Goal: Task Accomplishment & Management: Use online tool/utility

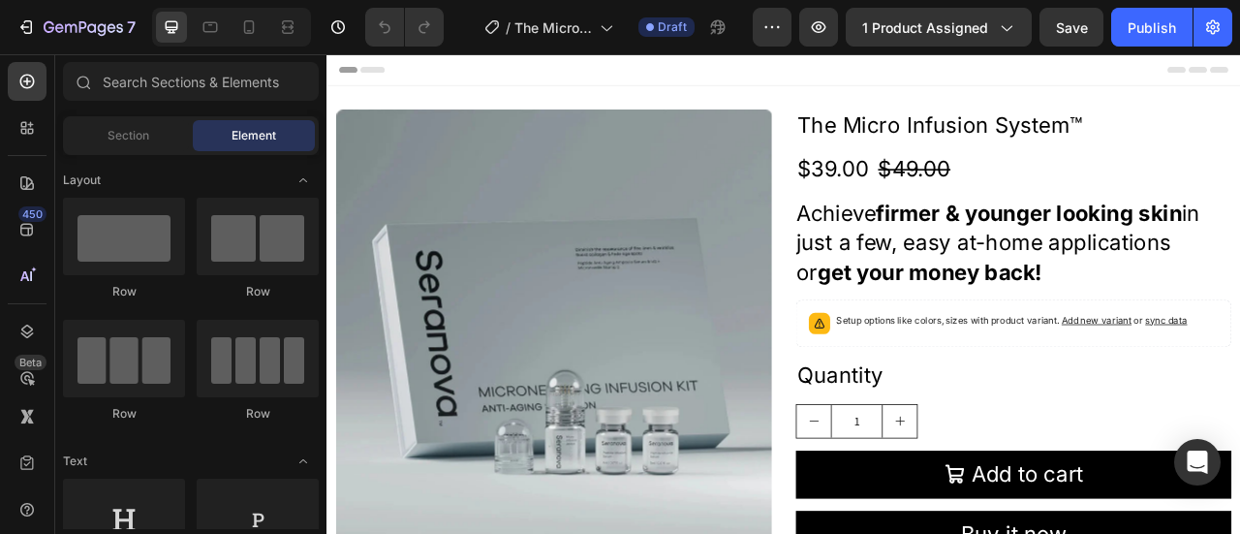
drag, startPoint x: 0, startPoint y: 0, endPoint x: 657, endPoint y: 24, distance: 657.1
click at [654, 24] on icon at bounding box center [650, 27] width 8 height 8
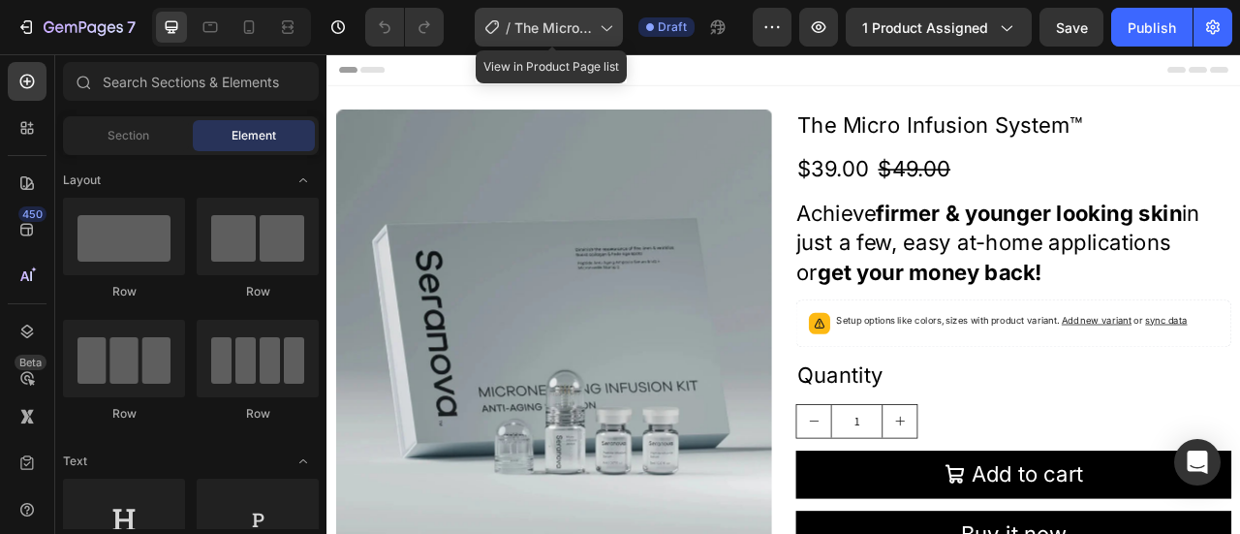
click at [613, 28] on icon at bounding box center [605, 26] width 19 height 19
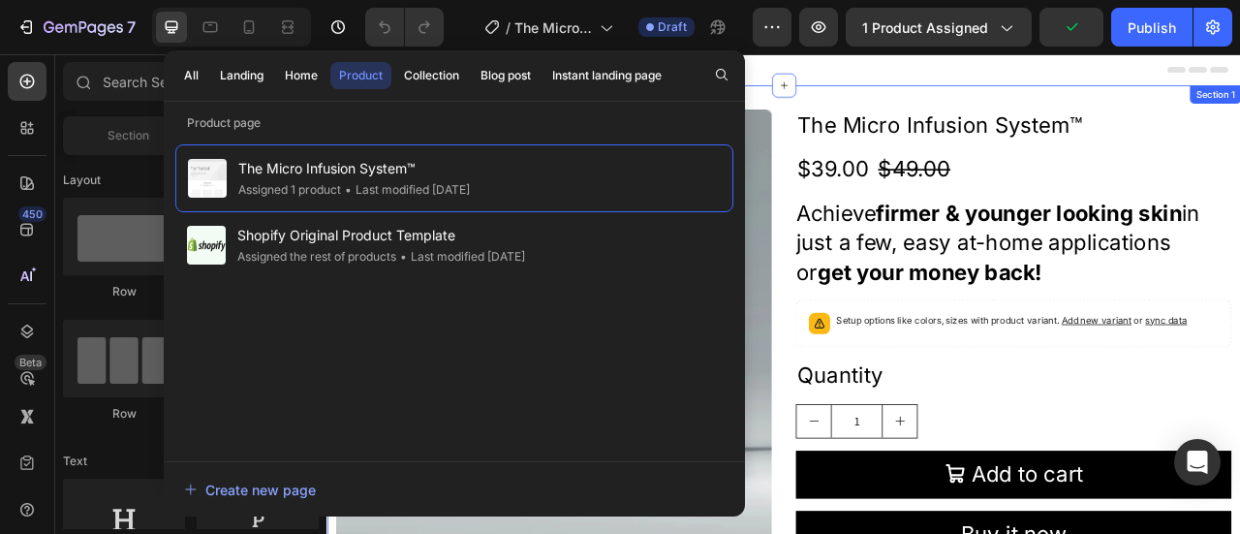
click at [1053, 106] on div "Product Images The Micro Infusion System™ Product Title $39.00 Product Price Pr…" at bounding box center [907, 486] width 1162 height 784
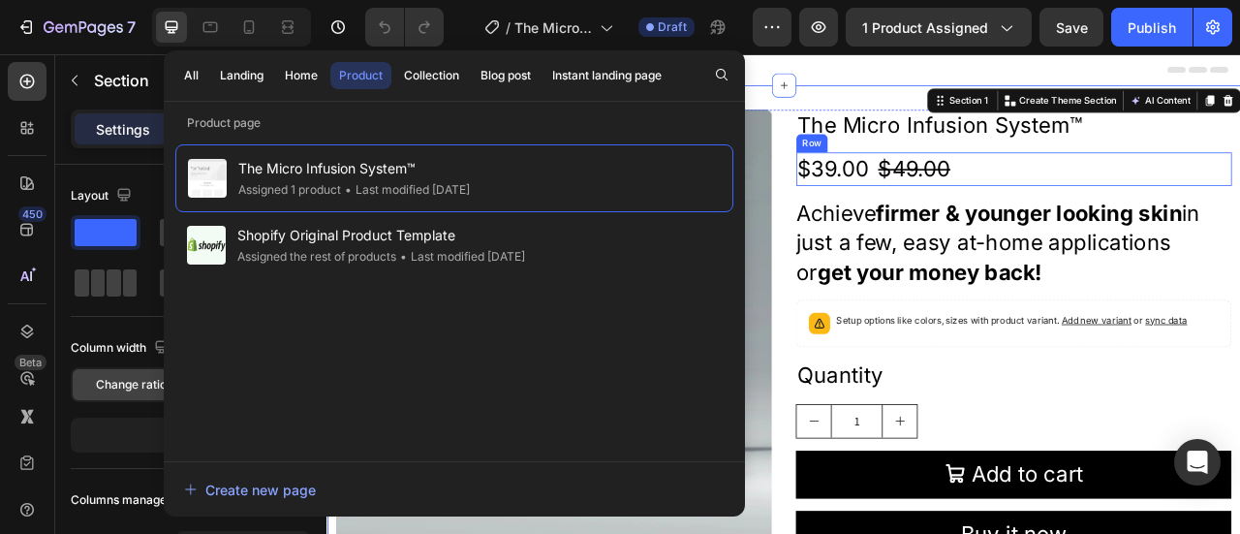
click at [1239, 202] on div "$39.00 Product Price Product Price $49.00 Product Price Product Price Row" at bounding box center [1200, 200] width 554 height 42
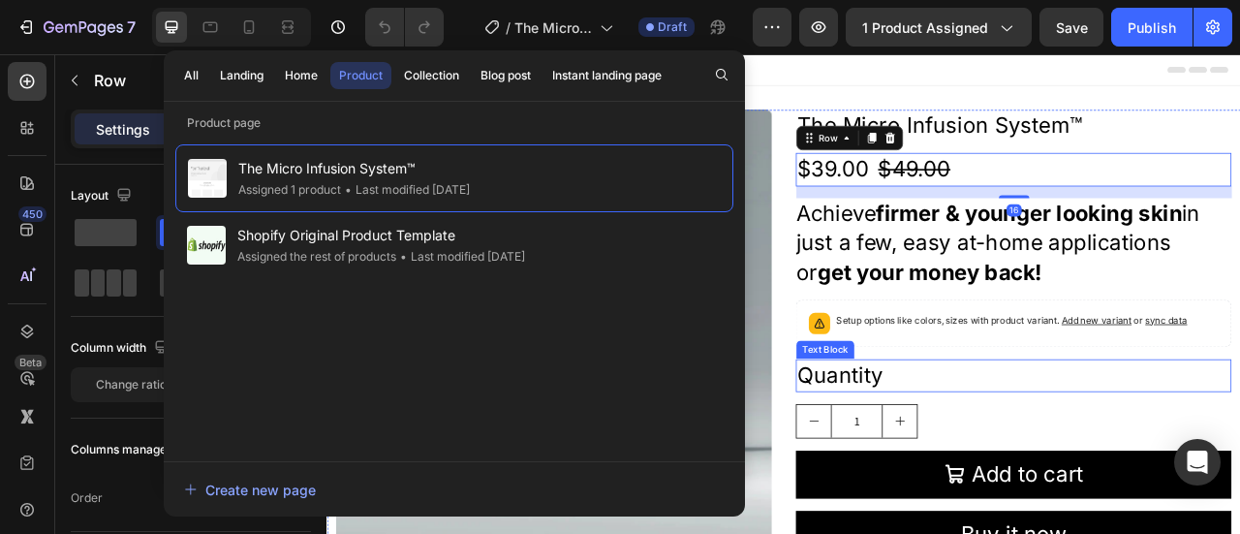
click at [1103, 457] on div "Quantity" at bounding box center [1200, 463] width 554 height 42
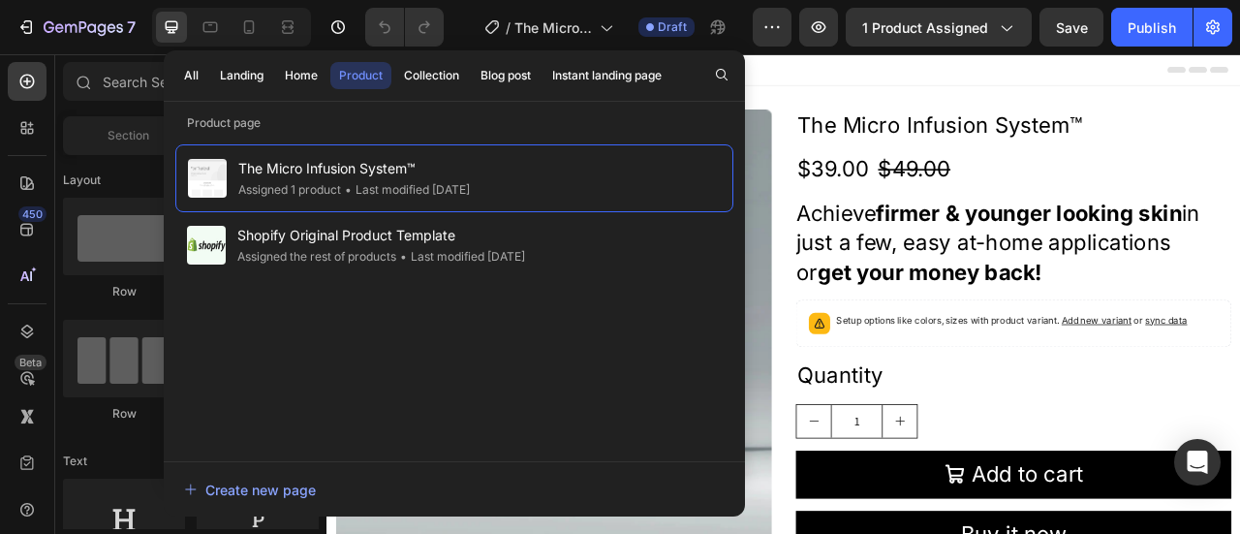
click at [908, 84] on div "Header" at bounding box center [907, 73] width 1131 height 39
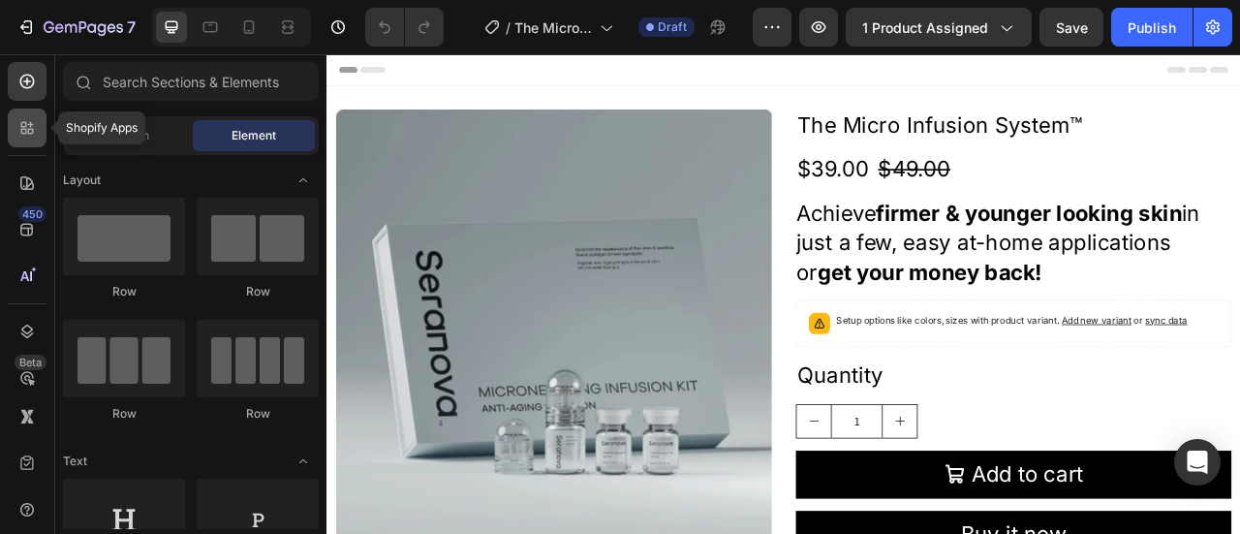
click at [27, 131] on icon at bounding box center [26, 127] width 19 height 19
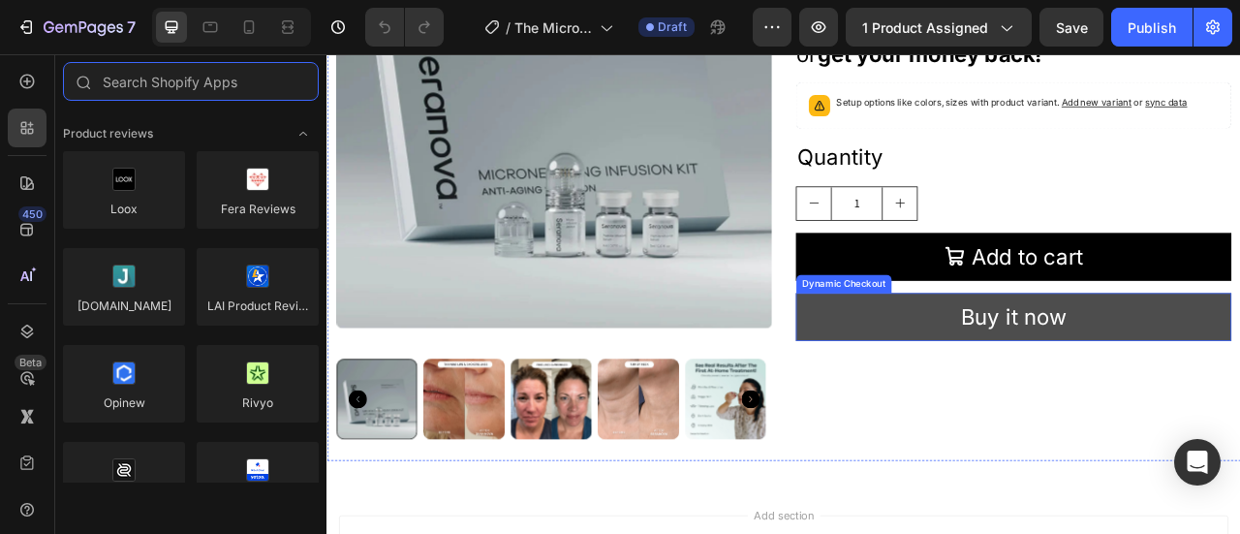
scroll to position [484, 0]
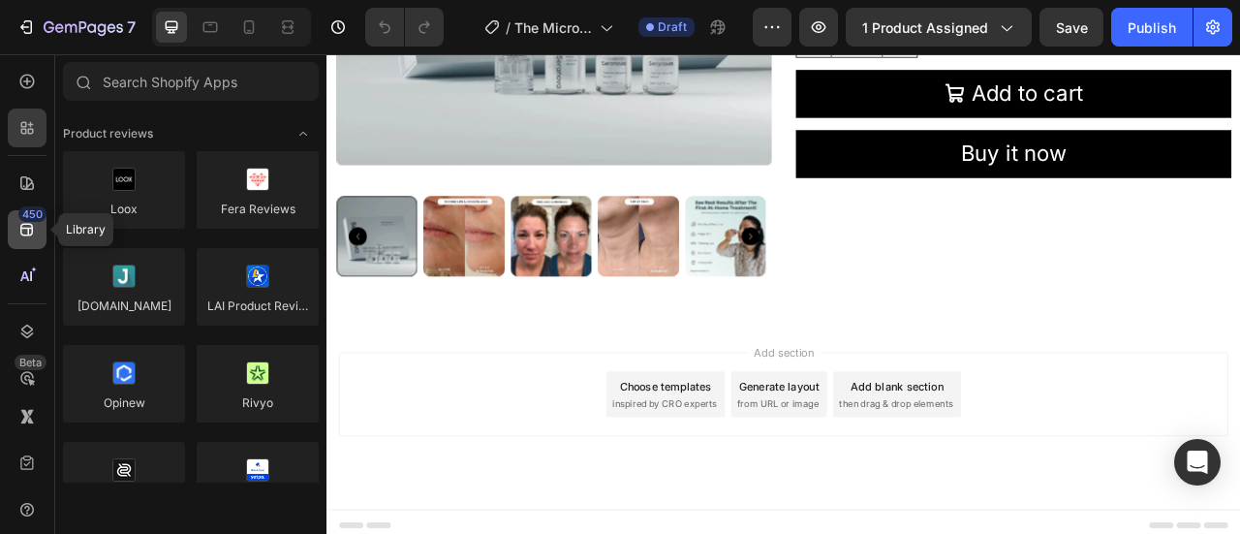
click at [35, 227] on icon at bounding box center [26, 229] width 19 height 19
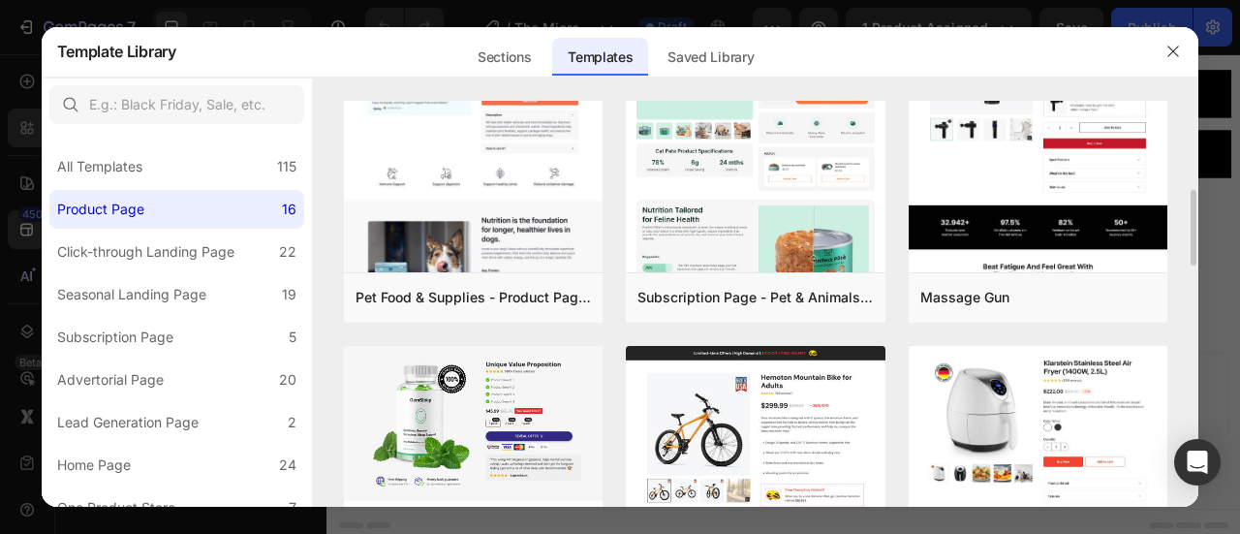
scroll to position [0, 0]
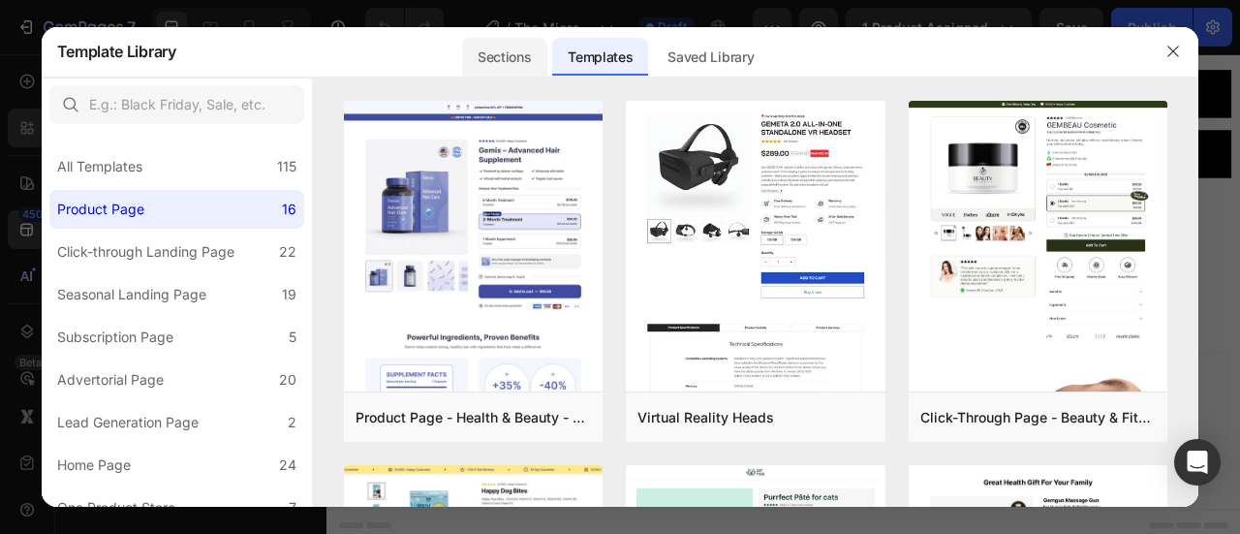
click at [500, 59] on div "Sections" at bounding box center [504, 57] width 84 height 39
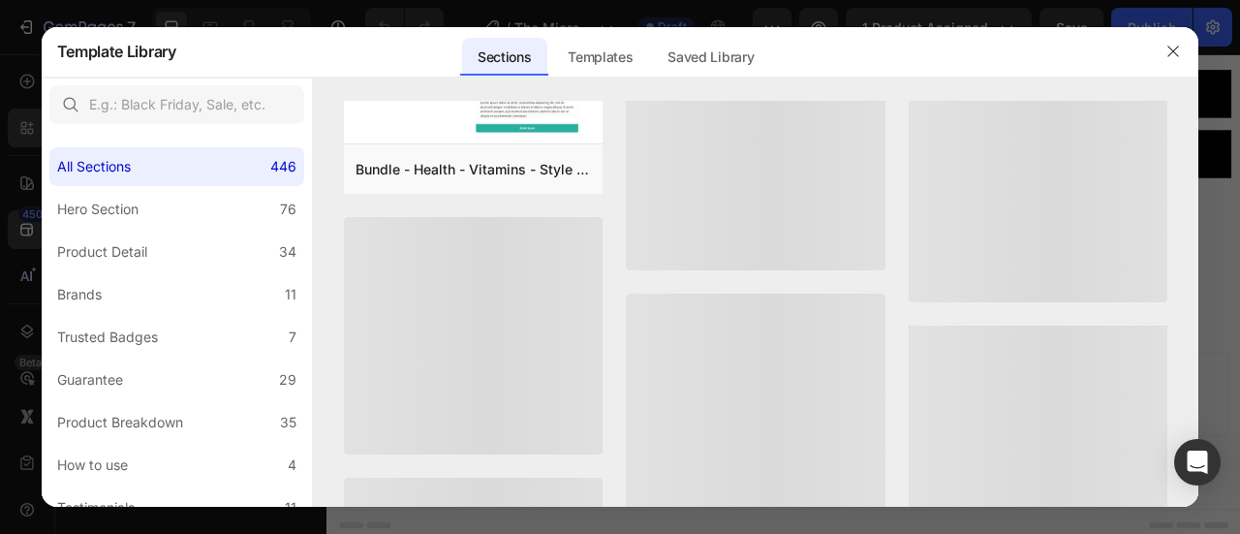
scroll to position [2815, 0]
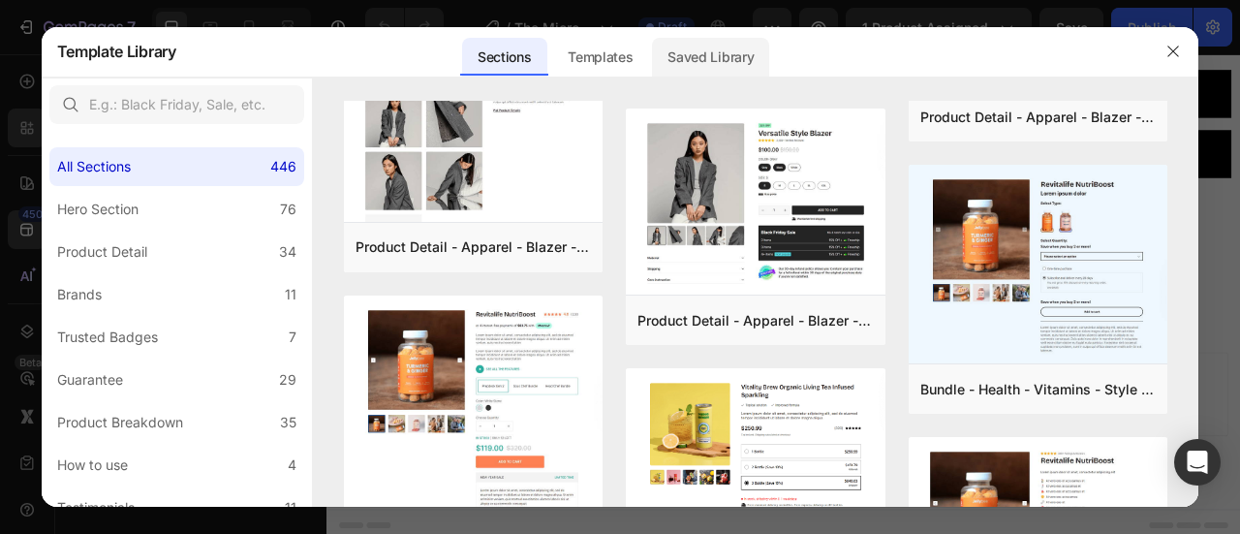
click at [680, 65] on div "Saved Library" at bounding box center [710, 57] width 117 height 39
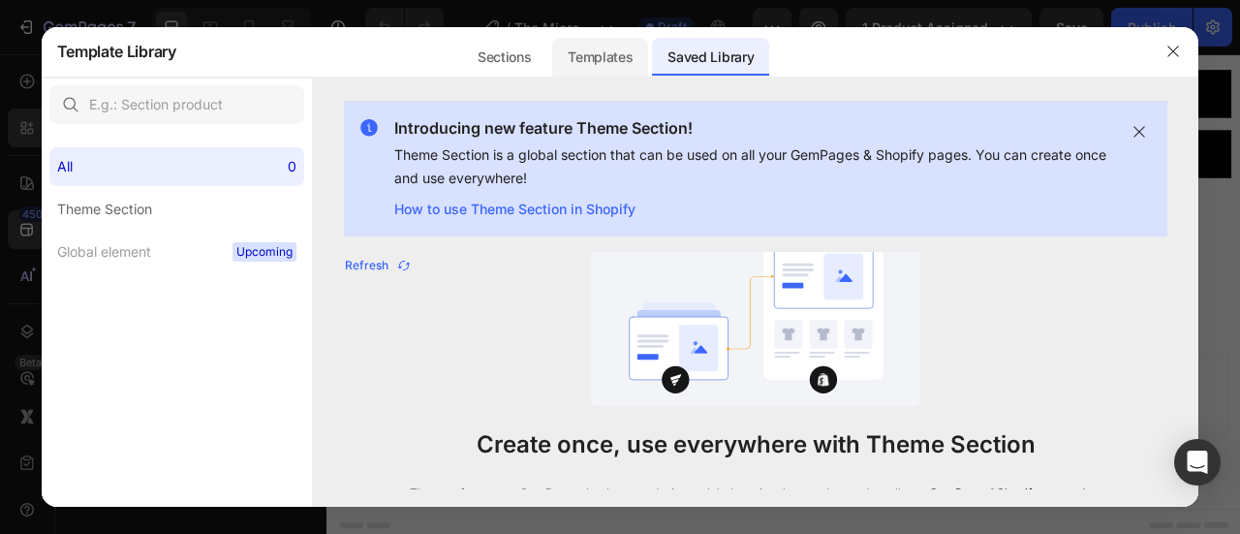
click at [616, 48] on div "Templates" at bounding box center [600, 57] width 96 height 39
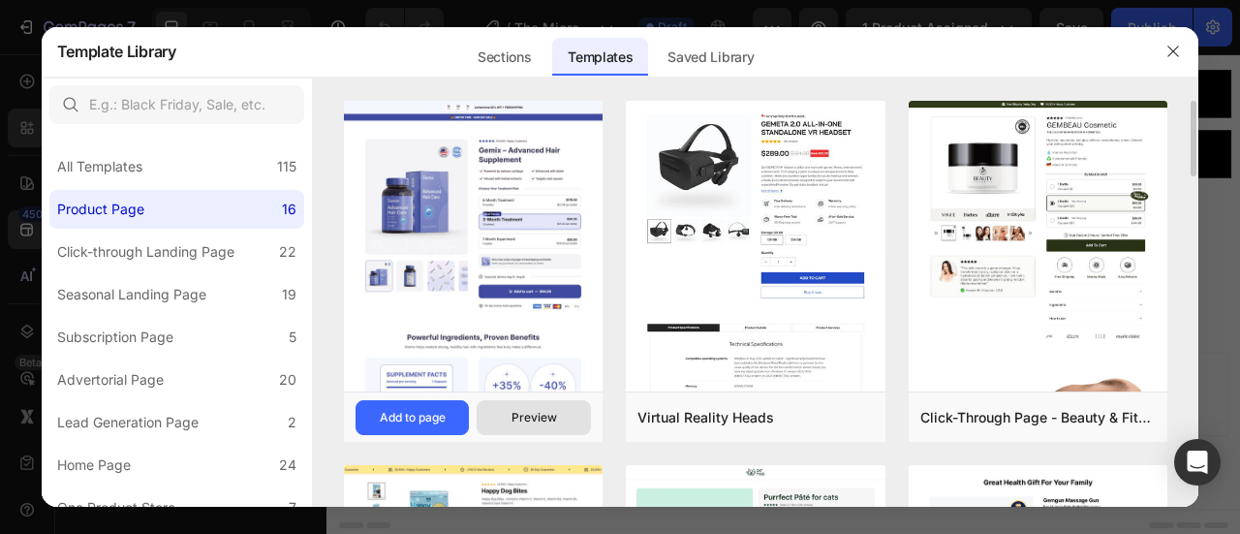
click at [535, 415] on div "Preview" at bounding box center [534, 417] width 46 height 17
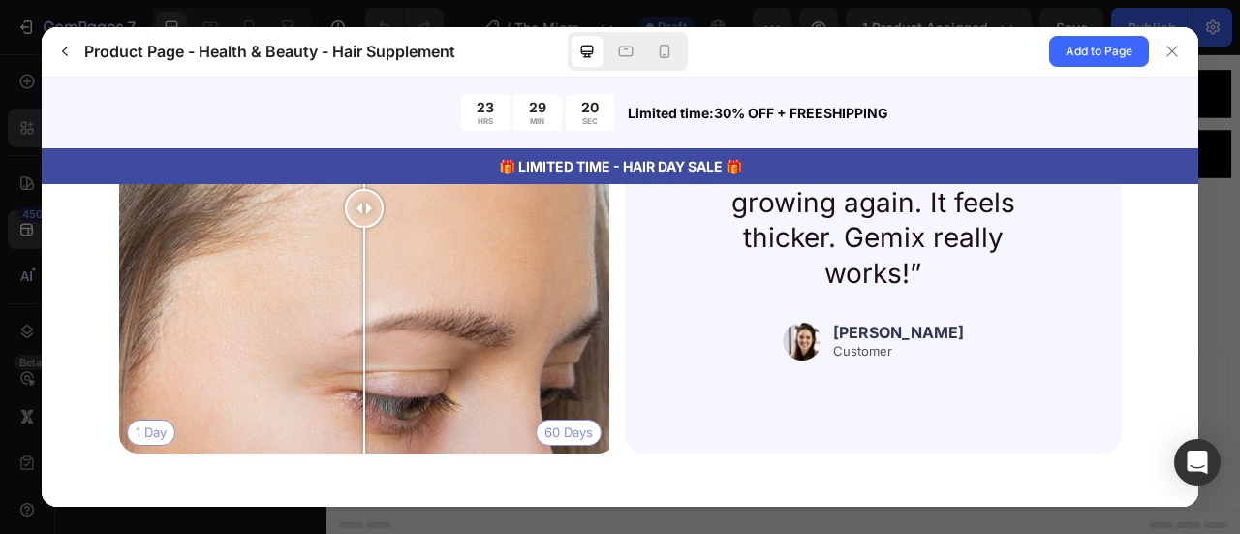
scroll to position [4421, 0]
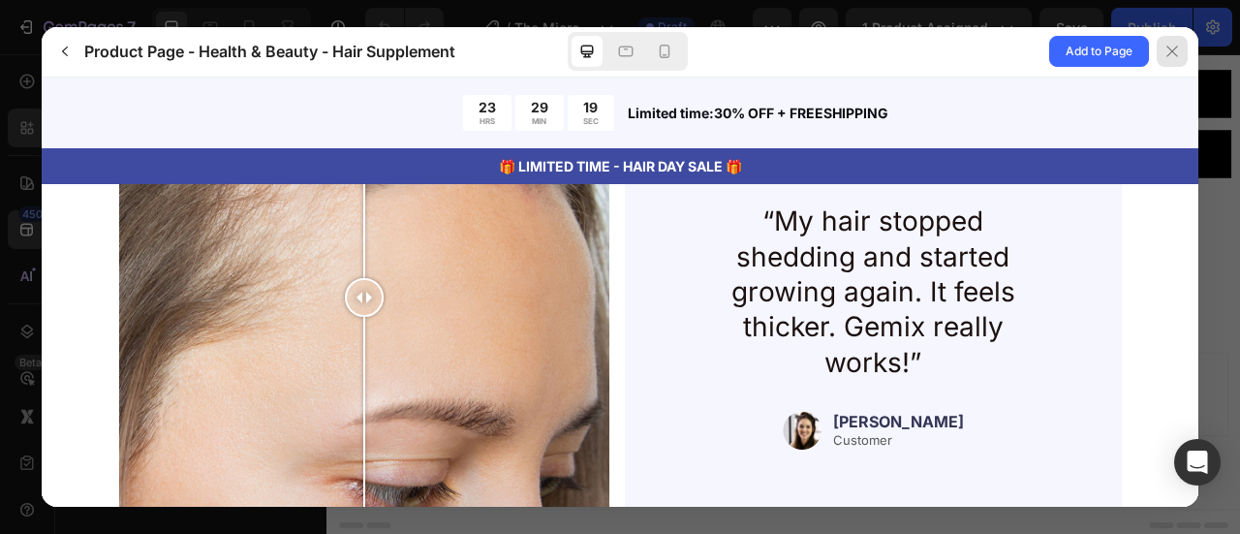
click at [1162, 49] on div at bounding box center [1171, 51] width 31 height 31
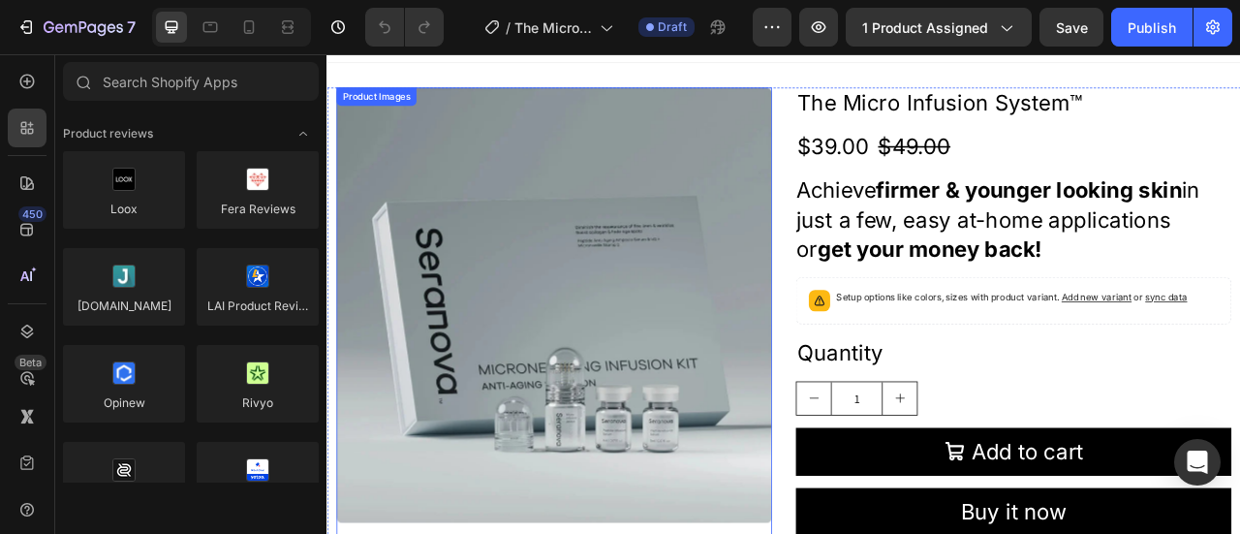
scroll to position [0, 0]
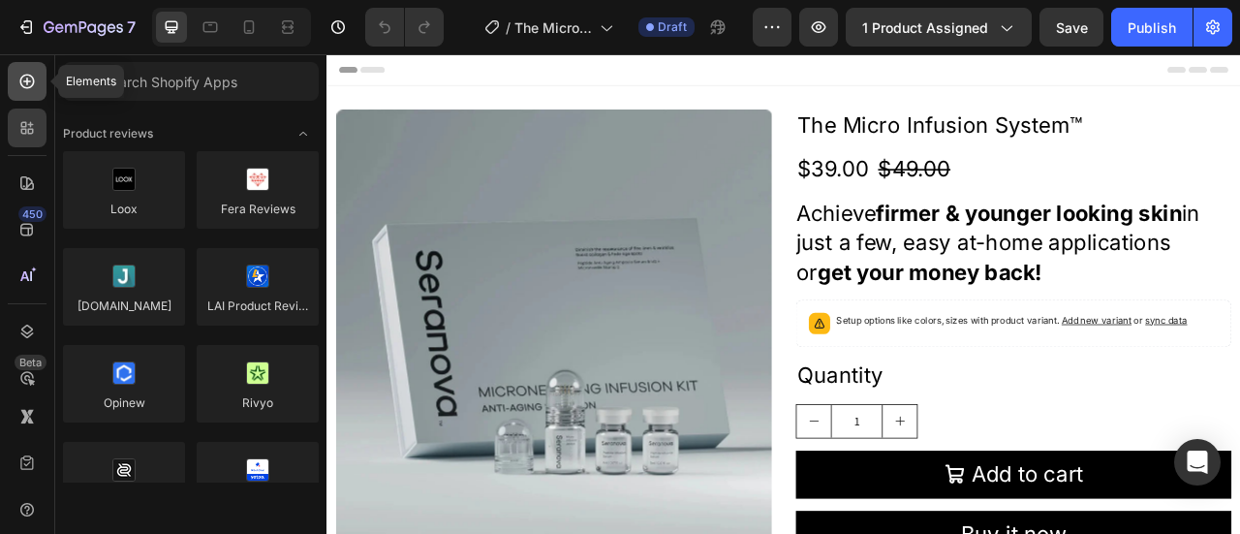
click at [37, 79] on div at bounding box center [27, 81] width 39 height 39
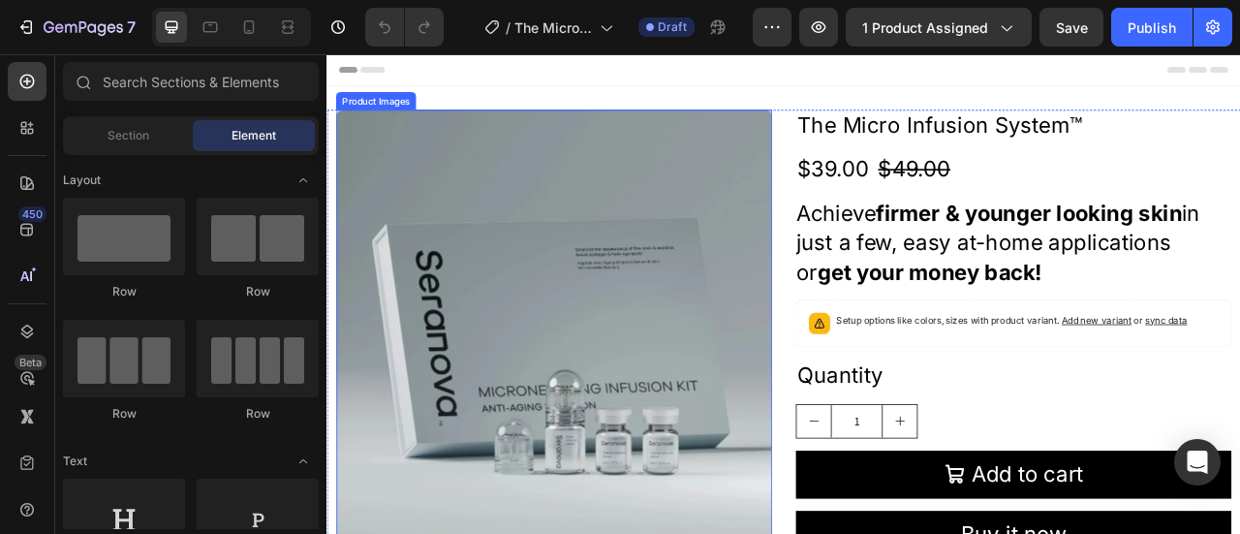
click at [386, 213] on img at bounding box center [615, 402] width 554 height 554
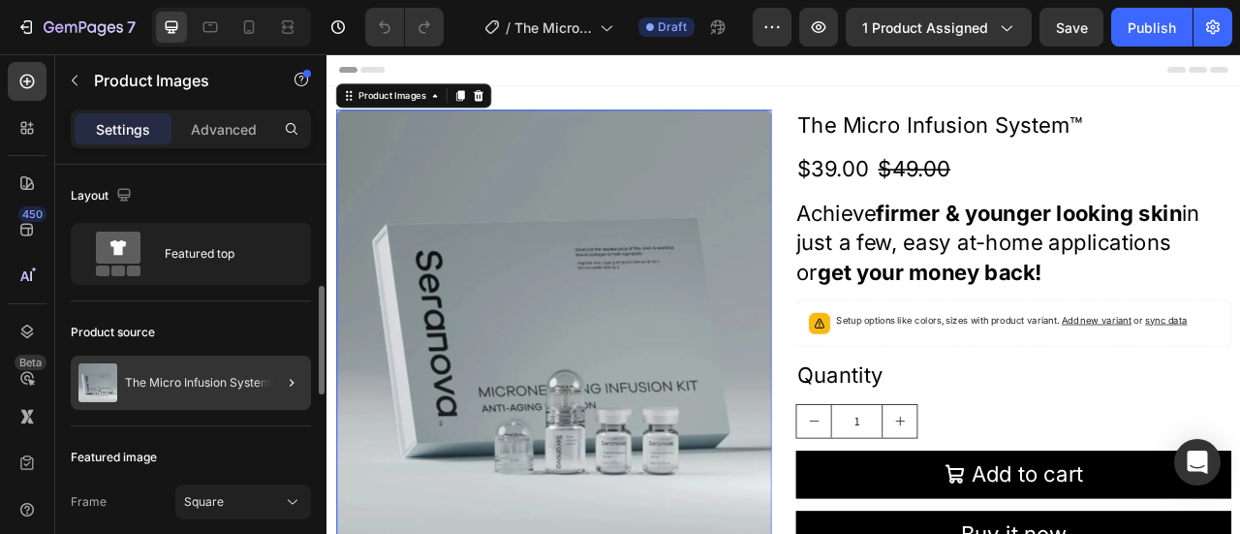
scroll to position [97, 0]
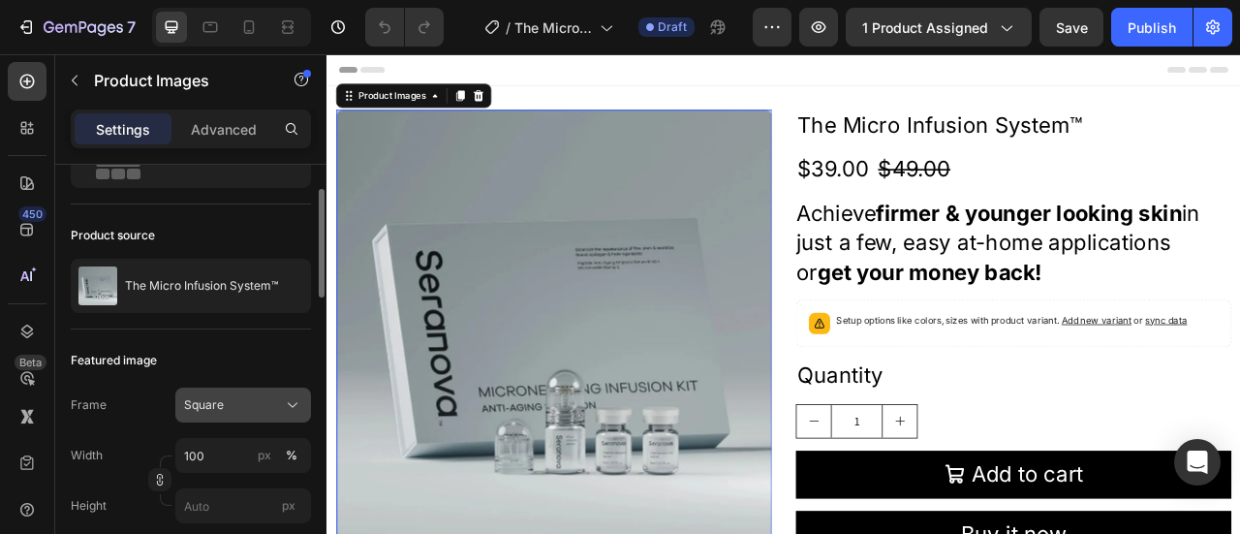
click at [287, 403] on icon at bounding box center [292, 404] width 19 height 19
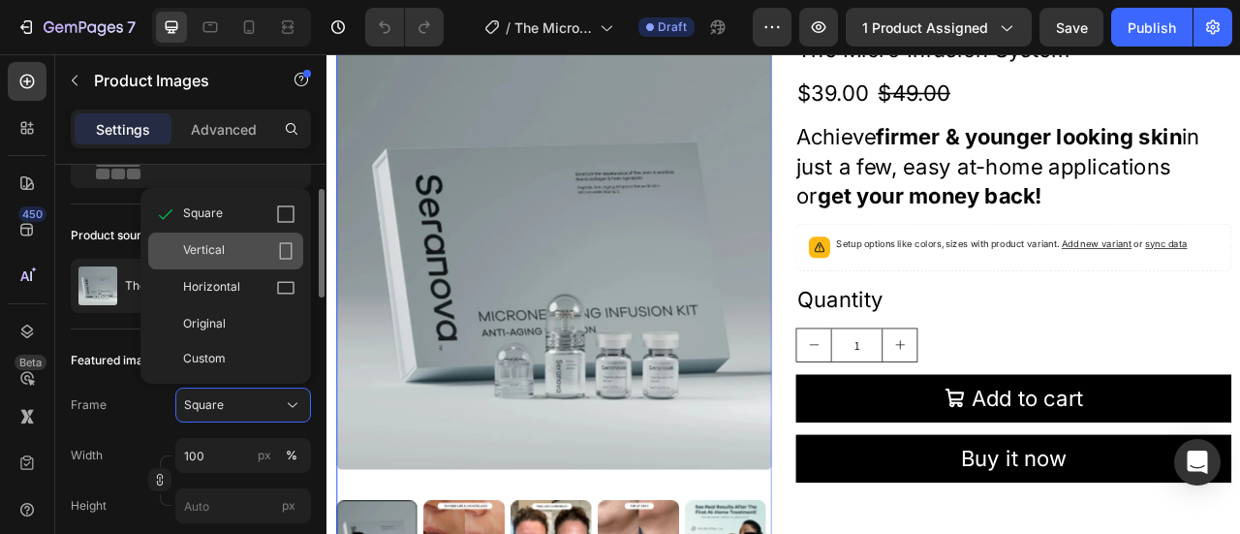
click at [226, 255] on div "Vertical" at bounding box center [239, 250] width 112 height 19
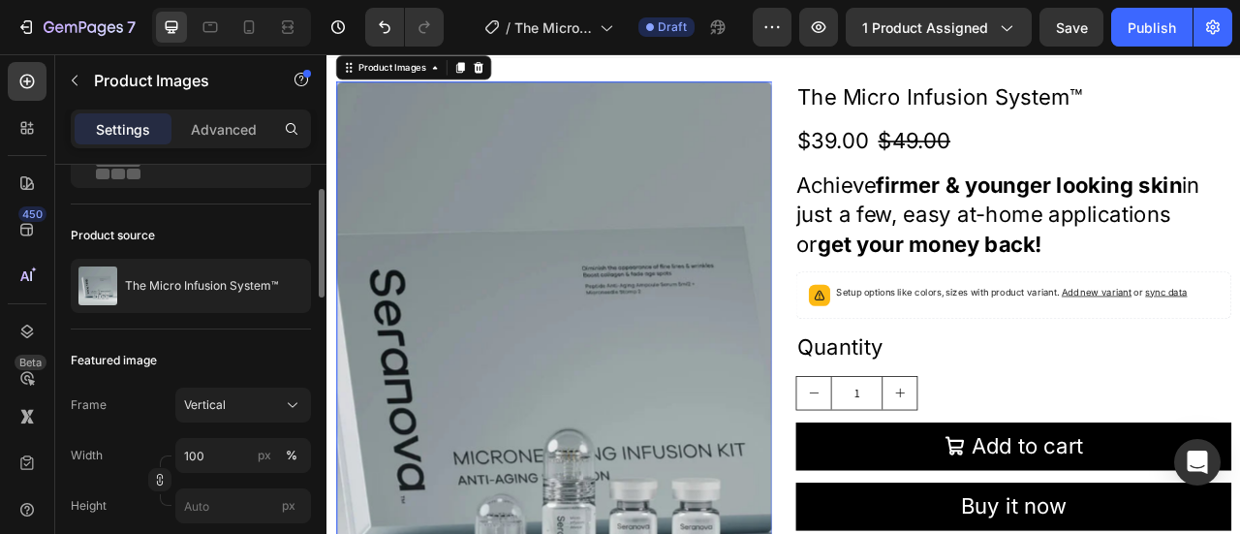
scroll to position [0, 0]
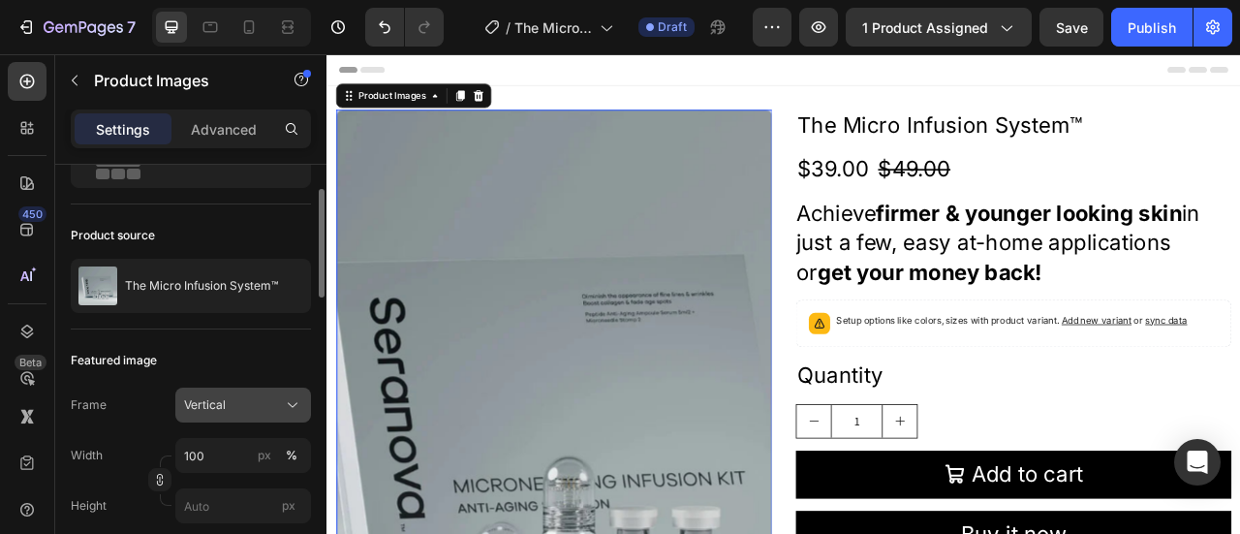
click at [293, 400] on icon at bounding box center [292, 404] width 19 height 19
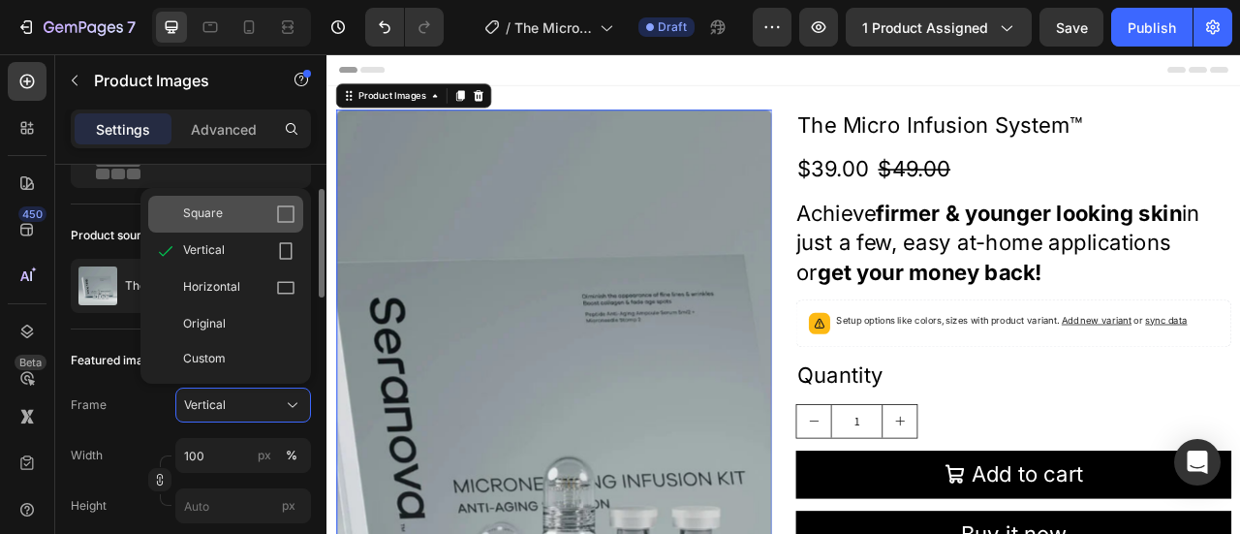
click at [205, 213] on span "Square" at bounding box center [203, 213] width 40 height 19
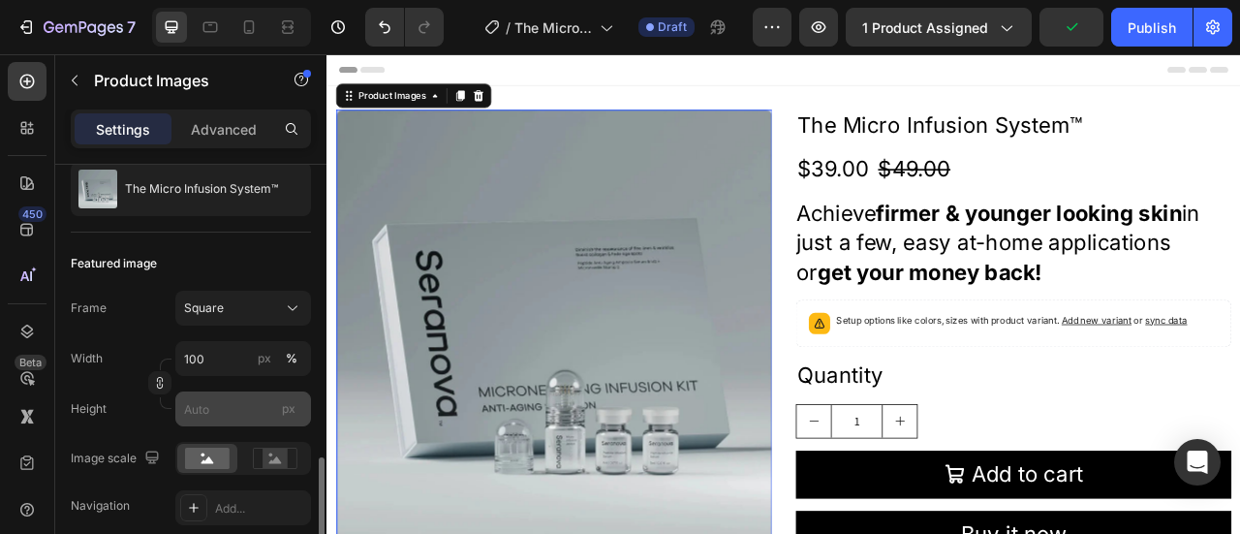
scroll to position [387, 0]
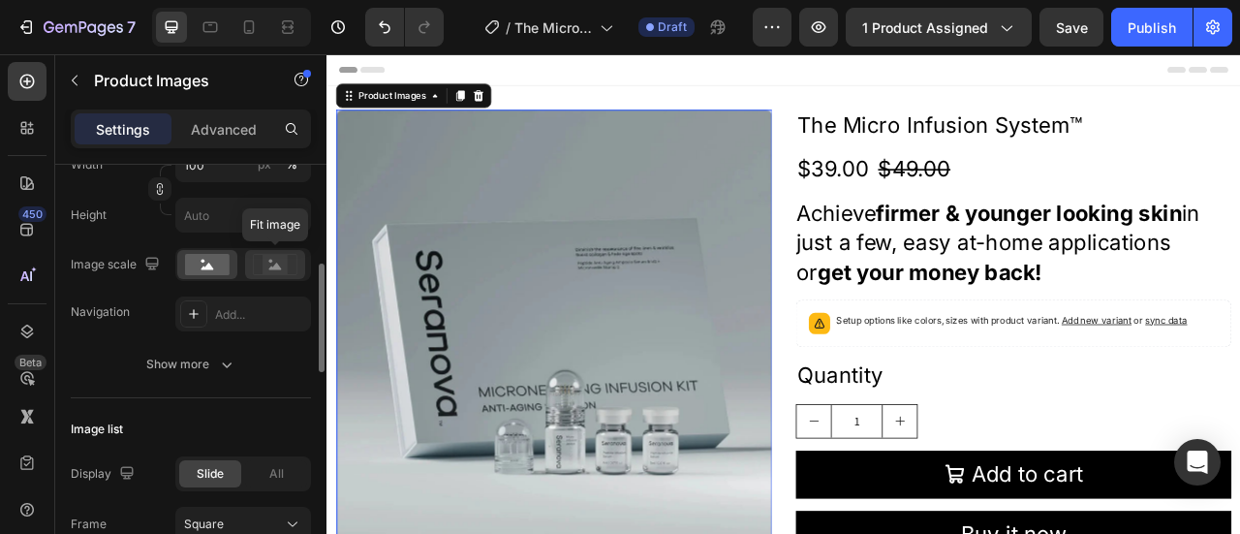
click at [283, 261] on rect at bounding box center [274, 264] width 25 height 19
click at [265, 263] on rect at bounding box center [274, 264] width 25 height 19
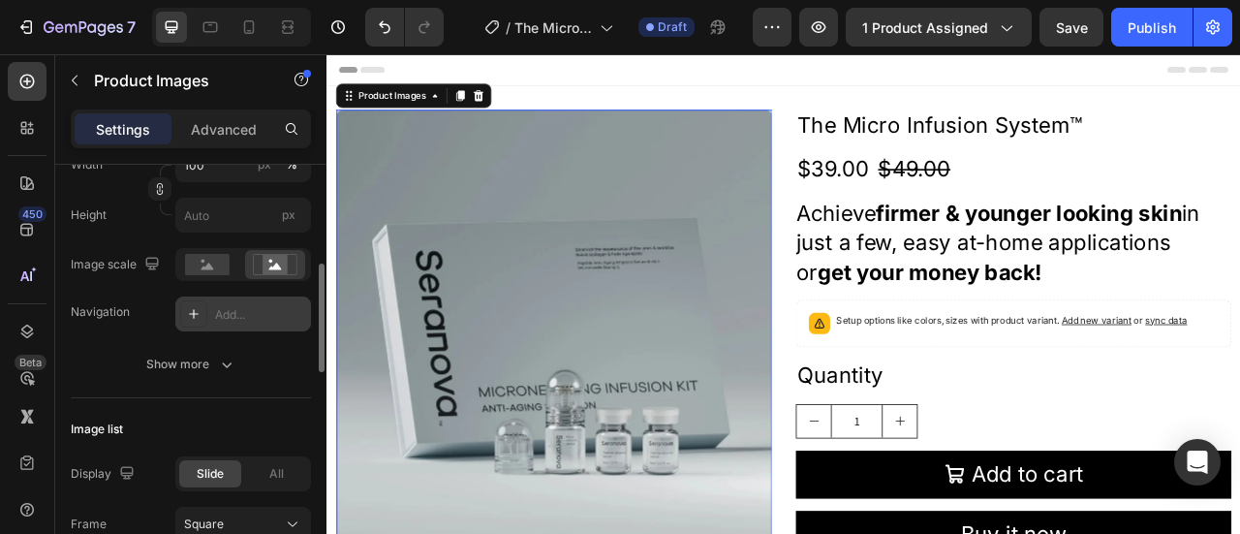
click at [260, 306] on div "Add..." at bounding box center [260, 314] width 91 height 17
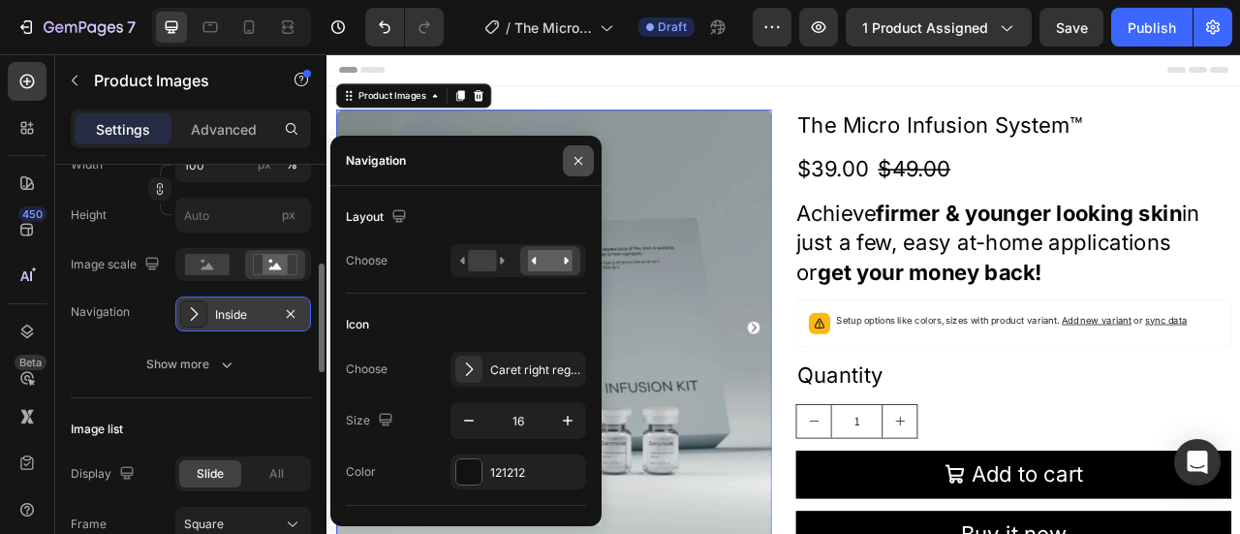
click at [568, 164] on button "button" at bounding box center [578, 160] width 31 height 31
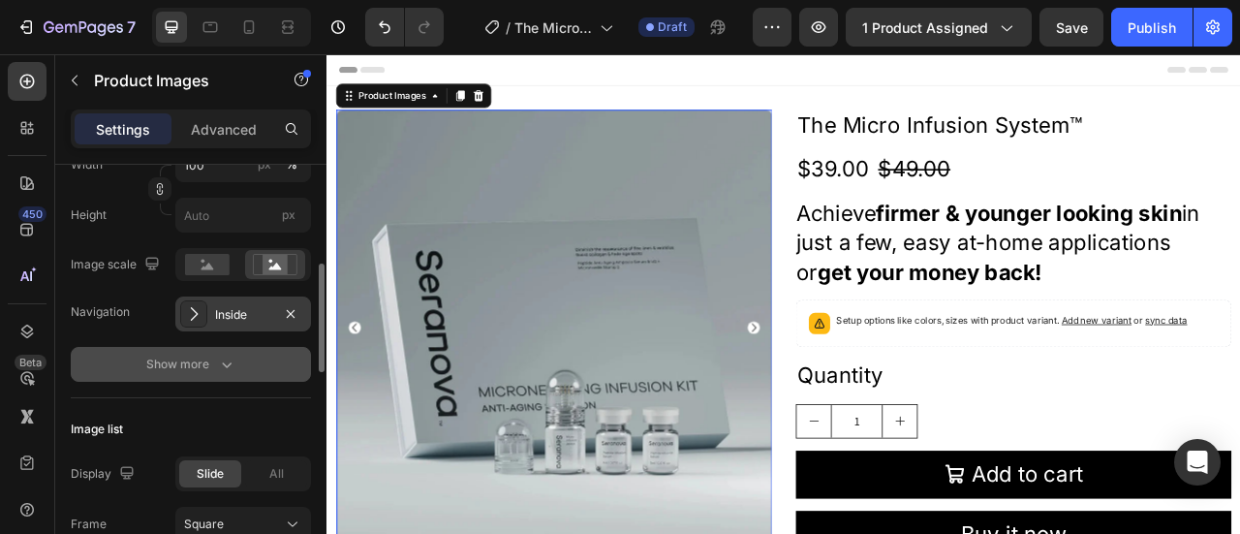
click at [205, 362] on div "Show more" at bounding box center [191, 363] width 90 height 19
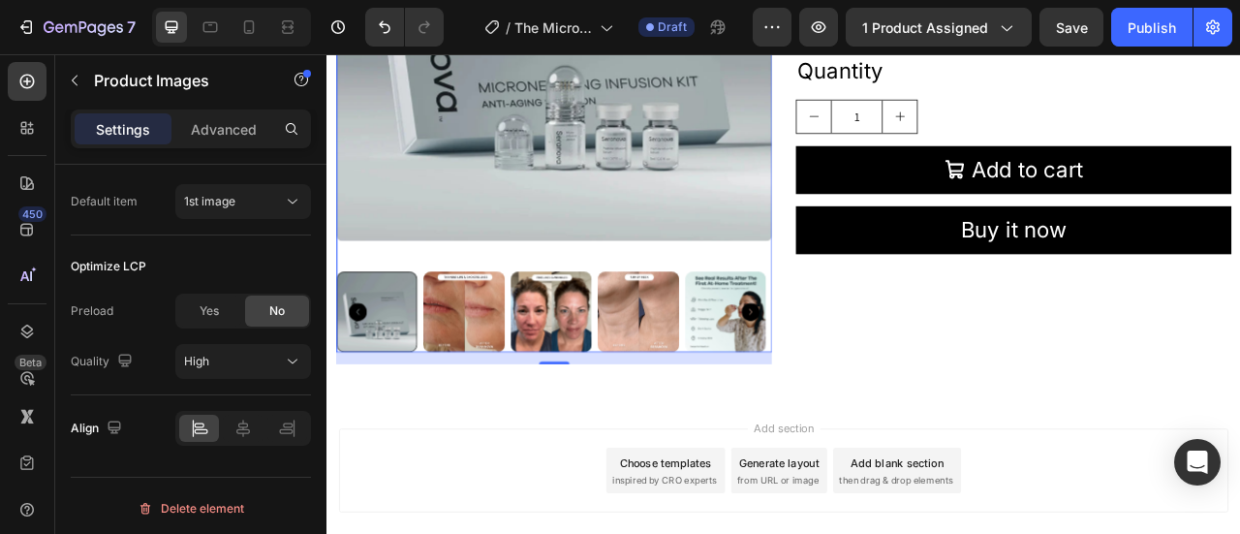
scroll to position [0, 0]
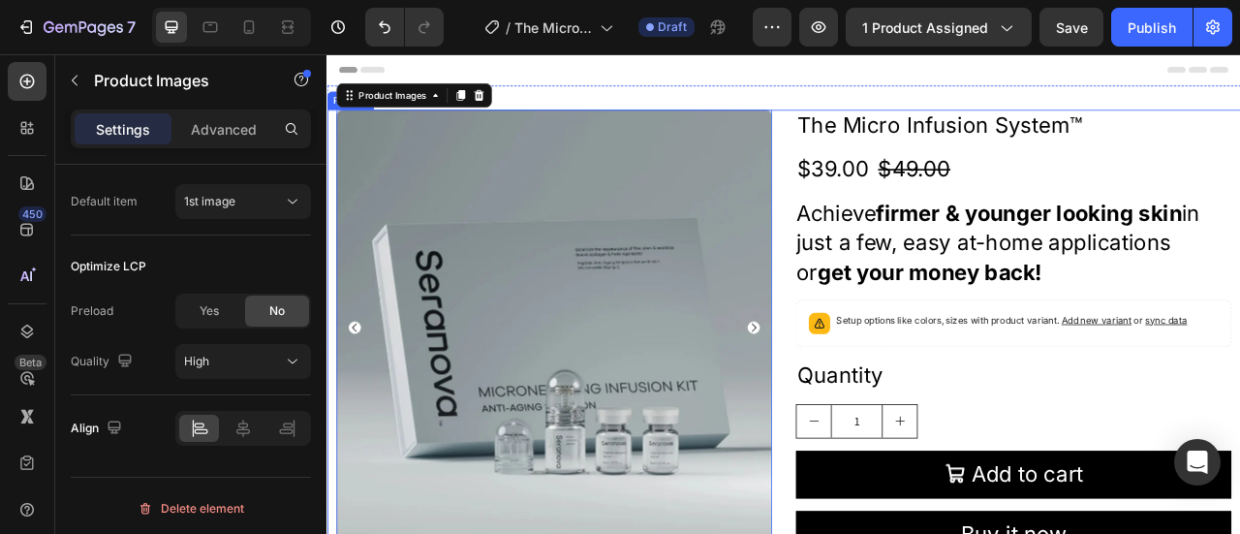
click at [898, 140] on div "Product Images 16 The Micro Infusion System™ Product Title $39.00 Product Price…" at bounding box center [907, 486] width 1162 height 722
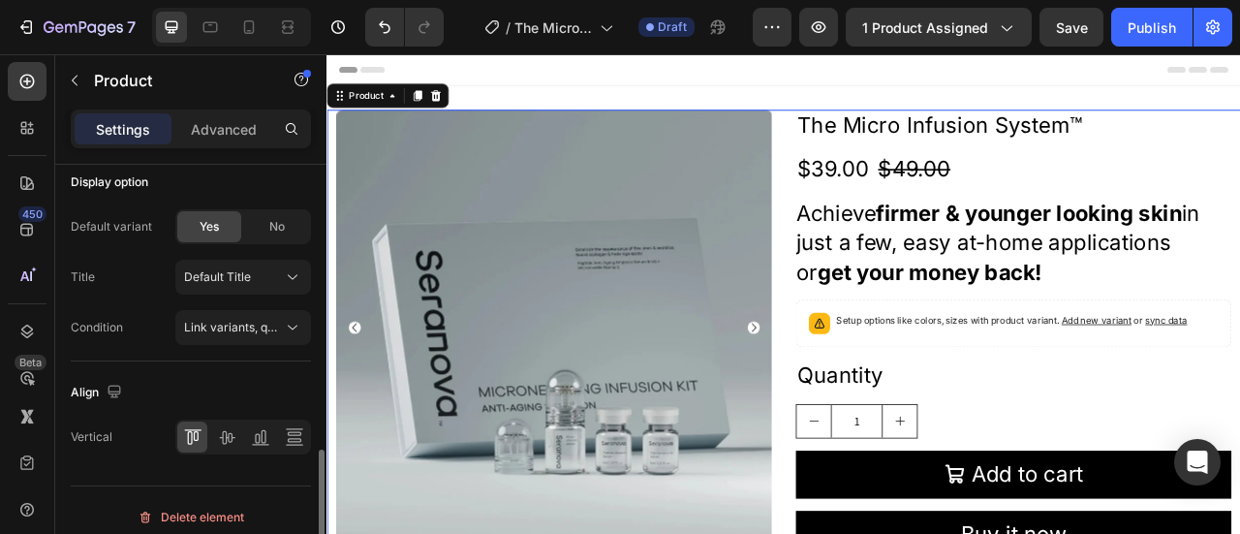
scroll to position [581, 0]
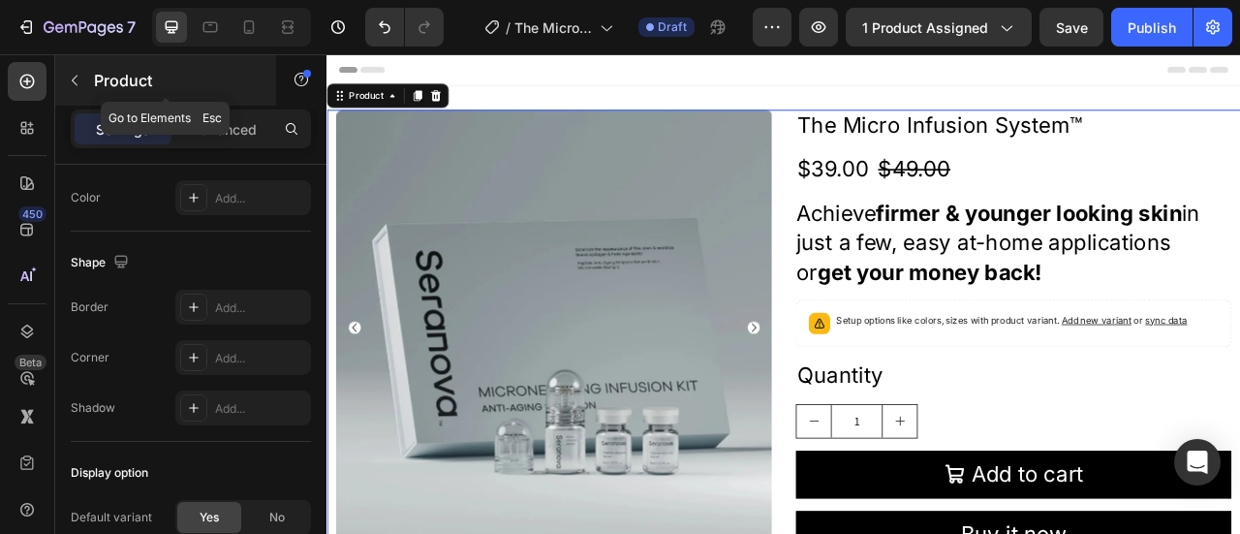
click at [72, 80] on icon "button" at bounding box center [74, 80] width 15 height 15
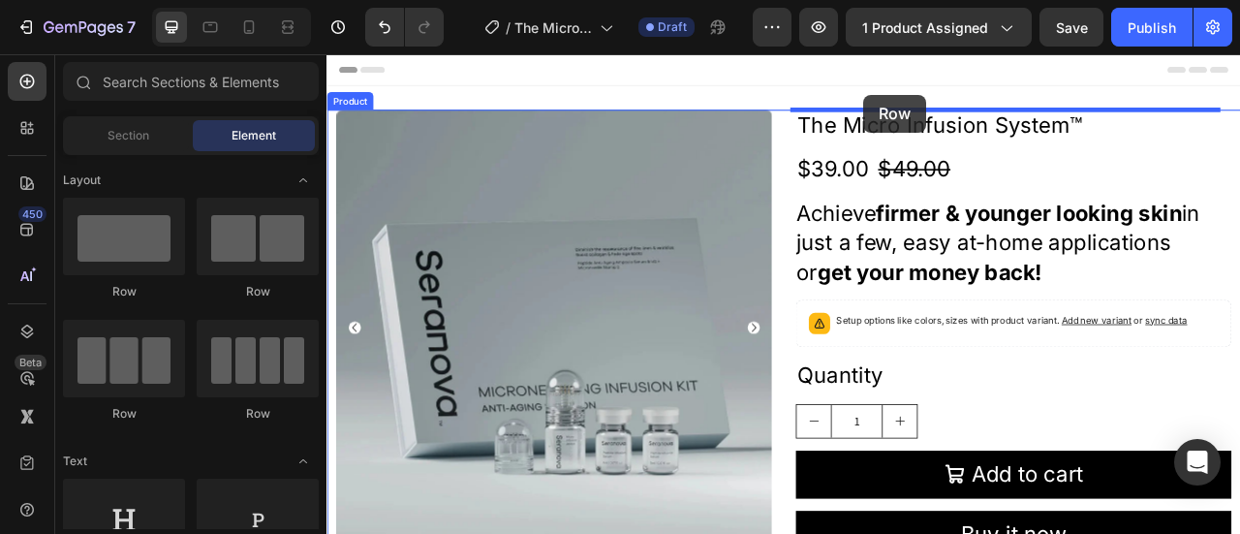
drag, startPoint x: 577, startPoint y: 303, endPoint x: 1009, endPoint y: 106, distance: 475.0
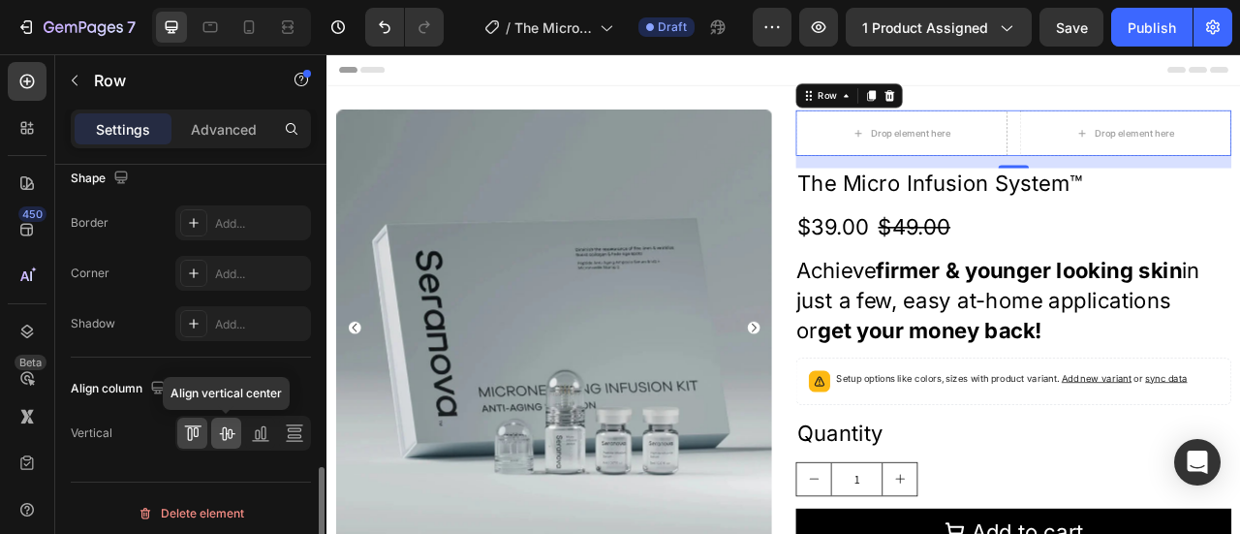
scroll to position [974, 0]
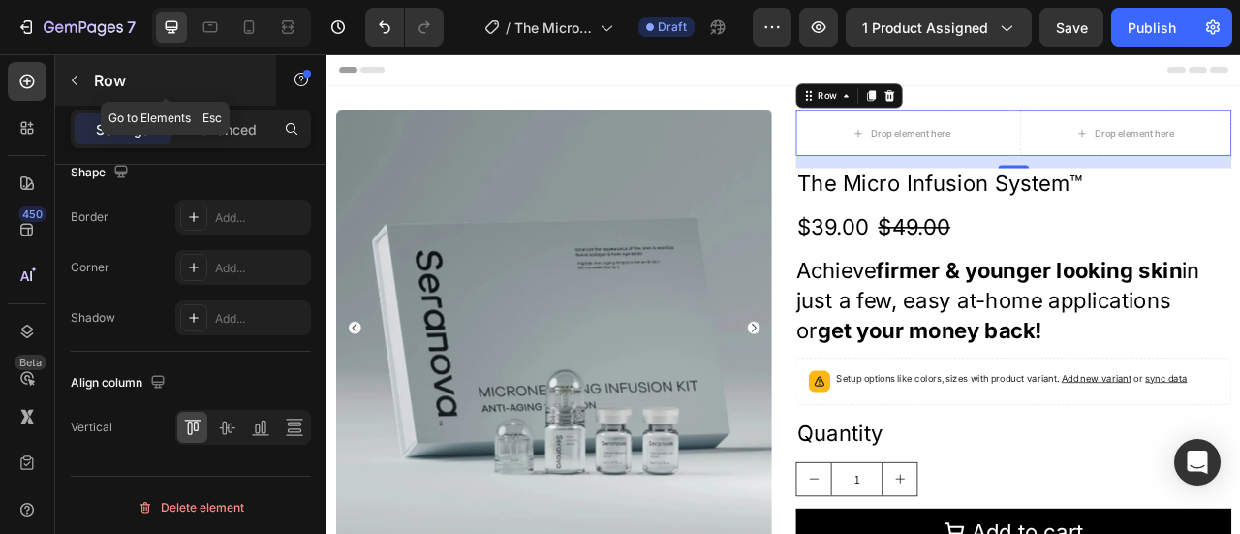
click at [71, 81] on icon "button" at bounding box center [74, 80] width 15 height 15
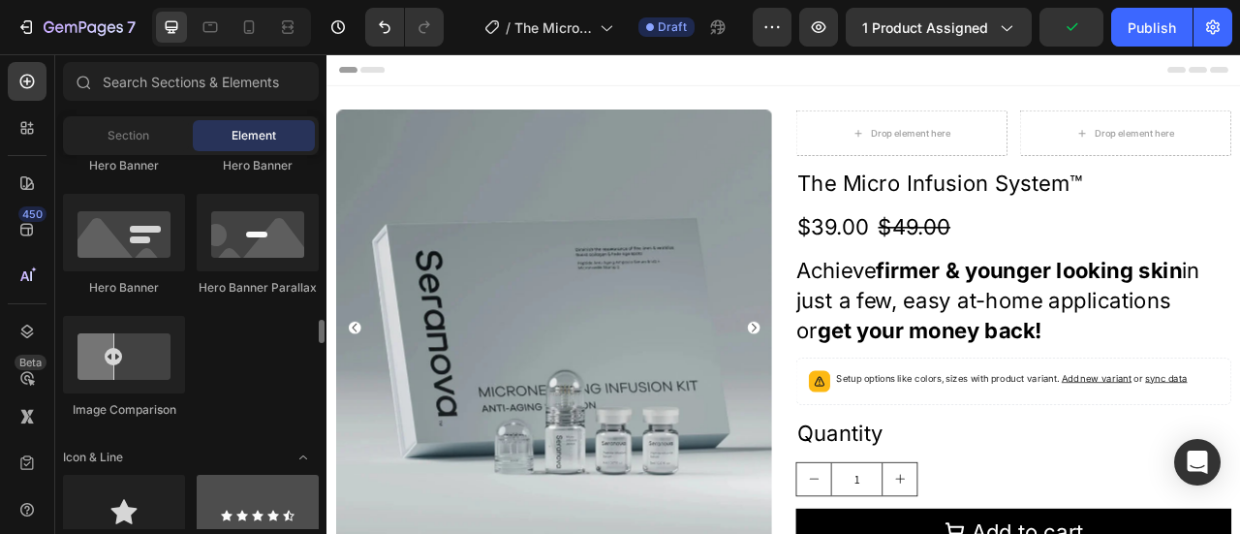
scroll to position [1065, 0]
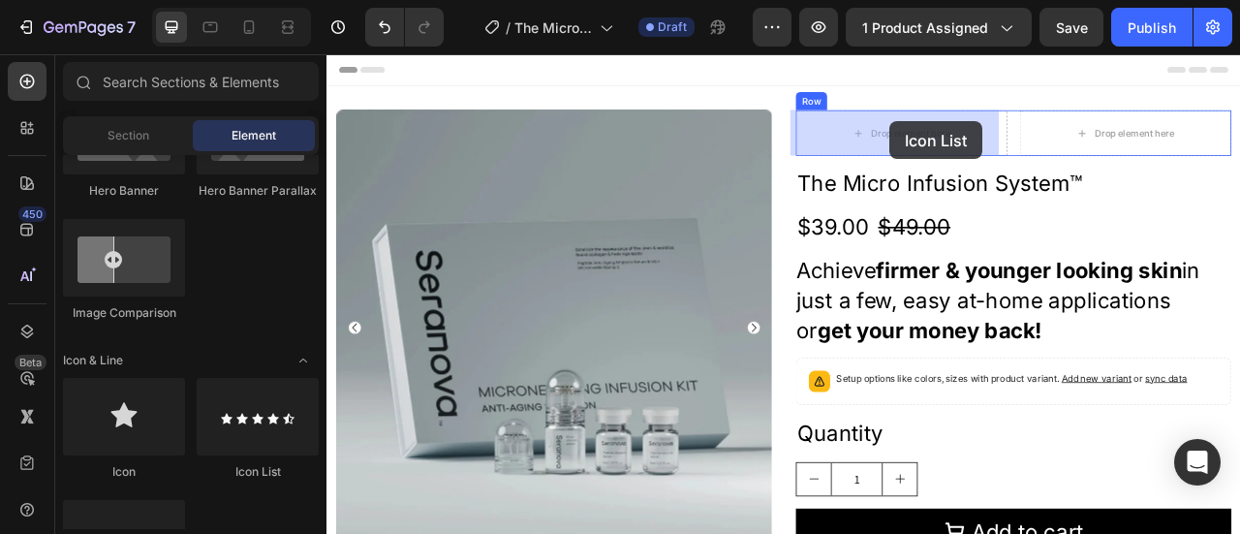
drag, startPoint x: 598, startPoint y: 476, endPoint x: 1042, endPoint y: 139, distance: 557.8
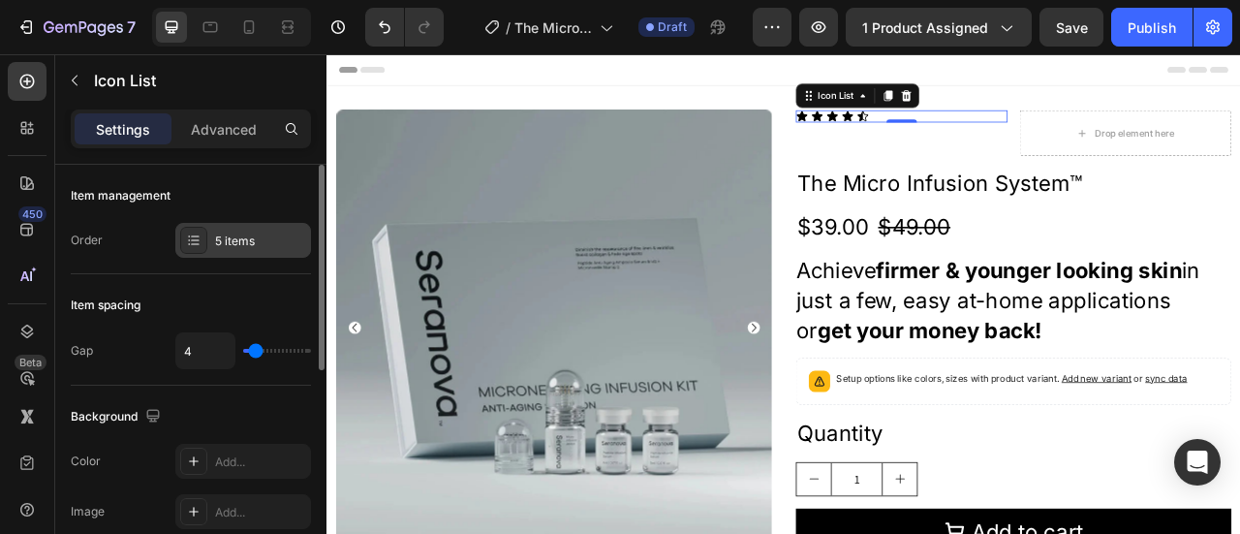
click at [188, 236] on icon at bounding box center [193, 239] width 15 height 15
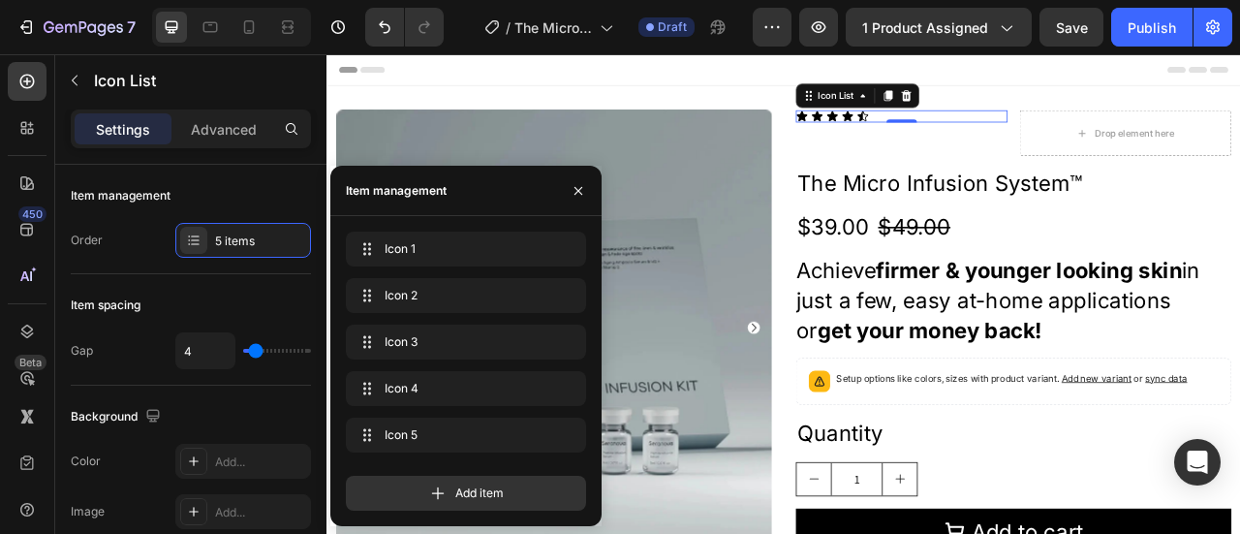
click at [453, 495] on div "Add item" at bounding box center [466, 493] width 240 height 35
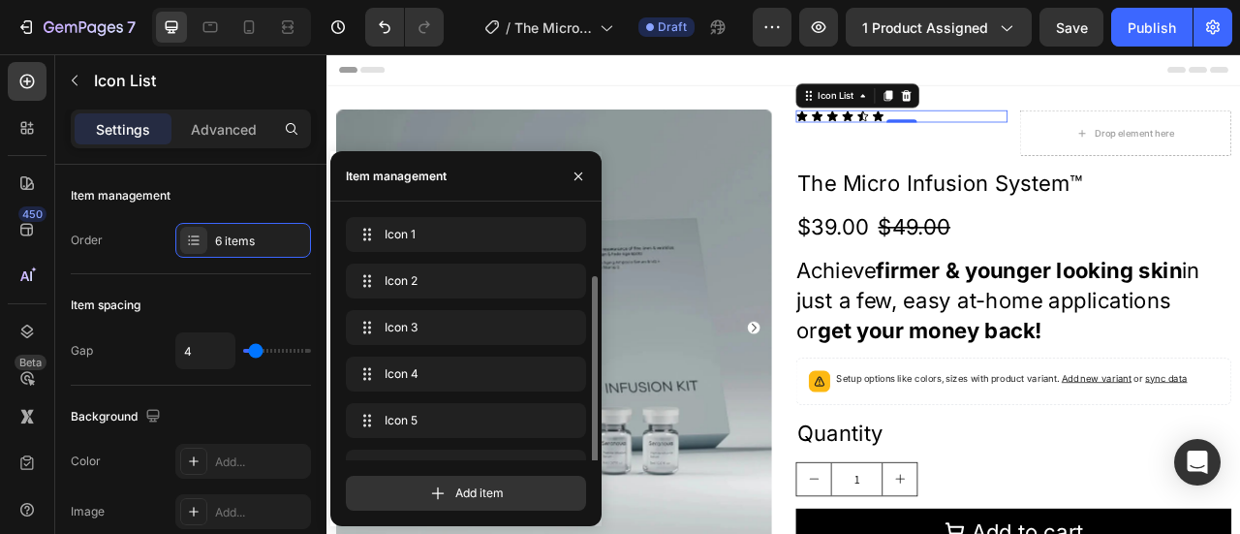
scroll to position [31, 0]
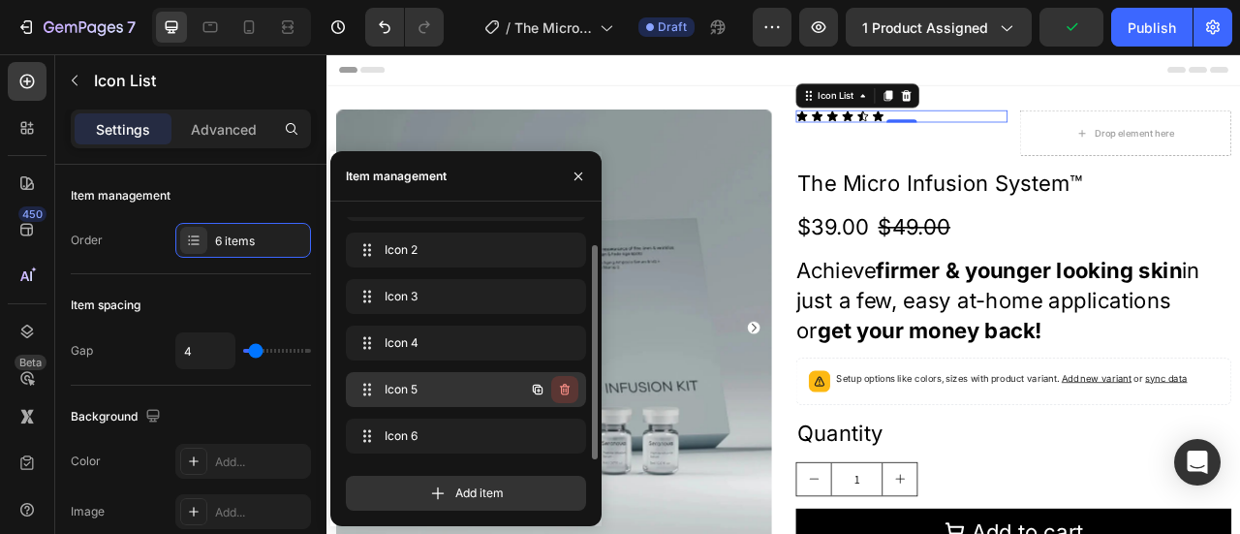
click at [559, 390] on icon "button" at bounding box center [564, 389] width 15 height 15
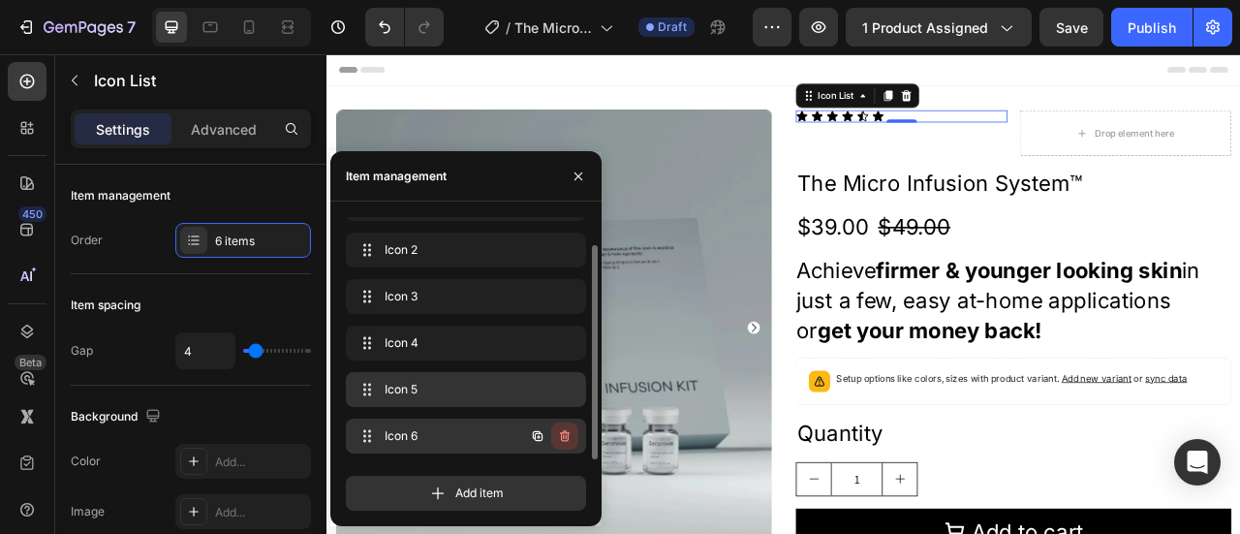
click at [566, 436] on icon "button" at bounding box center [566, 437] width 1 height 5
click at [1060, 107] on icon at bounding box center [1064, 107] width 13 height 14
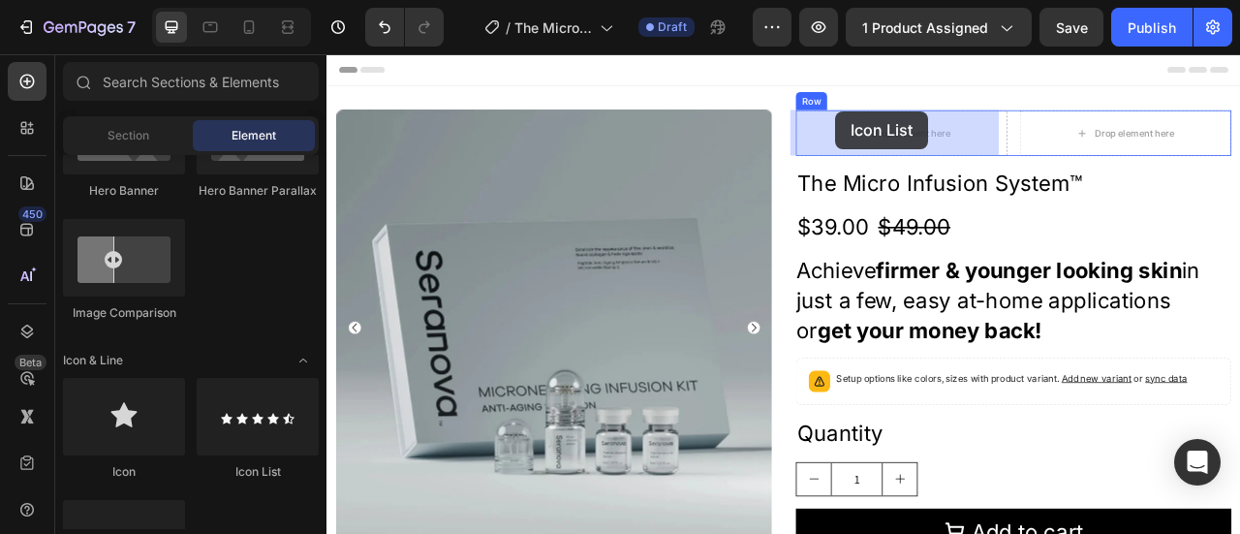
drag, startPoint x: 567, startPoint y: 486, endPoint x: 973, endPoint y: 127, distance: 542.7
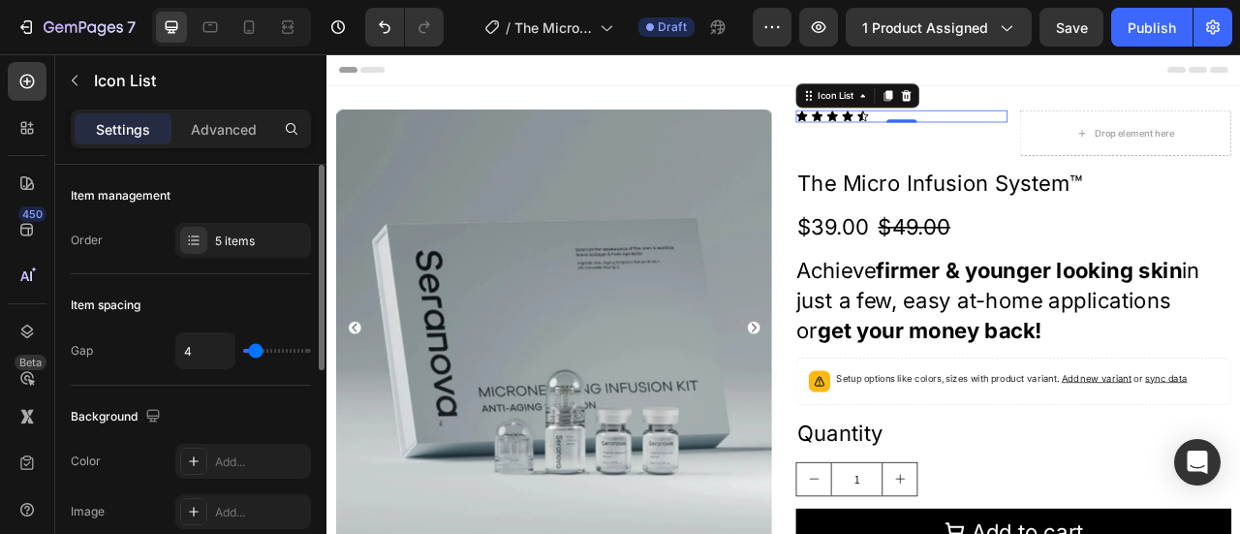
type input "3"
type input "6"
type input "7"
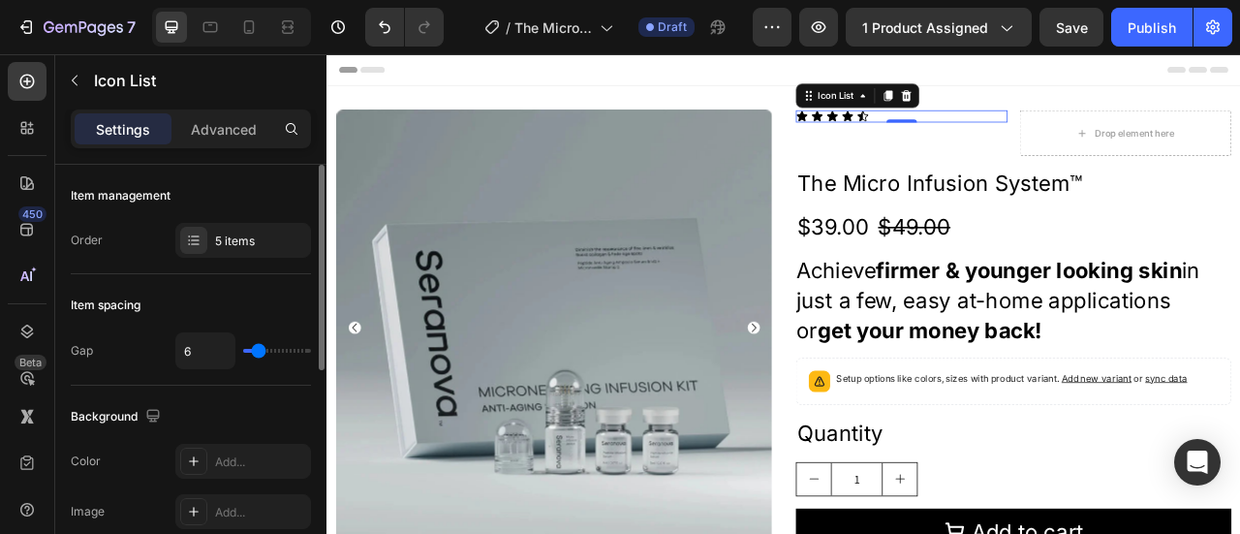
type input "7"
type input "12"
type input "13"
drag, startPoint x: 254, startPoint y: 348, endPoint x: 267, endPoint y: 350, distance: 13.7
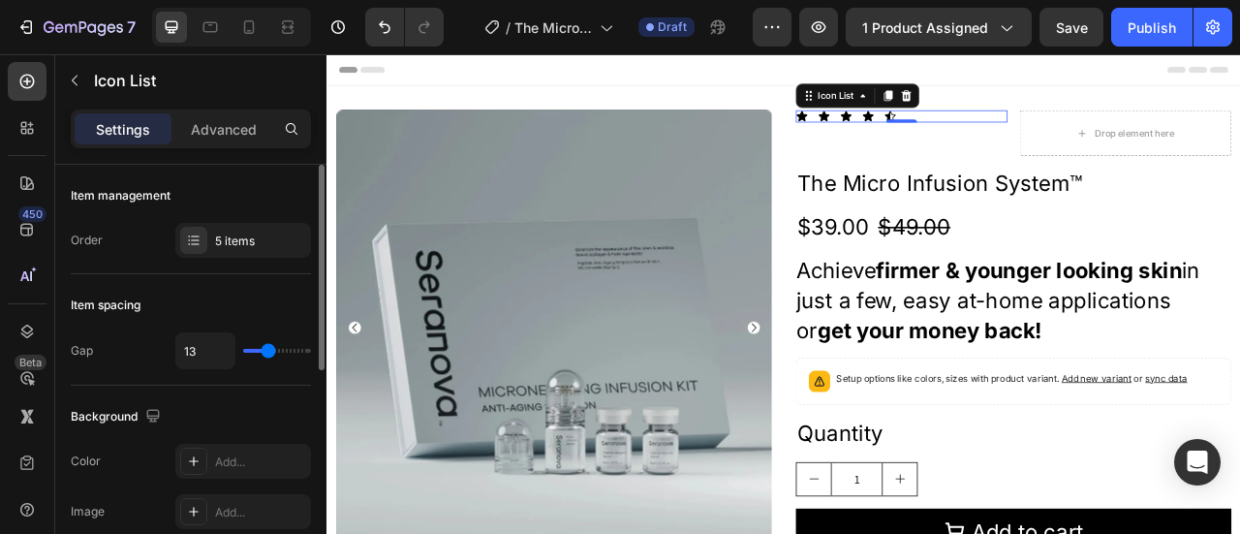
type input "13"
click at [267, 350] on input "range" at bounding box center [277, 351] width 68 height 4
type input "12"
type input "10"
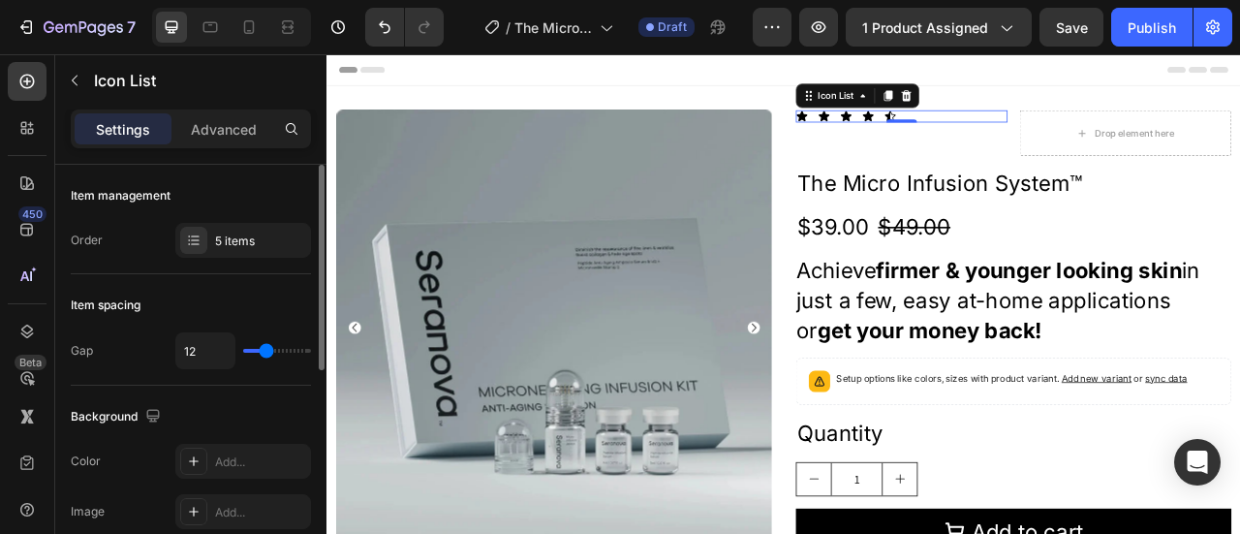
type input "10"
type input "8"
type input "7"
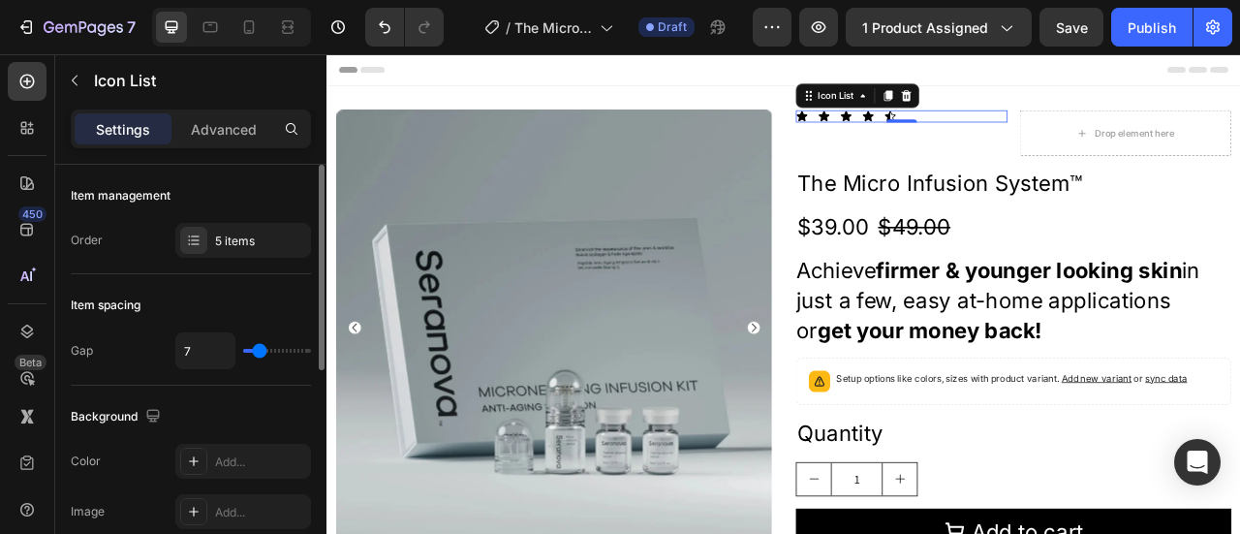
type input "6"
type input "4"
drag, startPoint x: 268, startPoint y: 351, endPoint x: 256, endPoint y: 354, distance: 13.2
type input "4"
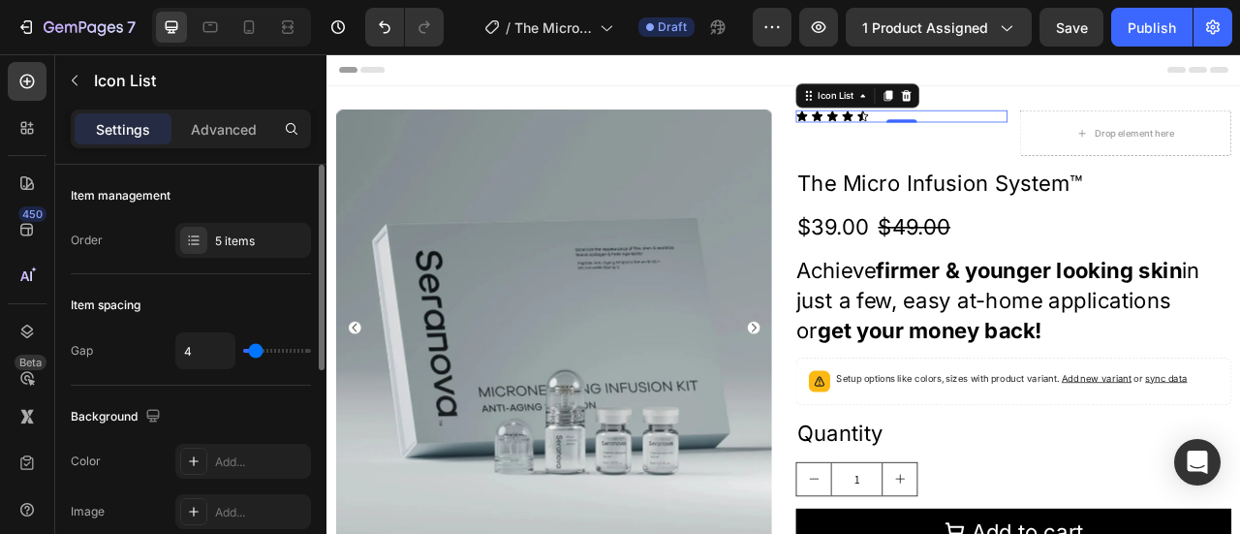
click at [256, 353] on input "range" at bounding box center [277, 351] width 68 height 4
type input "3"
click at [255, 353] on input "range" at bounding box center [277, 351] width 68 height 4
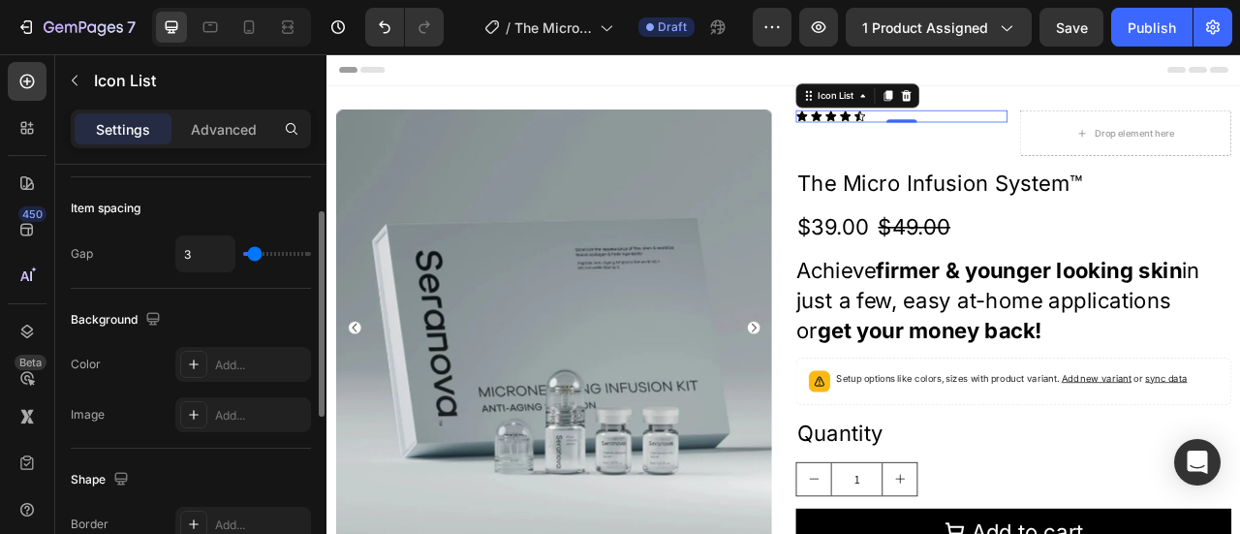
scroll to position [194, 0]
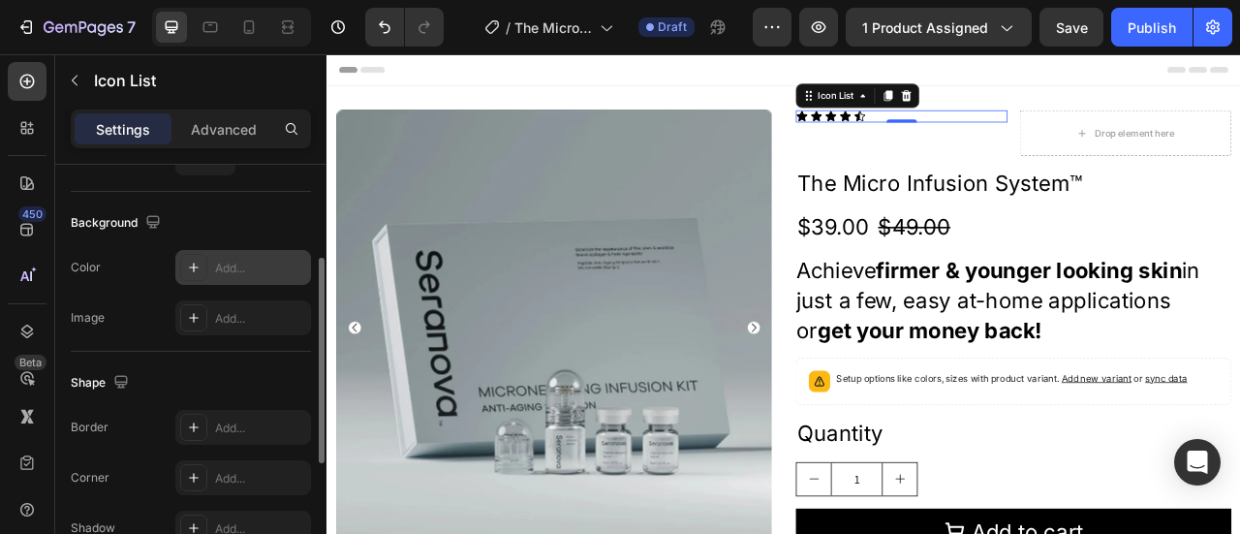
click at [191, 266] on icon at bounding box center [193, 267] width 15 height 15
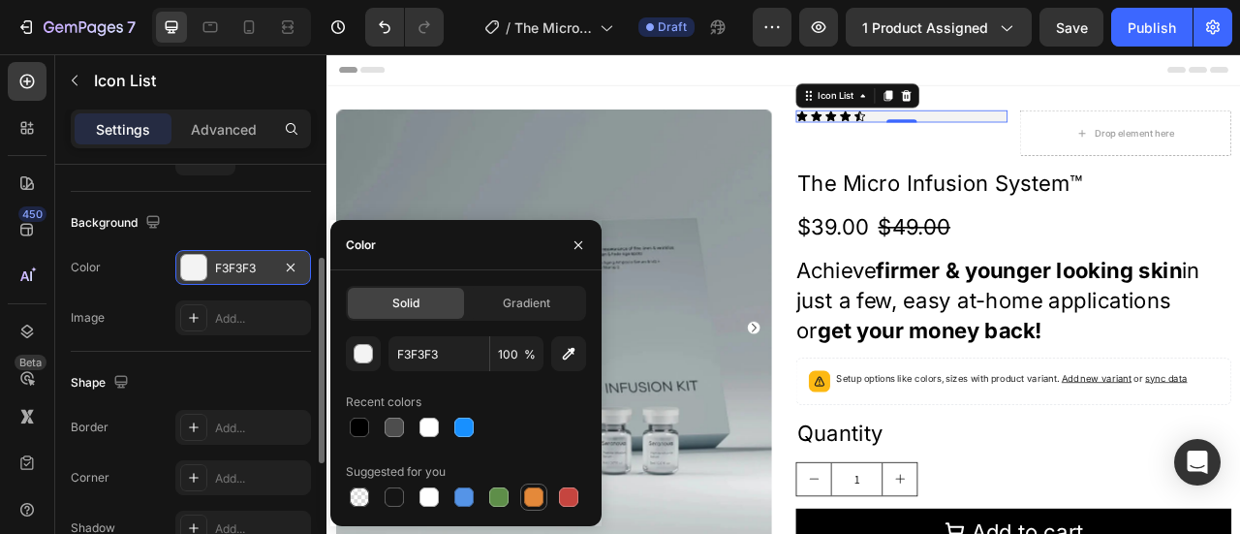
click at [540, 496] on div at bounding box center [533, 496] width 19 height 19
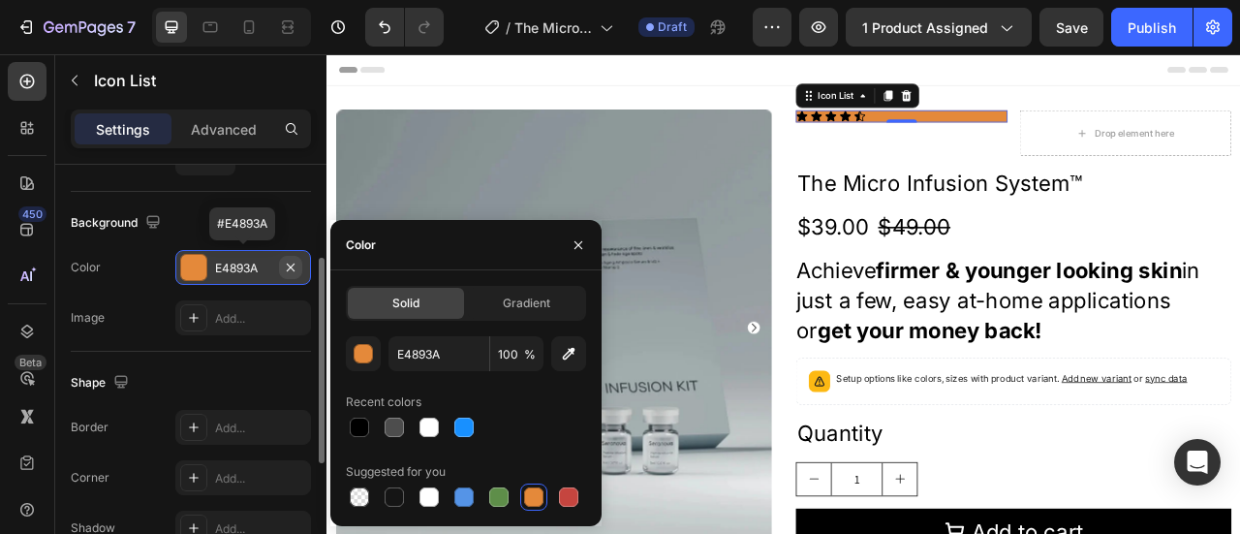
click at [287, 268] on icon "button" at bounding box center [290, 267] width 15 height 15
type input "000000"
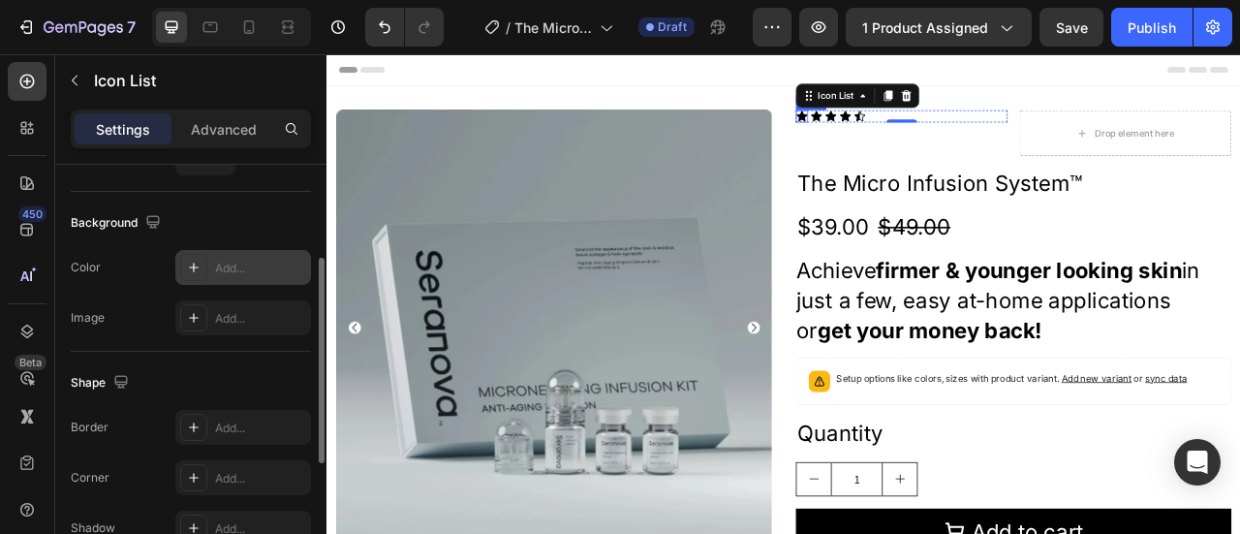
click at [923, 134] on div "Icon" at bounding box center [930, 132] width 15 height 15
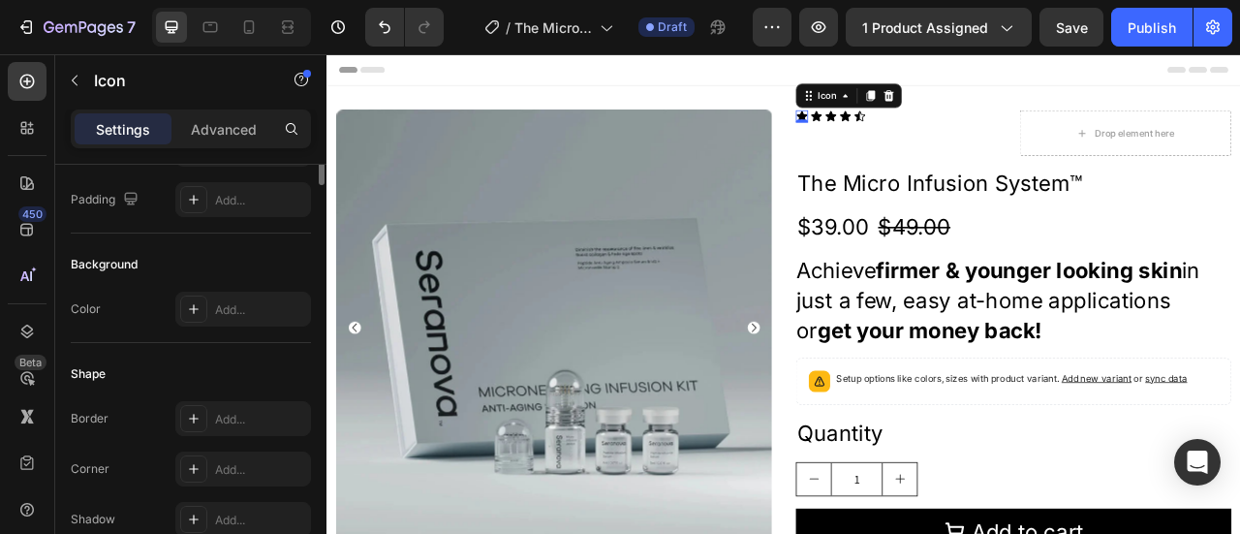
scroll to position [0, 0]
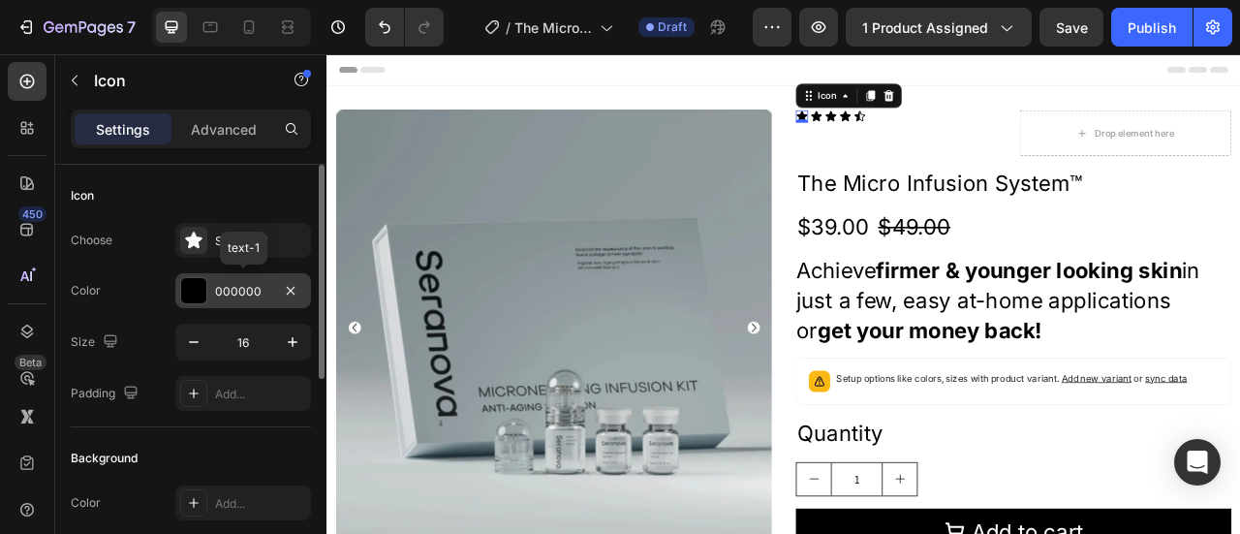
click at [196, 288] on div at bounding box center [193, 290] width 25 height 25
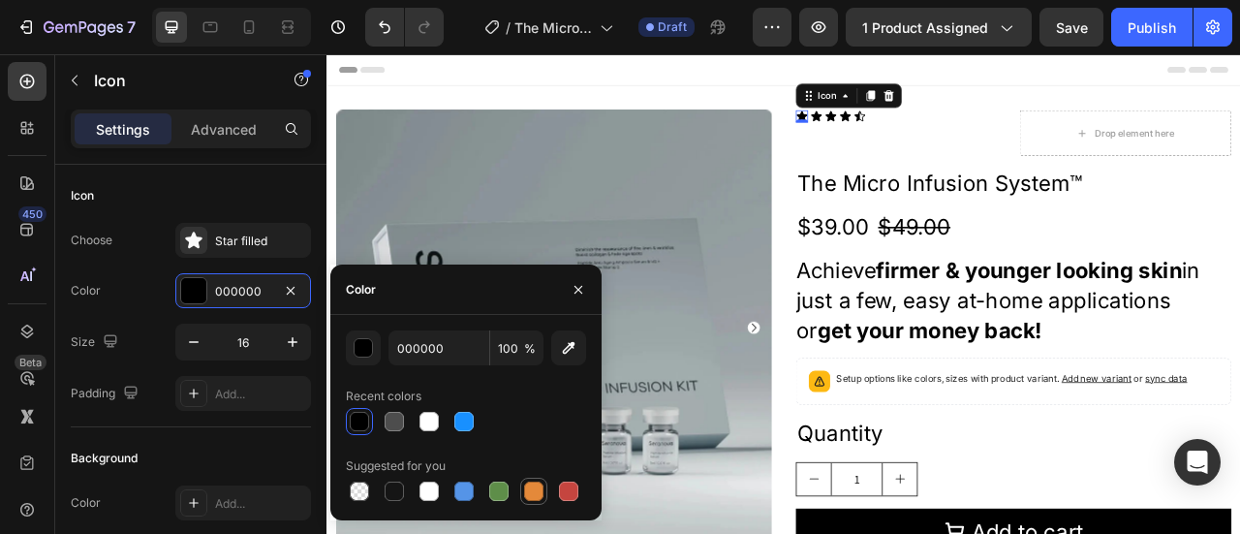
click at [537, 491] on div at bounding box center [533, 490] width 19 height 19
type input "E4893A"
click at [941, 133] on div "Icon" at bounding box center [948, 132] width 15 height 15
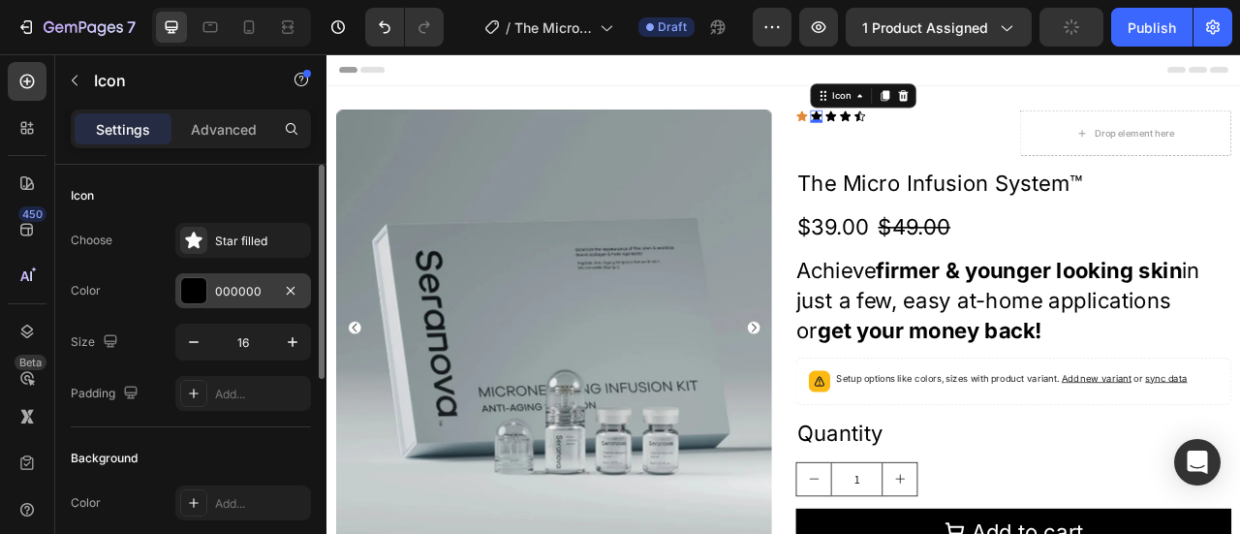
click at [186, 298] on div at bounding box center [193, 290] width 25 height 25
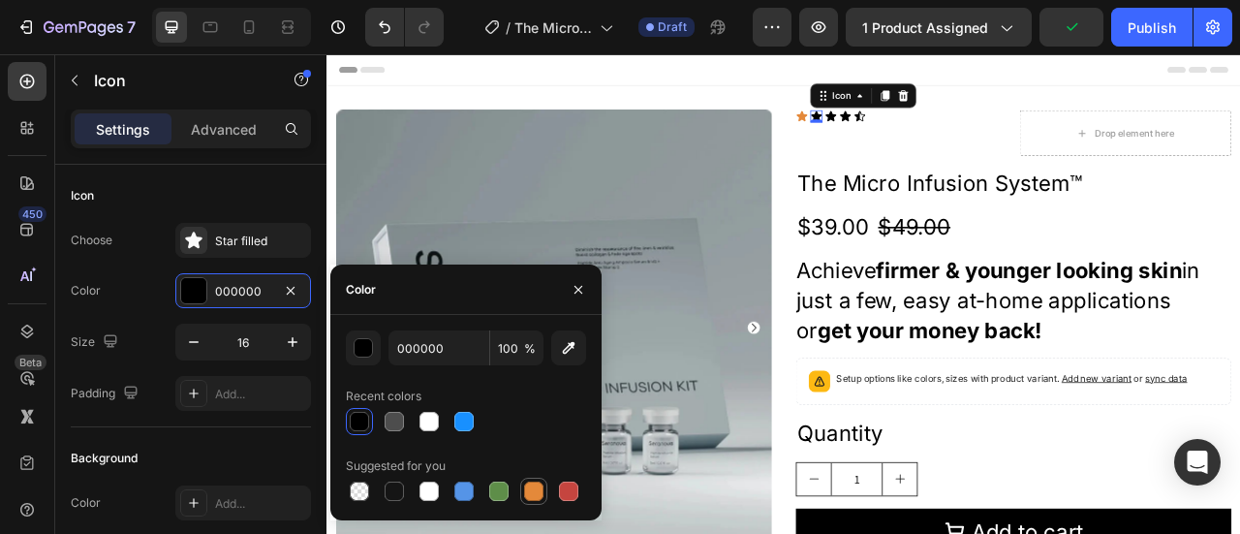
click at [540, 485] on div at bounding box center [533, 490] width 19 height 19
type input "E4893A"
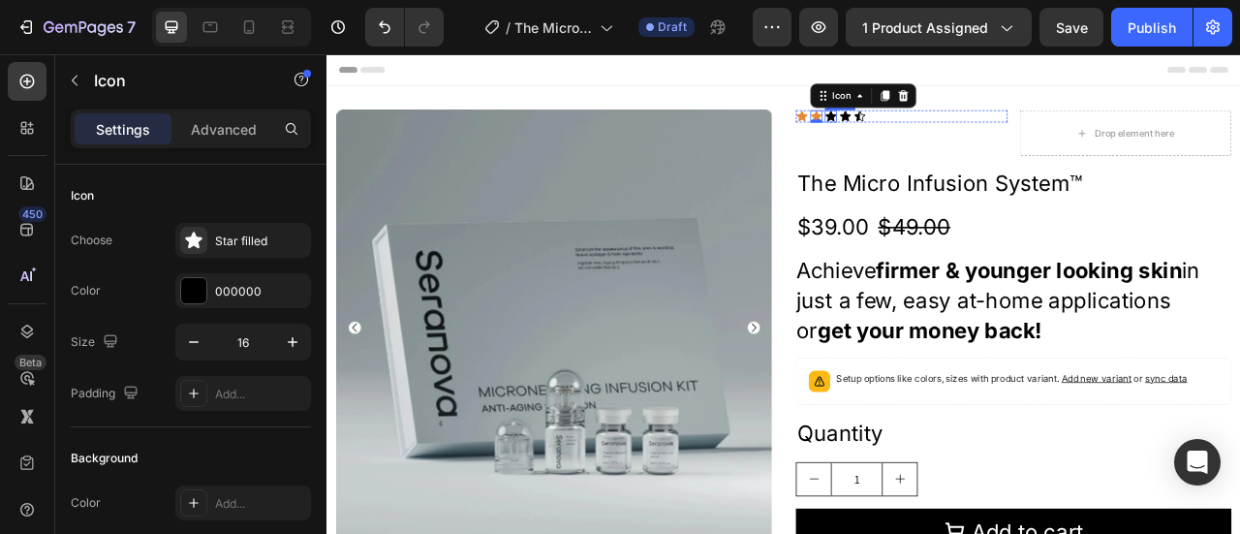
click at [960, 132] on div "Icon" at bounding box center [967, 132] width 15 height 15
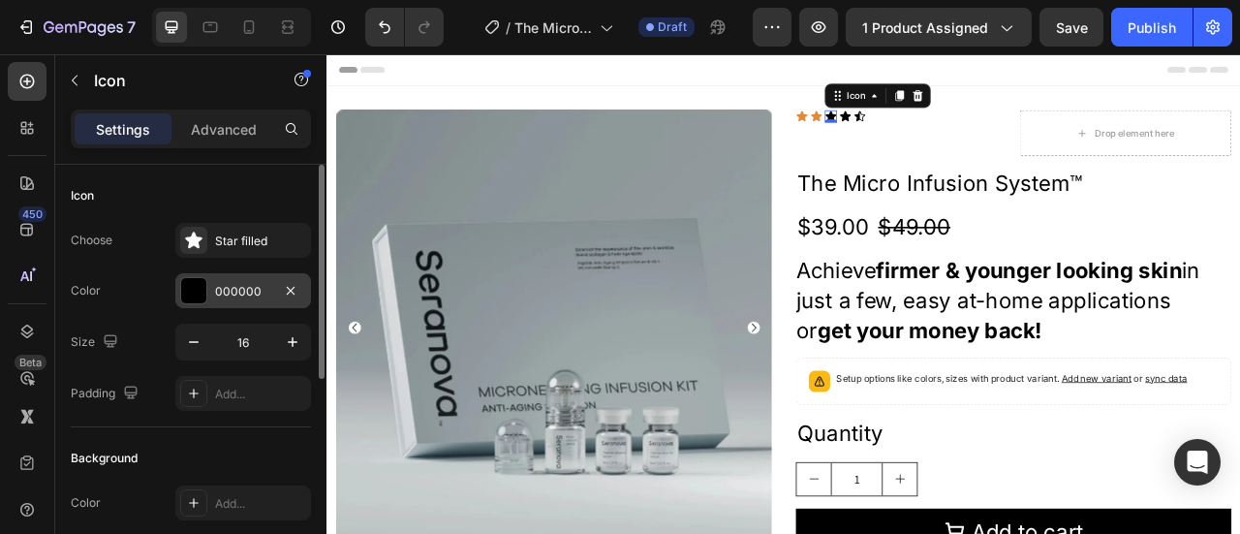
click at [196, 289] on div at bounding box center [193, 290] width 25 height 25
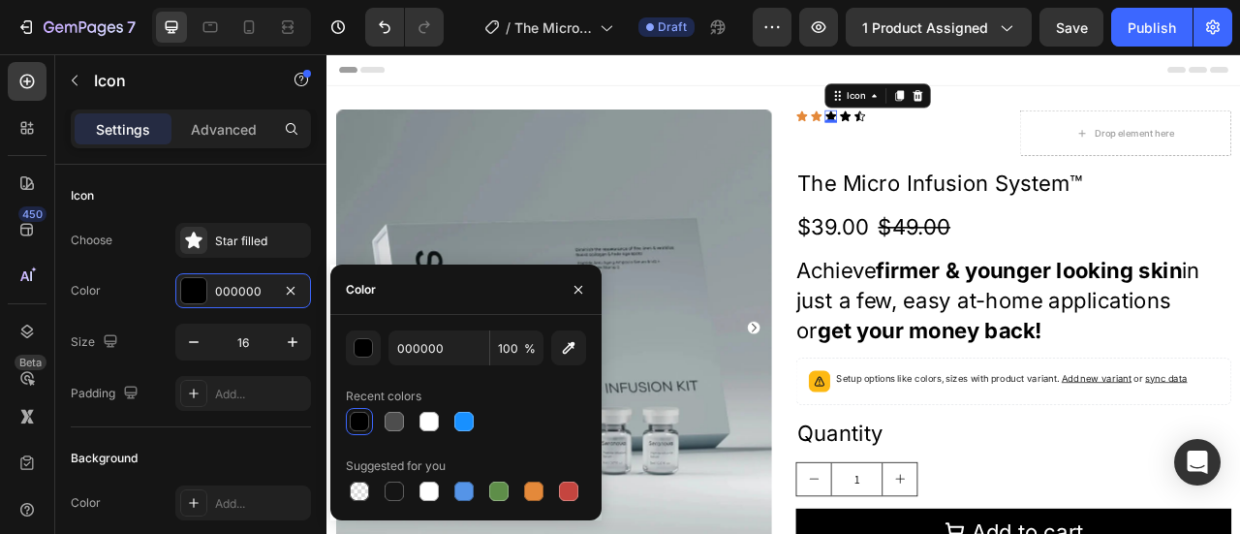
drag, startPoint x: 540, startPoint y: 489, endPoint x: 522, endPoint y: 468, distance: 28.2
click at [537, 488] on div at bounding box center [533, 490] width 19 height 19
type input "E4893A"
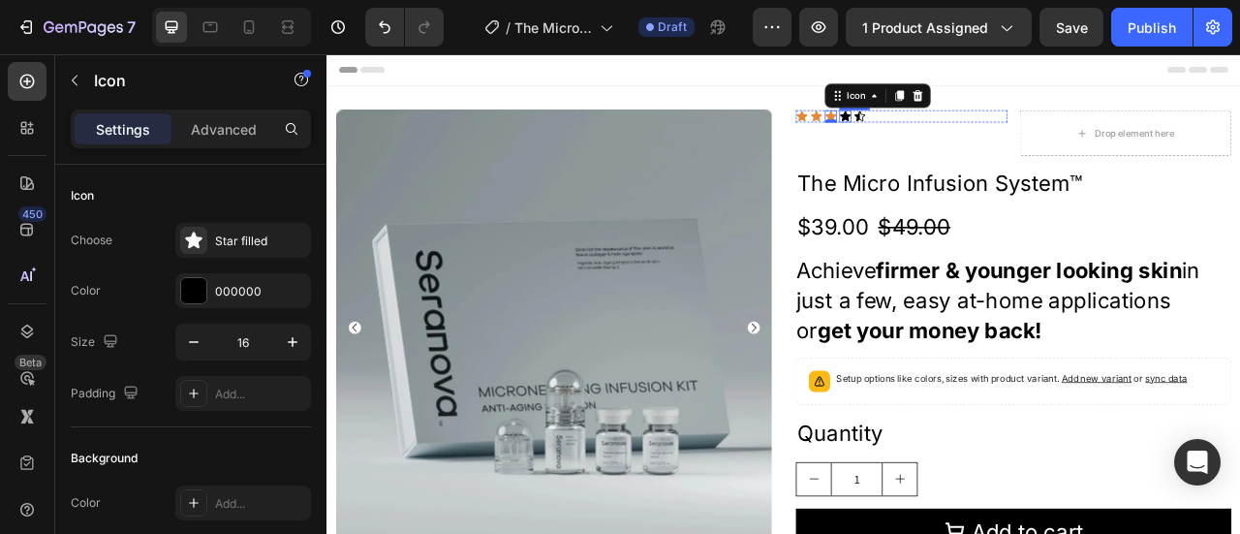
click at [980, 133] on div "Icon" at bounding box center [985, 132] width 15 height 15
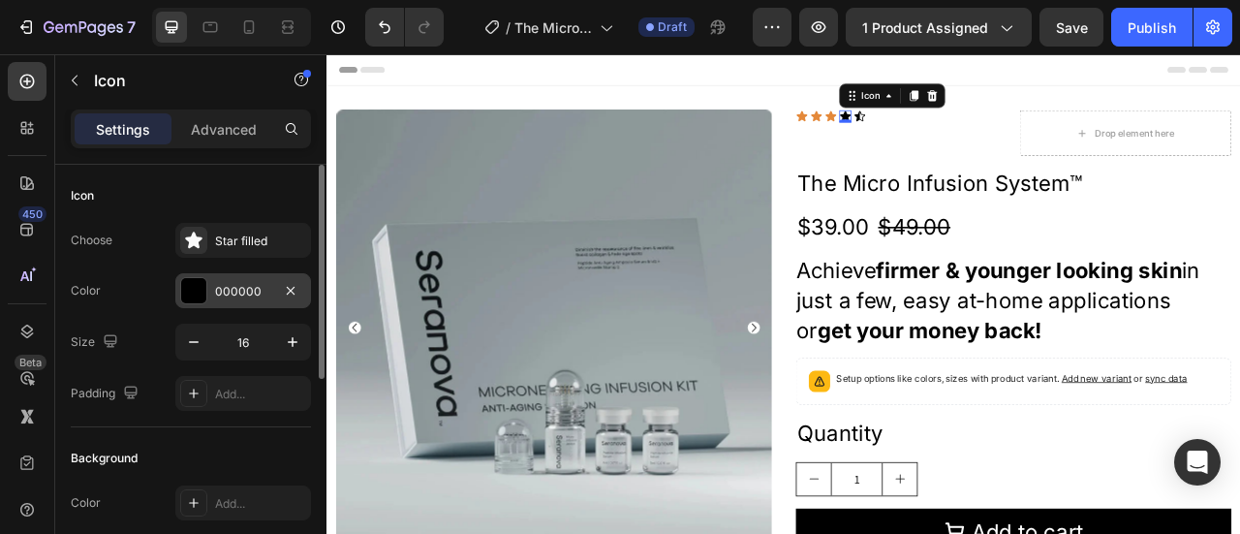
click at [196, 289] on div at bounding box center [193, 290] width 25 height 25
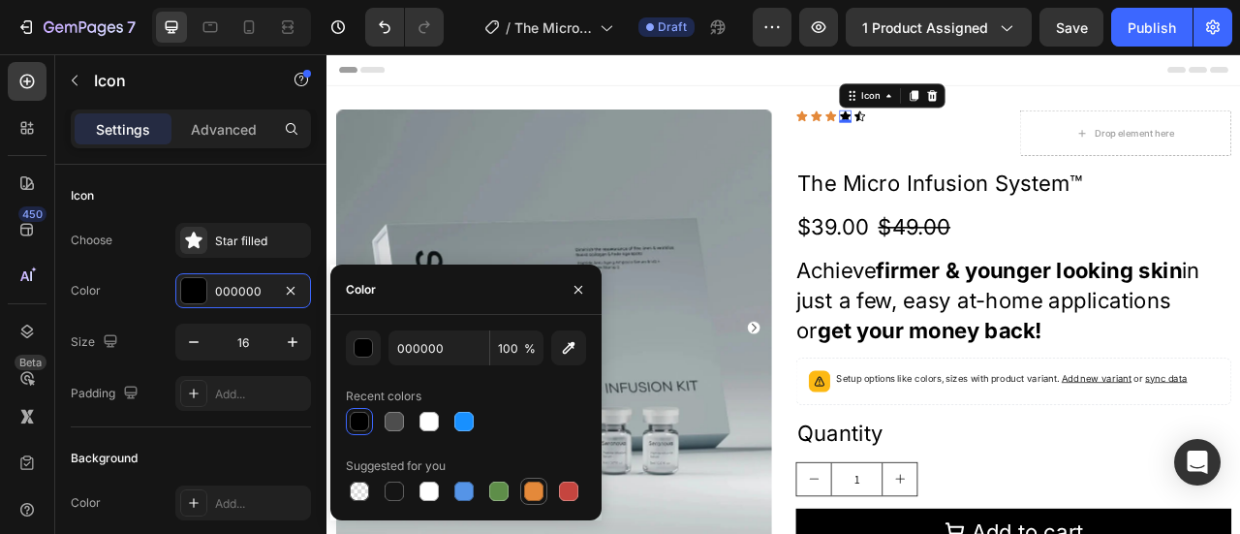
click at [527, 483] on div at bounding box center [533, 490] width 19 height 19
type input "E4893A"
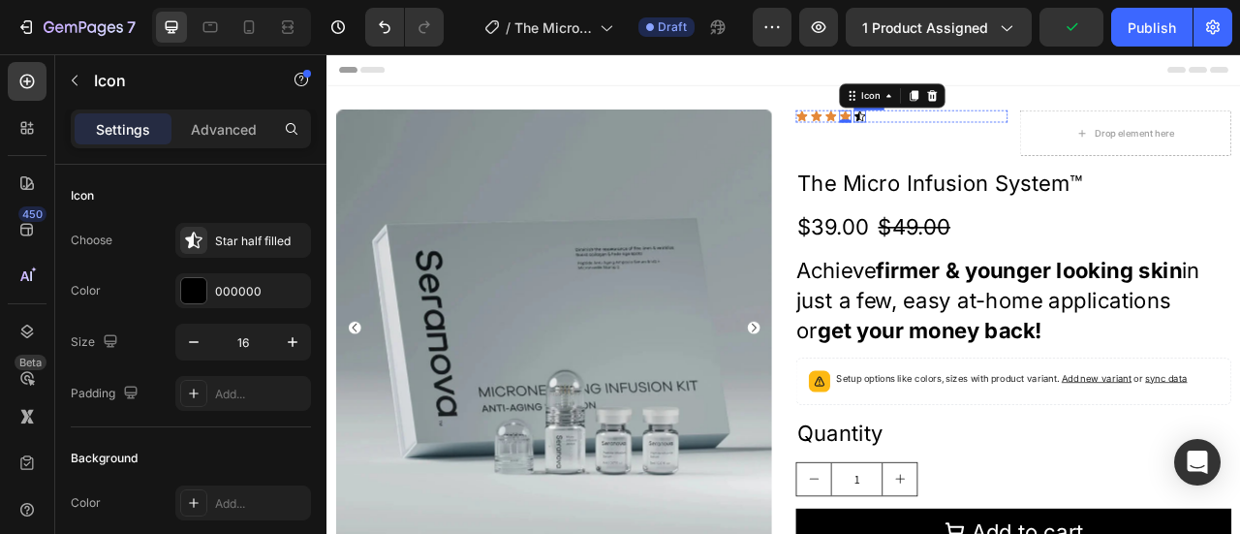
click at [997, 137] on div "Icon" at bounding box center [1004, 132] width 15 height 15
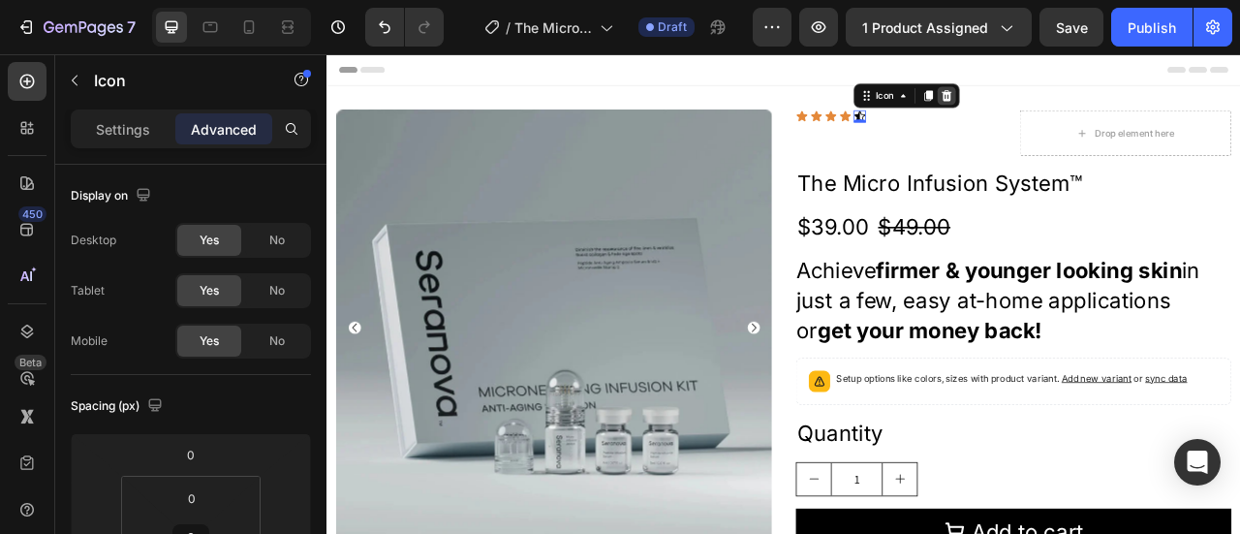
click at [1109, 108] on icon at bounding box center [1115, 107] width 13 height 14
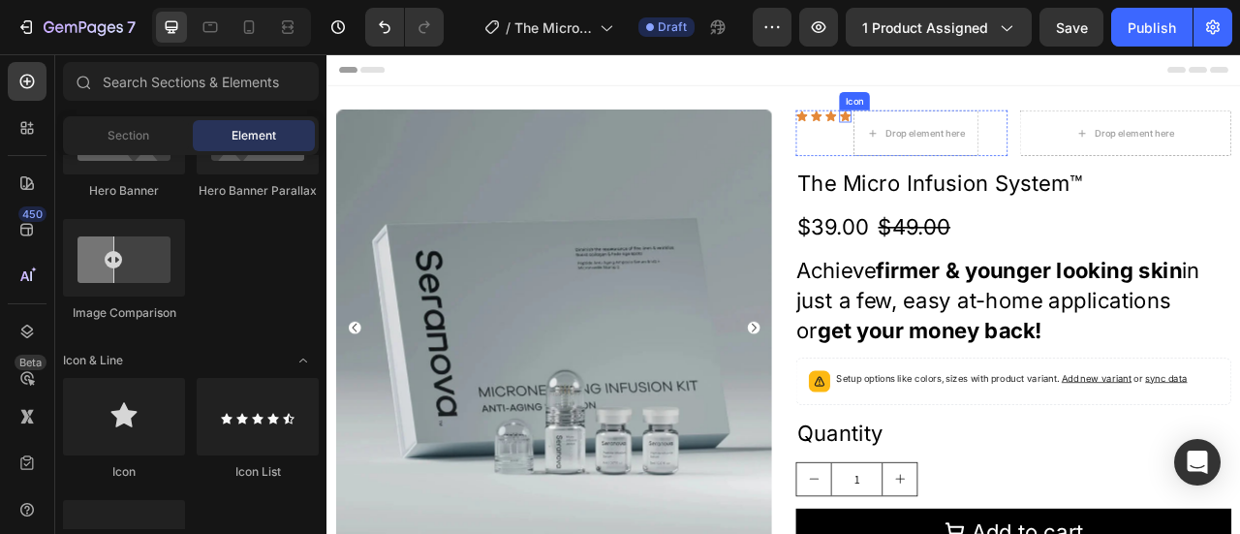
click at [981, 134] on icon at bounding box center [986, 132] width 14 height 13
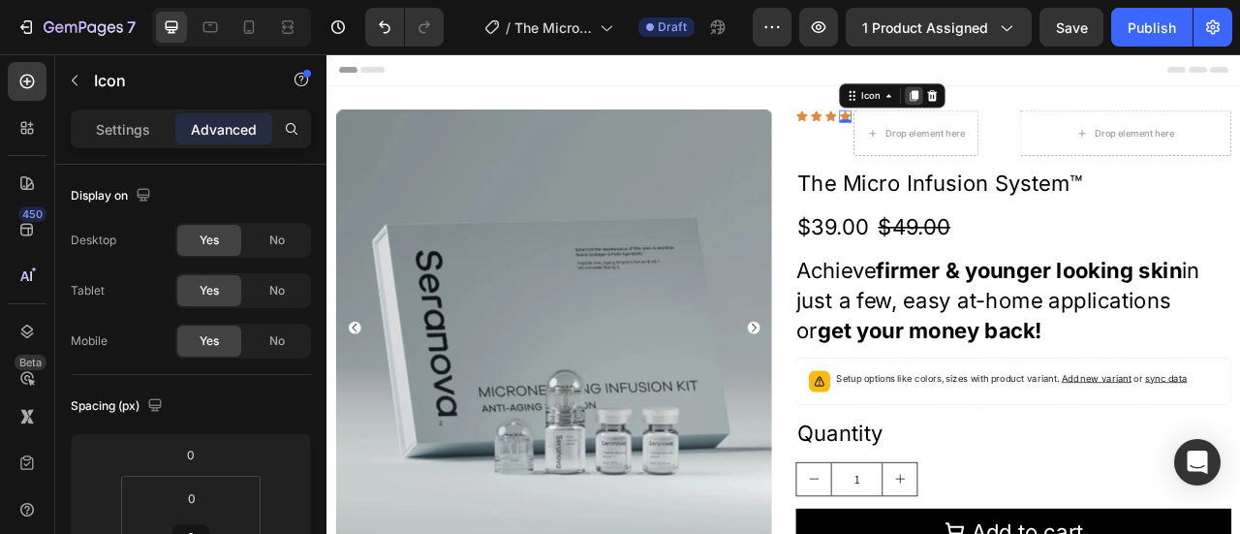
click at [1069, 106] on icon at bounding box center [1073, 107] width 11 height 14
click at [1101, 77] on div "Header" at bounding box center [907, 73] width 1131 height 39
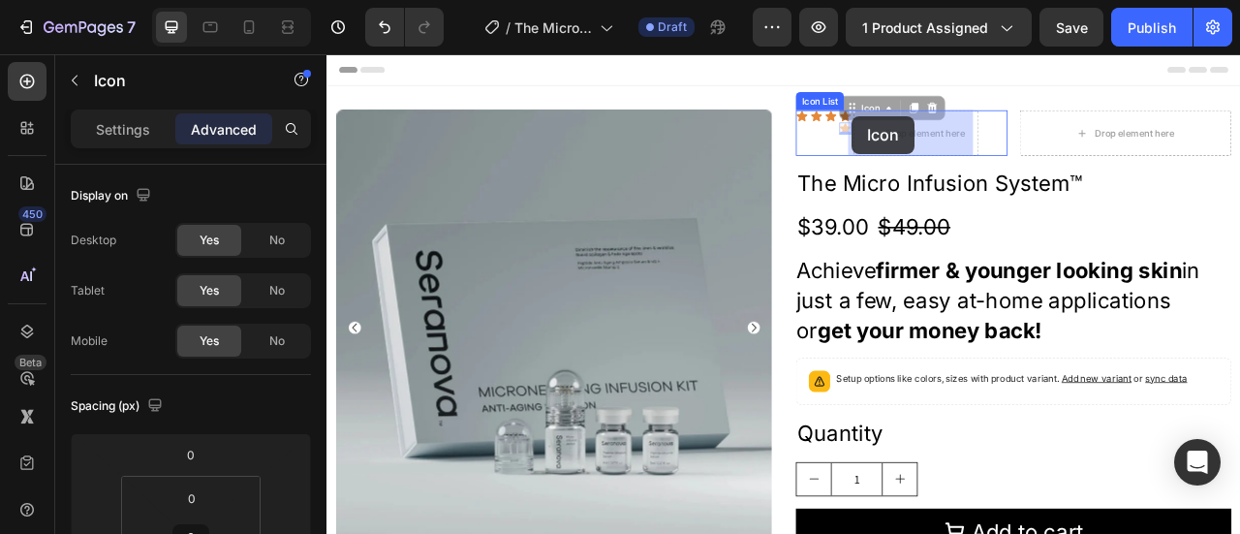
drag, startPoint x: 980, startPoint y: 148, endPoint x: 995, endPoint y: 133, distance: 21.2
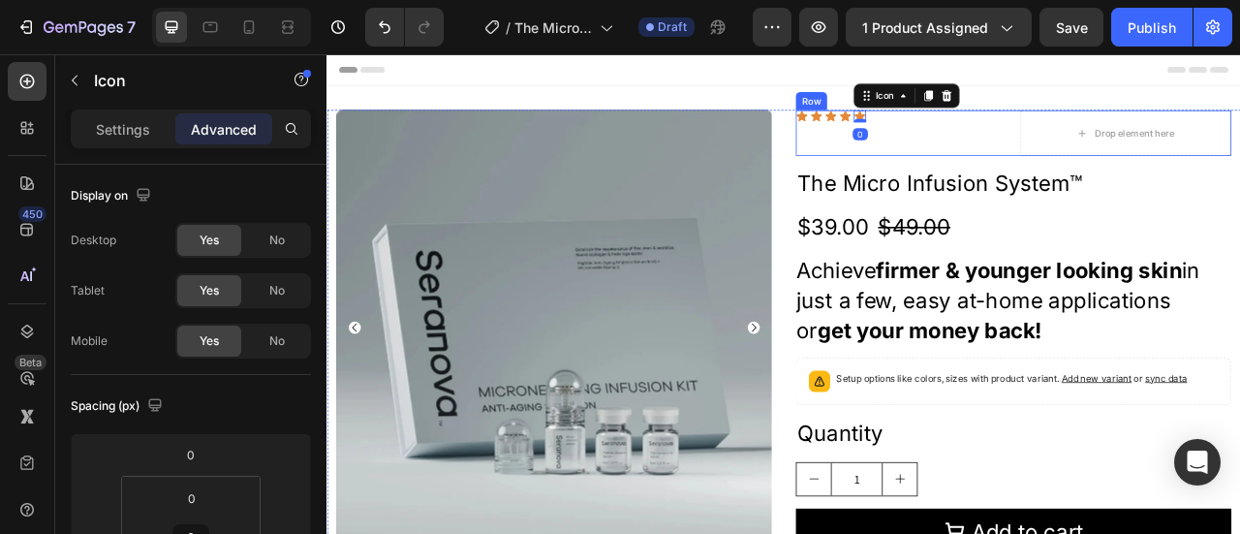
click at [1055, 165] on div "Icon Icon Icon Icon Icon 0 Icon List" at bounding box center [1057, 154] width 269 height 58
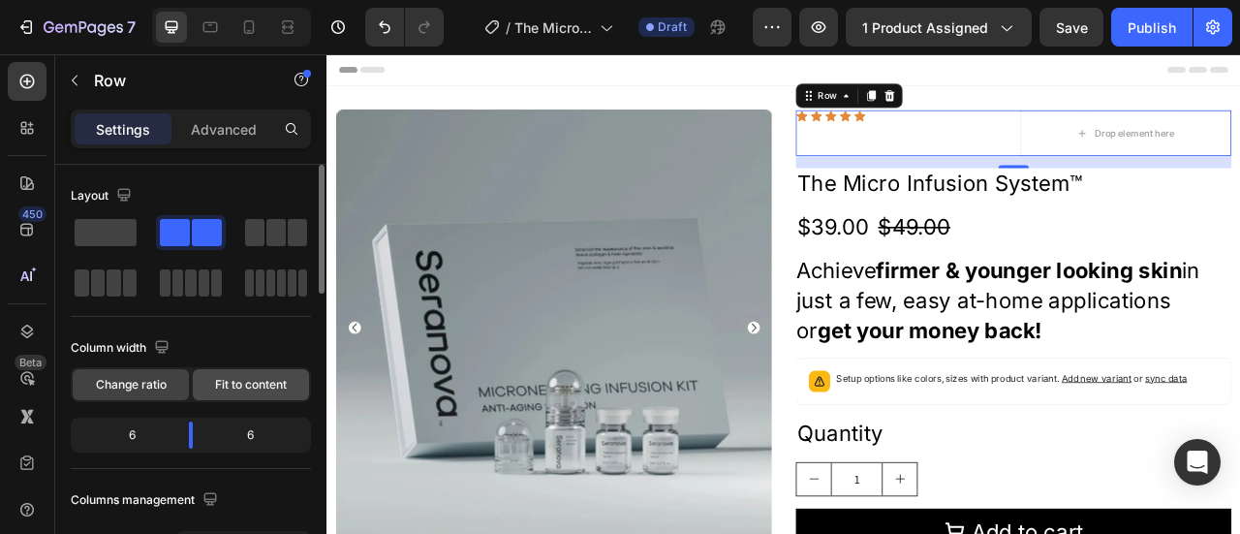
click at [256, 394] on div "Fit to content" at bounding box center [251, 384] width 116 height 31
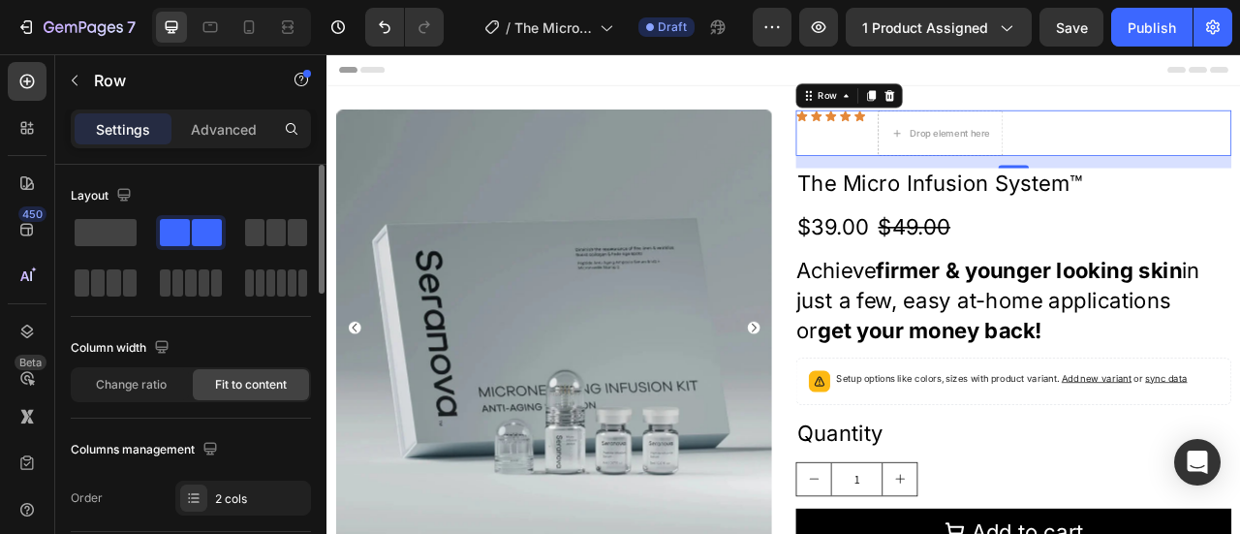
click at [246, 385] on span "Fit to content" at bounding box center [251, 384] width 72 height 17
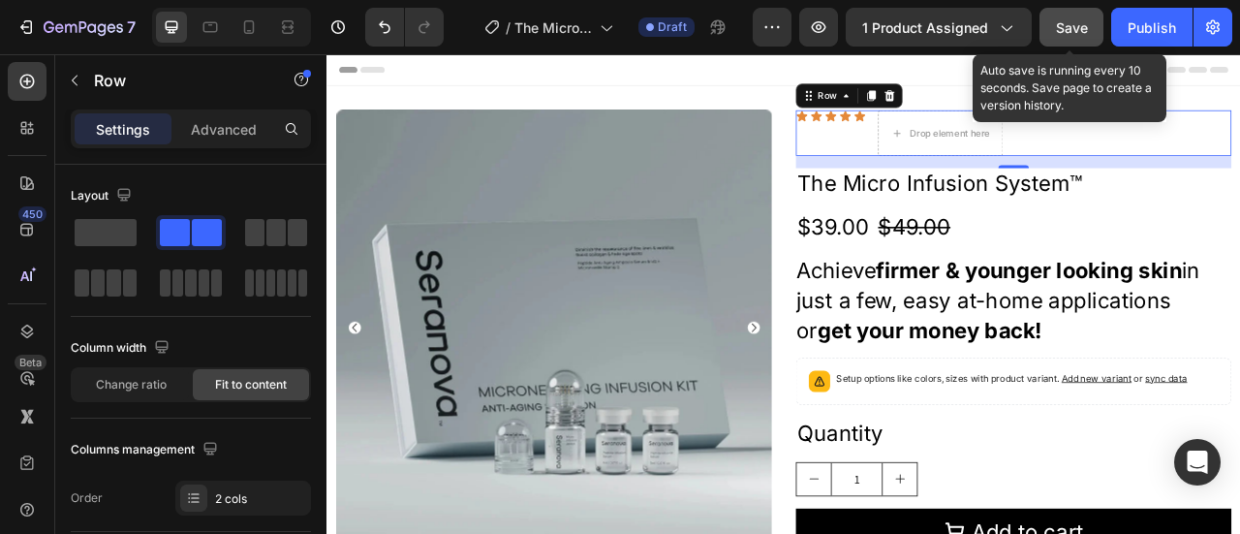
click at [1076, 25] on span "Save" at bounding box center [1072, 27] width 32 height 16
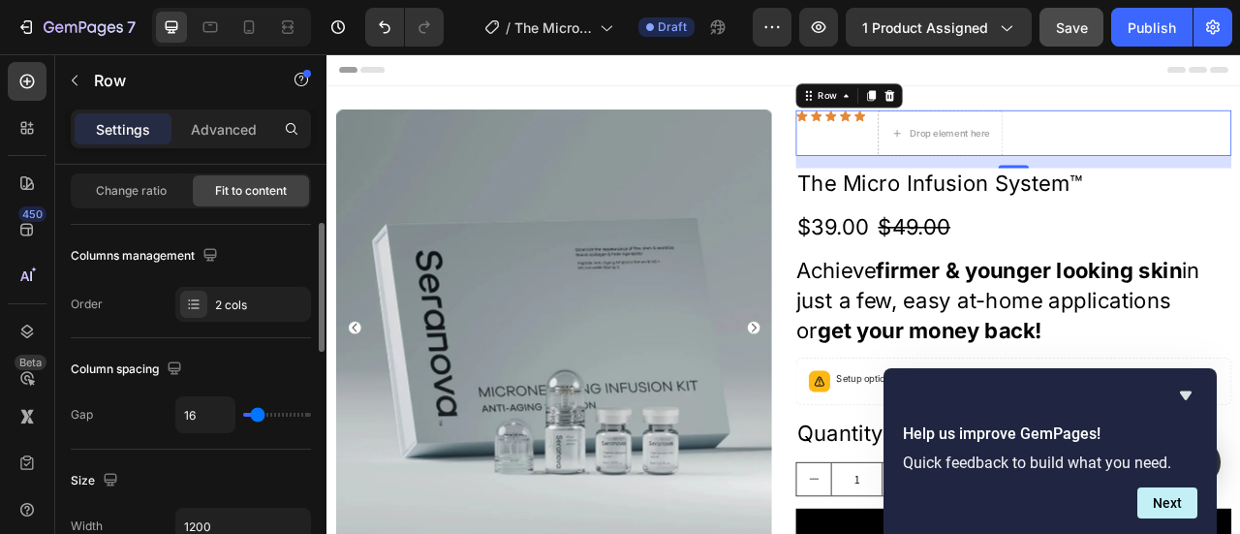
scroll to position [387, 0]
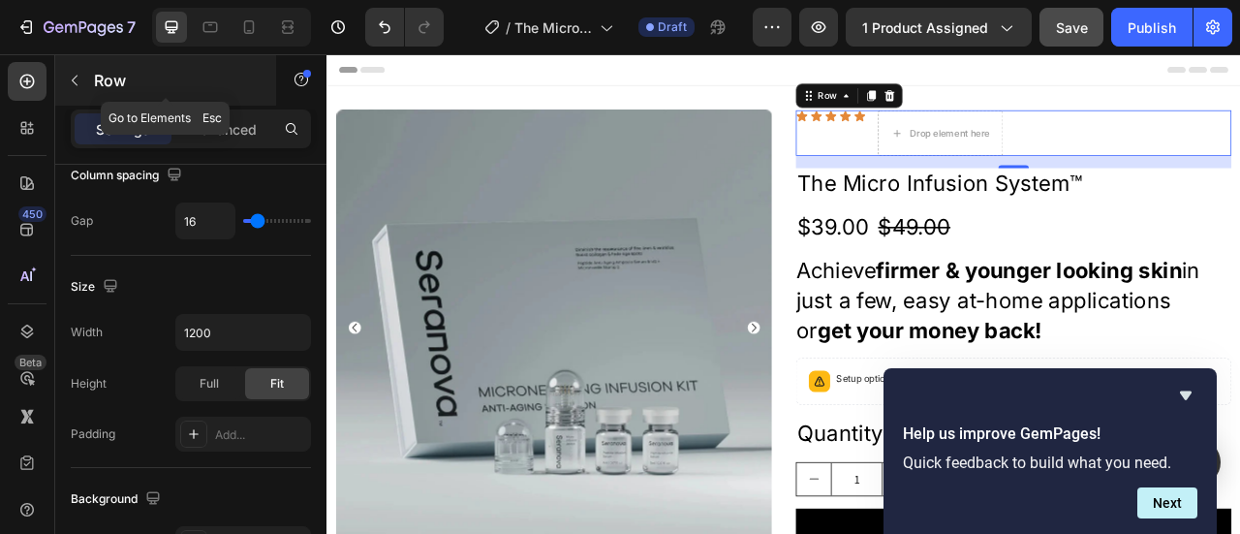
click at [70, 73] on icon "button" at bounding box center [74, 80] width 15 height 15
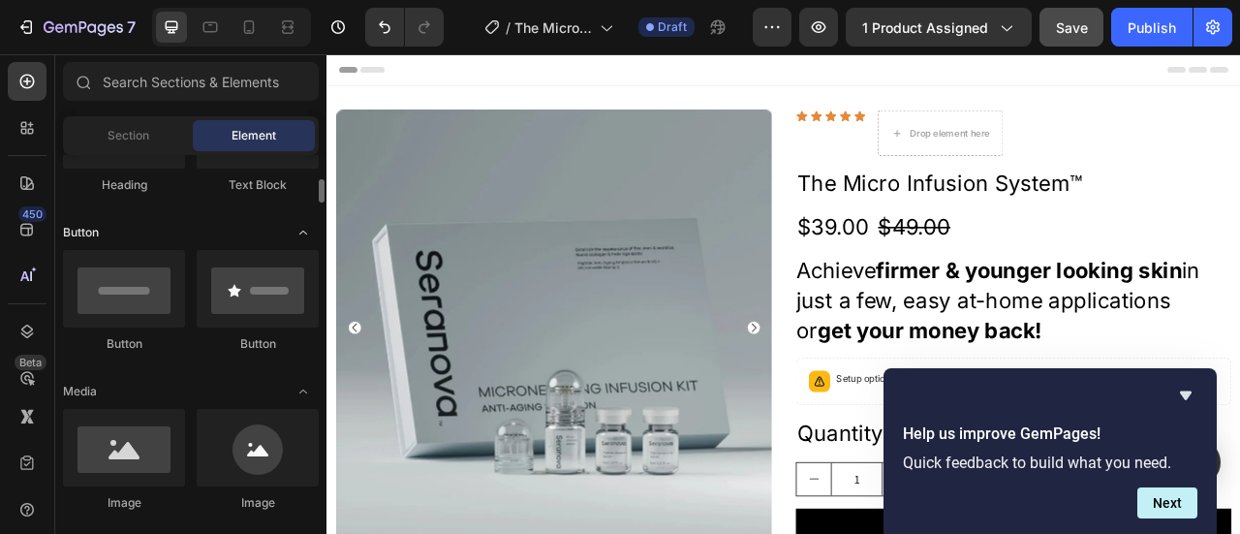
scroll to position [194, 0]
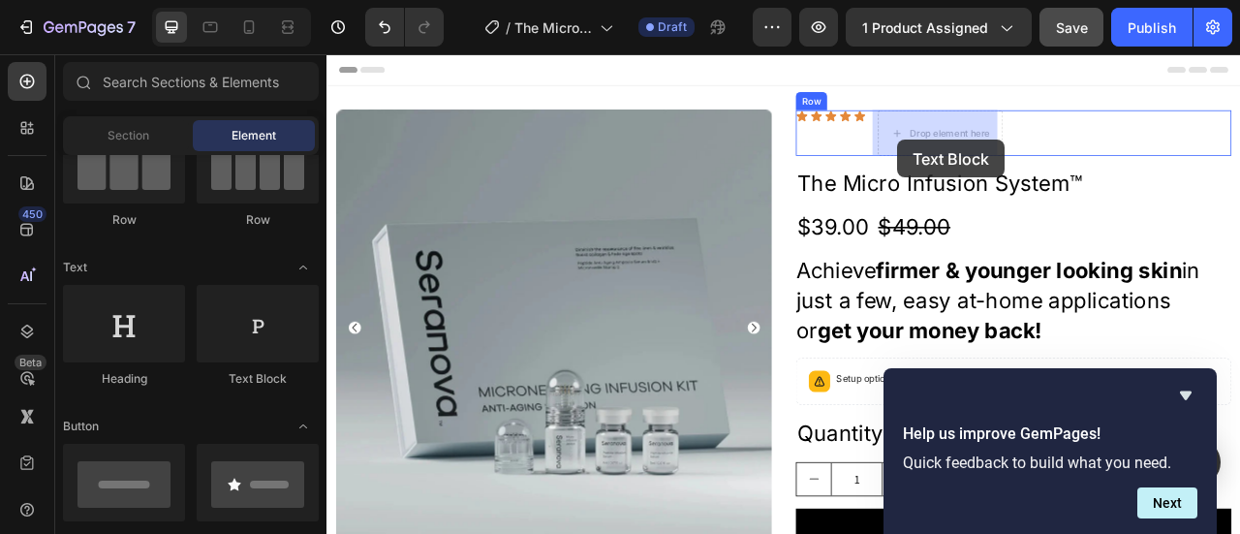
drag, startPoint x: 594, startPoint y: 403, endPoint x: 1052, endPoint y: 163, distance: 517.2
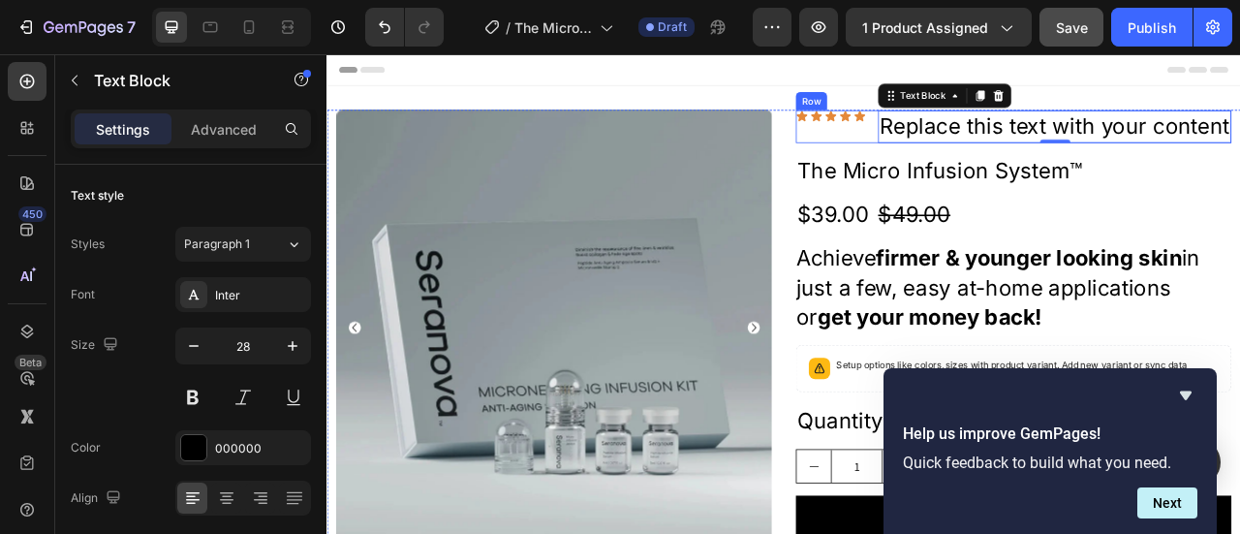
click at [976, 167] on div "Icon Icon Icon Icon Icon Icon List" at bounding box center [967, 146] width 89 height 42
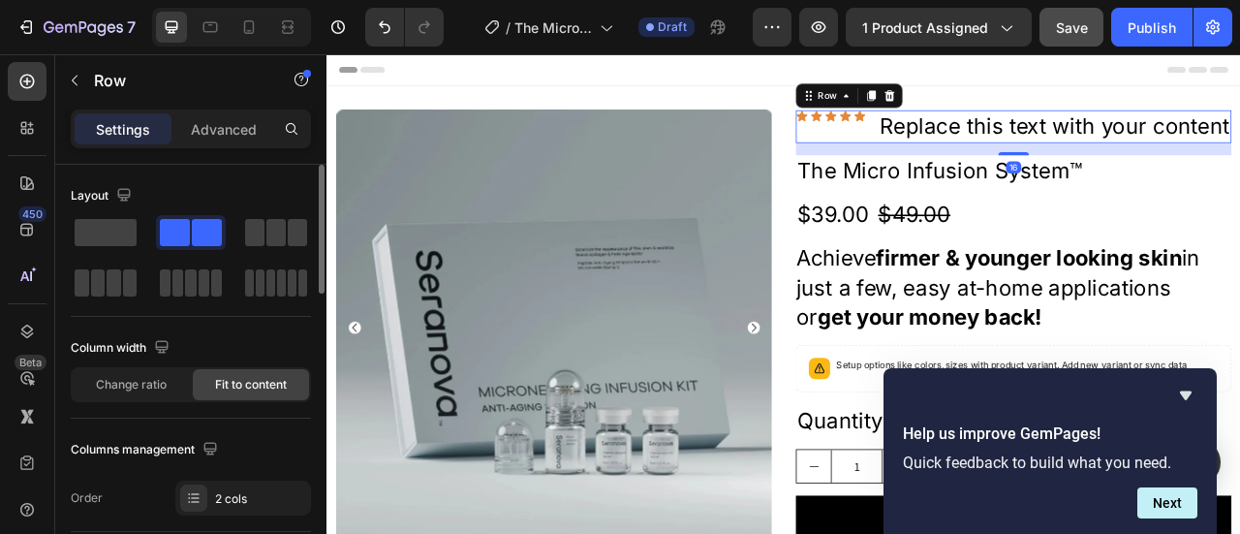
click at [242, 381] on span "Fit to content" at bounding box center [251, 384] width 72 height 17
click at [244, 376] on span "Fit to content" at bounding box center [251, 384] width 72 height 17
click at [245, 373] on div "Fit to content" at bounding box center [251, 384] width 116 height 31
click at [223, 381] on span "Fit to content" at bounding box center [251, 384] width 72 height 17
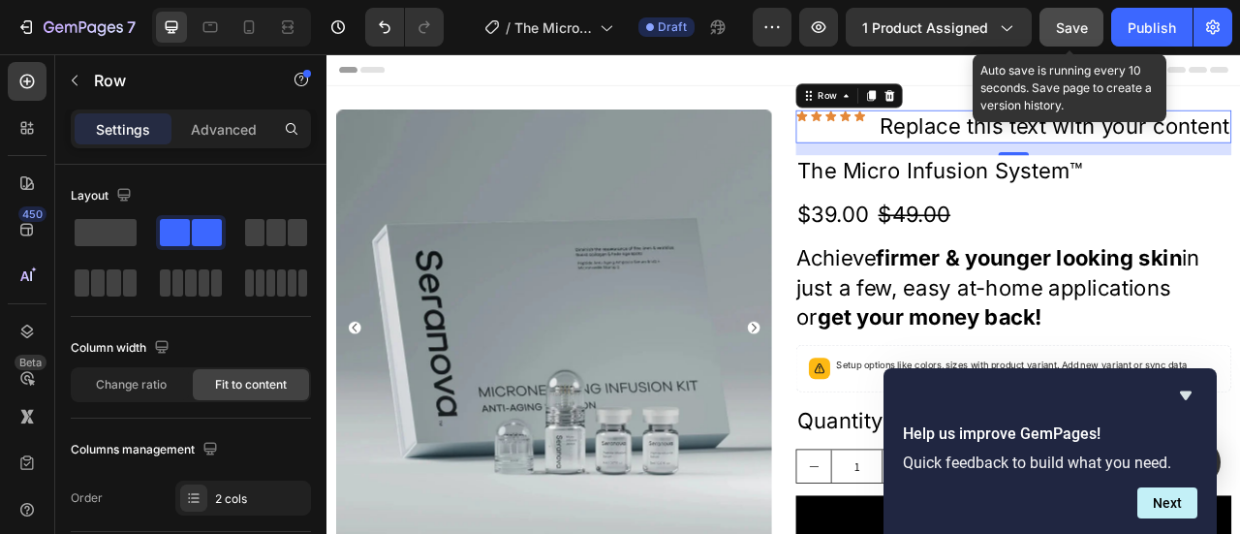
drag, startPoint x: 1080, startPoint y: 30, endPoint x: 1056, endPoint y: 46, distance: 28.7
click at [1079, 30] on span "Save" at bounding box center [1072, 27] width 32 height 16
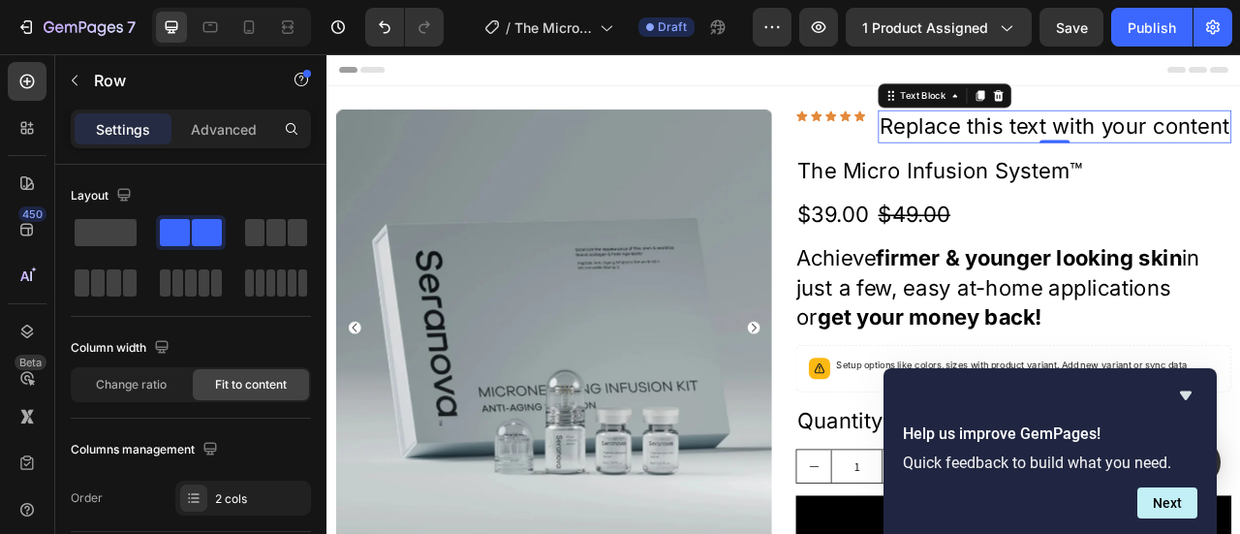
click at [1028, 145] on div "Replace this text with your content" at bounding box center [1252, 146] width 449 height 42
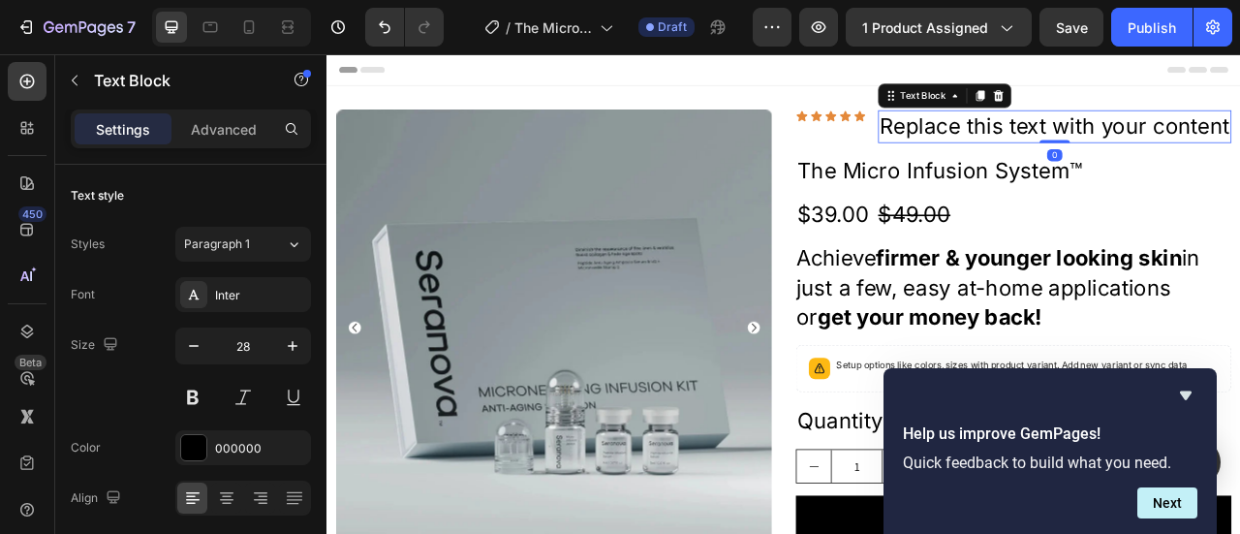
click at [1028, 145] on div "Replace this text with your content" at bounding box center [1252, 146] width 449 height 42
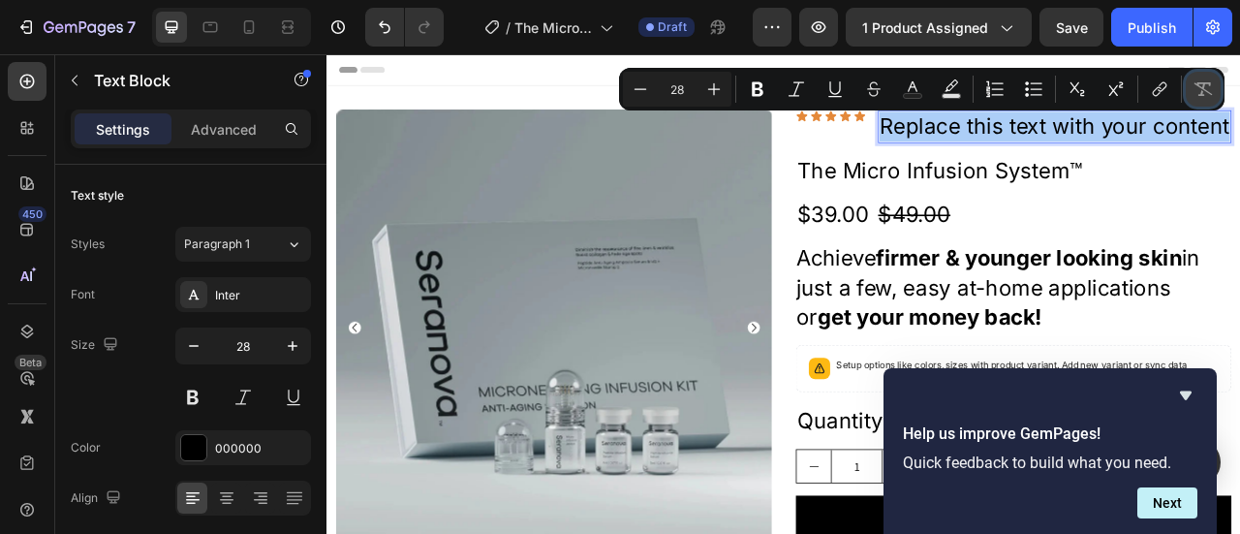
click at [1200, 92] on icon "Editor contextual toolbar" at bounding box center [1202, 88] width 19 height 19
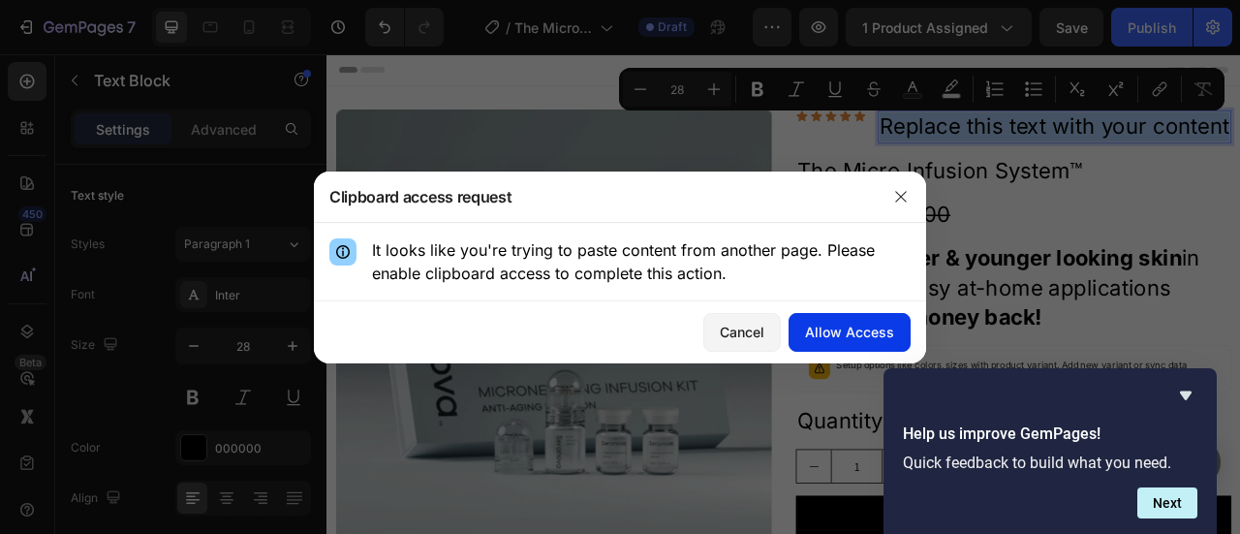
click at [840, 337] on div "Allow Access" at bounding box center [849, 332] width 89 height 20
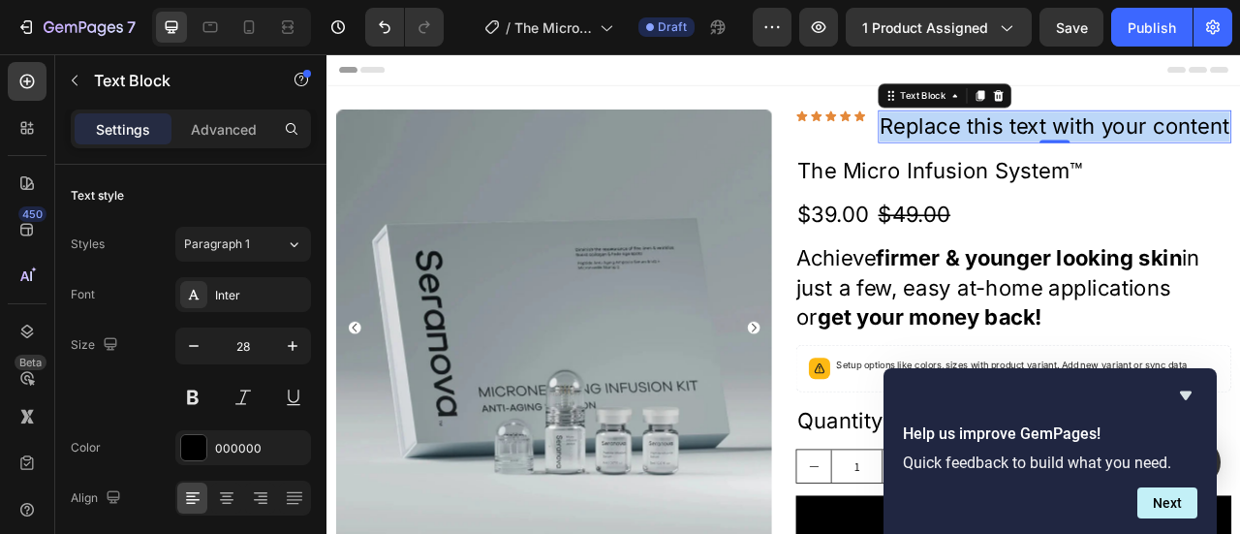
click at [1088, 154] on p "Replace this text with your content" at bounding box center [1251, 146] width 445 height 38
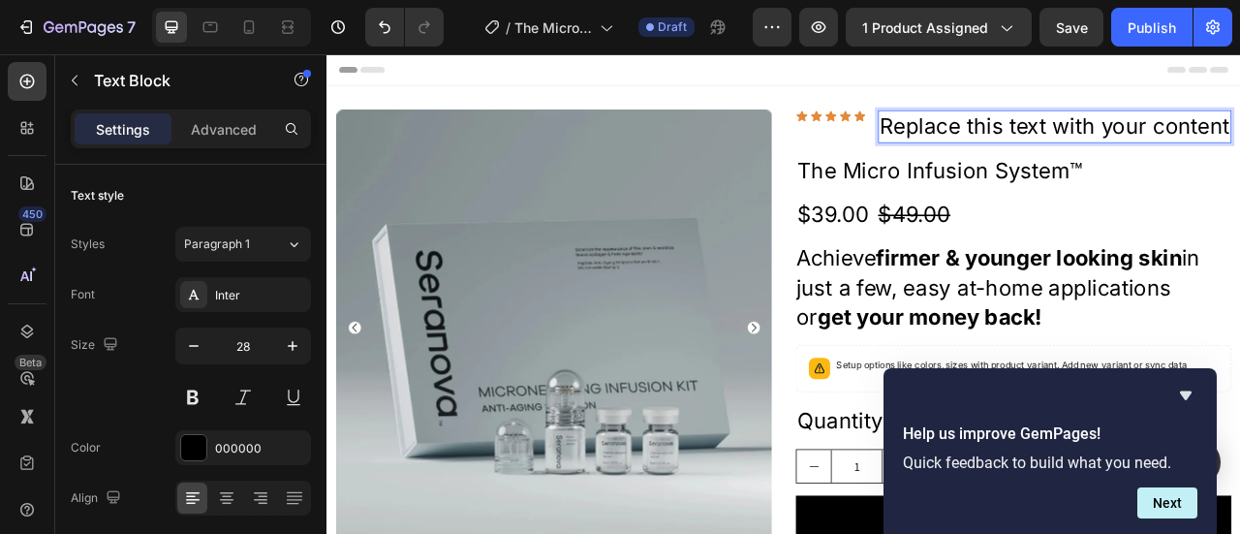
click at [1088, 154] on p "Replace this text with your content" at bounding box center [1251, 146] width 445 height 38
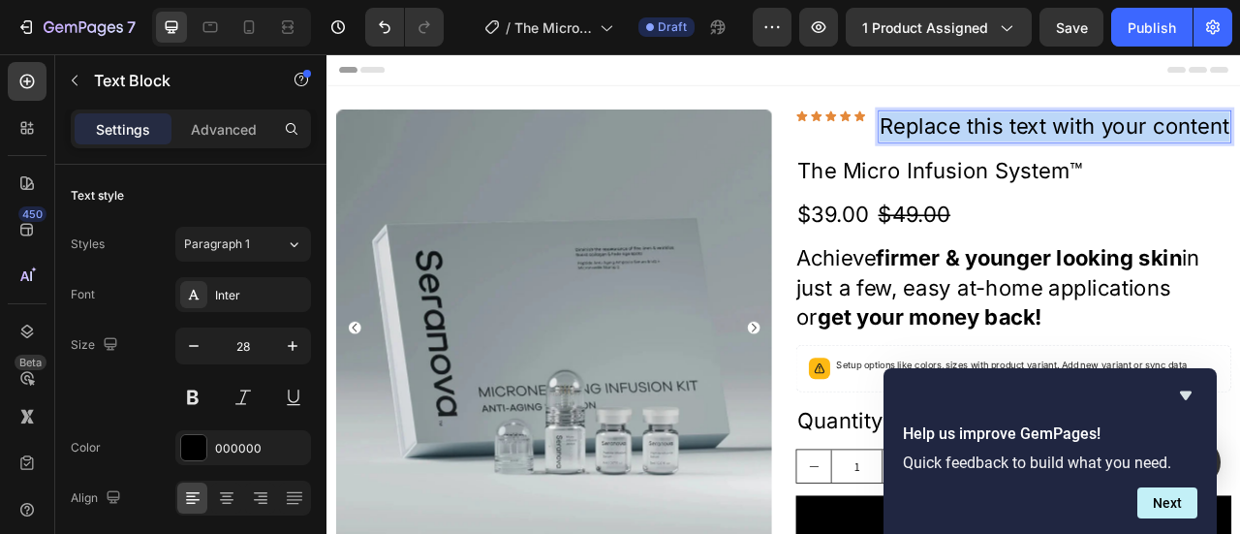
click at [1088, 154] on p "Replace this text with your content" at bounding box center [1251, 146] width 445 height 38
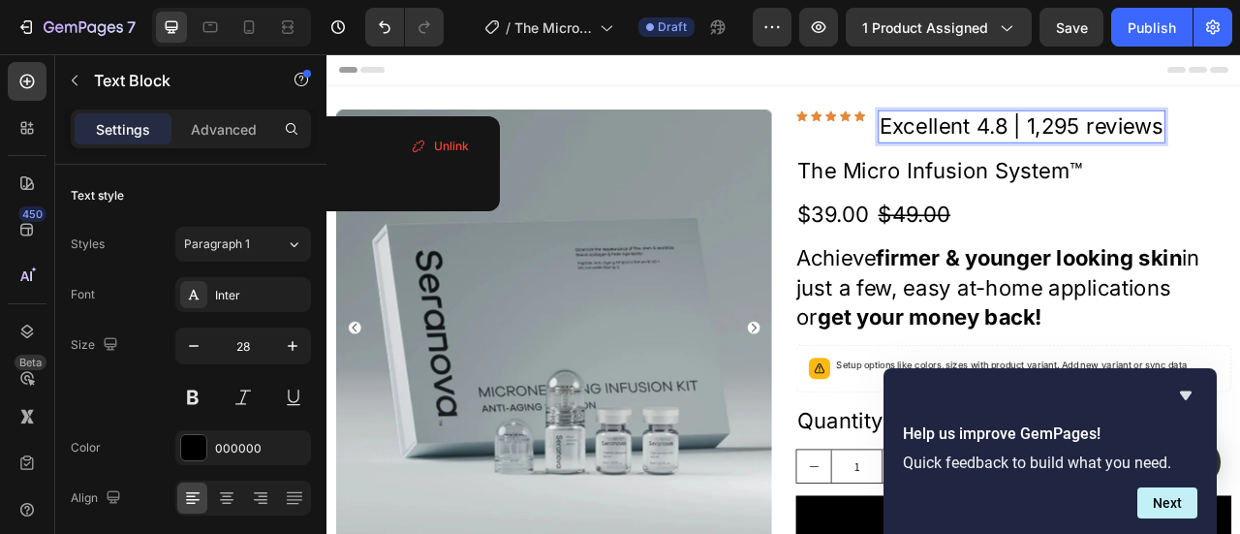
click at [1119, 149] on link "Excellent 4.8 | 1,295 reviews" at bounding box center [1209, 145] width 361 height 33
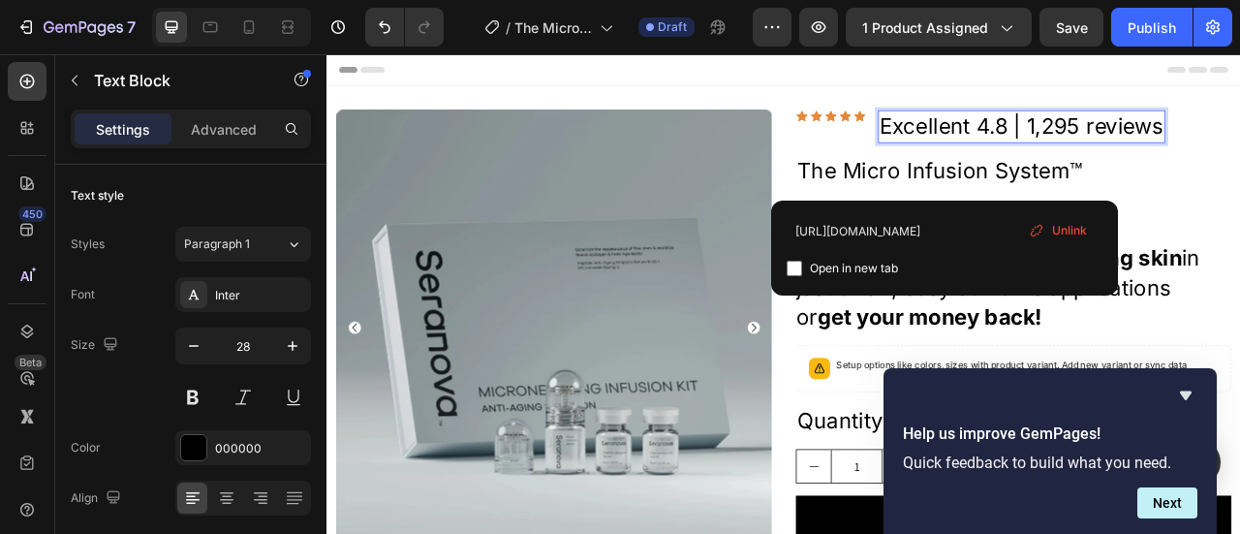
click at [1065, 231] on span "Unlink" at bounding box center [1069, 230] width 35 height 17
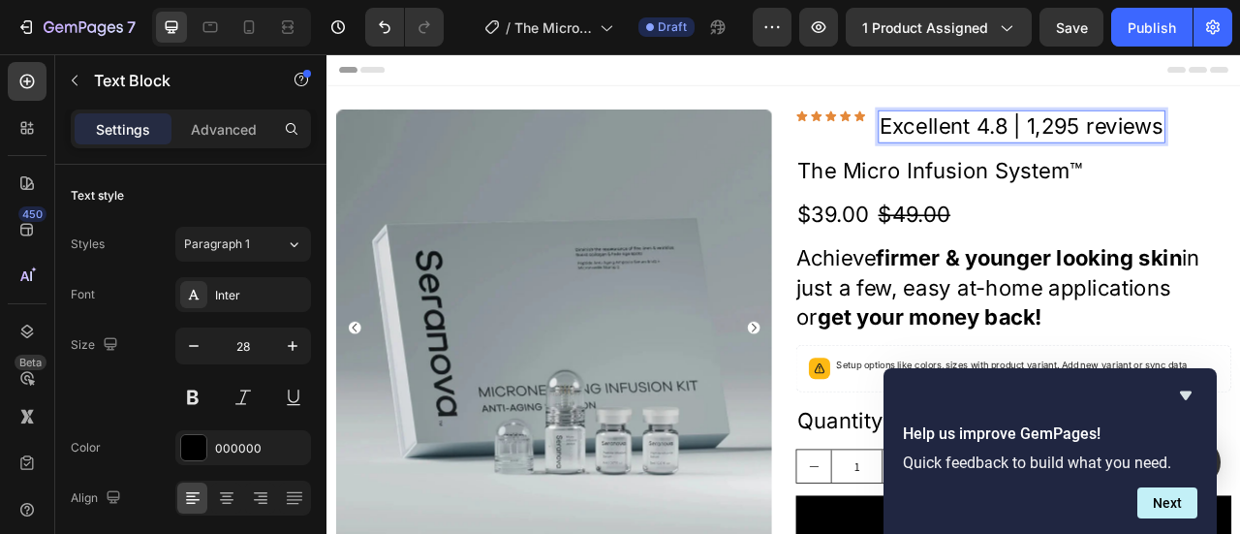
click at [1126, 138] on p "Excellent 4.8 | 1,295 reviews" at bounding box center [1209, 146] width 361 height 38
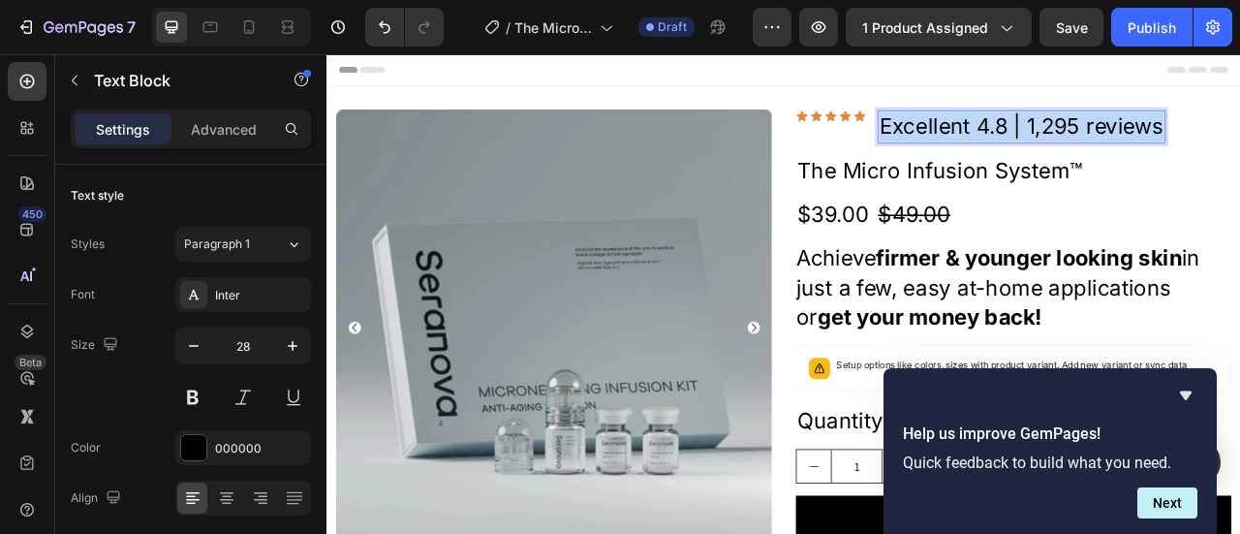
click at [1126, 138] on p "Excellent 4.8 | 1,295 reviews" at bounding box center [1209, 146] width 361 height 38
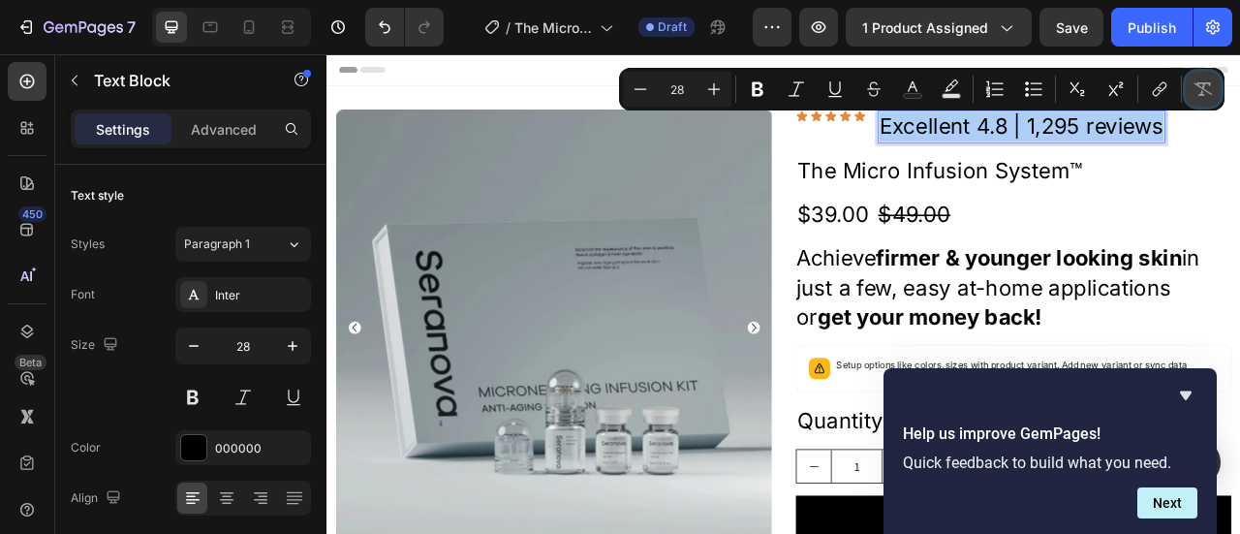
click at [1199, 86] on icon "Editor contextual toolbar" at bounding box center [1203, 89] width 18 height 14
click at [1166, 87] on icon "Editor contextual toolbar" at bounding box center [1159, 88] width 19 height 19
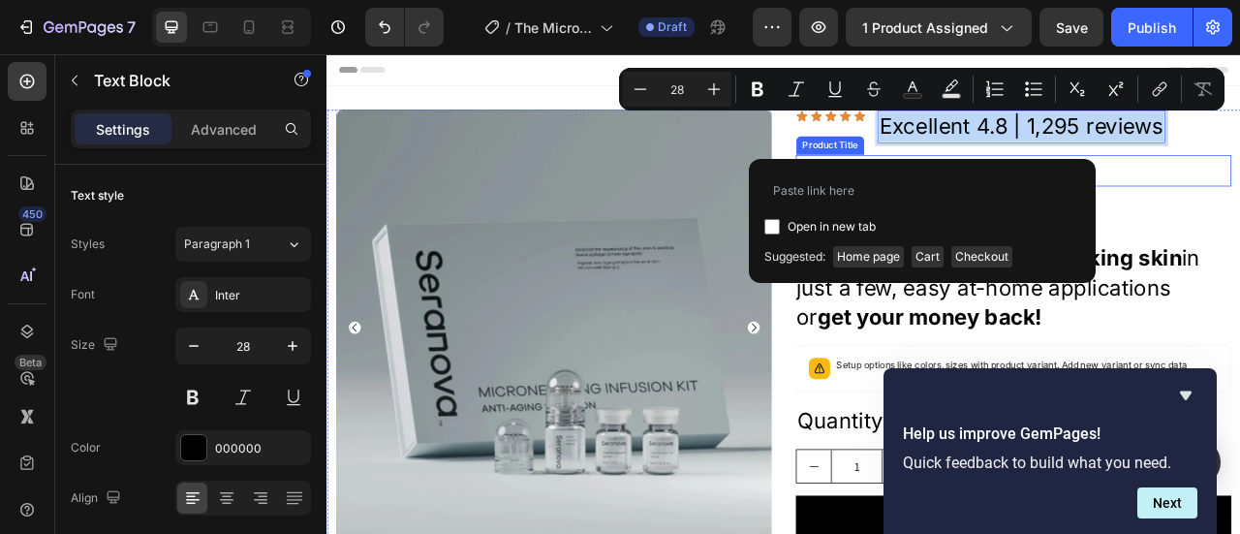
click at [1239, 219] on h2 "The Micro Infusion System™" at bounding box center [1200, 201] width 554 height 39
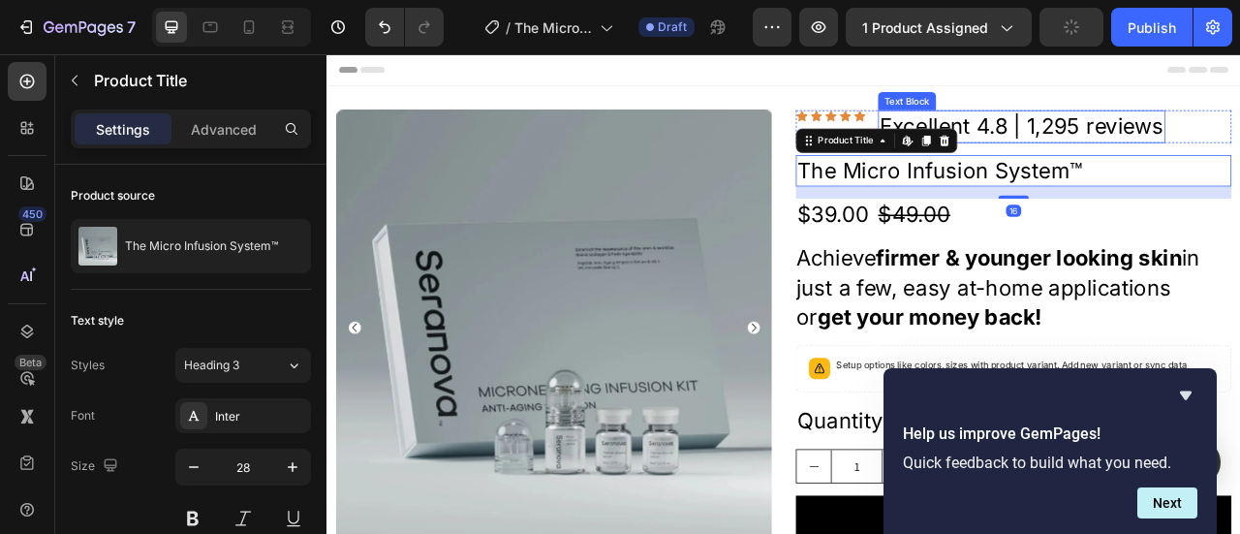
click at [1236, 137] on p "Excellent 4.8 | 1,295 reviews" at bounding box center [1209, 146] width 361 height 38
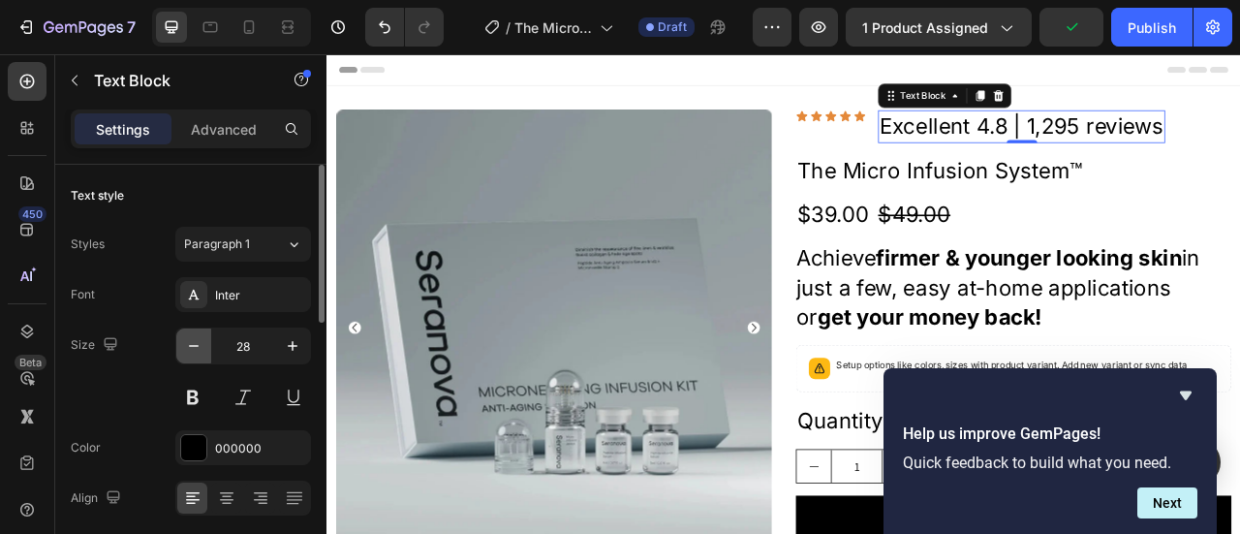
click at [201, 342] on icon "button" at bounding box center [193, 345] width 19 height 19
click at [202, 342] on icon "button" at bounding box center [193, 345] width 19 height 19
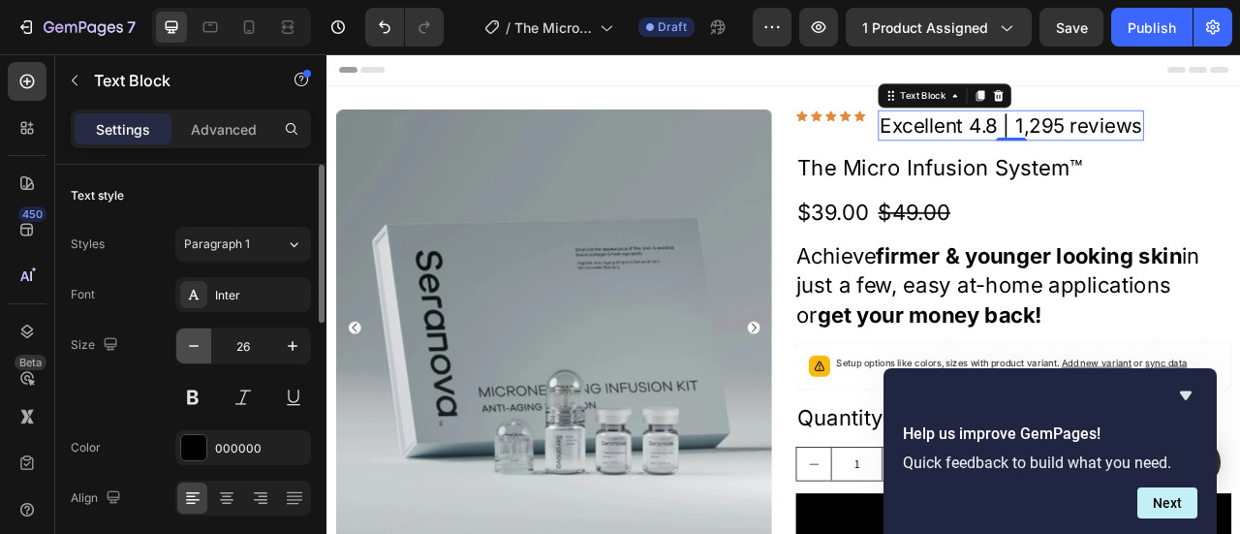
click at [203, 342] on button "button" at bounding box center [193, 345] width 35 height 35
click at [204, 342] on button "button" at bounding box center [193, 345] width 35 height 35
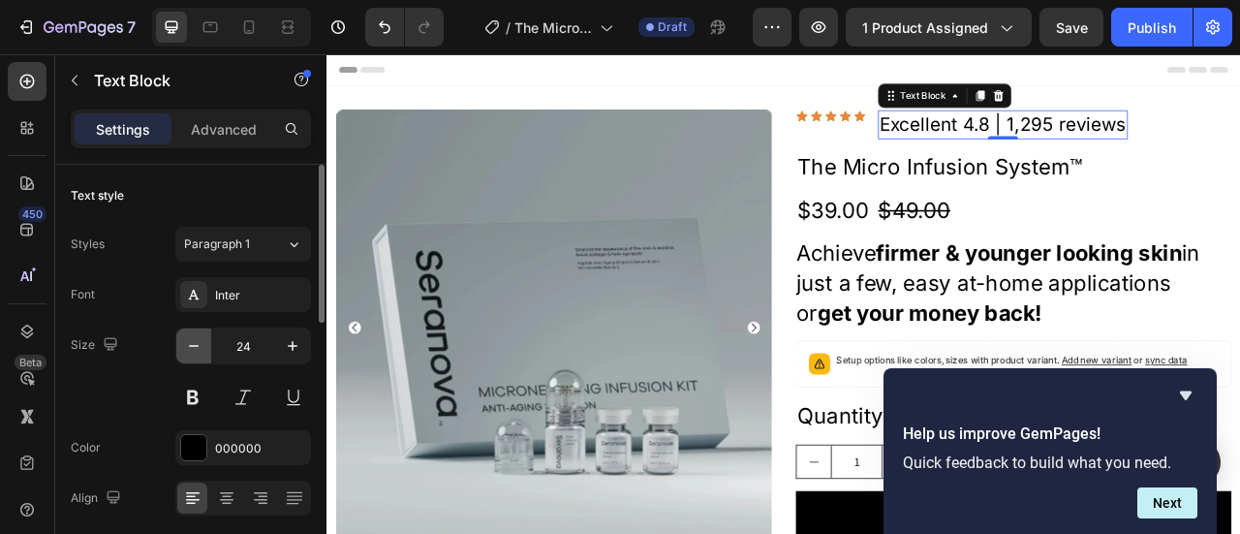
click at [205, 342] on button "button" at bounding box center [193, 345] width 35 height 35
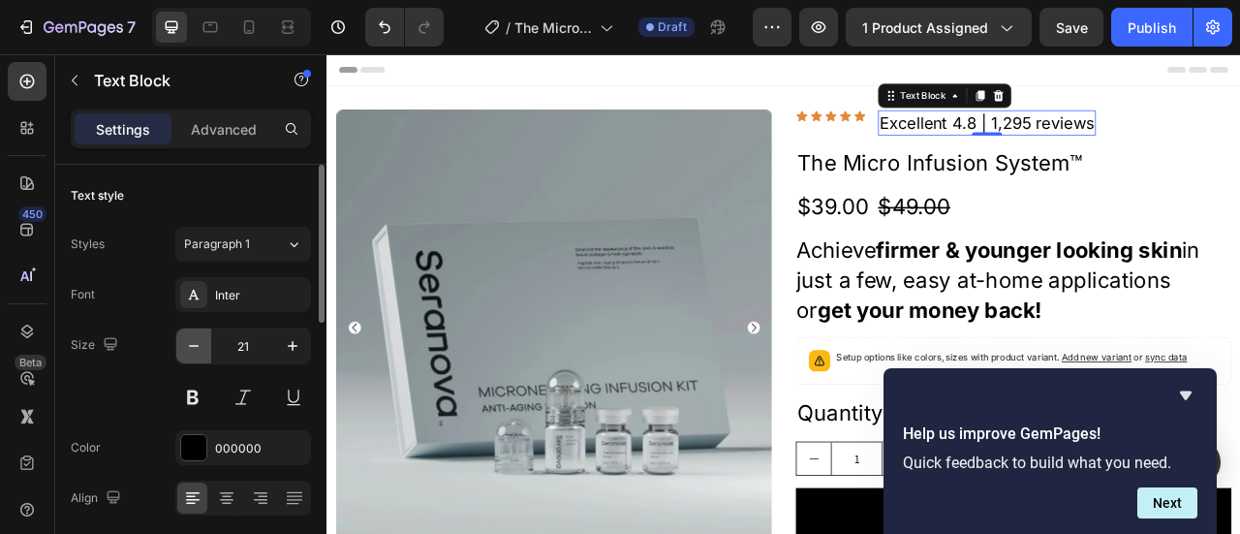
click at [205, 342] on button "button" at bounding box center [193, 345] width 35 height 35
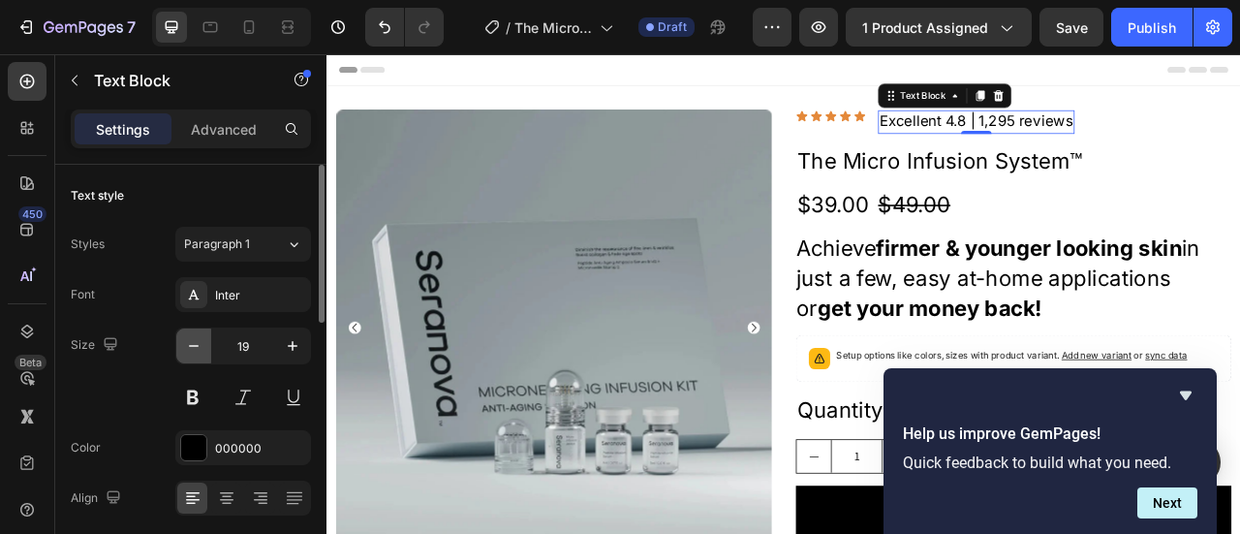
click at [200, 343] on icon "button" at bounding box center [193, 345] width 19 height 19
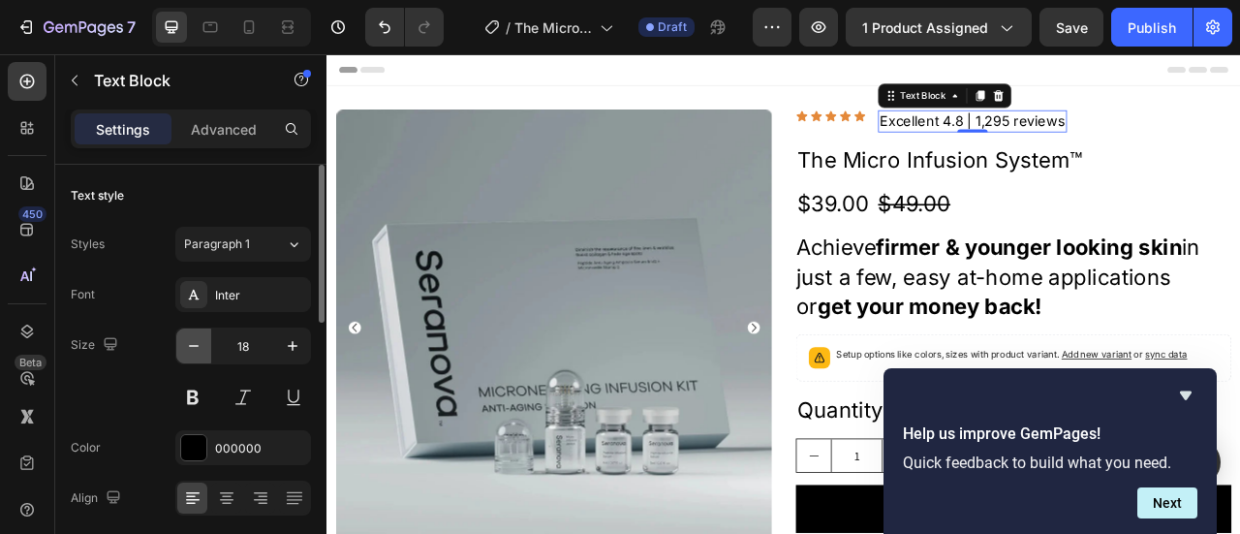
click at [200, 343] on icon "button" at bounding box center [193, 345] width 19 height 19
type input "16"
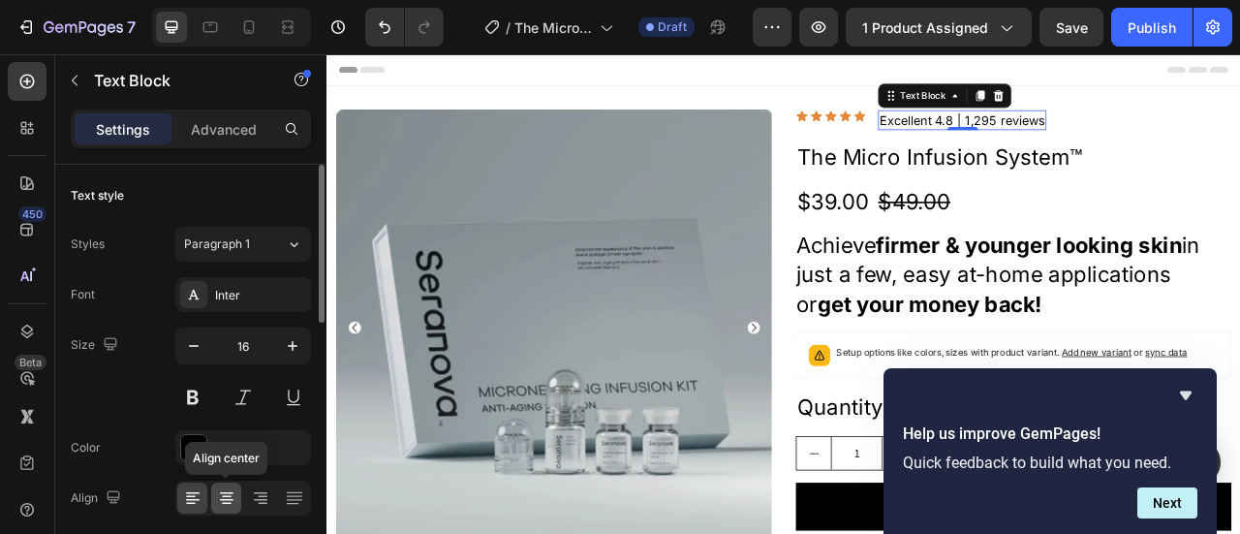
click at [227, 499] on icon at bounding box center [227, 500] width 14 height 2
click at [254, 501] on icon at bounding box center [260, 497] width 19 height 19
click at [186, 503] on icon at bounding box center [191, 504] width 10 height 2
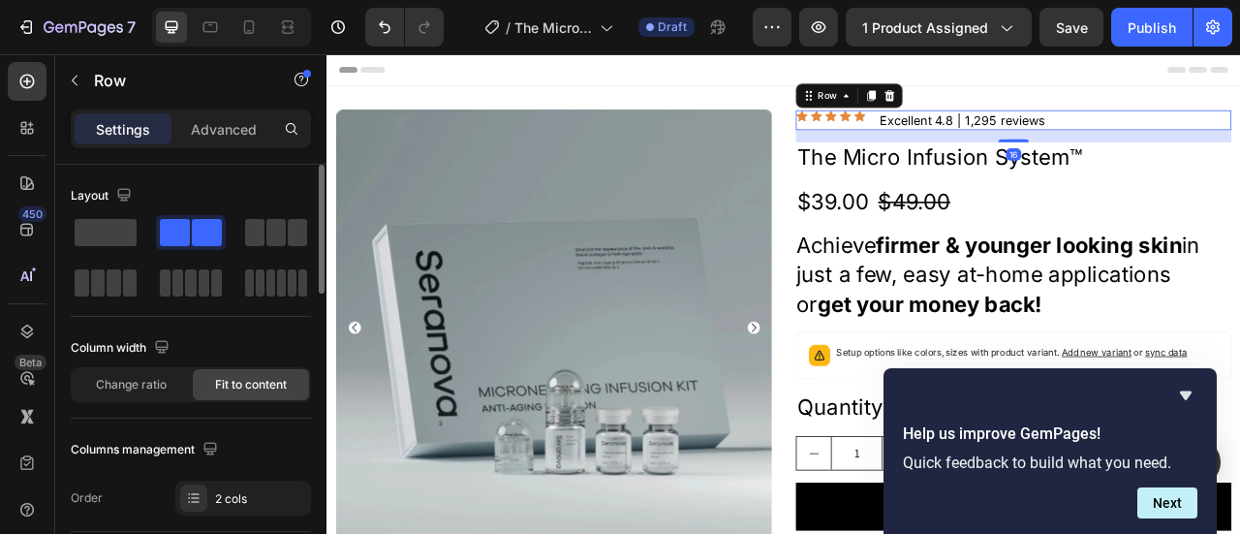
click at [1005, 142] on div "Icon Icon Icon Icon Icon Icon List Excellent 4.8 | 1,295 reviews Text Block Row…" at bounding box center [1200, 137] width 554 height 25
click at [222, 385] on span "Fit to content" at bounding box center [251, 384] width 72 height 17
click at [228, 382] on span "Fit to content" at bounding box center [251, 384] width 72 height 17
click at [230, 381] on span "Fit to content" at bounding box center [251, 384] width 72 height 17
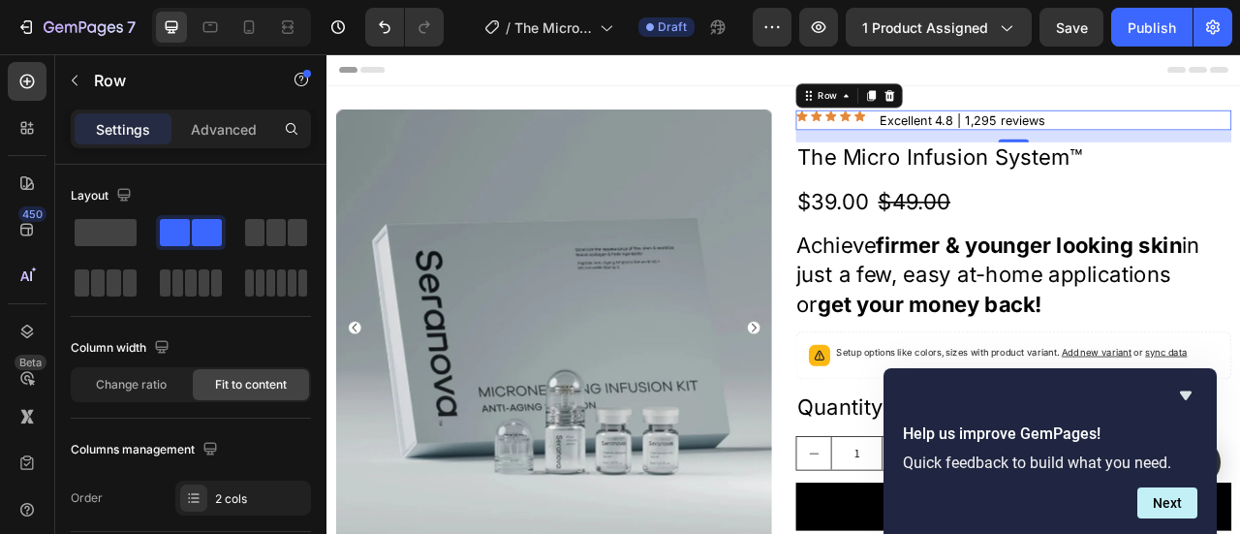
click at [1239, 141] on div "Icon Icon Icon Icon Icon Icon List Excellent 4.8 | 1,295 reviews Text Block Row…" at bounding box center [1200, 137] width 554 height 25
click at [1051, 143] on p "Excellent 4.8 | 1,295 reviews" at bounding box center [1134, 137] width 210 height 21
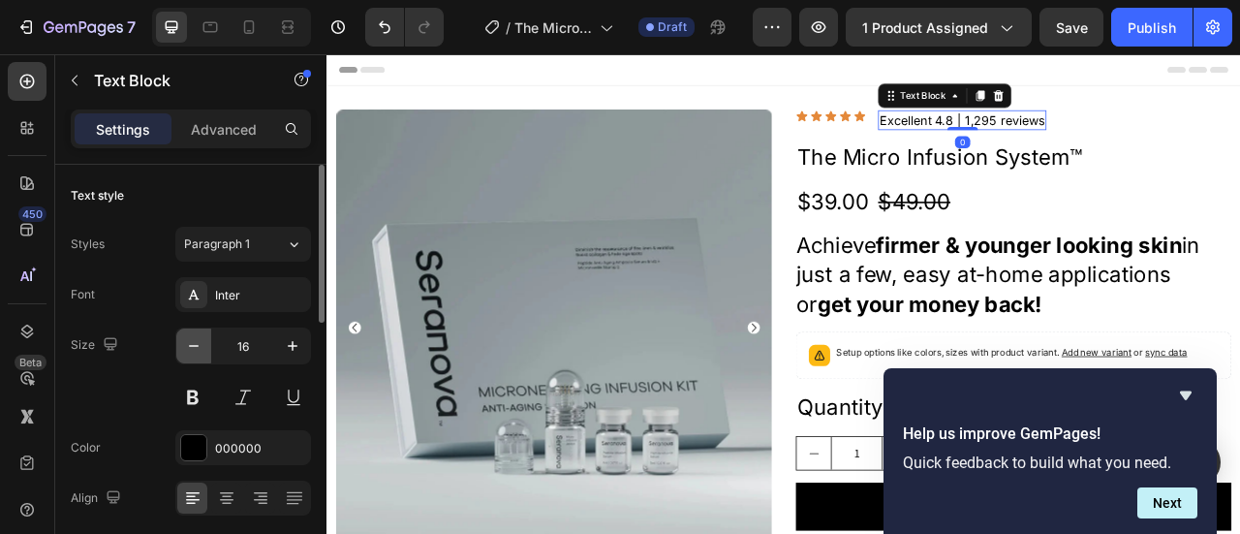
click at [188, 341] on icon "button" at bounding box center [193, 345] width 19 height 19
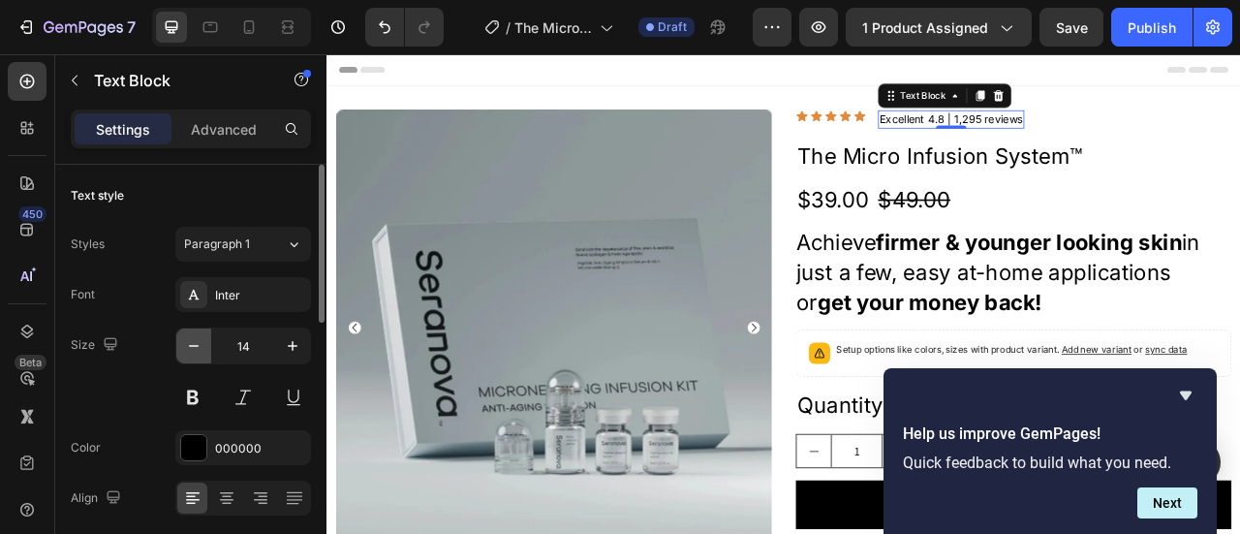
click at [188, 341] on icon "button" at bounding box center [193, 345] width 19 height 19
click at [292, 348] on icon "button" at bounding box center [293, 346] width 10 height 10
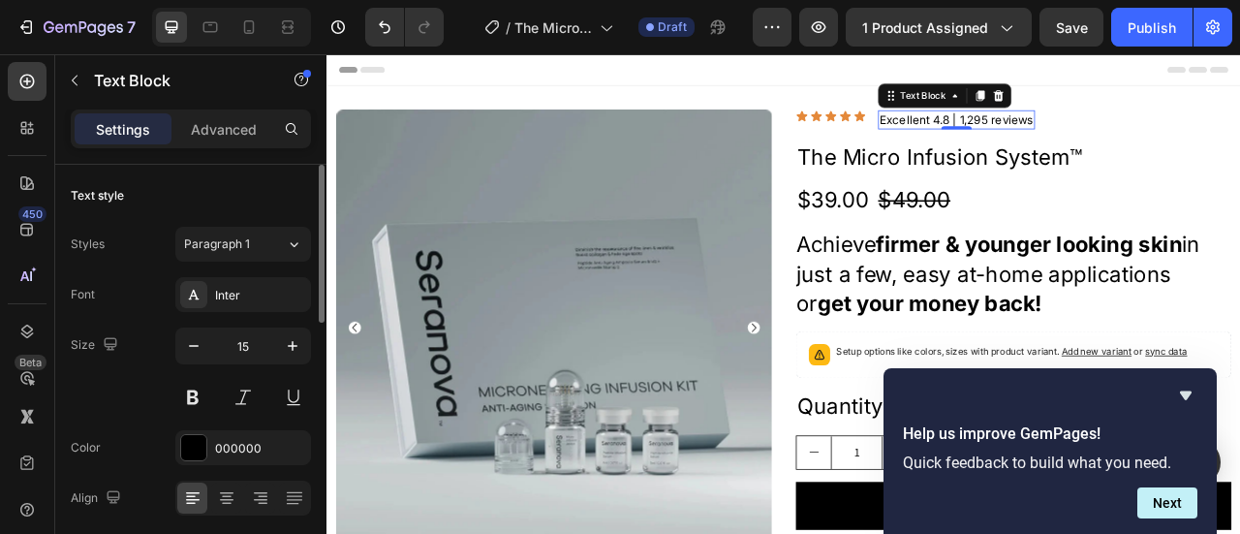
drag, startPoint x: 292, startPoint y: 348, endPoint x: 267, endPoint y: 367, distance: 31.8
click at [292, 348] on icon "button" at bounding box center [293, 346] width 10 height 10
type input "16"
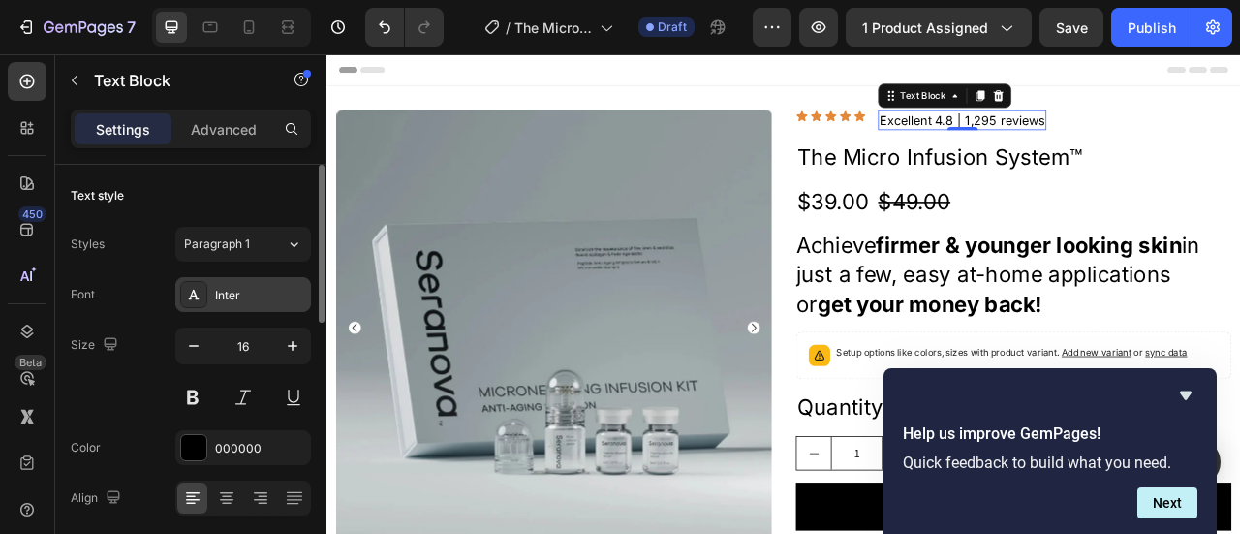
click at [240, 295] on div "Inter" at bounding box center [260, 295] width 91 height 17
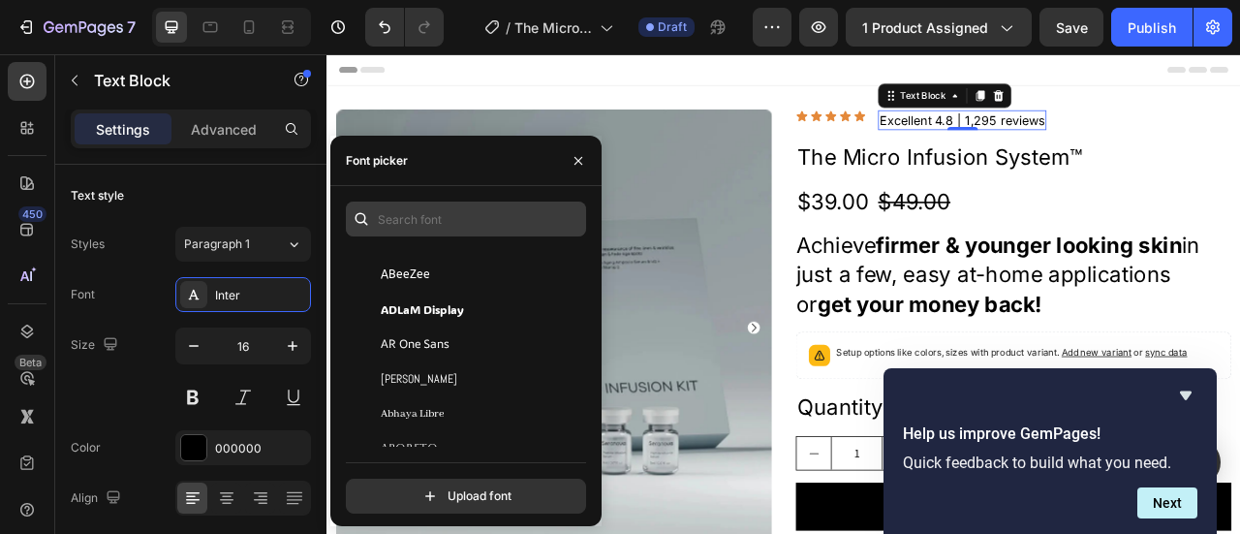
scroll to position [387, 0]
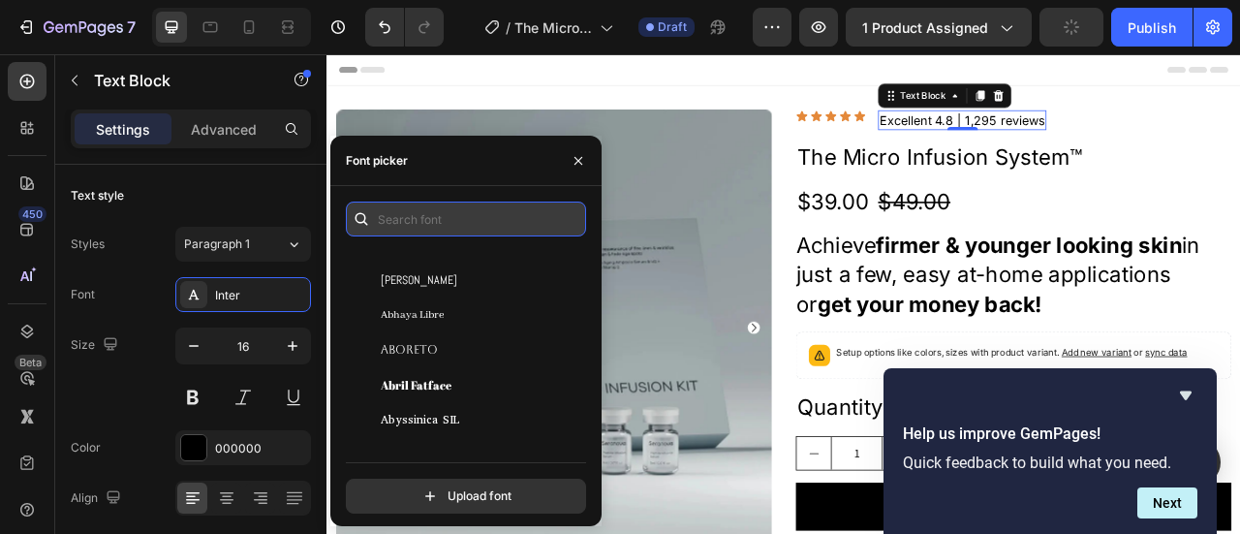
click at [455, 219] on input "text" at bounding box center [466, 218] width 240 height 35
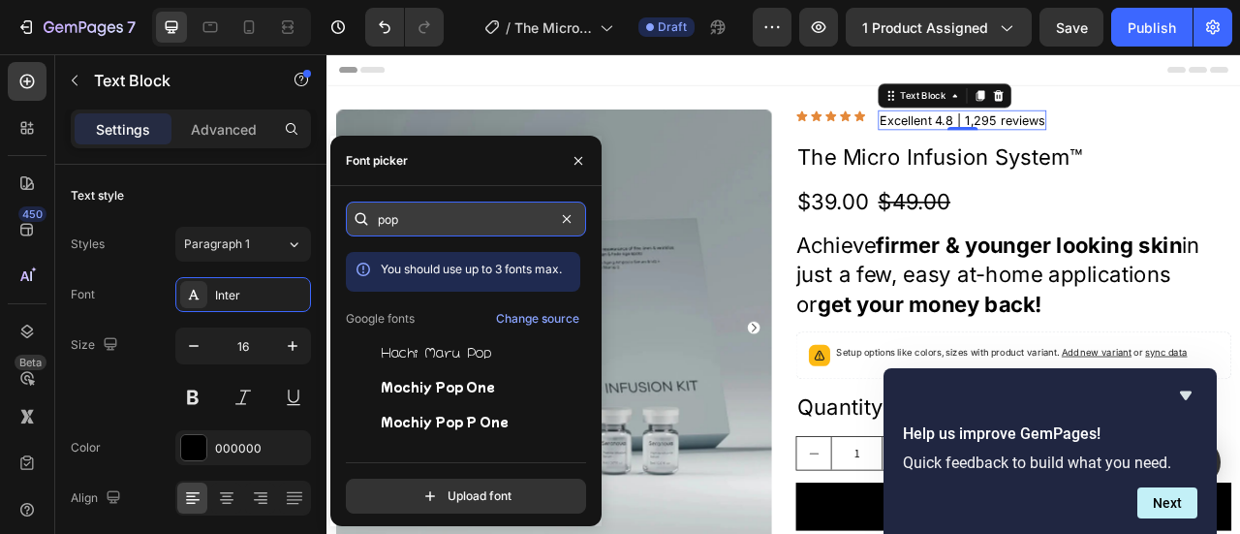
type input "popi"
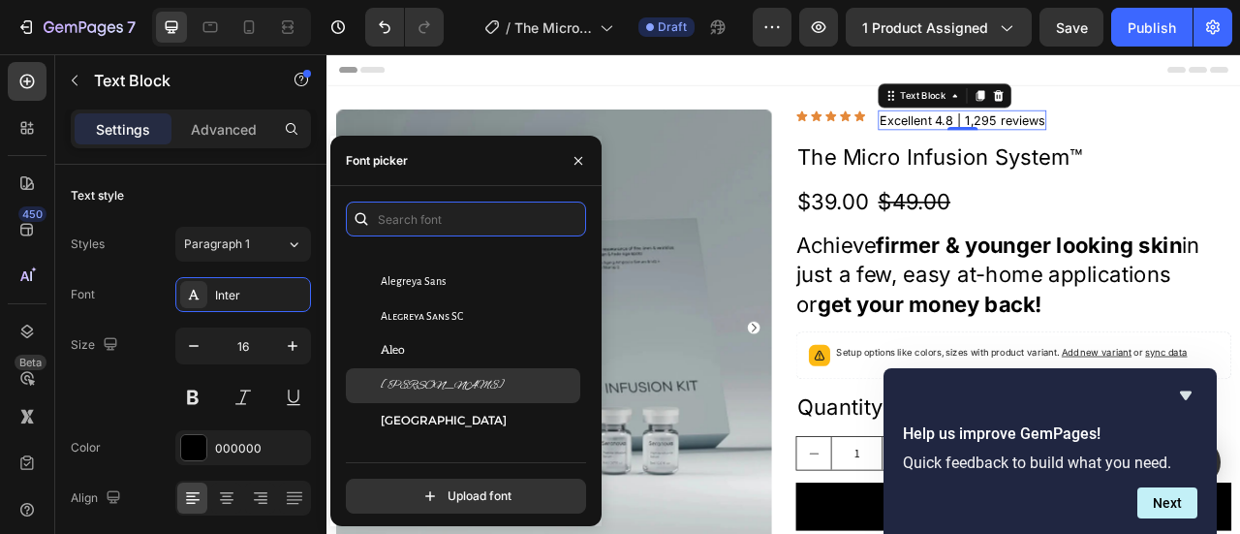
scroll to position [1550, 0]
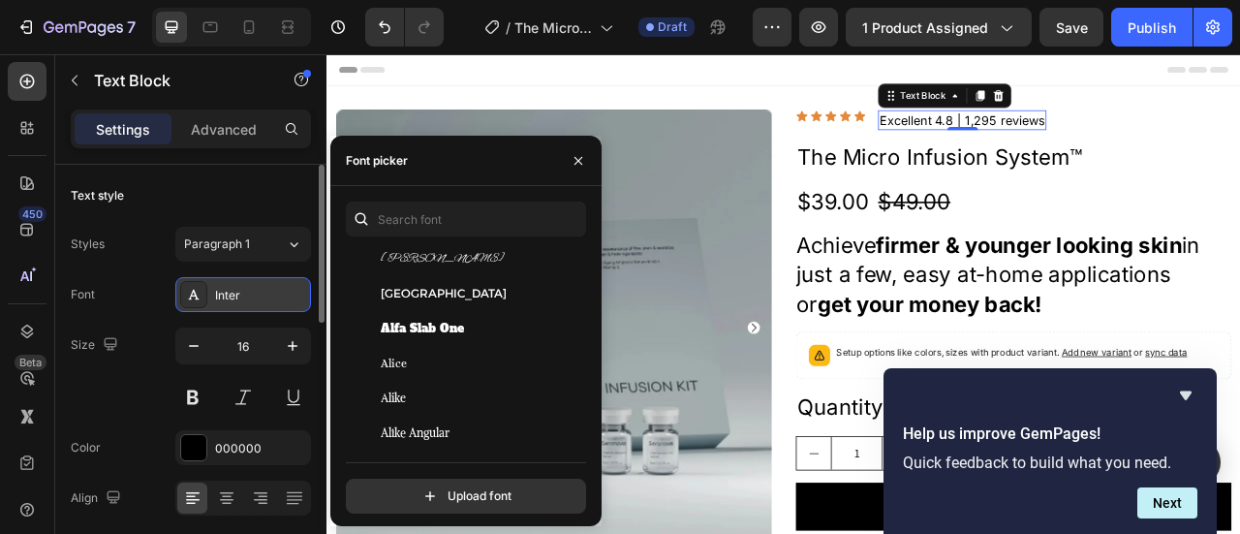
click at [219, 296] on div "Inter" at bounding box center [260, 295] width 91 height 17
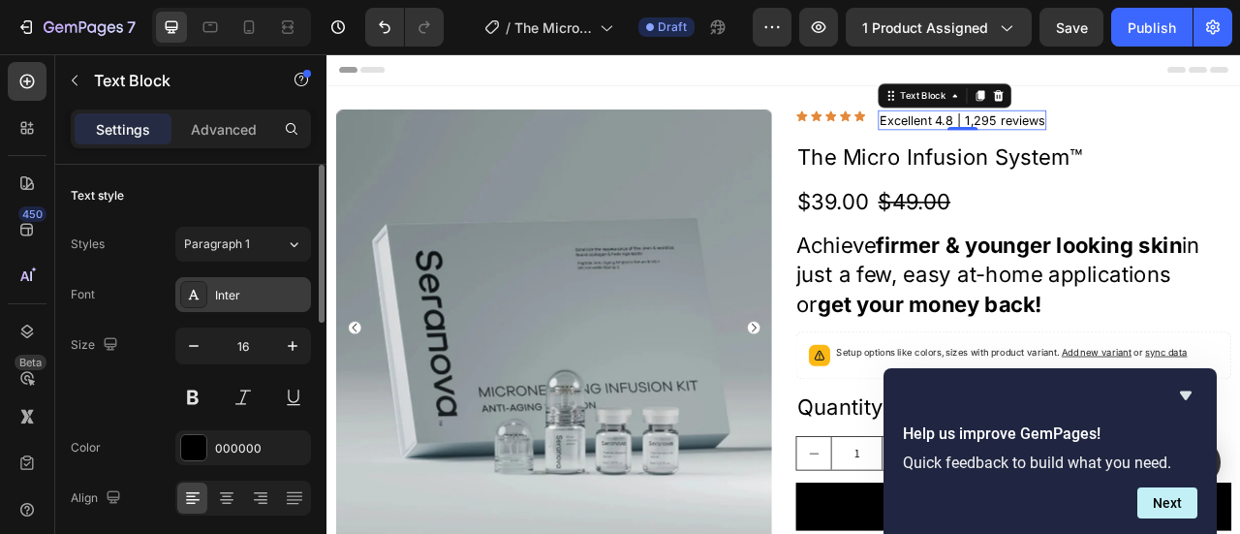
click at [238, 284] on div "Inter" at bounding box center [243, 294] width 136 height 35
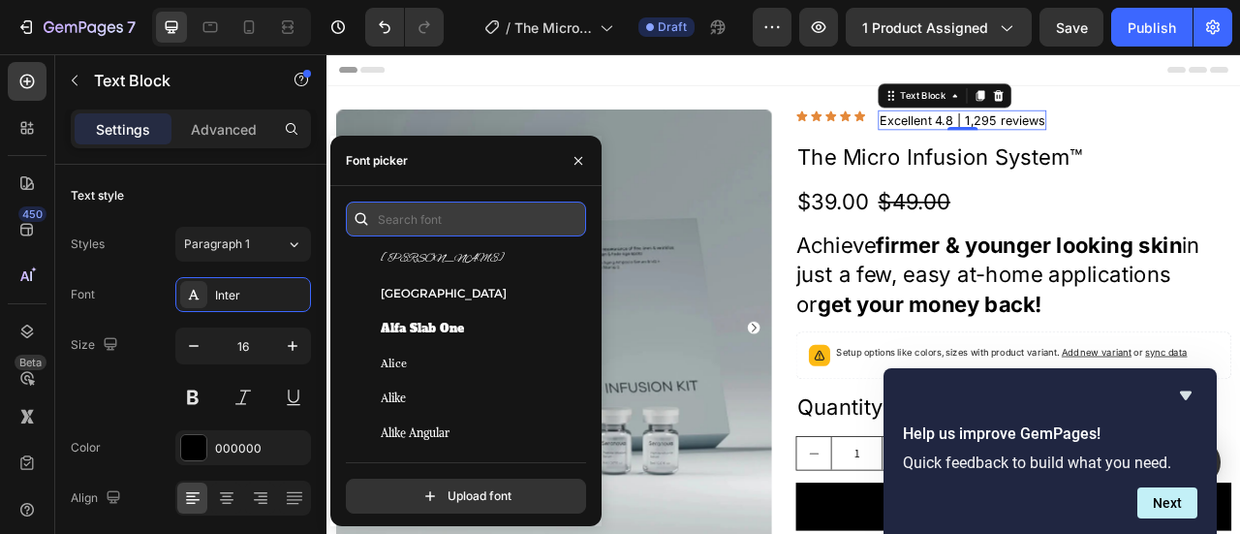
click at [444, 226] on input "text" at bounding box center [466, 218] width 240 height 35
paste input "poppins - 400"
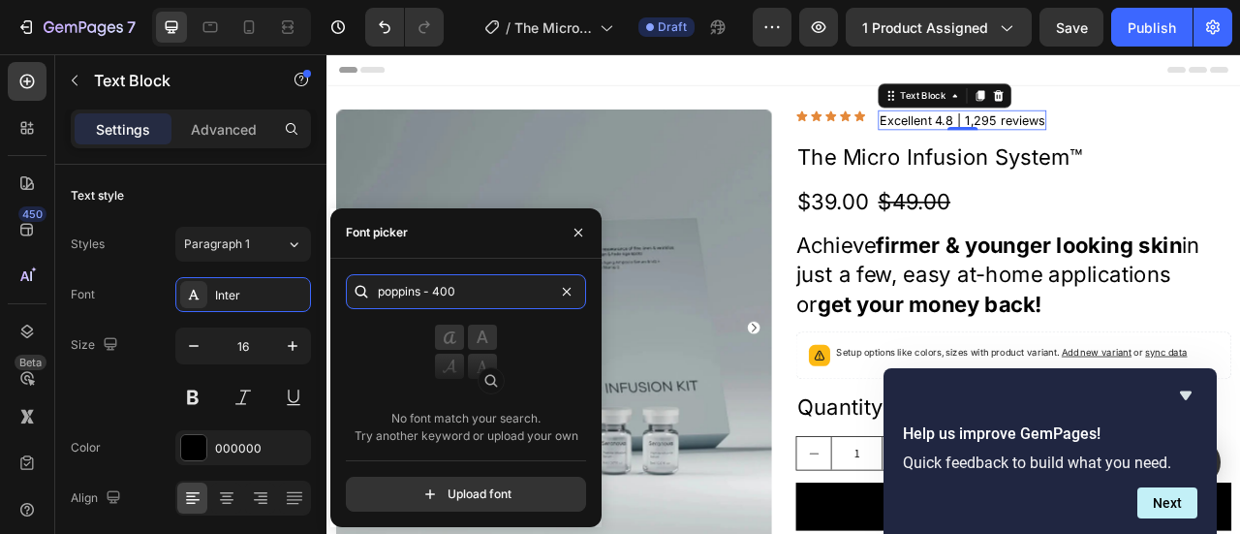
type input "poppins - 400"
click at [480, 336] on img at bounding box center [465, 362] width 77 height 77
click at [454, 339] on img at bounding box center [465, 362] width 77 height 77
click at [451, 367] on img at bounding box center [465, 362] width 77 height 77
click at [492, 377] on img at bounding box center [465, 362] width 77 height 77
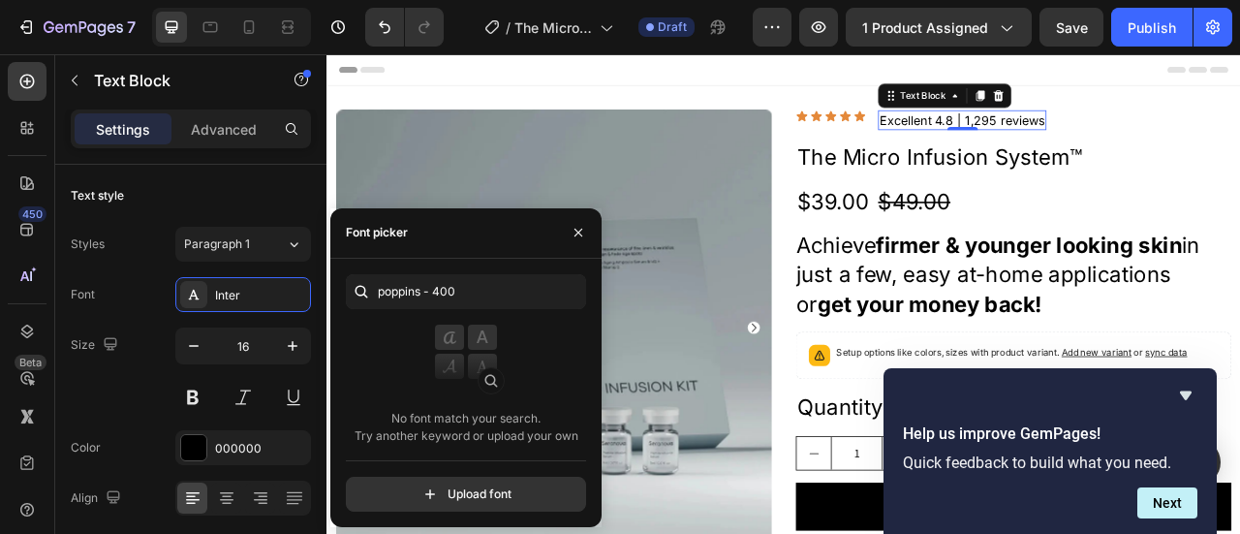
click at [488, 375] on img at bounding box center [465, 362] width 77 height 77
click at [451, 498] on input "file" at bounding box center [507, 493] width 484 height 33
click at [579, 231] on icon "button" at bounding box center [578, 233] width 8 height 8
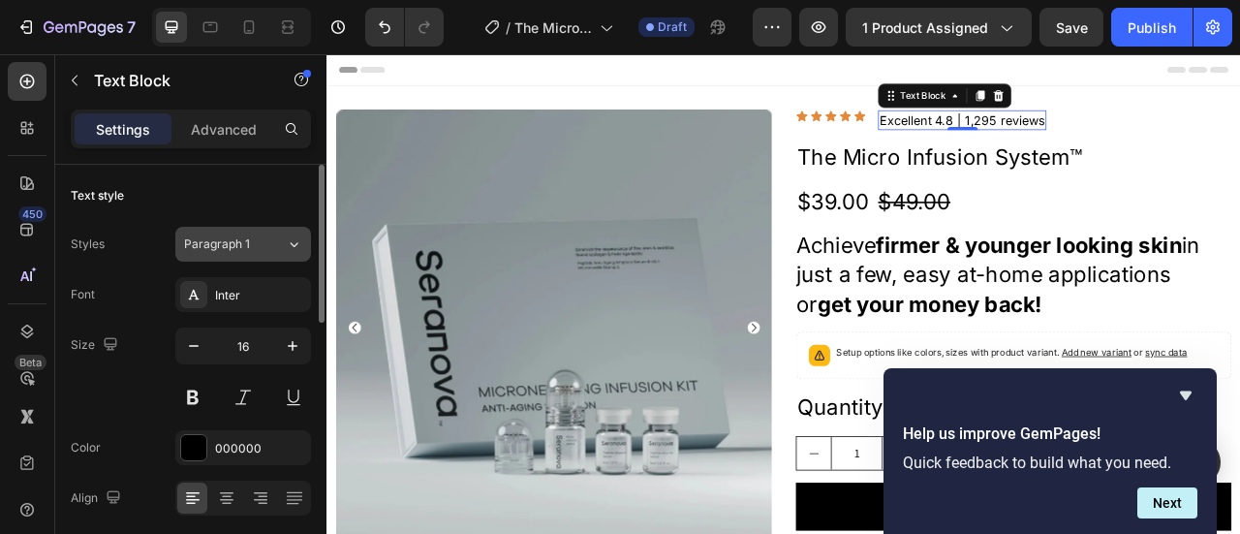
click at [296, 242] on icon at bounding box center [294, 243] width 16 height 19
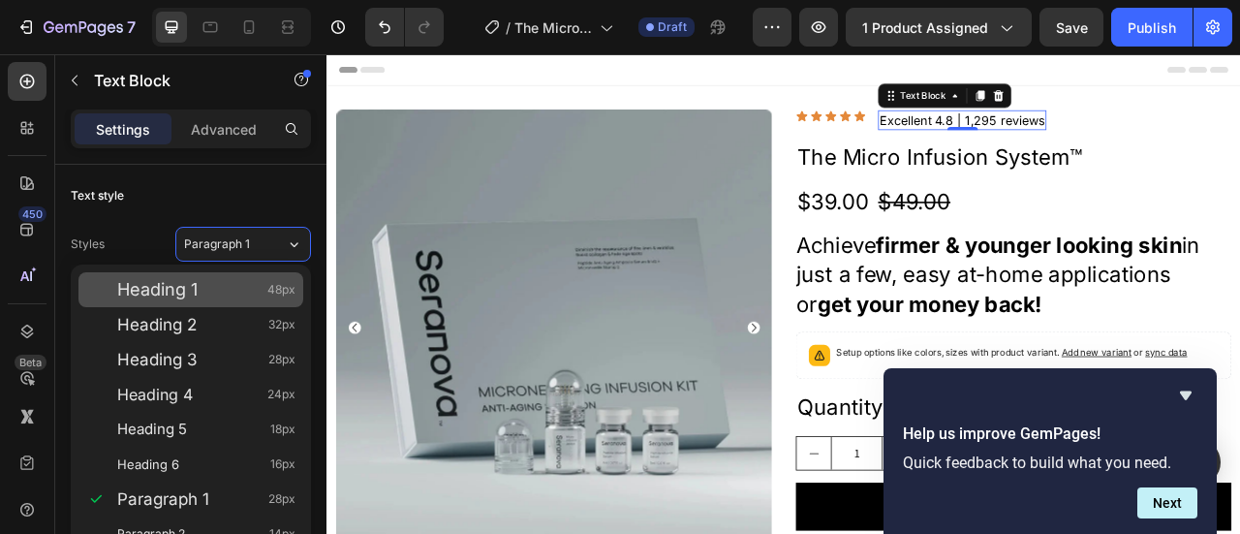
click at [199, 300] on div "Heading 1 48px" at bounding box center [190, 289] width 225 height 35
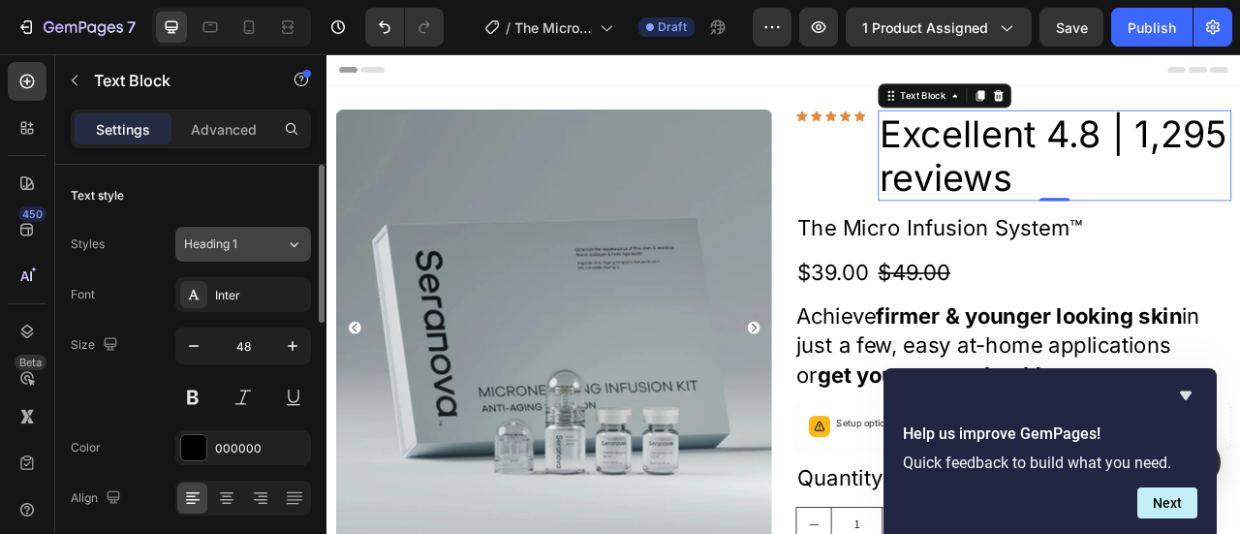
drag, startPoint x: 289, startPoint y: 243, endPoint x: 275, endPoint y: 252, distance: 16.1
click at [289, 242] on icon at bounding box center [294, 243] width 16 height 19
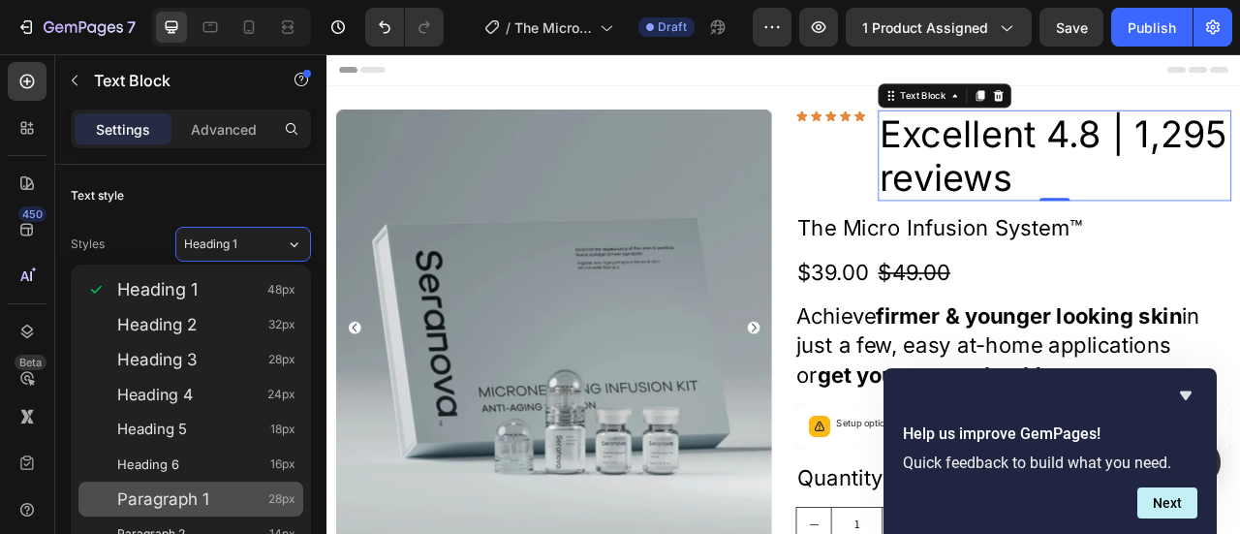
click at [205, 506] on span "Paragraph 1" at bounding box center [163, 498] width 92 height 19
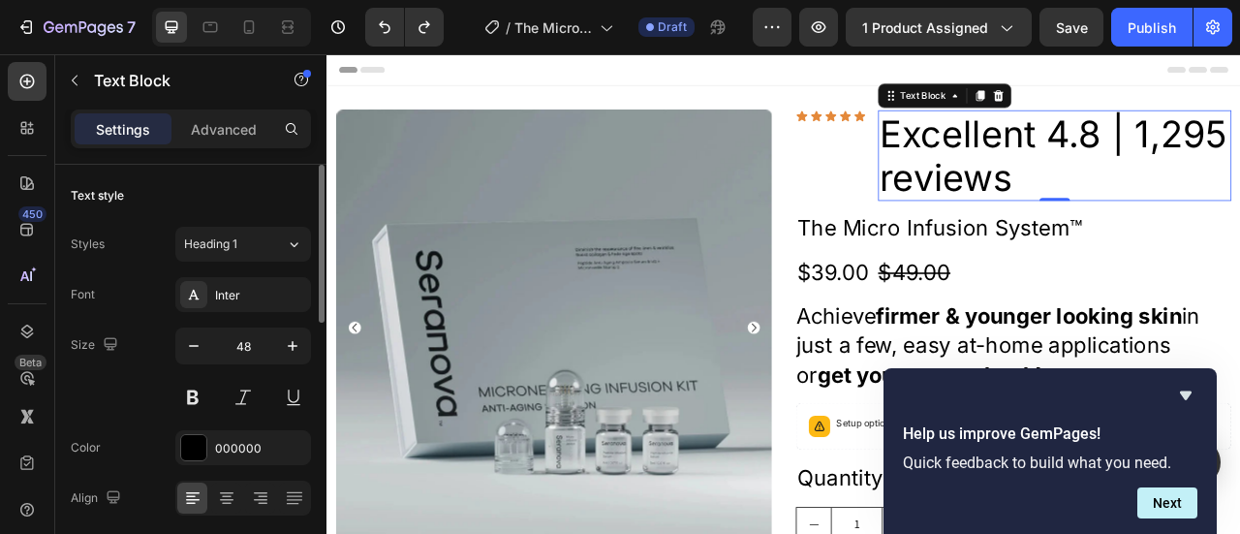
type input "16"
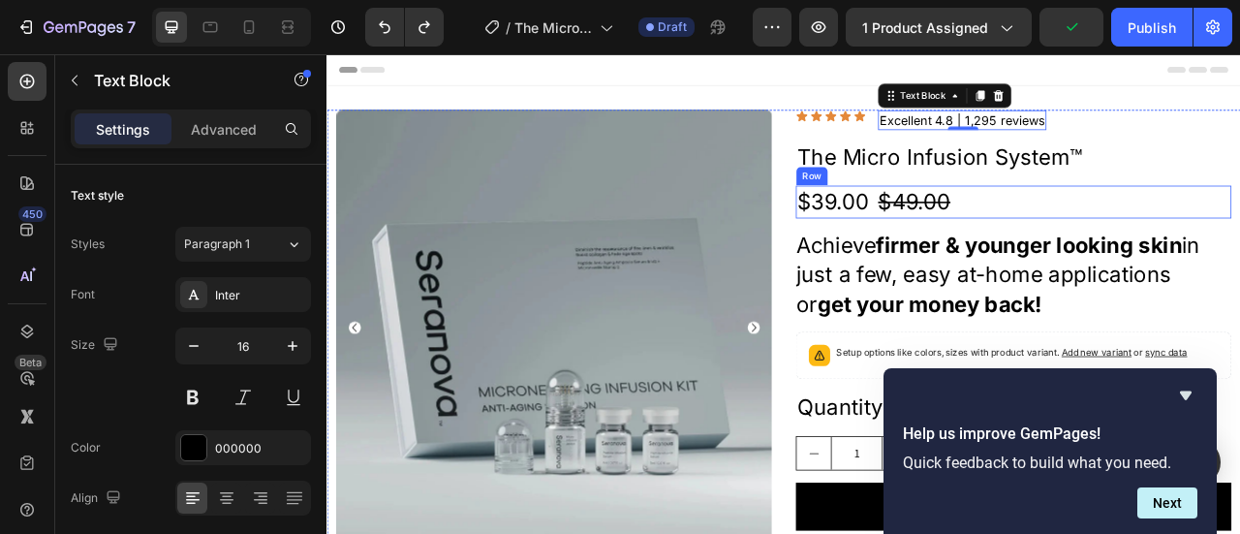
click at [1220, 246] on div "$39.00 Product Price Product Price $49.00 Product Price Product Price Row" at bounding box center [1200, 242] width 554 height 42
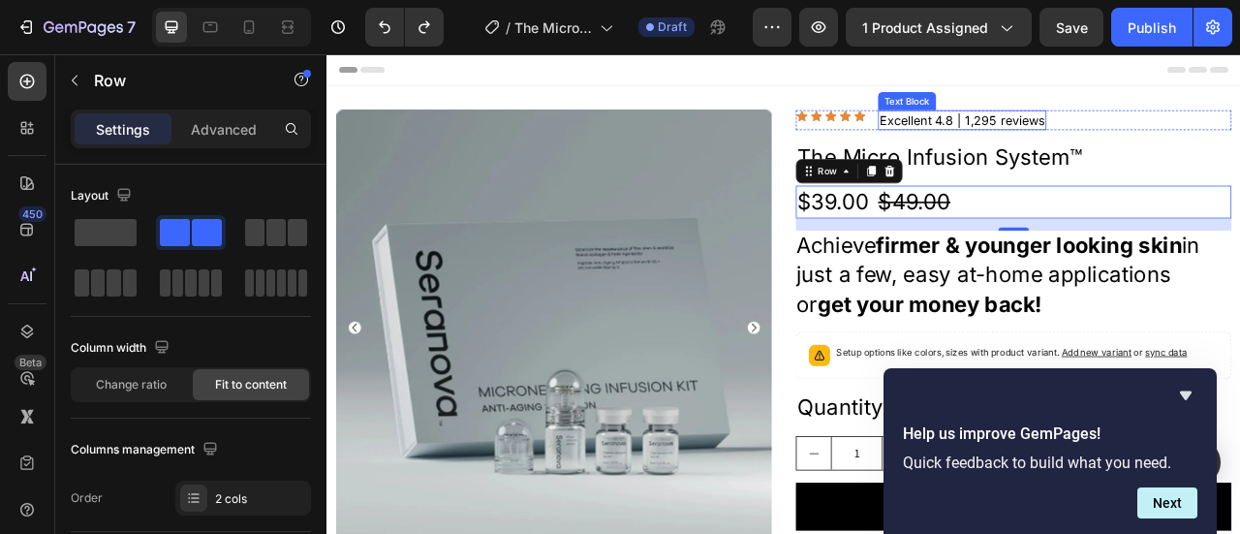
click at [1152, 143] on p "Excellent 4.8 | 1,295 reviews" at bounding box center [1134, 137] width 210 height 21
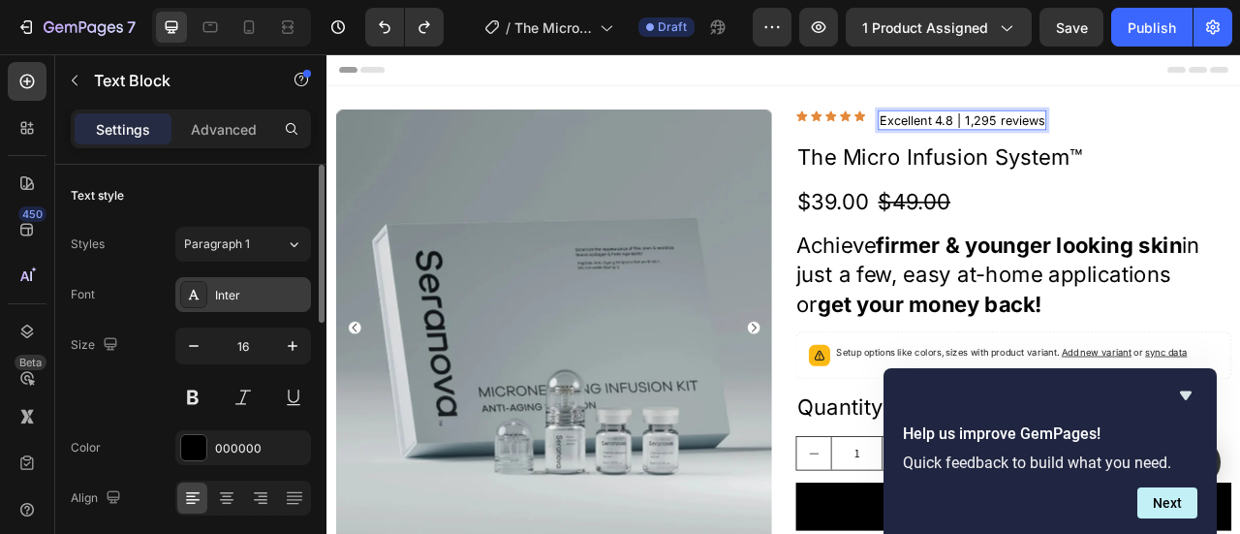
click at [229, 292] on div "Inter" at bounding box center [260, 295] width 91 height 17
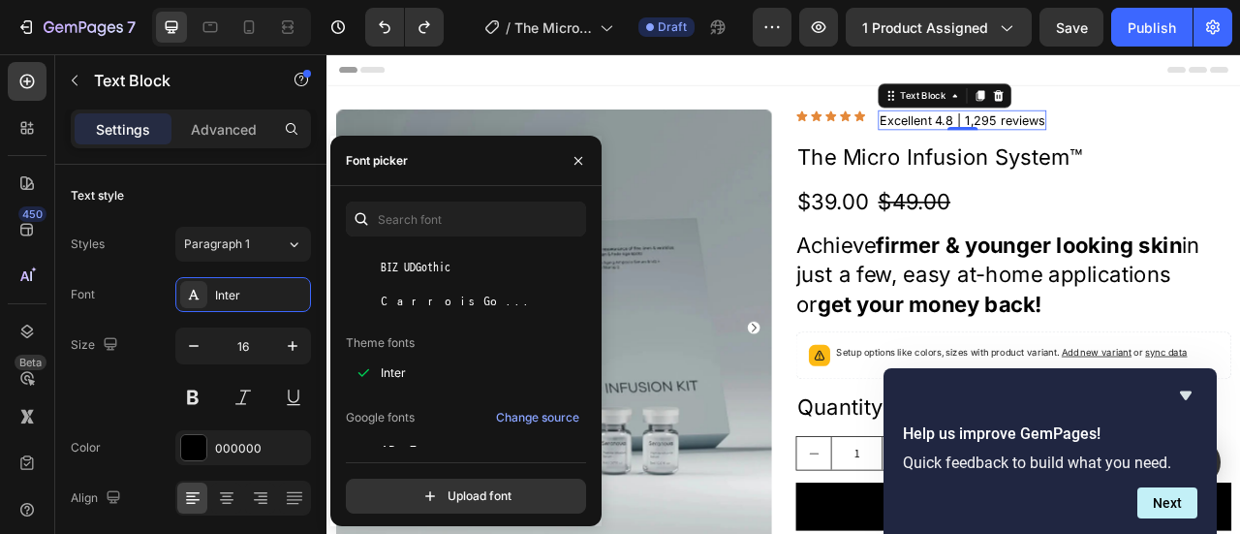
scroll to position [0, 0]
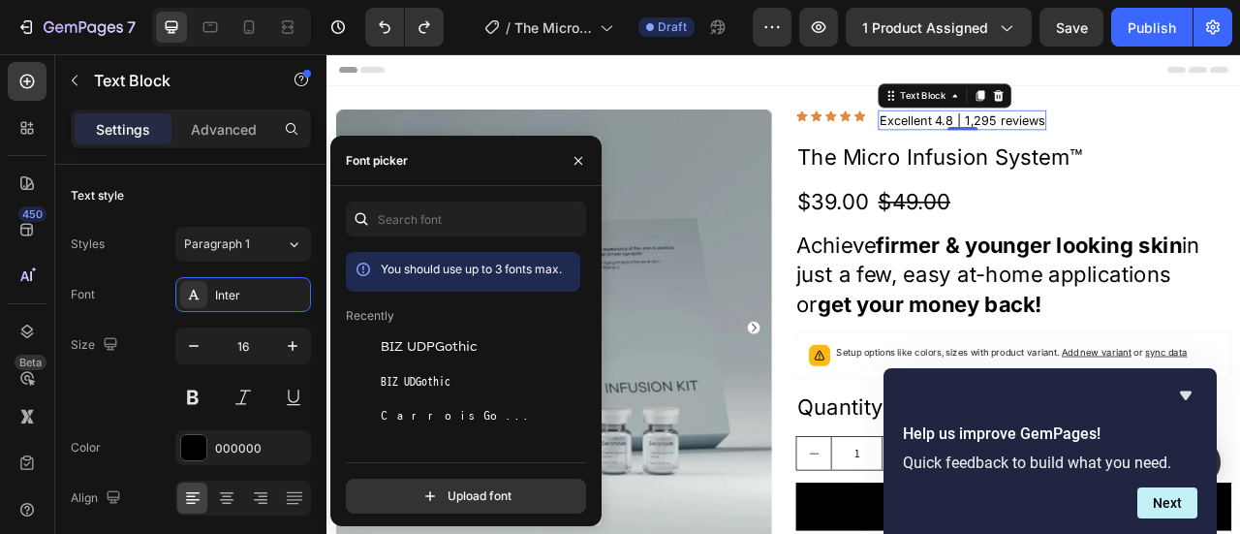
click at [435, 265] on span "You should use up to 3 fonts max." at bounding box center [471, 268] width 181 height 15
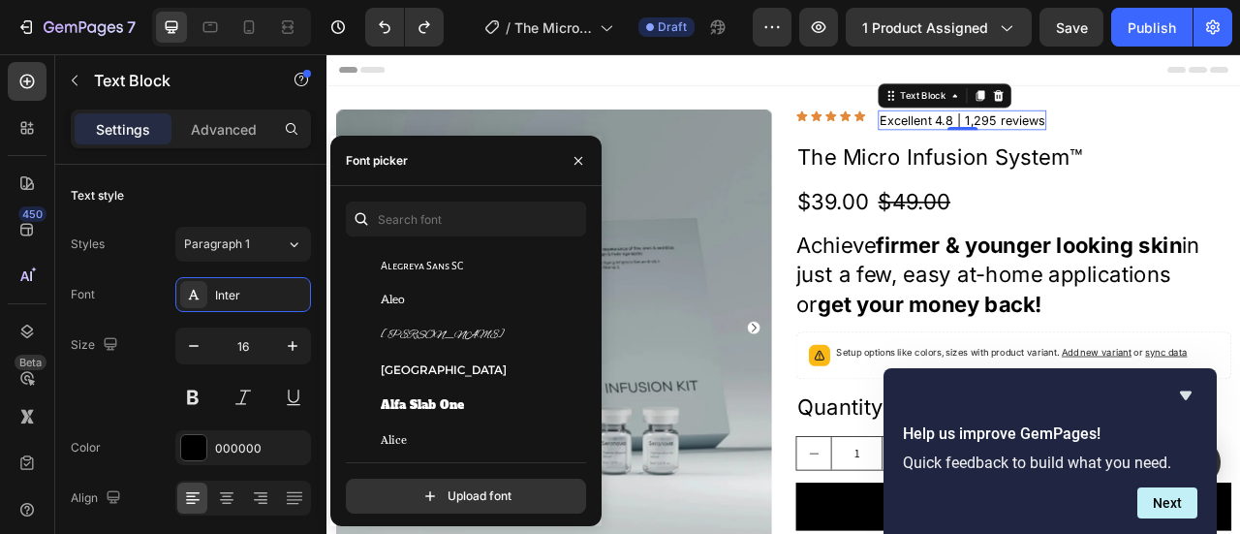
scroll to position [1550, 0]
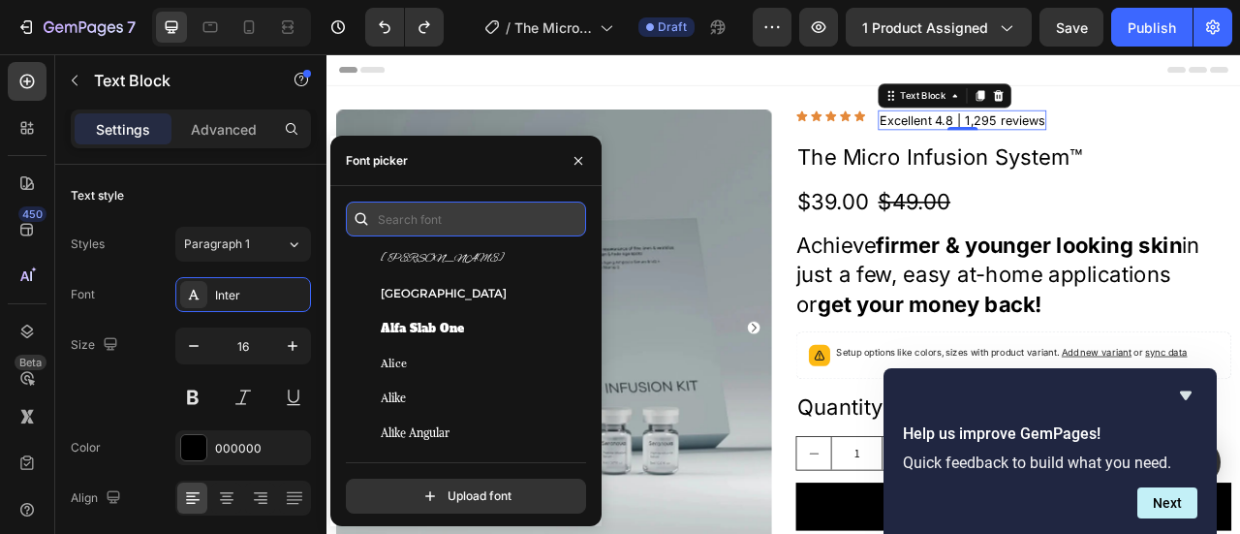
click at [414, 224] on input "text" at bounding box center [466, 218] width 240 height 35
type input "p"
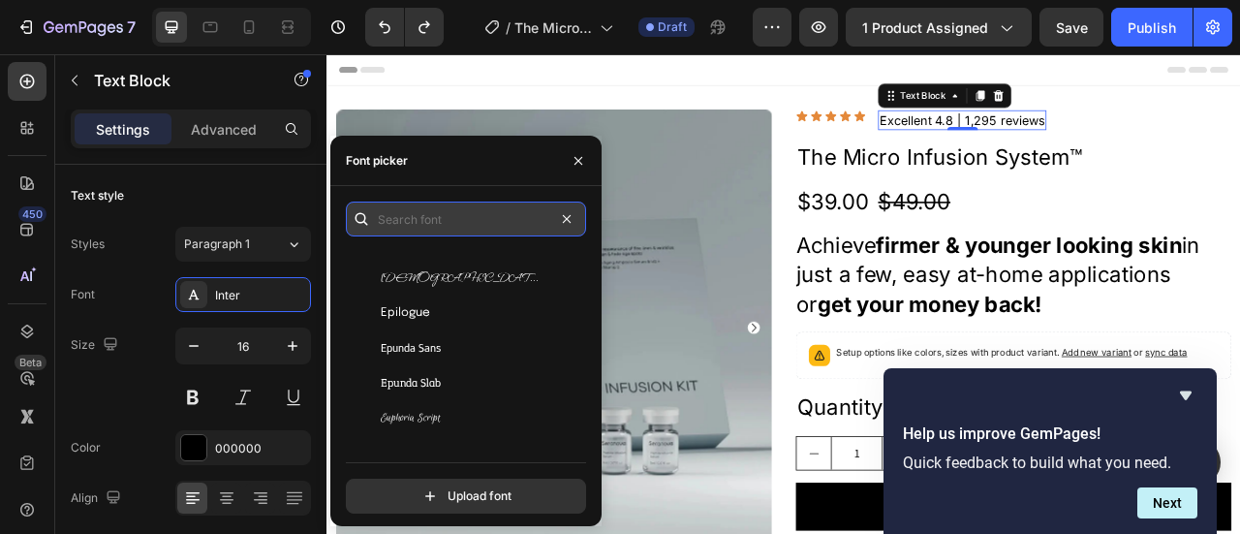
scroll to position [0, 0]
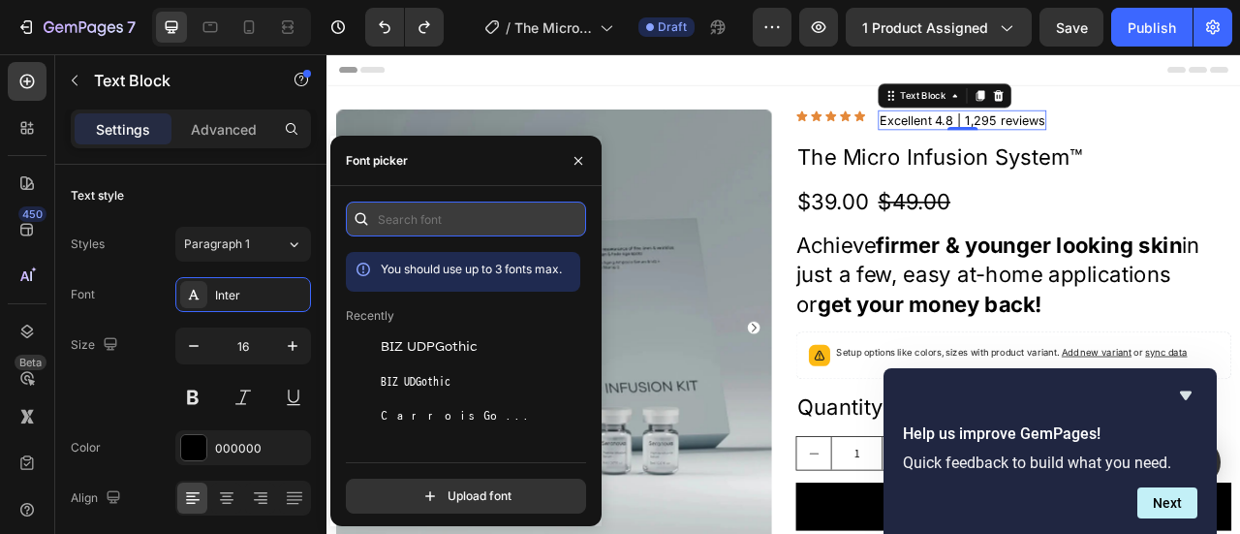
type input "p"
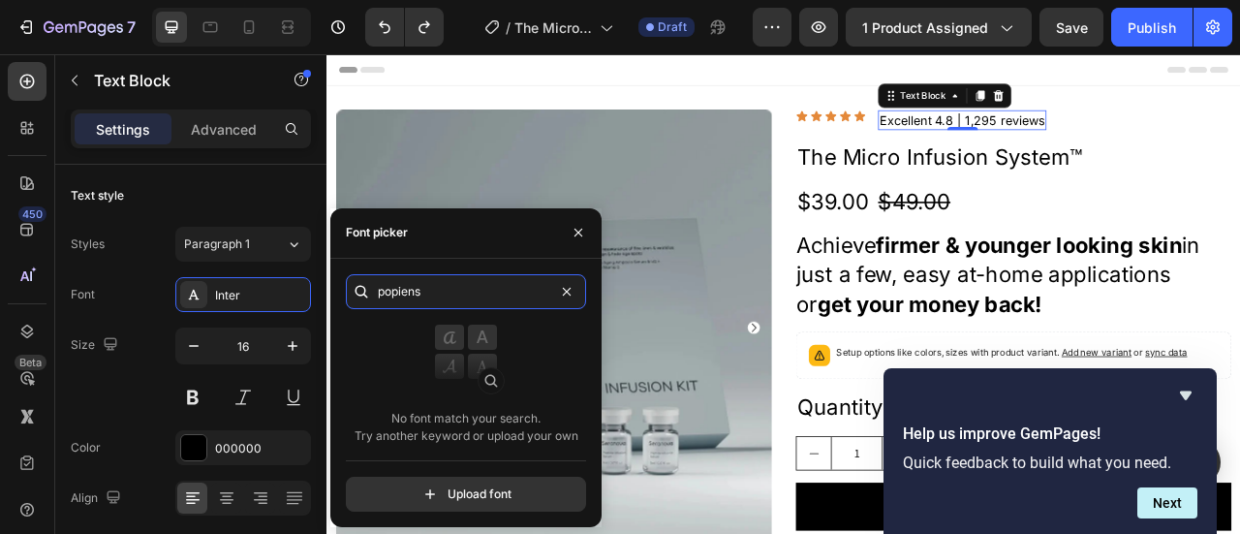
type input "popiens"
click at [486, 379] on img at bounding box center [465, 362] width 77 height 77
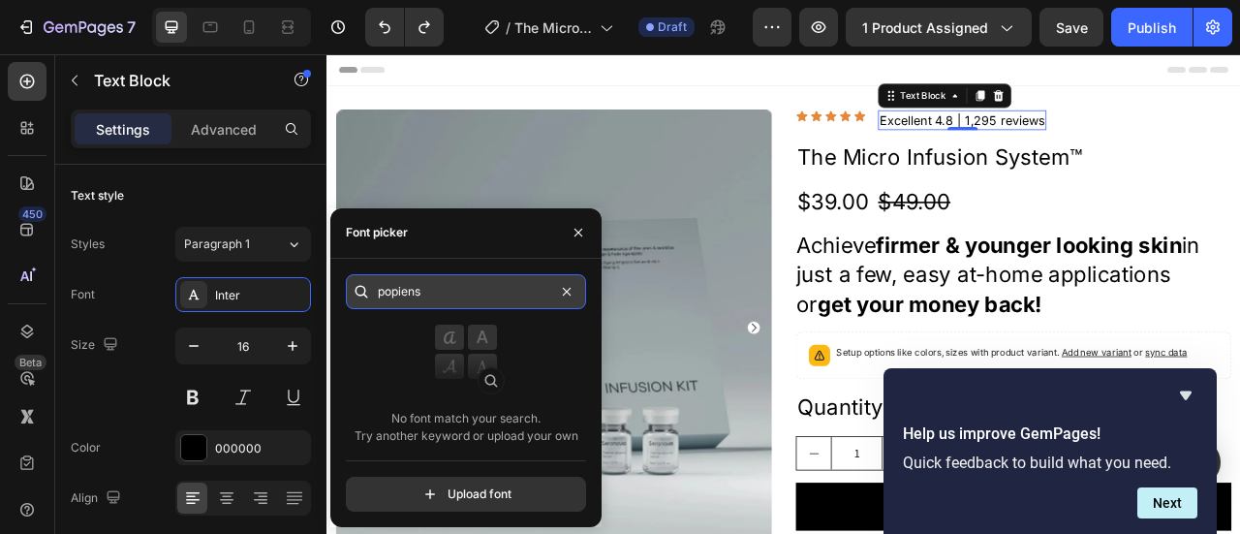
click at [465, 297] on input "popiens" at bounding box center [466, 291] width 240 height 35
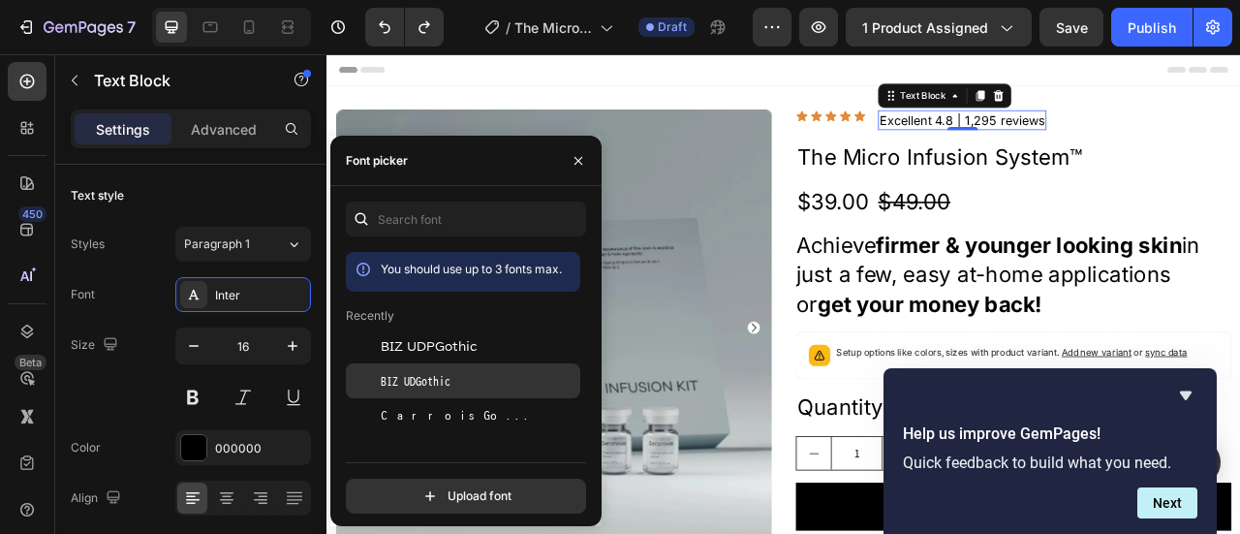
click at [415, 382] on span "BIZ UDGothic" at bounding box center [416, 380] width 70 height 17
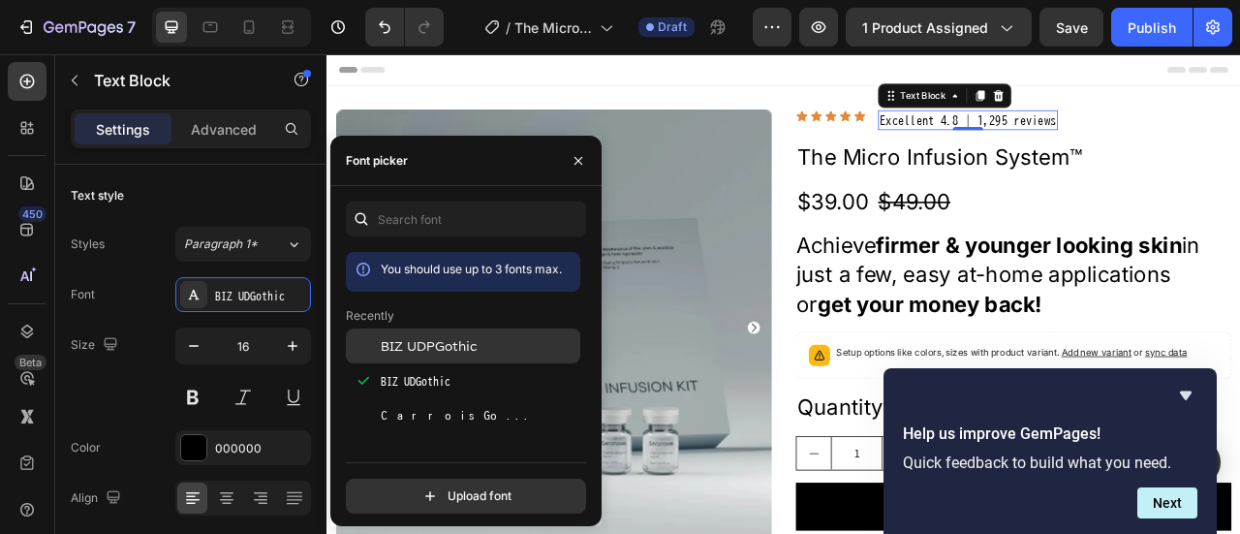
click at [410, 350] on span "BIZ UDPGothic" at bounding box center [429, 345] width 97 height 17
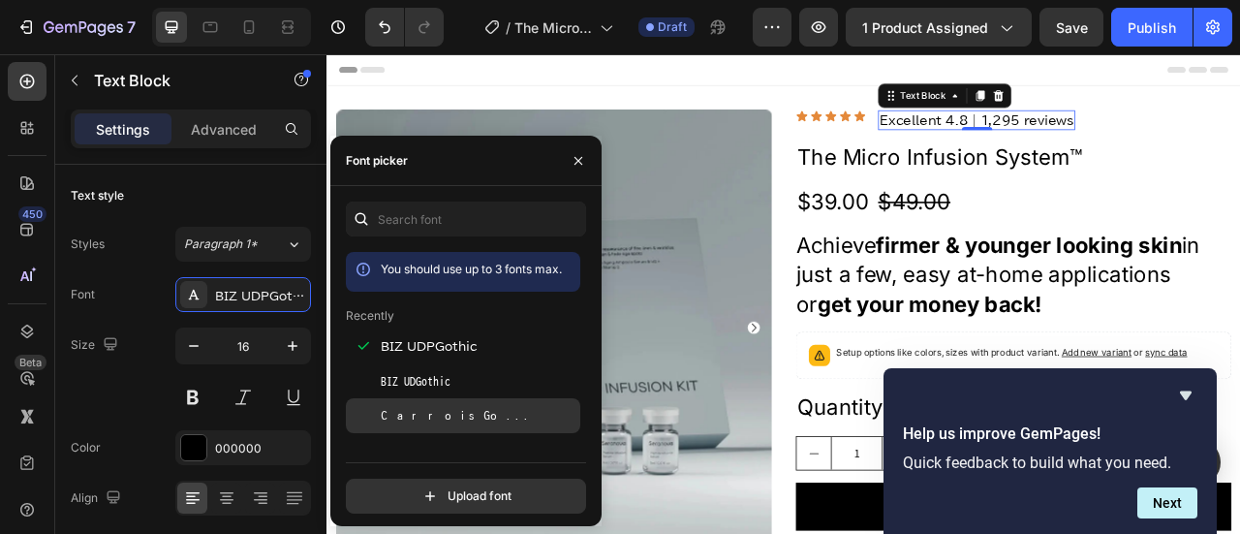
click at [407, 415] on span "Carrois Gothic" at bounding box center [461, 415] width 161 height 17
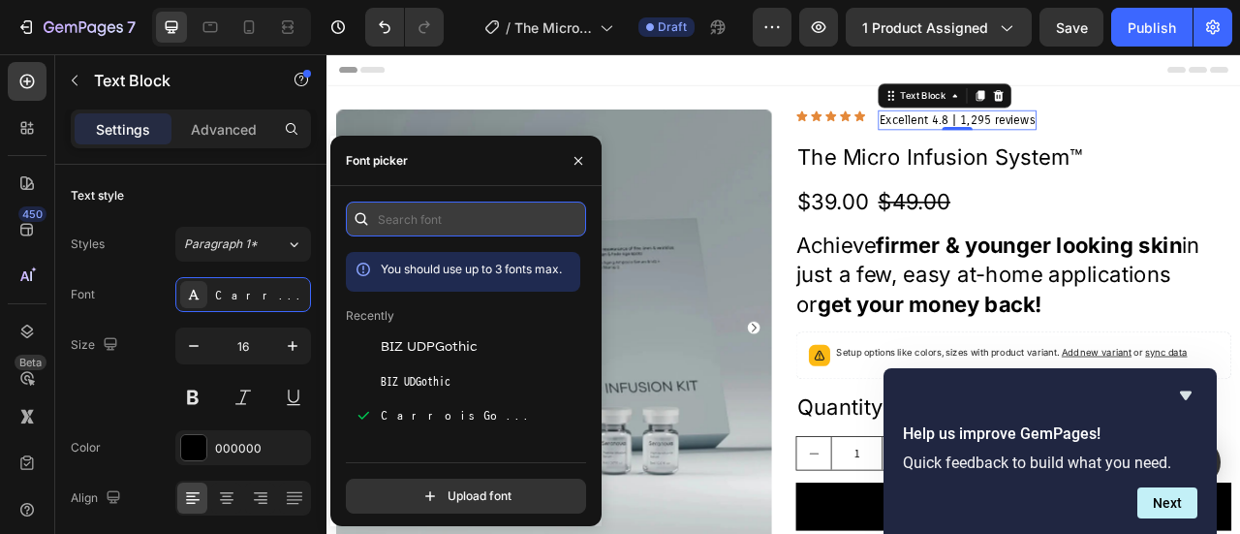
click at [383, 217] on input "text" at bounding box center [466, 218] width 240 height 35
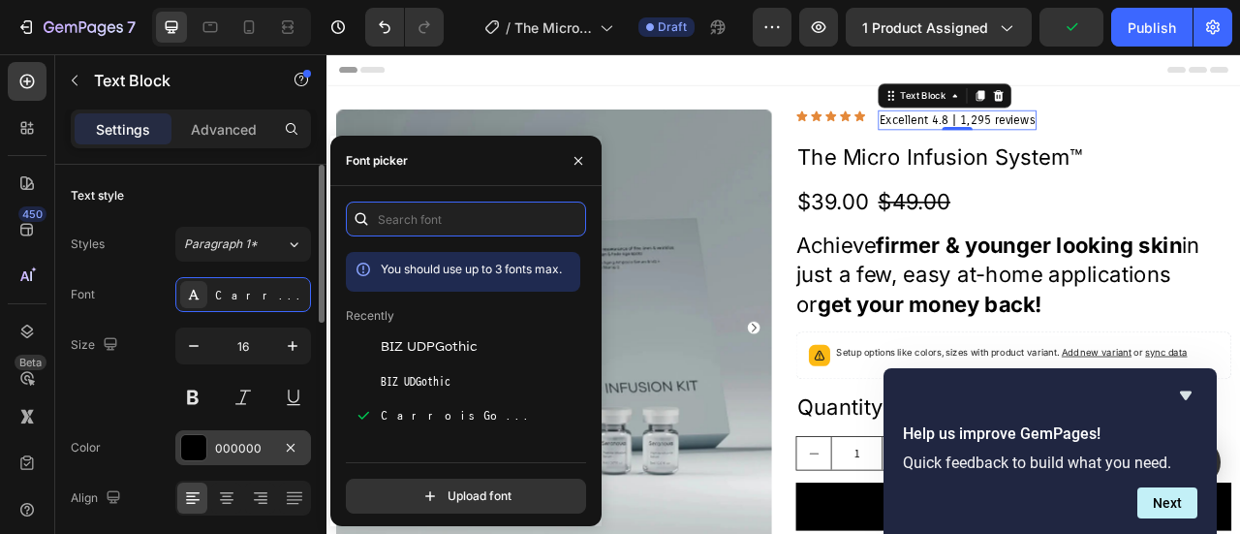
scroll to position [97, 0]
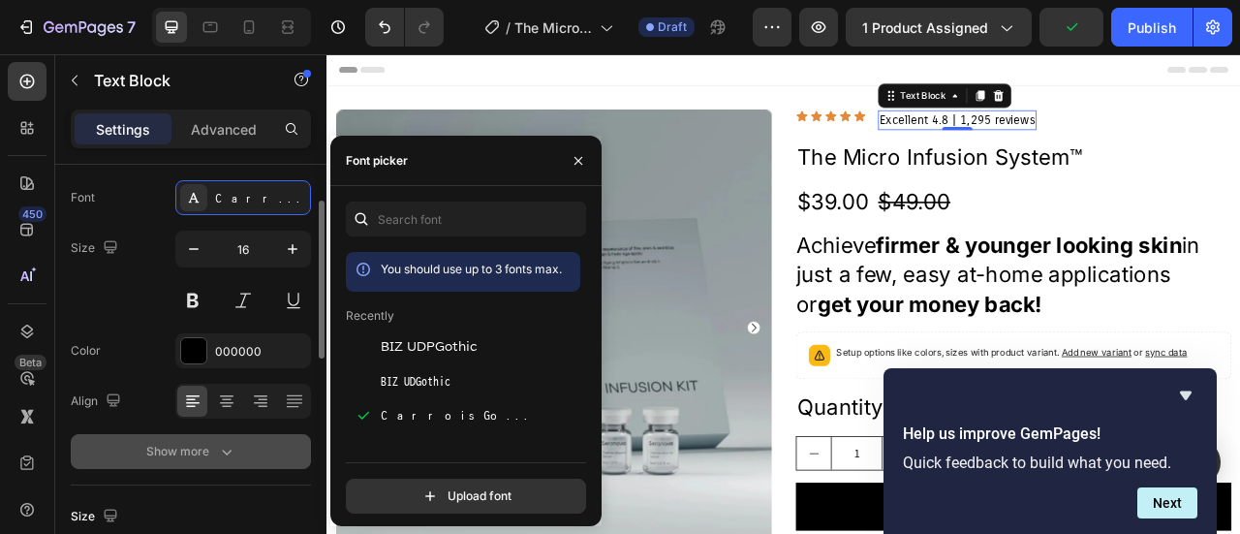
click at [219, 452] on icon "button" at bounding box center [226, 451] width 19 height 19
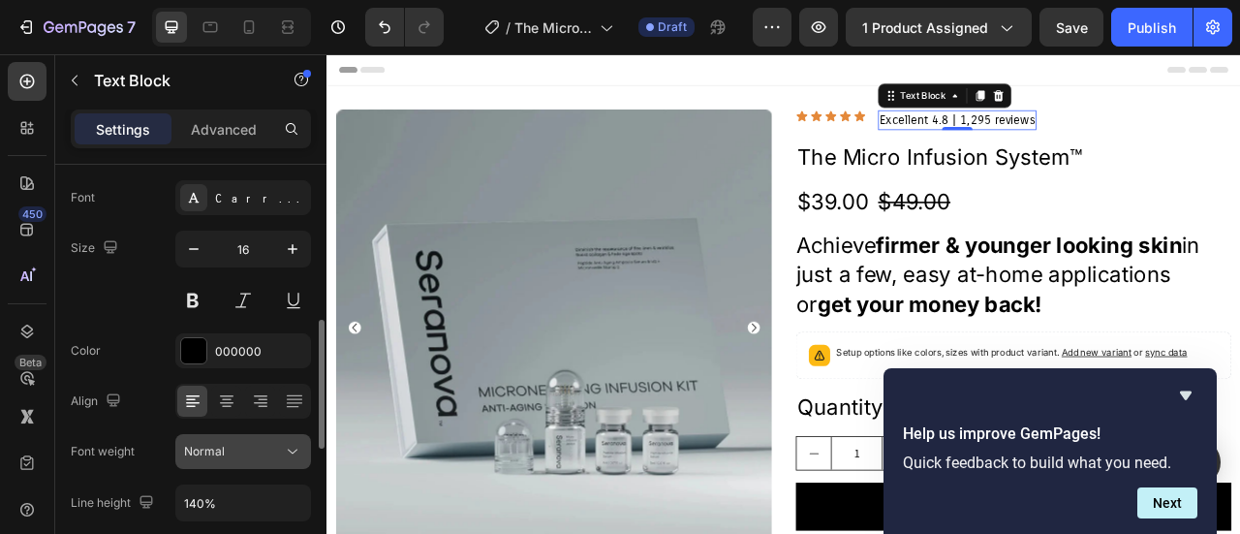
scroll to position [194, 0]
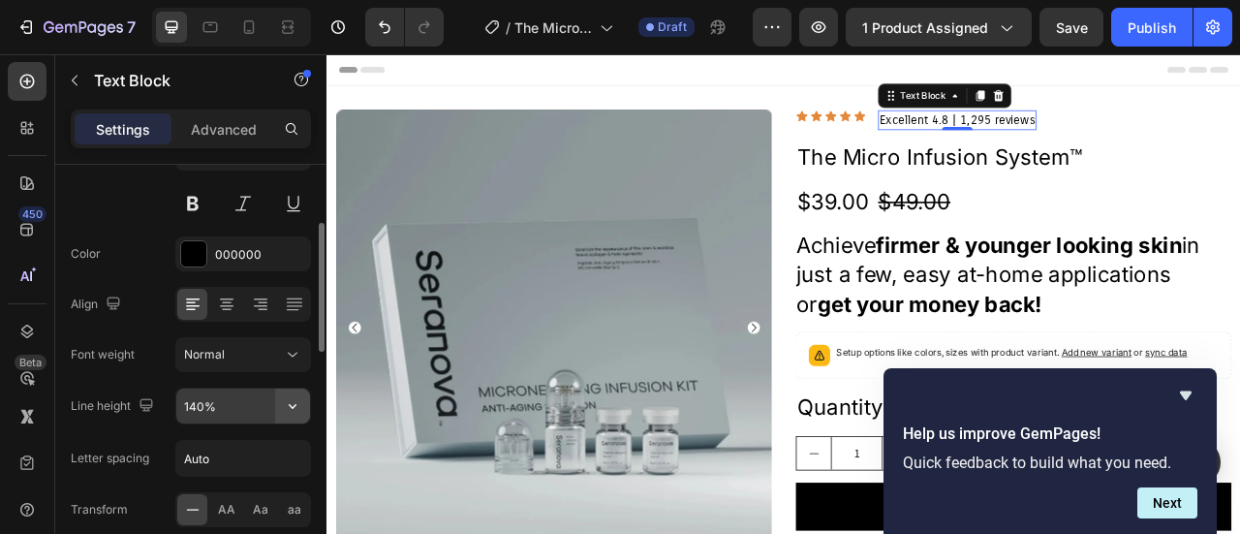
click at [289, 406] on icon "button" at bounding box center [292, 405] width 19 height 19
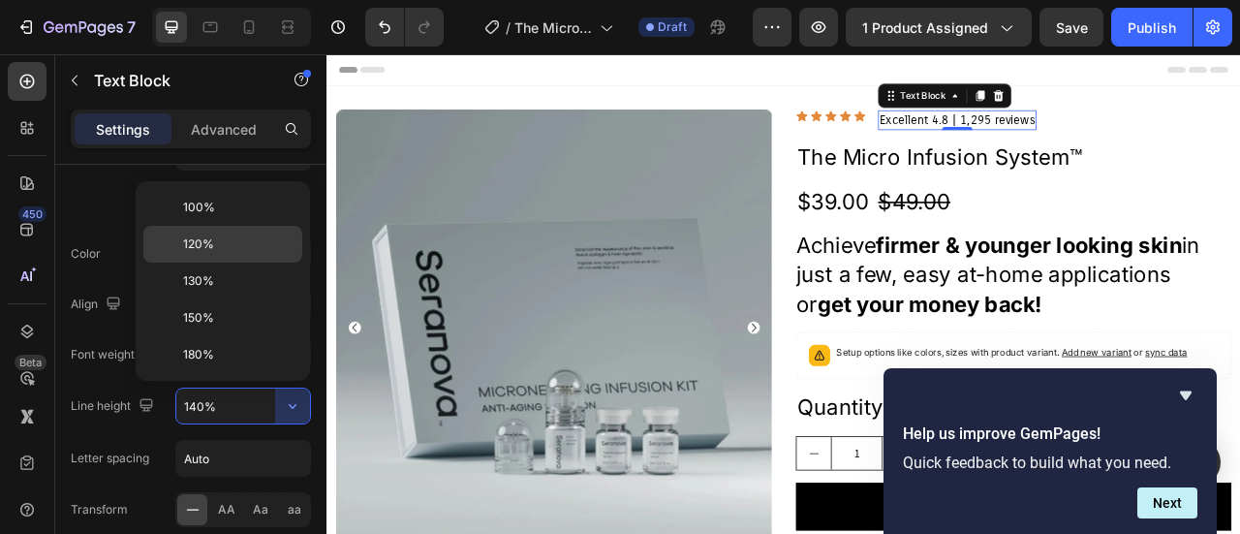
click at [202, 249] on span "120%" at bounding box center [198, 243] width 31 height 17
type input "120%"
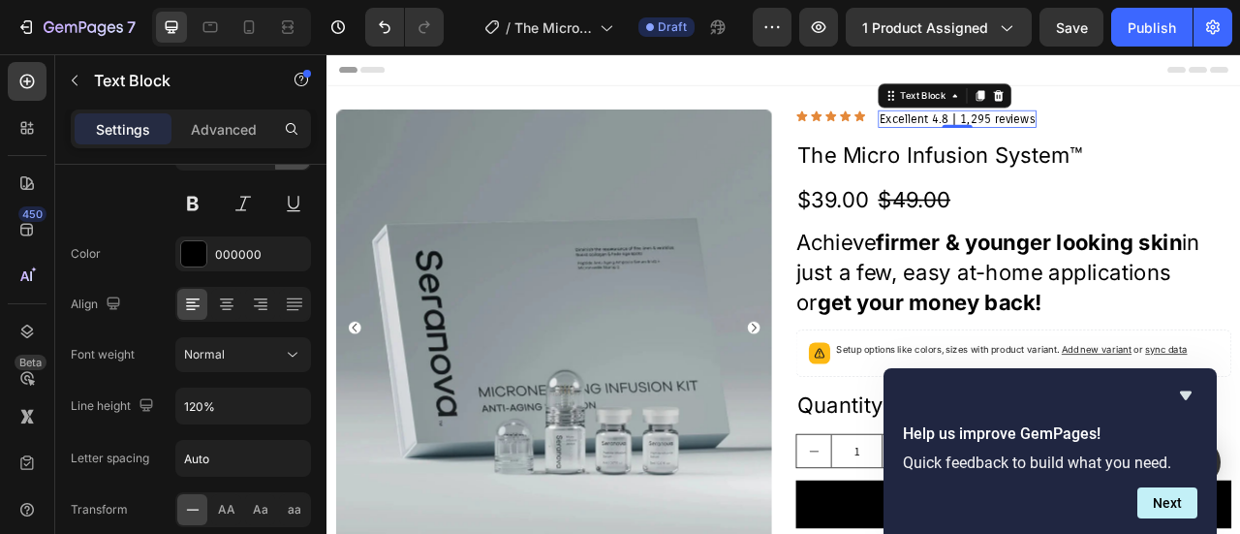
scroll to position [0, 0]
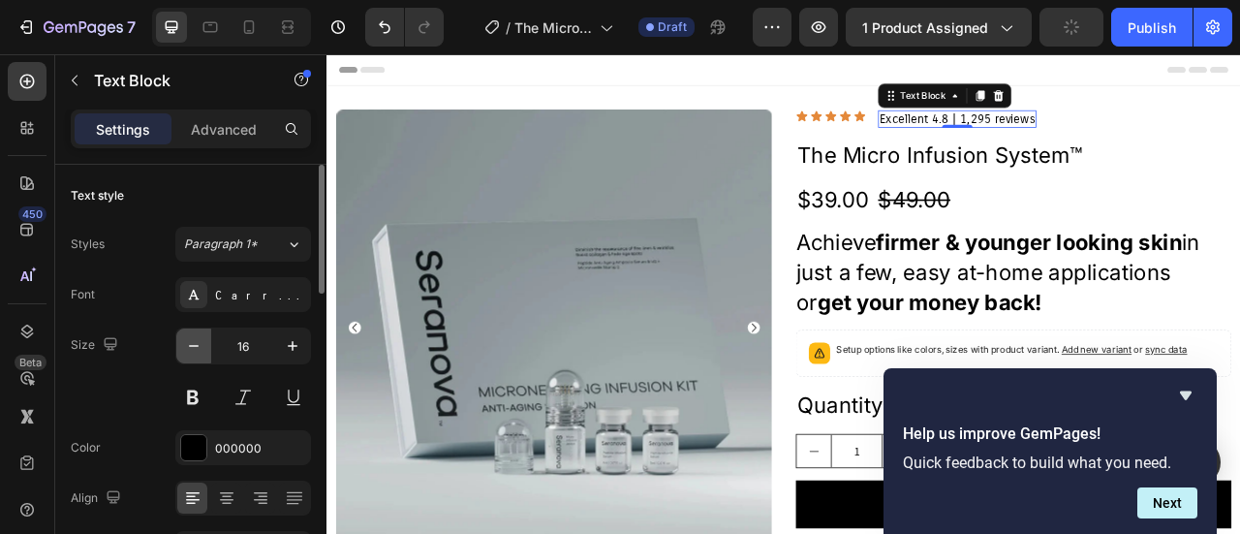
click at [190, 352] on icon "button" at bounding box center [193, 345] width 19 height 19
click at [289, 344] on icon "button" at bounding box center [293, 346] width 10 height 10
click at [290, 344] on icon "button" at bounding box center [292, 345] width 19 height 19
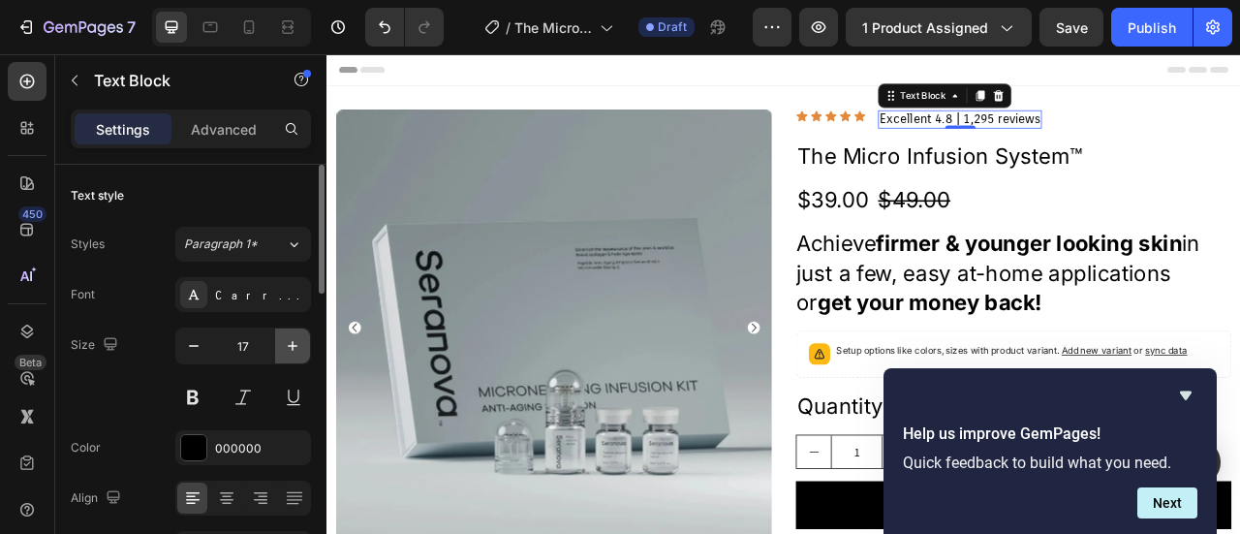
click at [290, 344] on icon "button" at bounding box center [292, 345] width 19 height 19
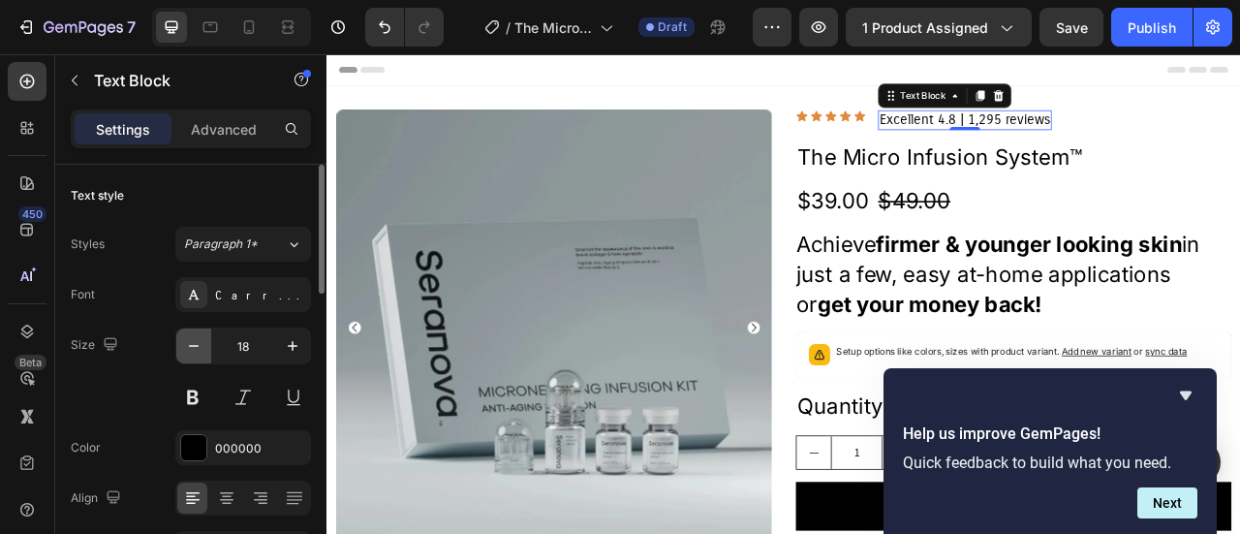
click at [198, 350] on icon "button" at bounding box center [193, 345] width 19 height 19
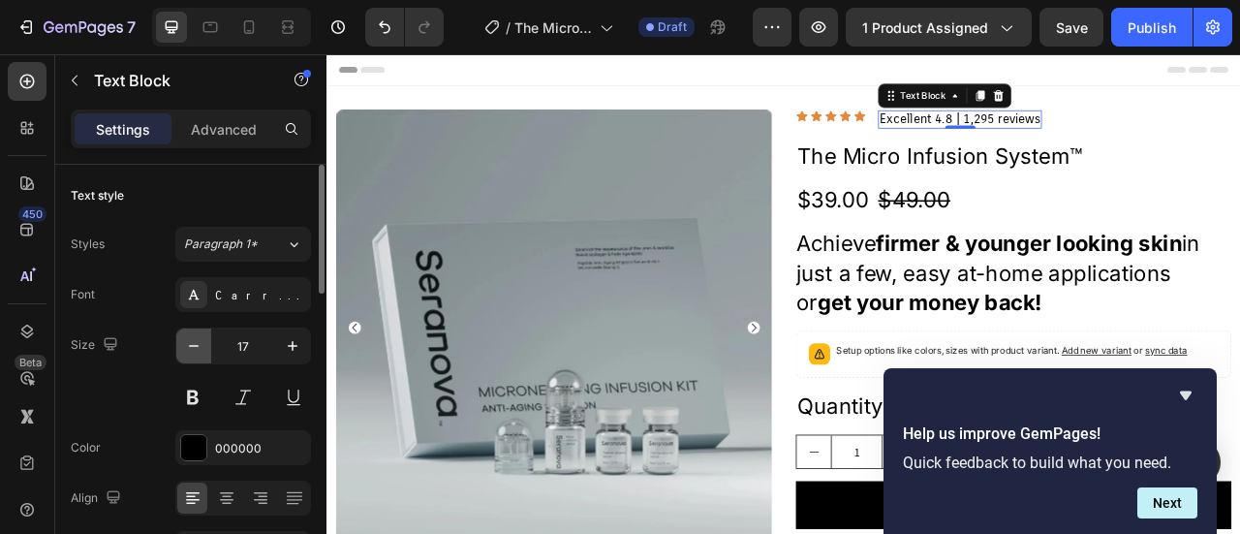
click at [198, 350] on icon "button" at bounding box center [193, 345] width 19 height 19
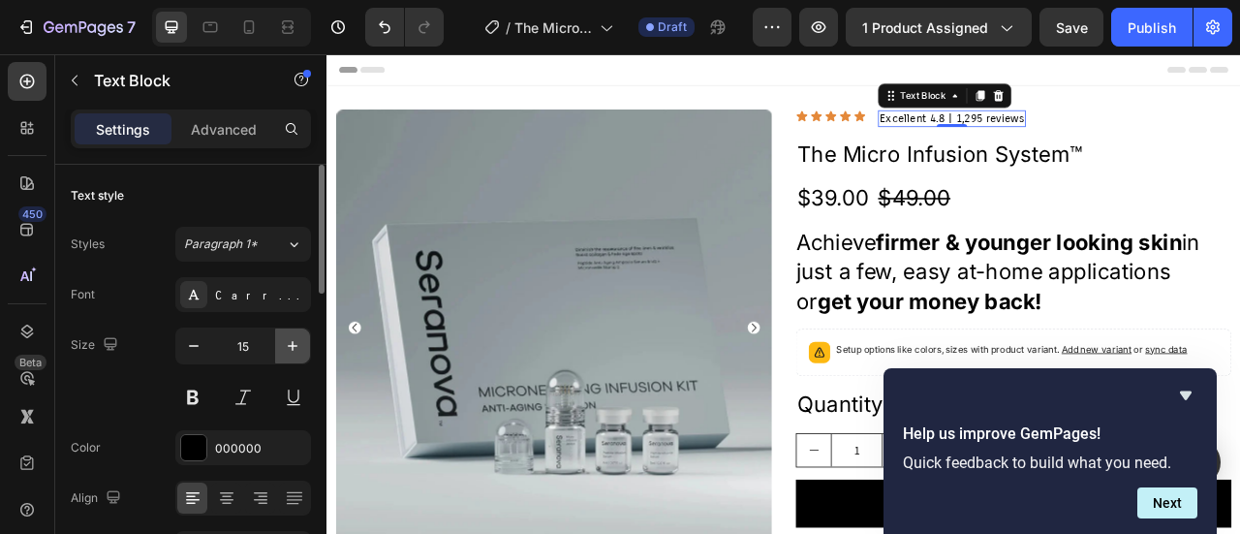
click at [290, 344] on icon "button" at bounding box center [293, 346] width 10 height 10
type input "16"
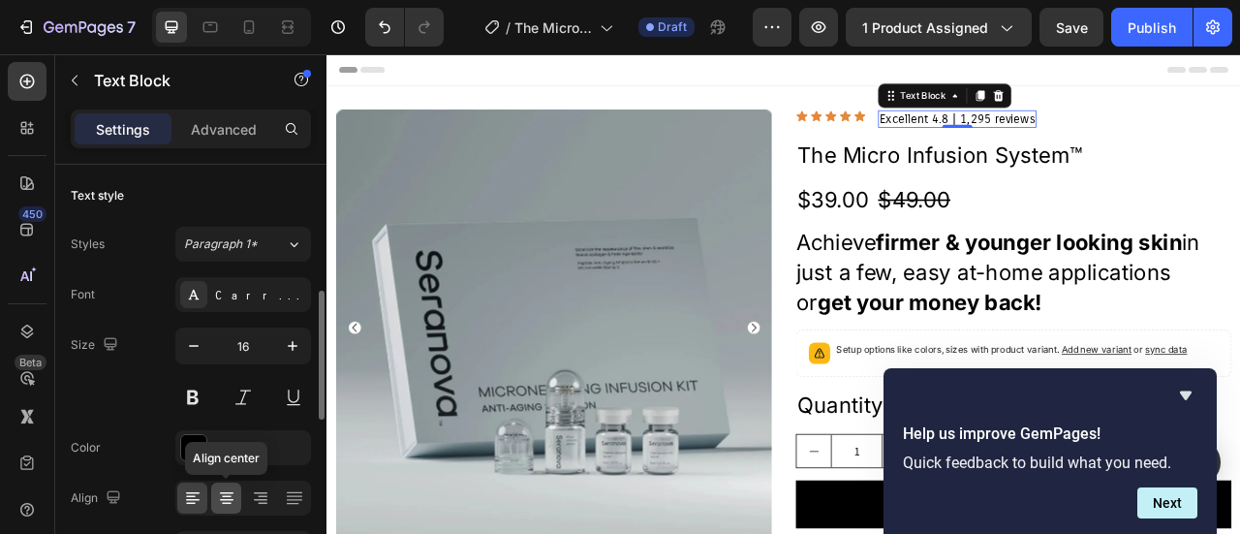
scroll to position [194, 0]
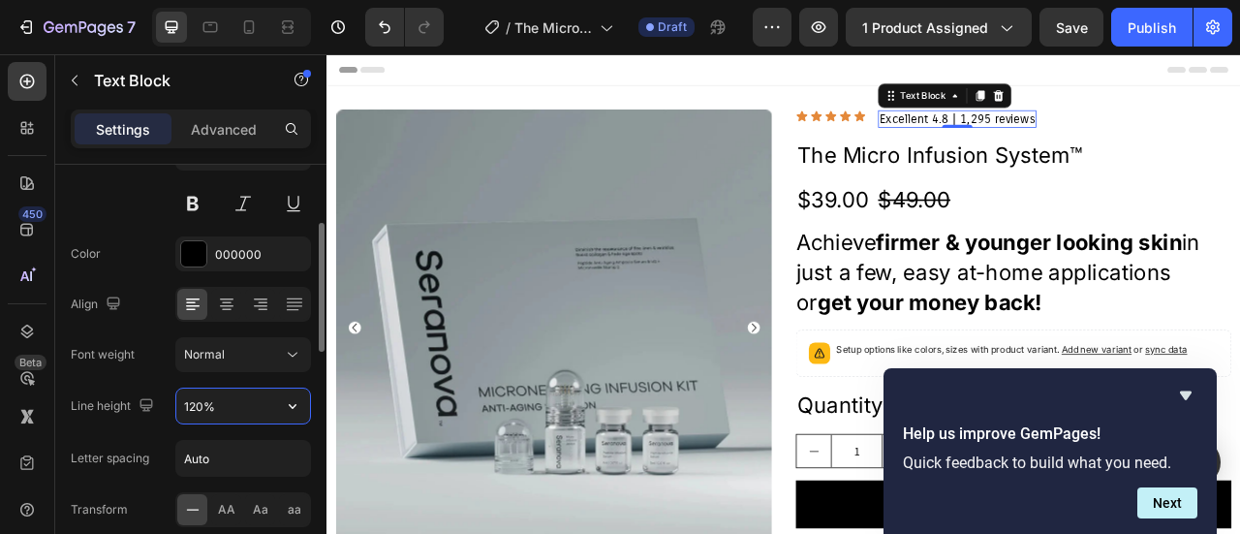
click at [239, 412] on input "120%" at bounding box center [243, 405] width 134 height 35
click at [224, 411] on input "120%" at bounding box center [243, 405] width 134 height 35
drag, startPoint x: 224, startPoint y: 410, endPoint x: 180, endPoint y: 404, distance: 44.0
click at [180, 404] on input "120%" at bounding box center [243, 405] width 134 height 35
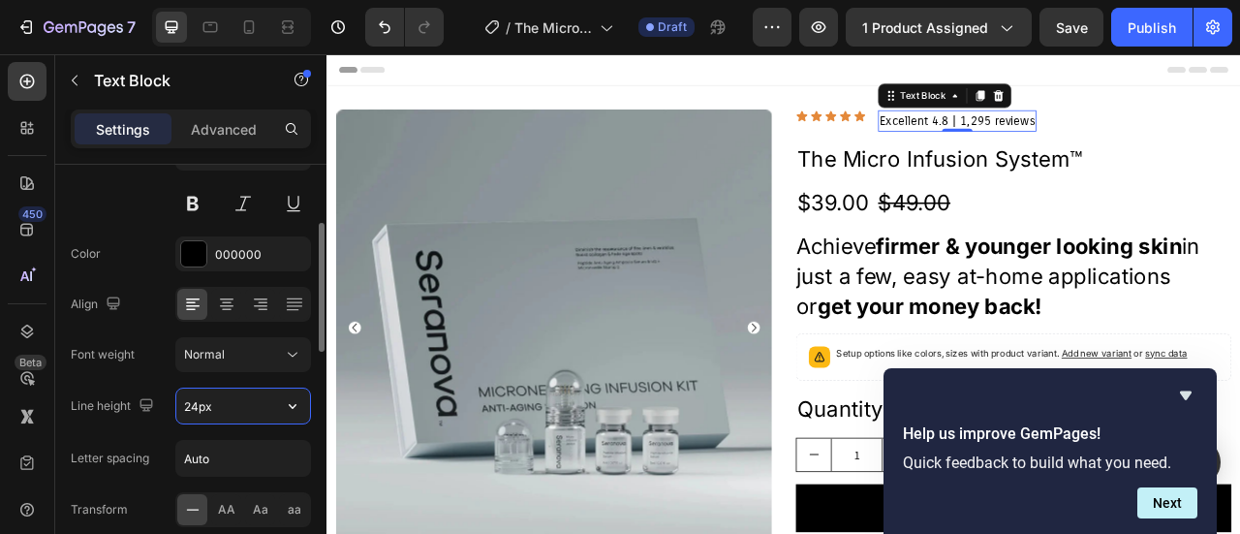
drag, startPoint x: 260, startPoint y: 398, endPoint x: 265, endPoint y: 414, distance: 16.5
click at [197, 405] on input "24px" at bounding box center [243, 405] width 134 height 35
click at [299, 407] on icon "button" at bounding box center [292, 405] width 19 height 19
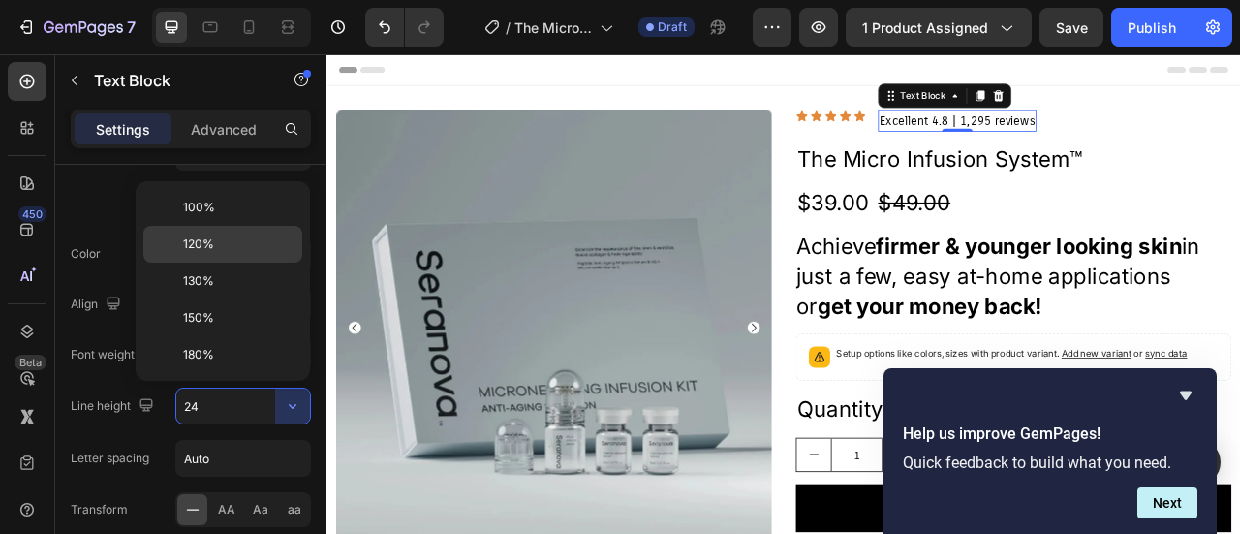
click at [201, 243] on span "120%" at bounding box center [198, 243] width 31 height 17
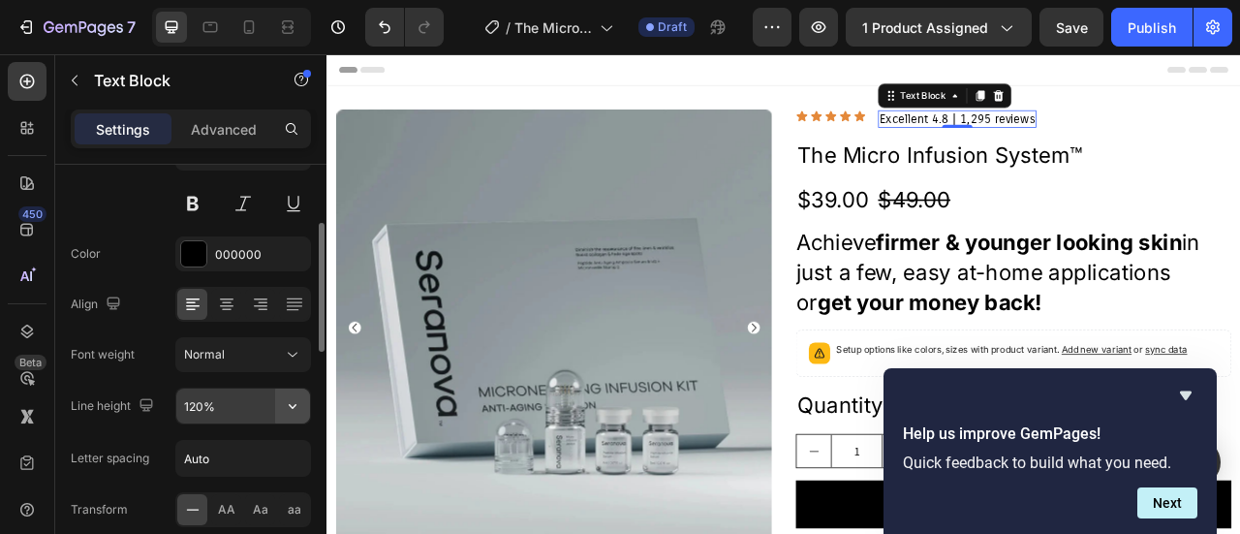
click at [292, 406] on icon "button" at bounding box center [292, 405] width 19 height 19
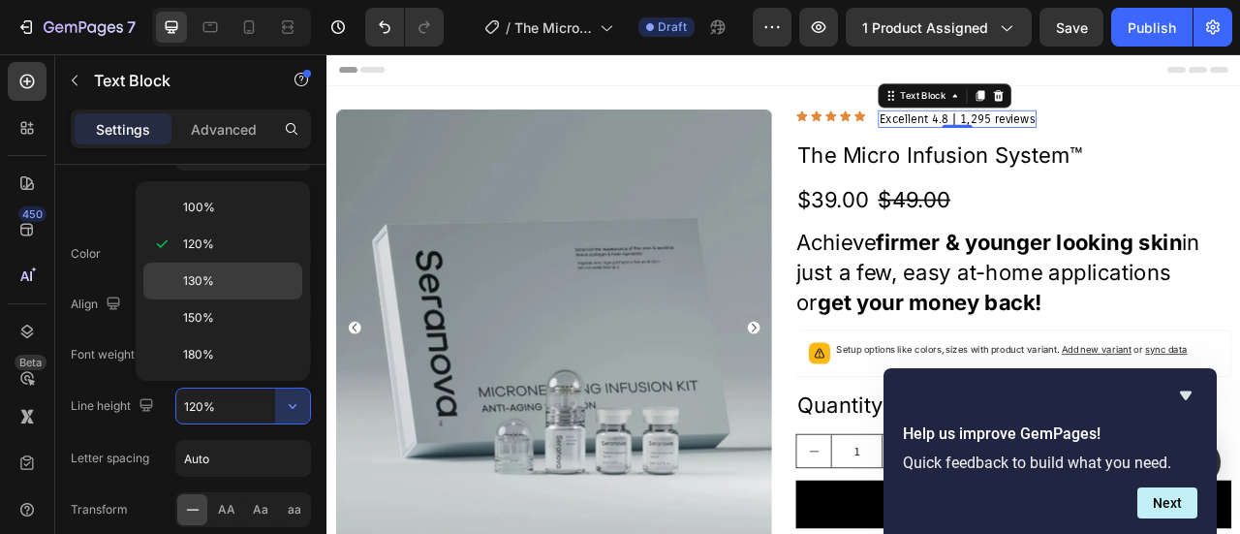
click at [215, 290] on div "130%" at bounding box center [222, 280] width 159 height 37
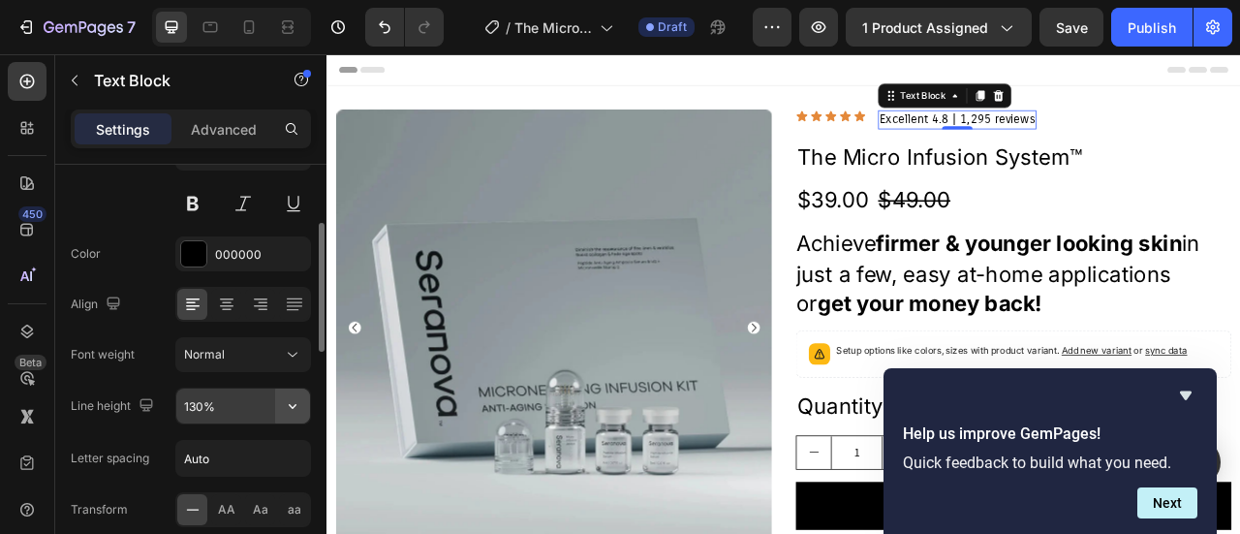
click at [296, 404] on icon "button" at bounding box center [293, 406] width 8 height 5
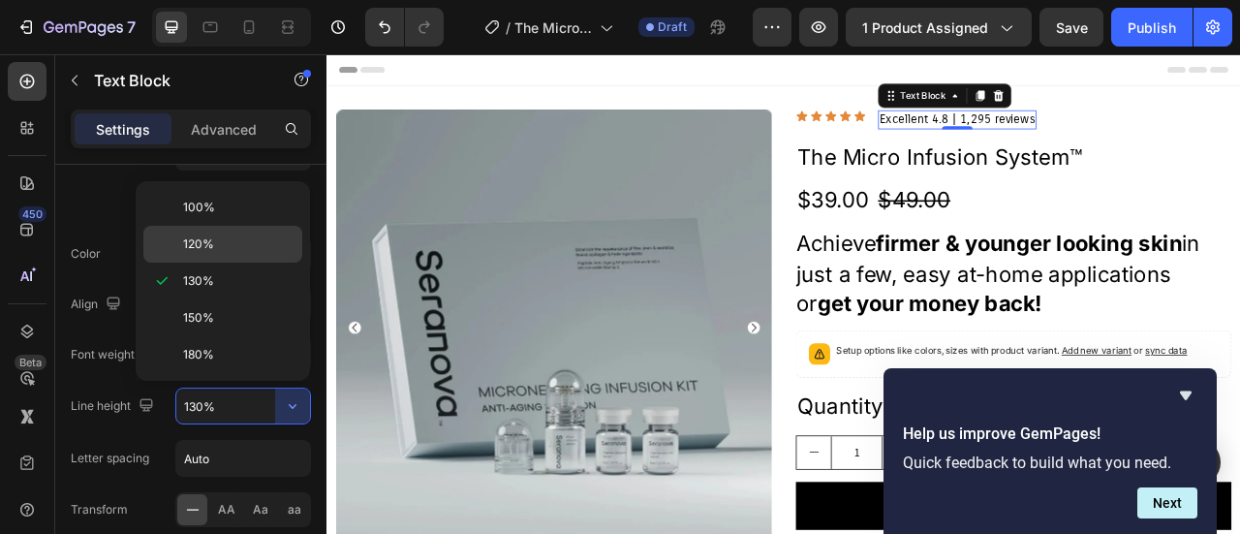
click at [198, 247] on span "120%" at bounding box center [198, 243] width 31 height 17
type input "120%"
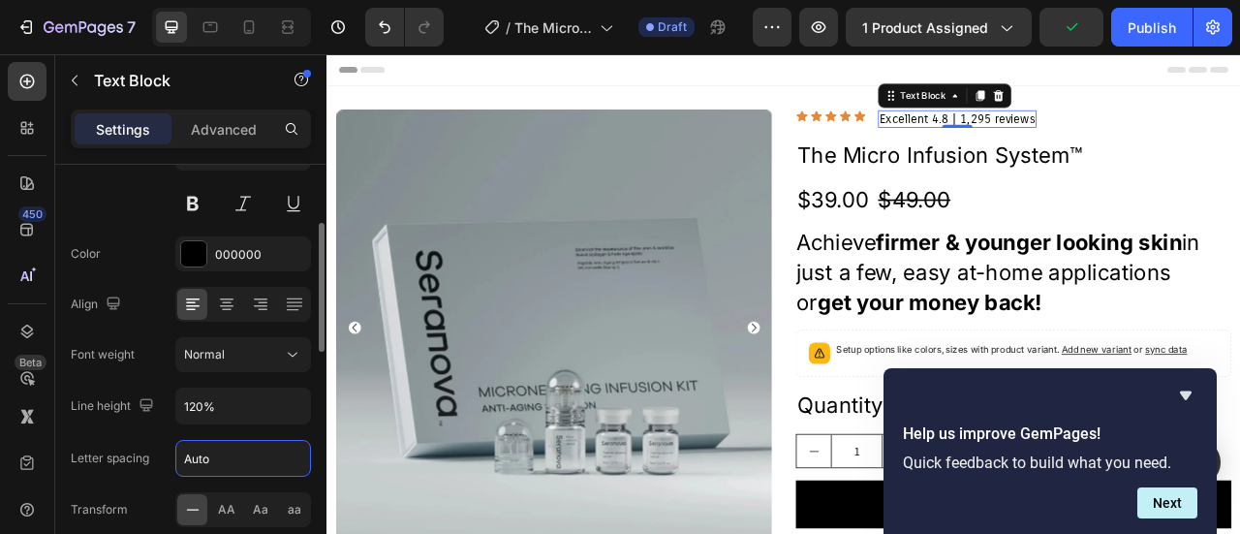
click at [211, 457] on input "Auto" at bounding box center [243, 458] width 134 height 35
click at [239, 452] on input "Auto" at bounding box center [243, 458] width 134 height 35
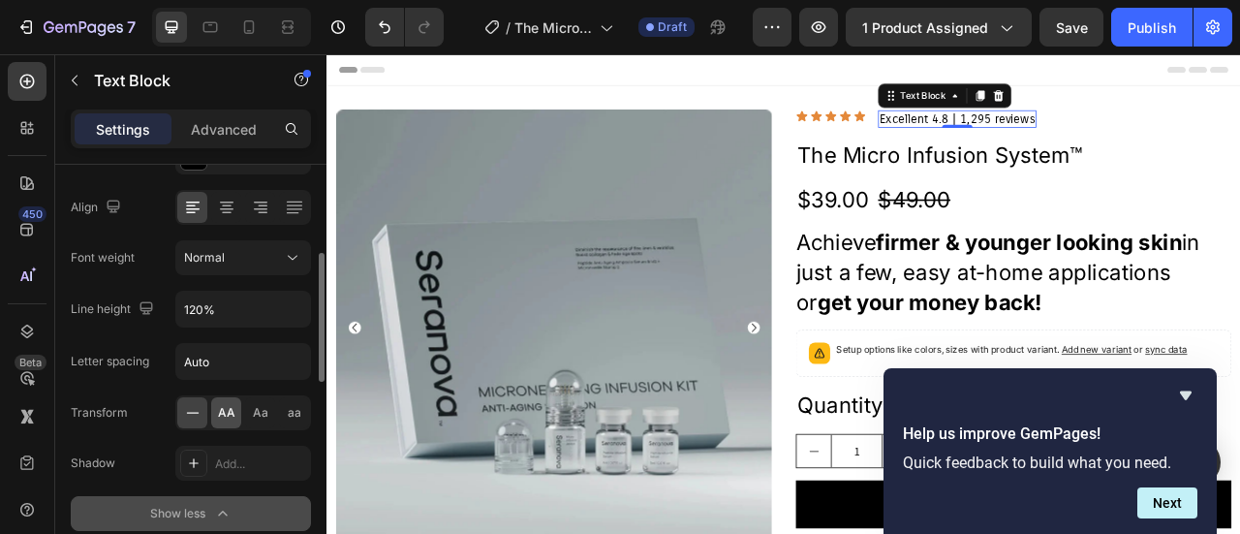
click at [220, 415] on span "AA" at bounding box center [226, 412] width 17 height 17
click at [194, 413] on icon at bounding box center [192, 412] width 19 height 19
click at [188, 462] on icon at bounding box center [193, 462] width 15 height 15
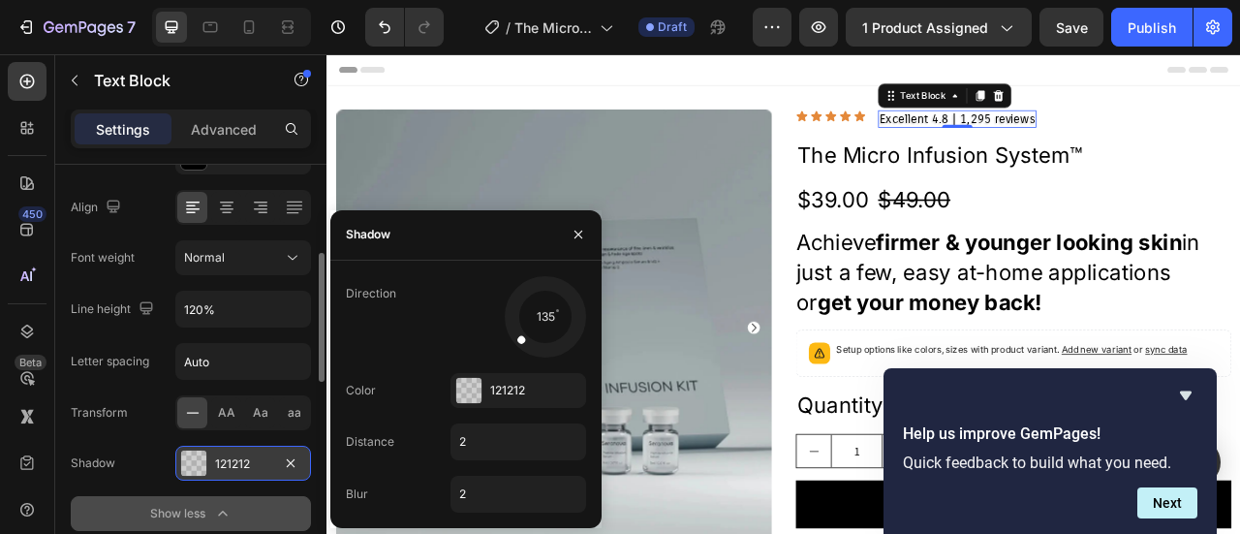
click at [141, 456] on div "Shadow 121212" at bounding box center [191, 462] width 240 height 35
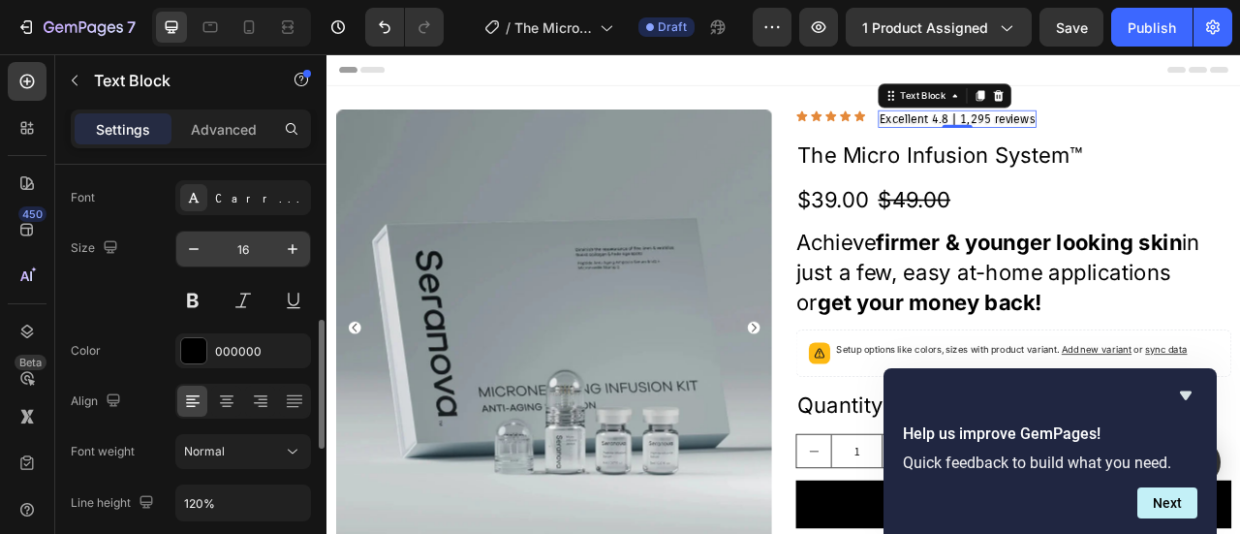
scroll to position [0, 0]
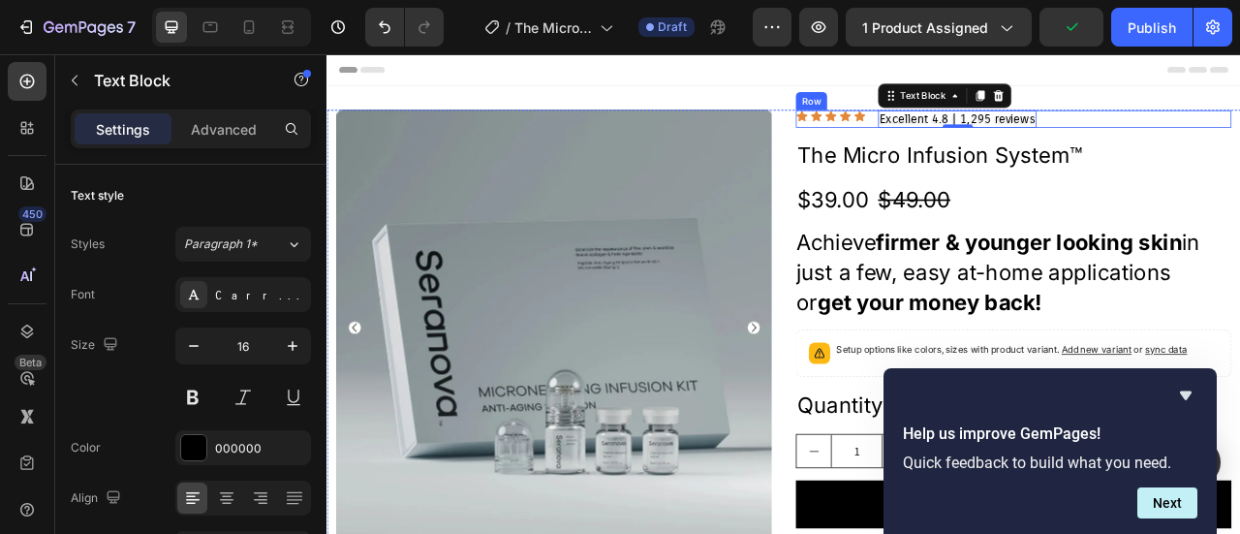
click at [978, 143] on div "Icon Icon Icon Icon Icon Icon List" at bounding box center [967, 136] width 89 height 22
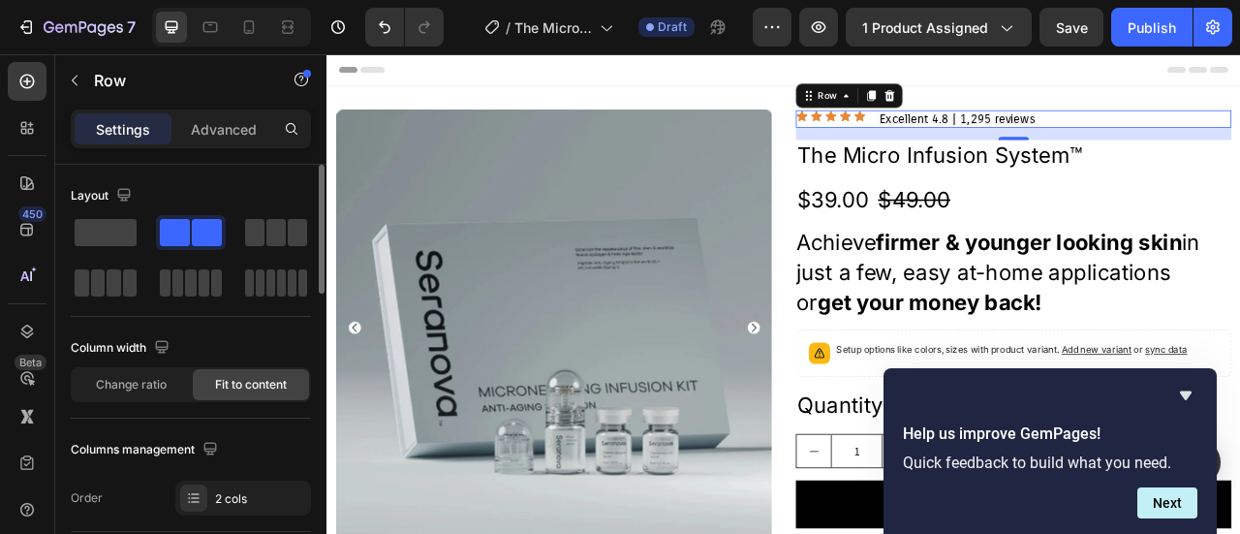
click at [236, 380] on span "Fit to content" at bounding box center [251, 384] width 72 height 17
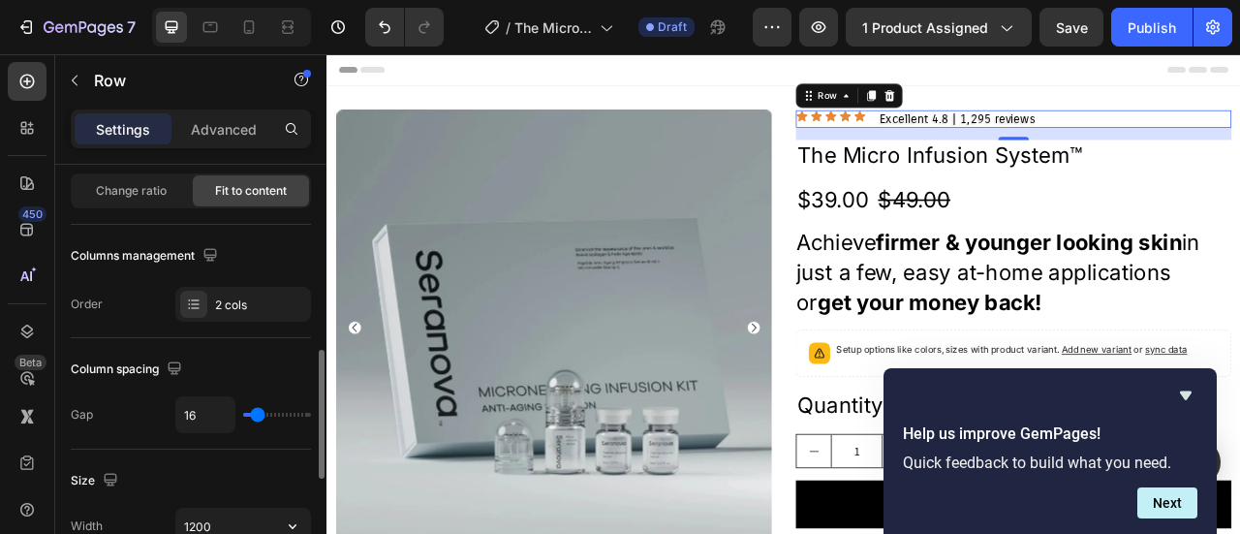
scroll to position [291, 0]
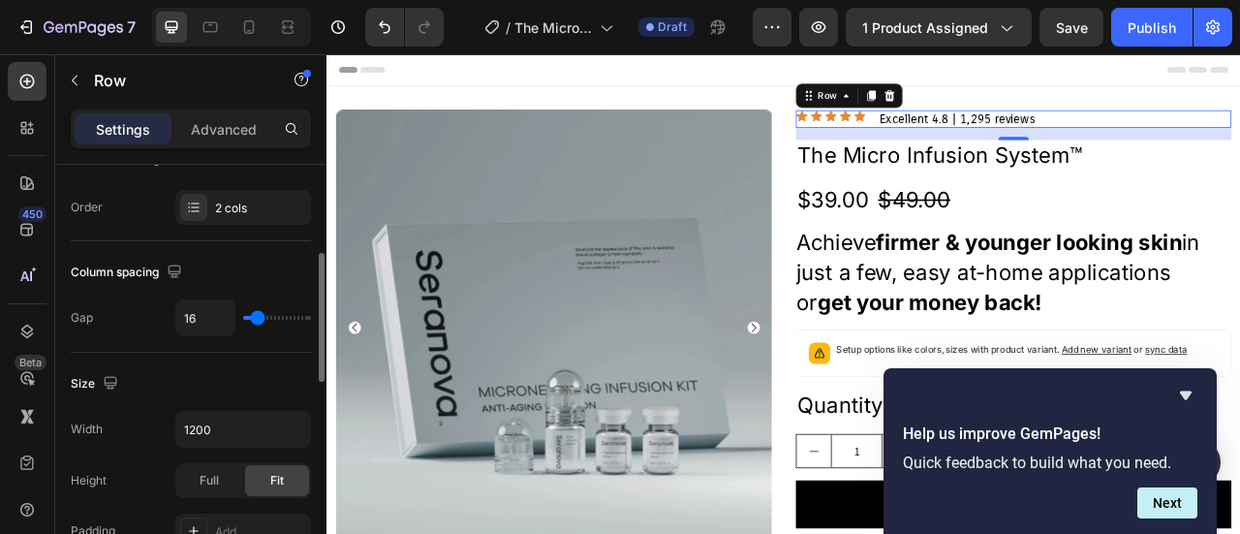
type input "27"
type input "45"
type input "54"
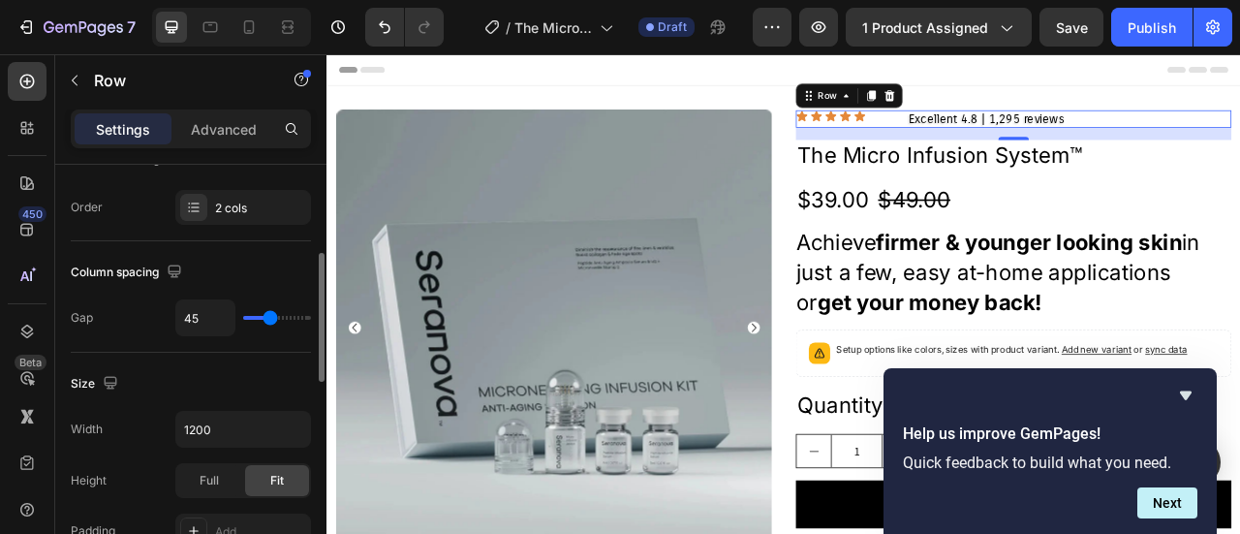
type input "54"
type input "53"
type input "51"
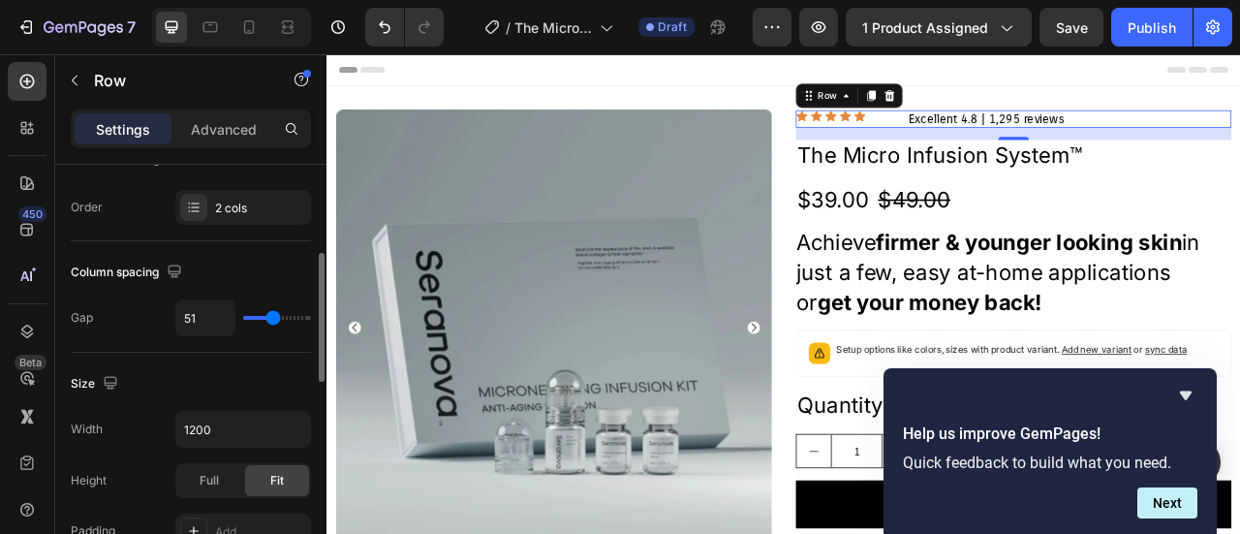
type input "50"
type input "48"
type input "47"
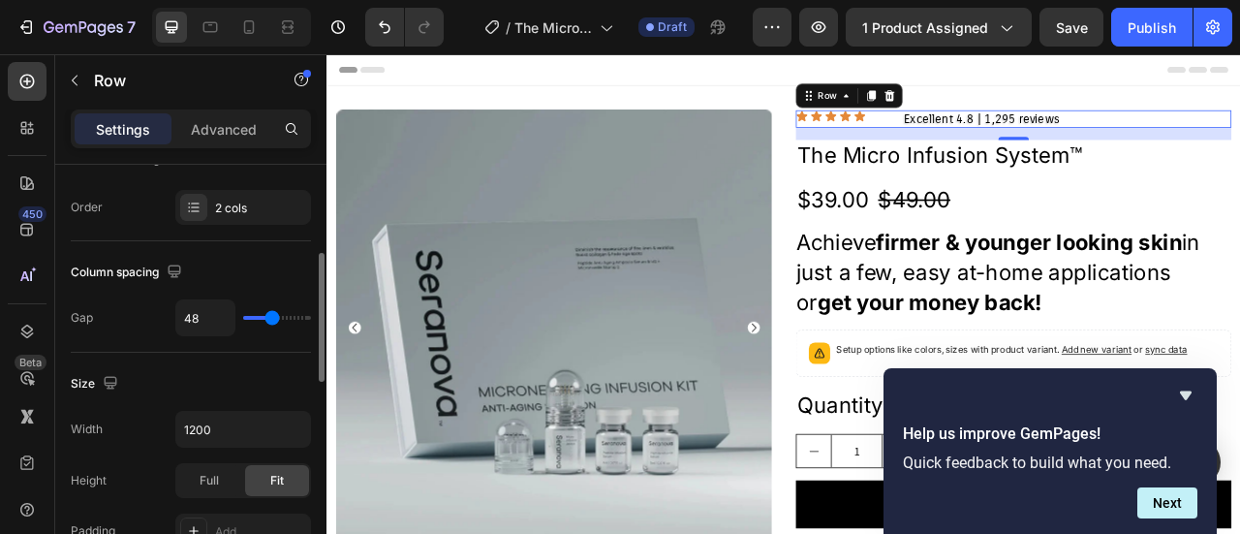
type input "47"
type input "45"
type input "42"
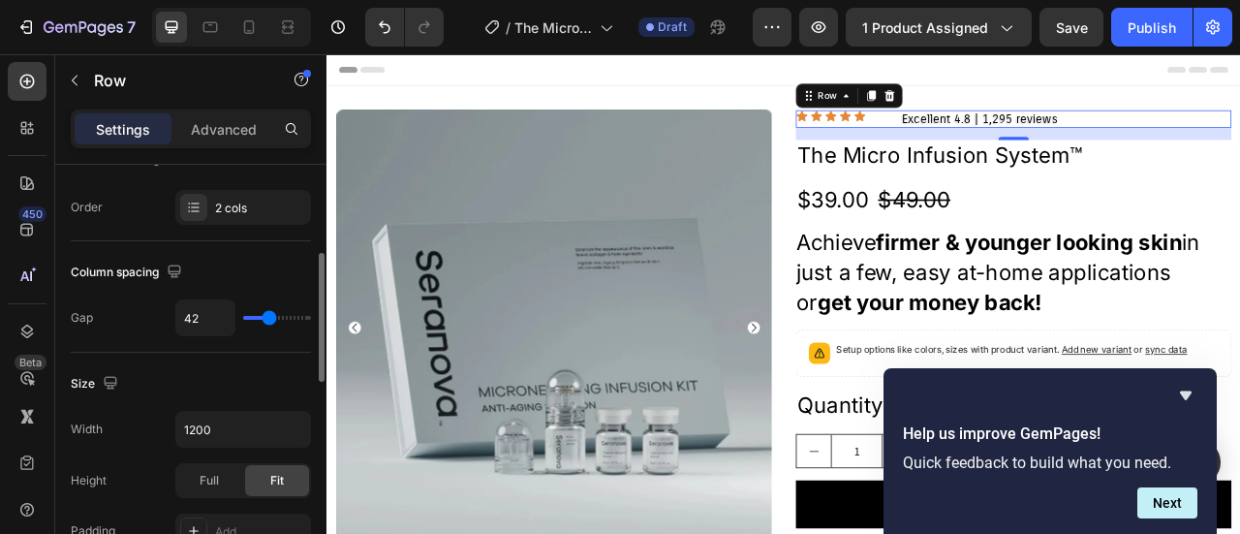
type input "41"
type input "36"
type input "35"
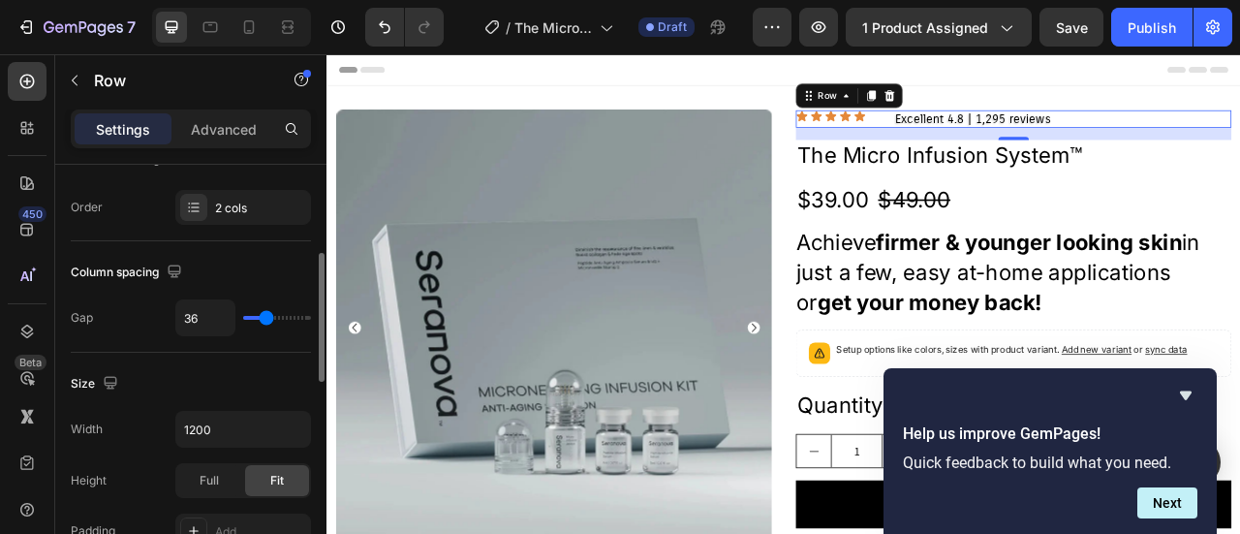
type input "35"
type input "33"
type input "30"
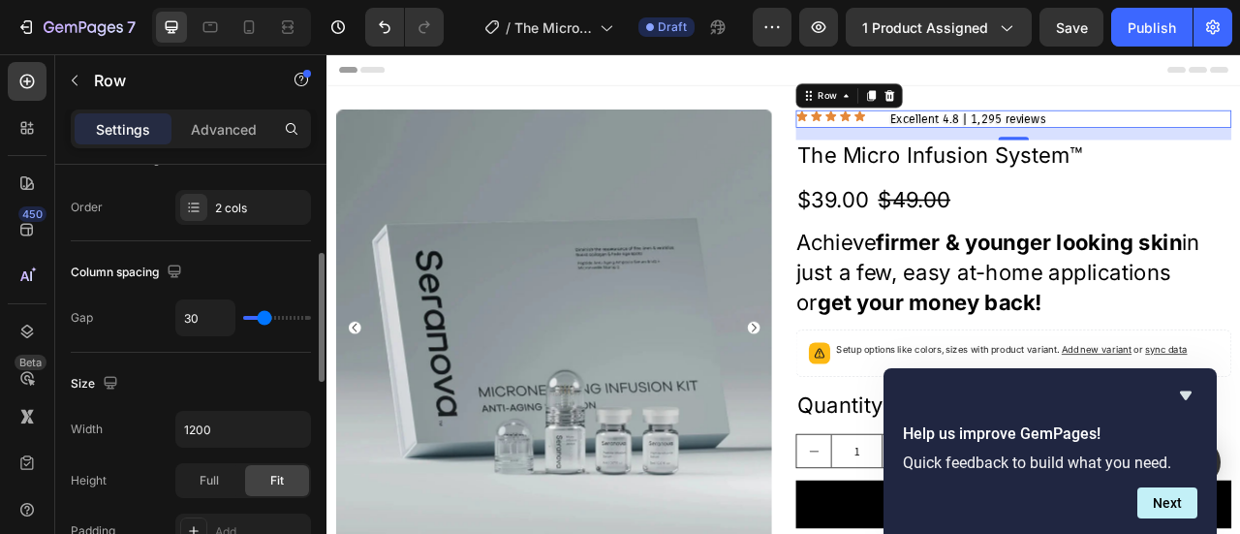
type input "29"
type input "24"
type input "0"
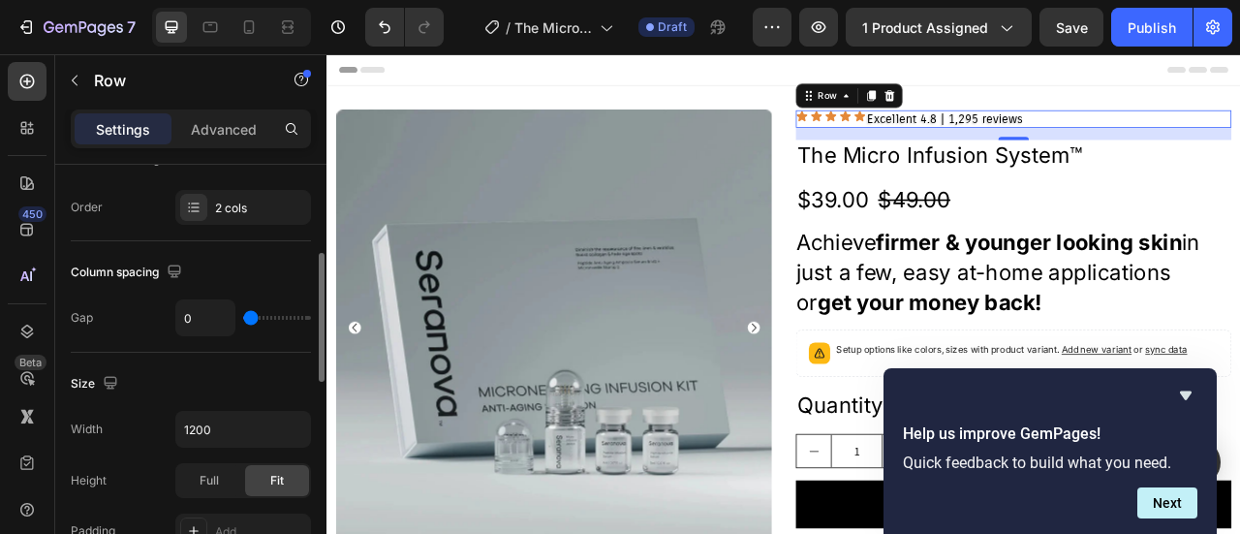
drag, startPoint x: 270, startPoint y: 319, endPoint x: 202, endPoint y: 323, distance: 68.0
type input "0"
click at [243, 320] on input "range" at bounding box center [277, 318] width 68 height 4
type input "10"
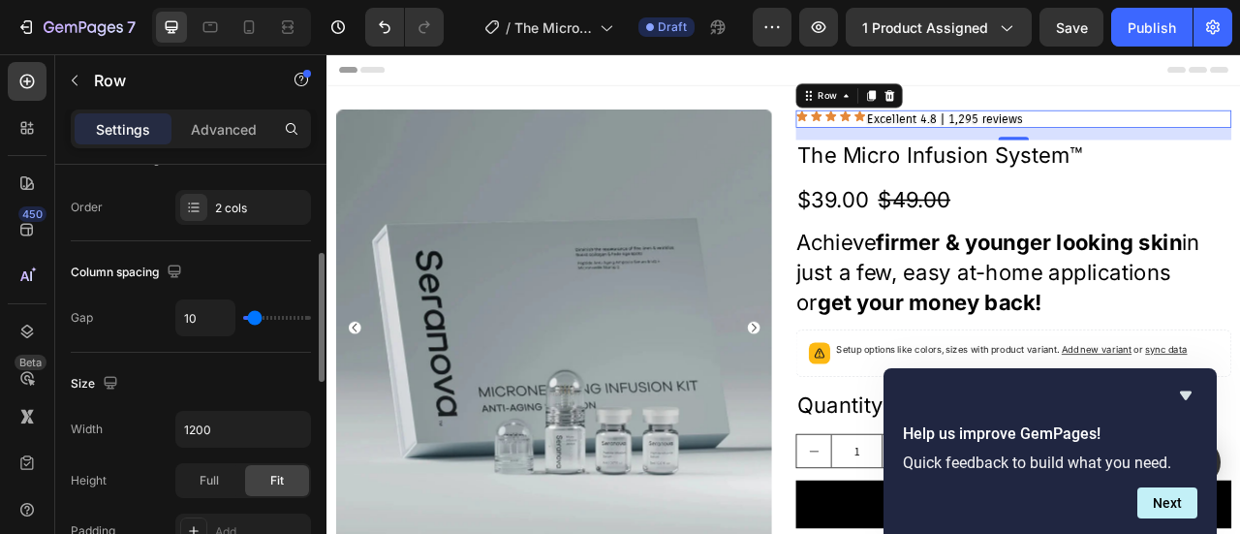
type input "13"
type input "14"
type input "13"
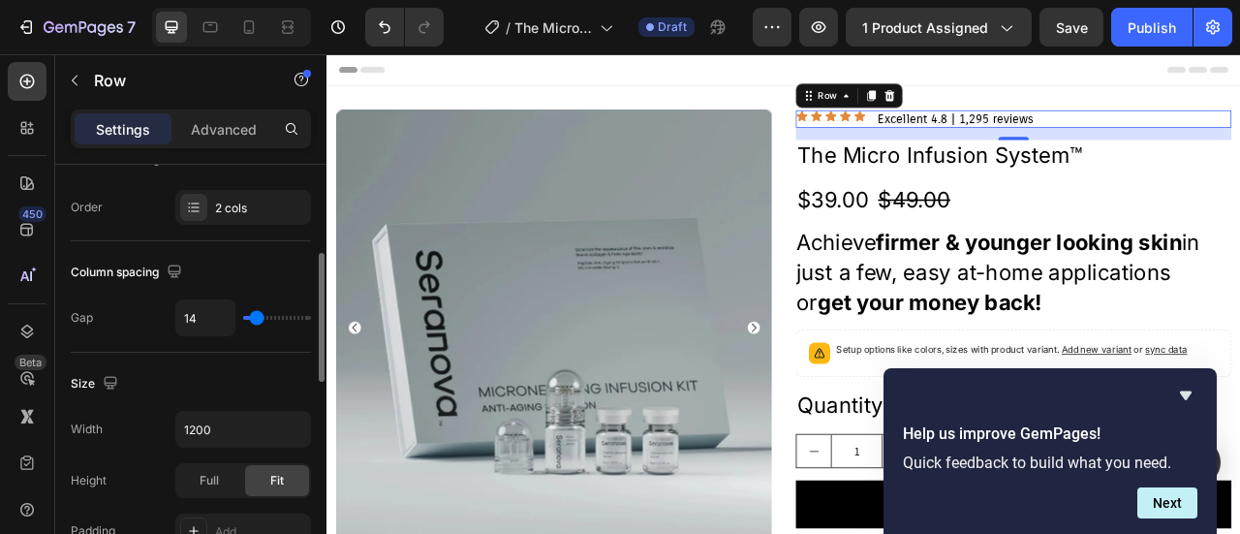
type input "13"
type input "10"
type input "8"
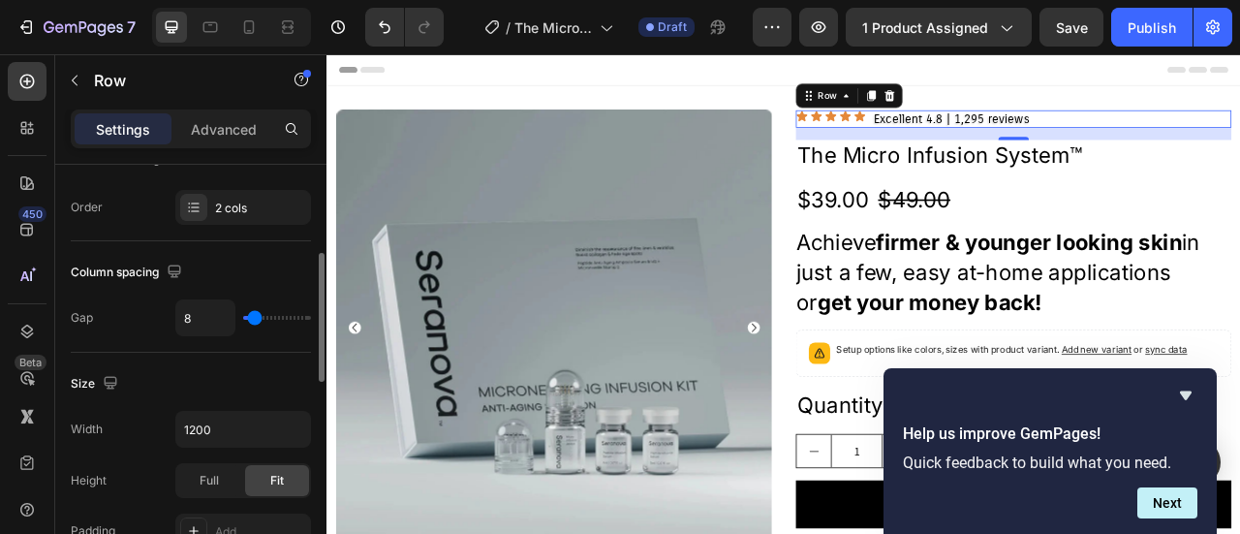
type input "7"
type input "5"
type input "2"
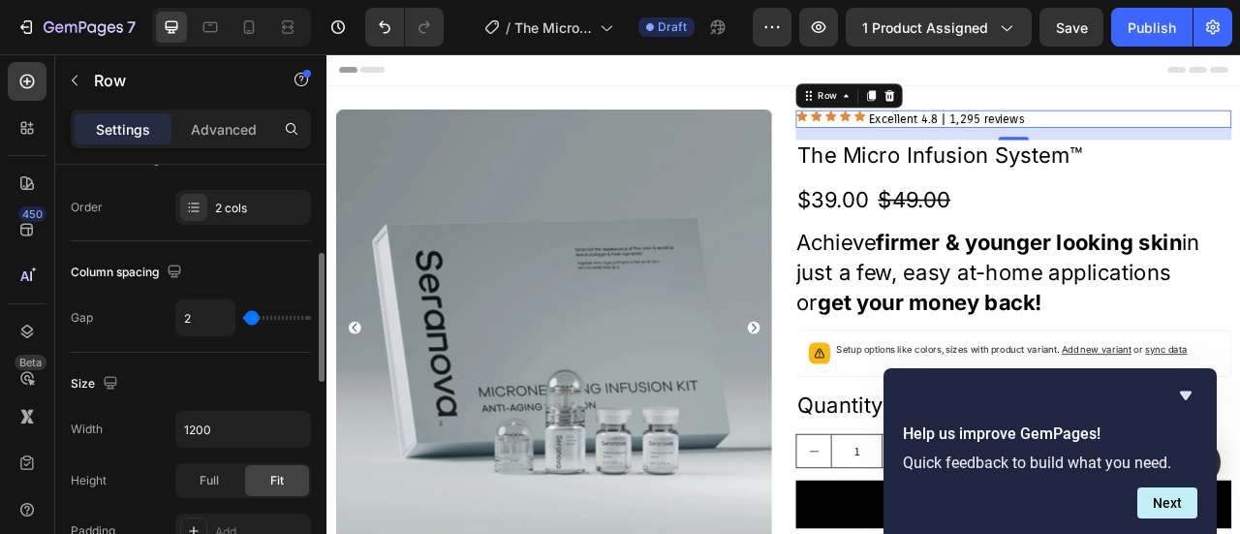
type input "2"
click at [252, 316] on input "range" at bounding box center [277, 318] width 68 height 4
type input "4"
type input "5"
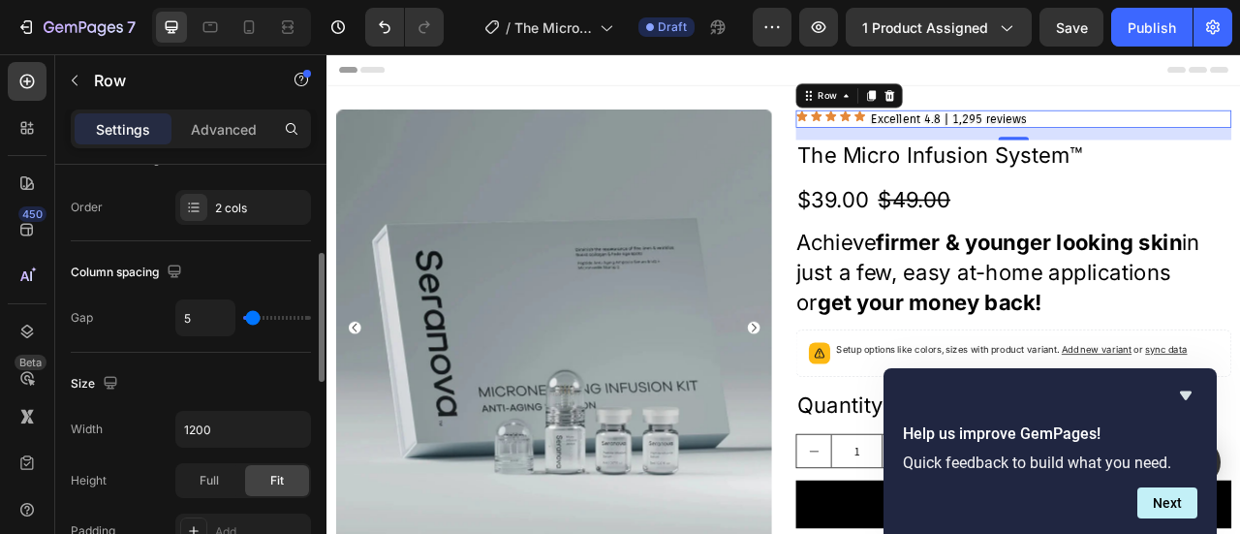
type input "5"
click at [253, 316] on input "range" at bounding box center [277, 318] width 68 height 4
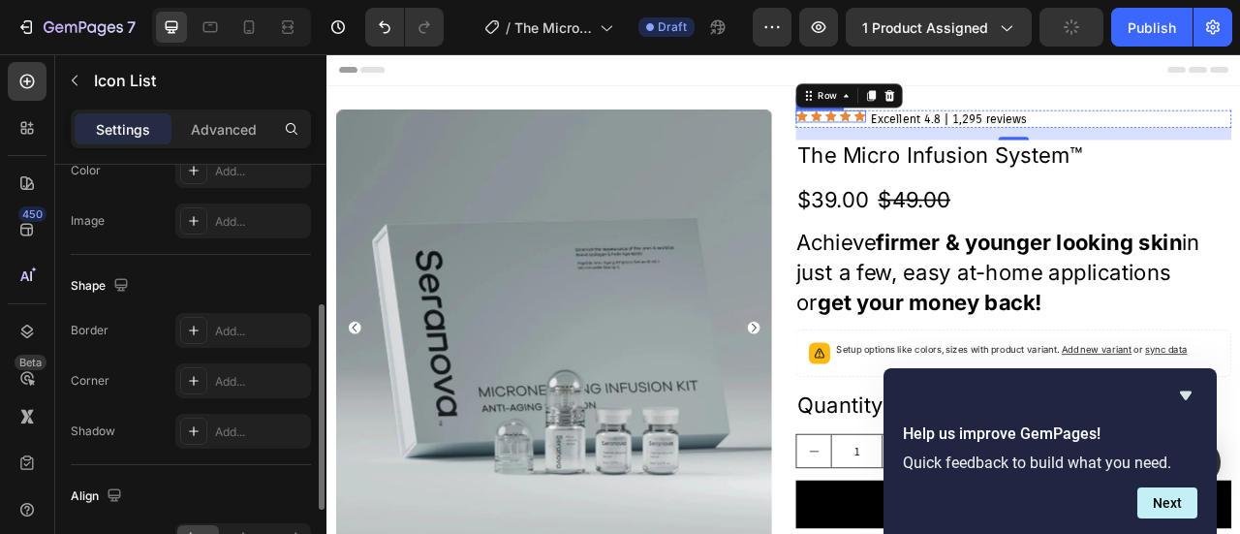
click at [931, 133] on div "Icon Icon Icon Icon Icon" at bounding box center [967, 132] width 89 height 15
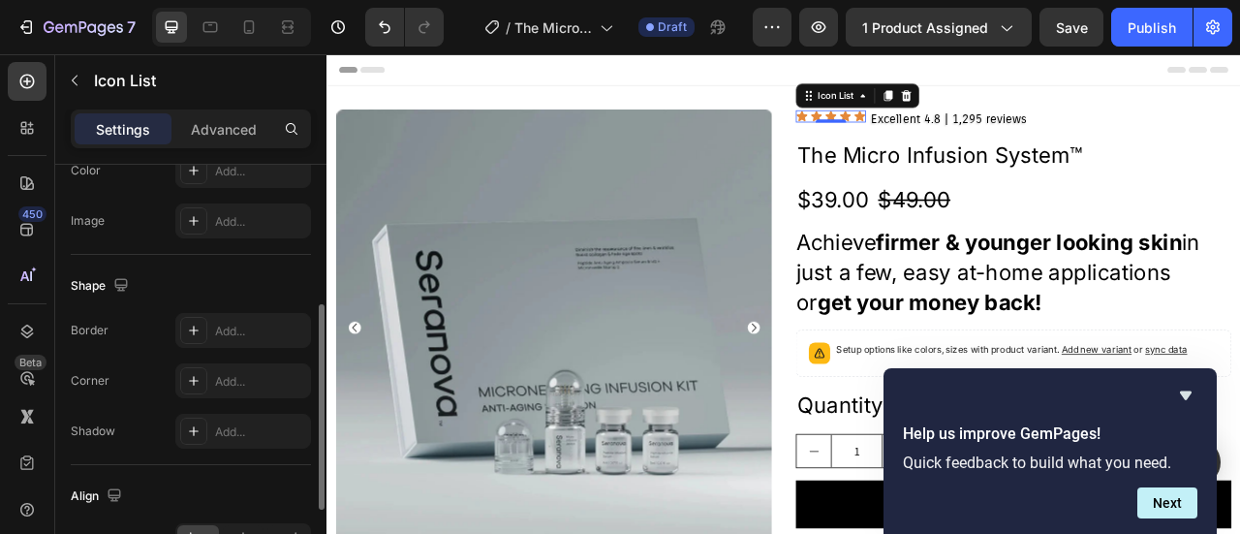
scroll to position [387, 0]
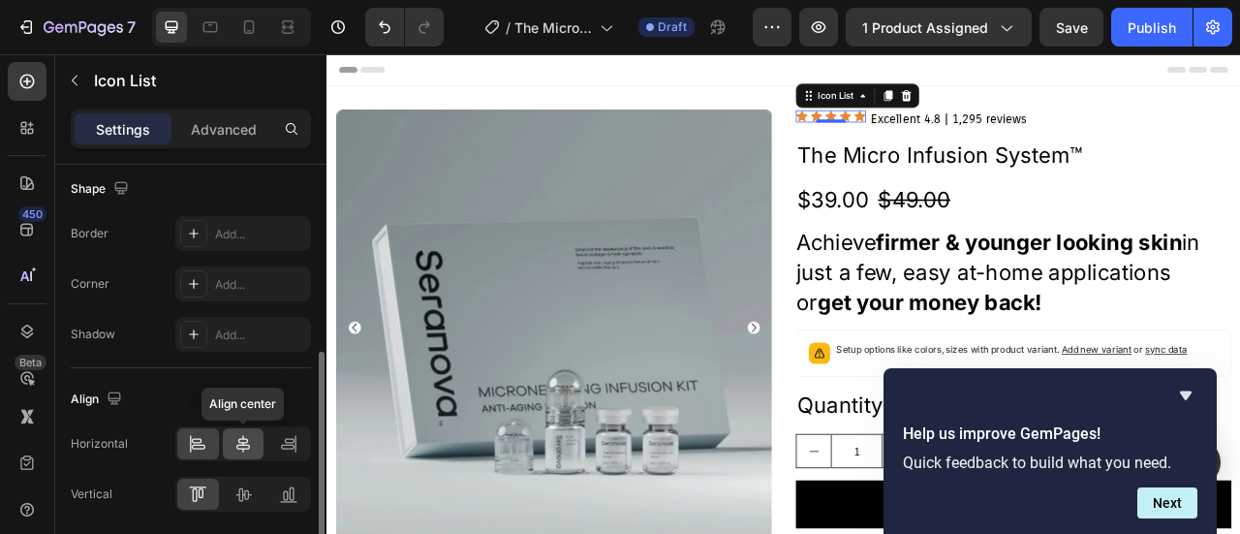
click at [250, 439] on icon at bounding box center [242, 443] width 19 height 19
click at [200, 443] on icon at bounding box center [197, 443] width 19 height 19
click at [244, 441] on icon at bounding box center [242, 443] width 19 height 19
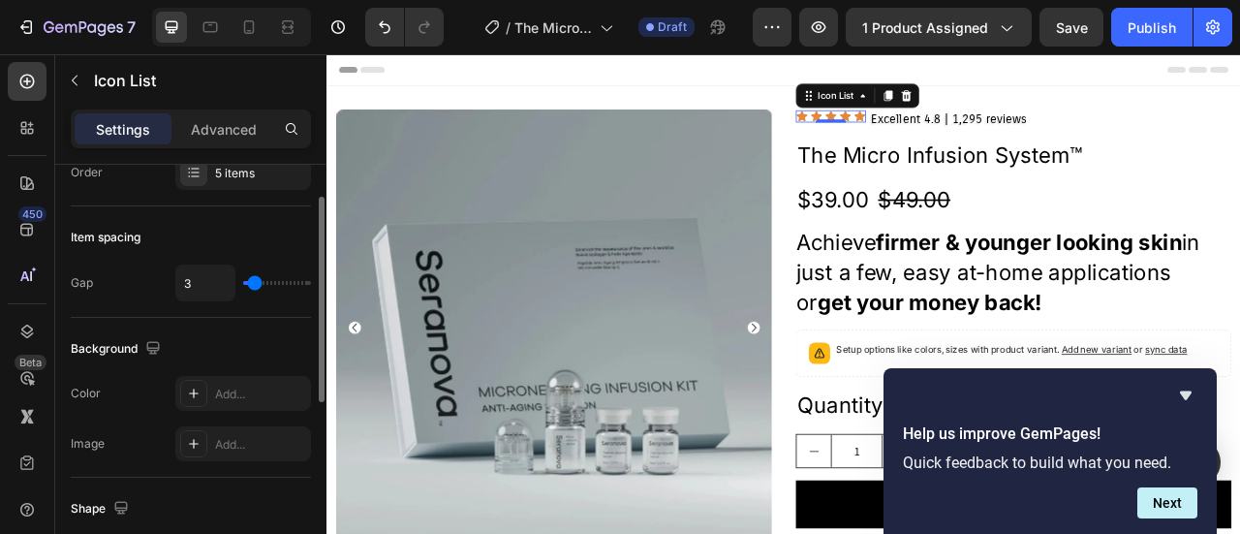
scroll to position [0, 0]
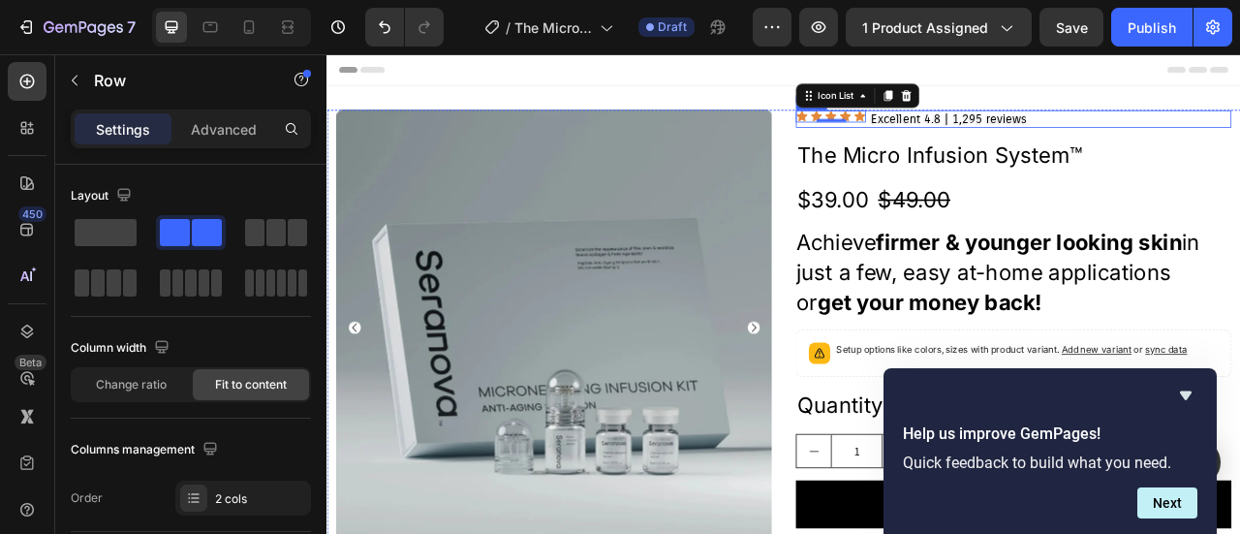
click at [1234, 138] on div "Icon Icon Icon Icon Icon Icon List 0 Excellent 4.8 | 1,295 reviews Text Block R…" at bounding box center [1200, 136] width 554 height 22
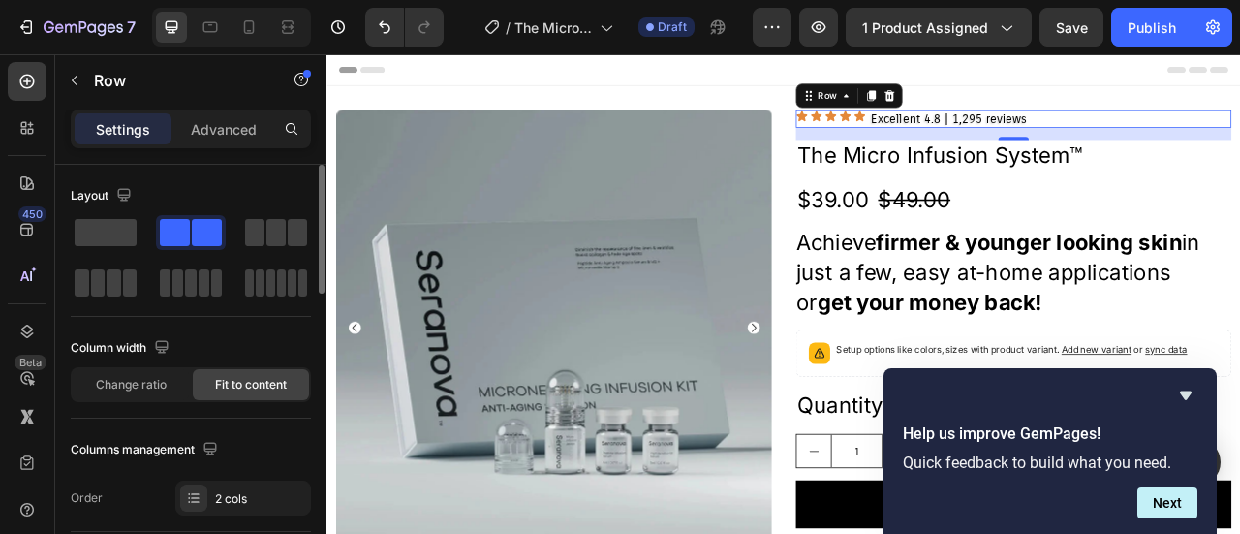
click at [219, 382] on span "Fit to content" at bounding box center [251, 384] width 72 height 17
click at [163, 383] on span "Change ratio" at bounding box center [131, 384] width 71 height 17
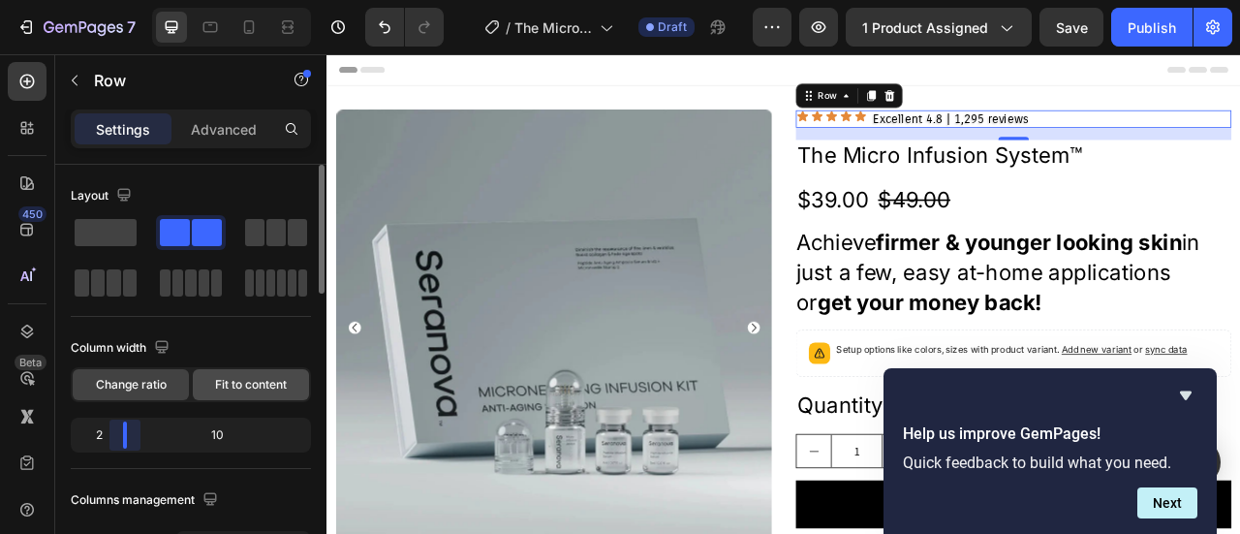
drag, startPoint x: 189, startPoint y: 434, endPoint x: 221, endPoint y: 384, distance: 58.8
click at [108, 0] on body "7 Version history / The Micro Infusion System™ Draft Preview 1 product assigned…" at bounding box center [620, 0] width 1240 height 0
click at [224, 384] on span "Fit to content" at bounding box center [251, 384] width 72 height 17
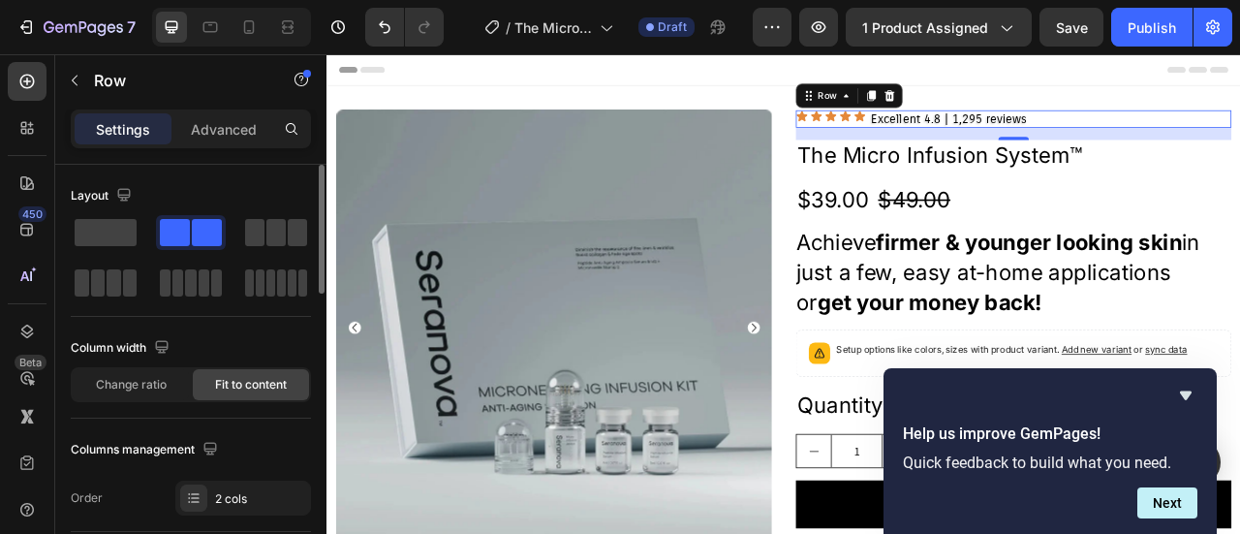
click at [225, 383] on span "Fit to content" at bounding box center [251, 384] width 72 height 17
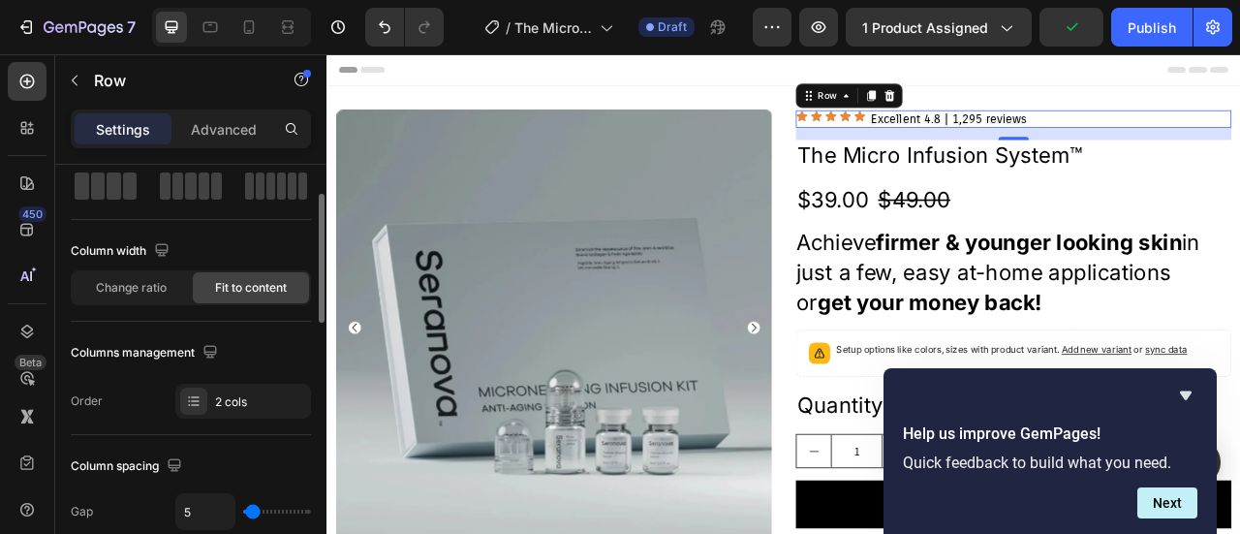
scroll to position [194, 0]
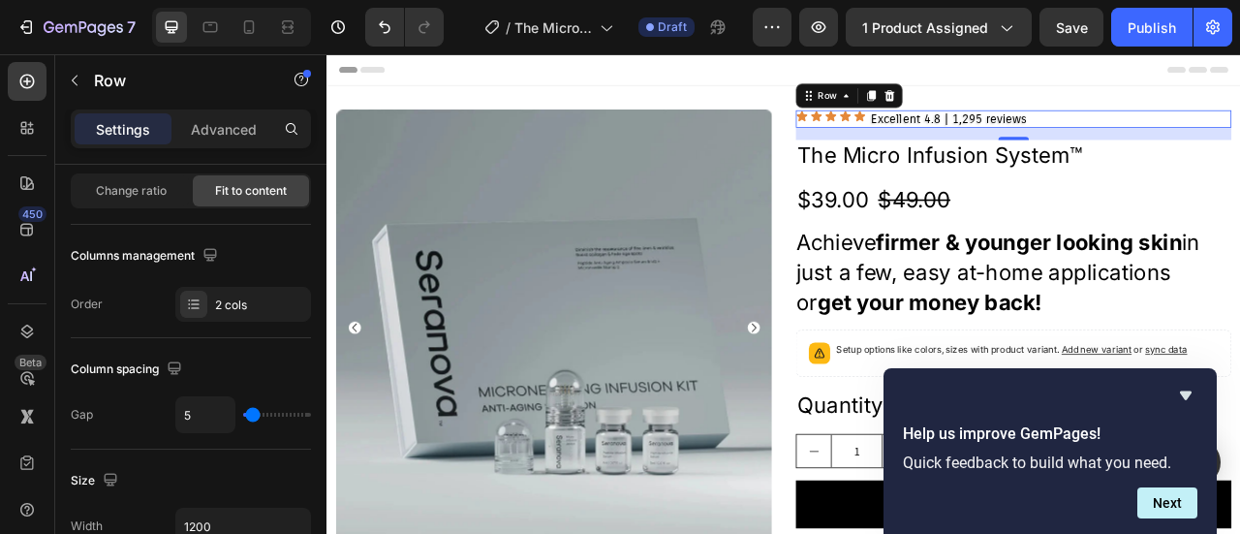
type input "0"
click at [247, 413] on input "range" at bounding box center [277, 415] width 68 height 4
type input "13"
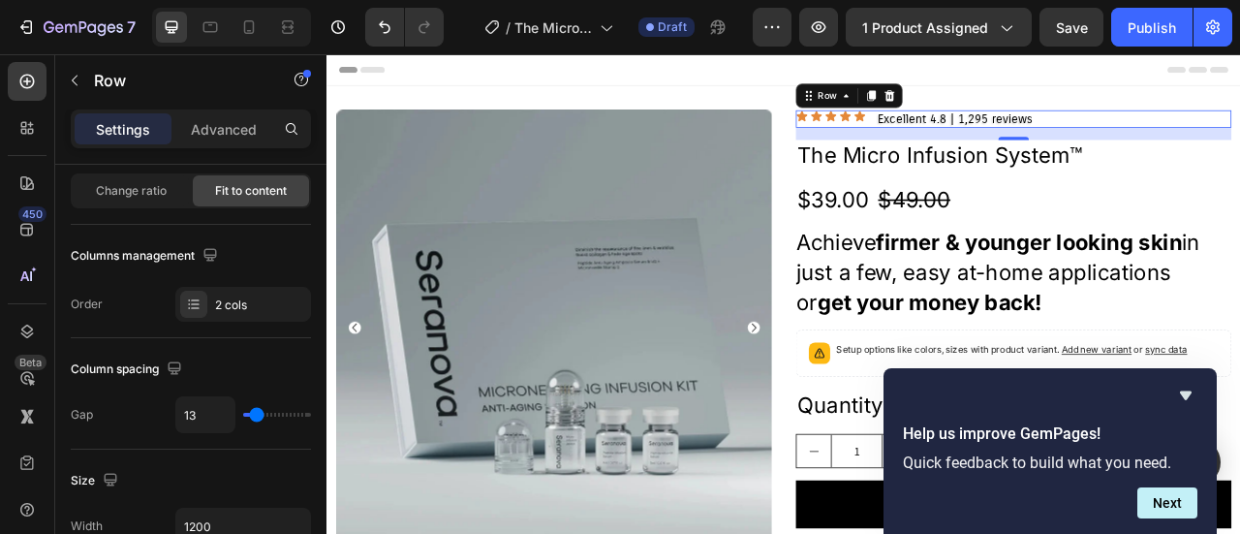
type input "11"
type input "8"
type input "7"
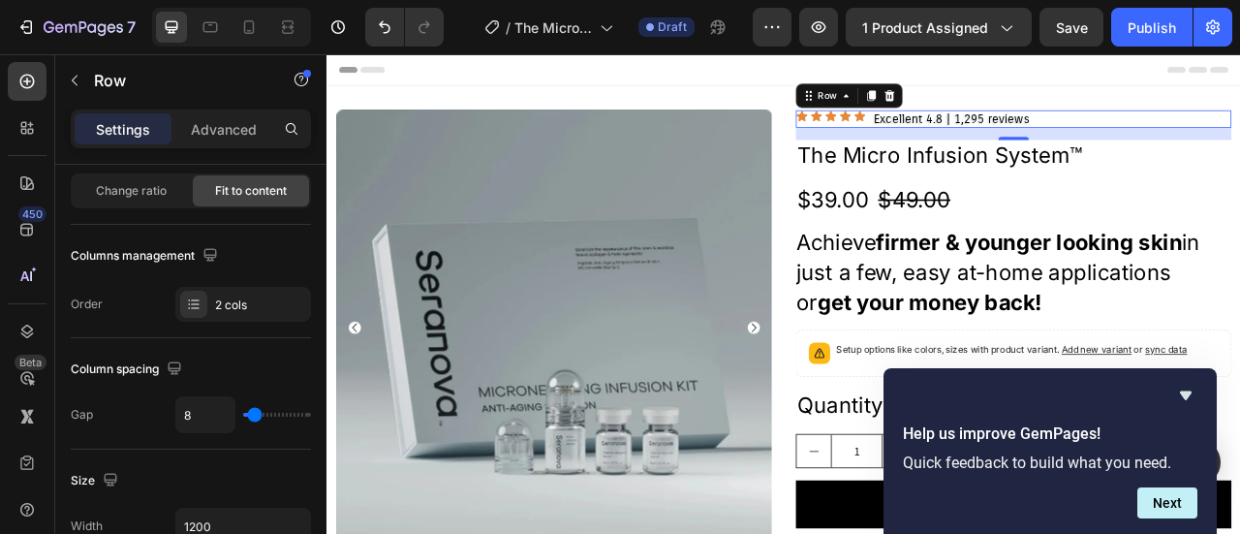
type input "7"
type input "5"
click at [253, 415] on input "range" at bounding box center [277, 415] width 68 height 4
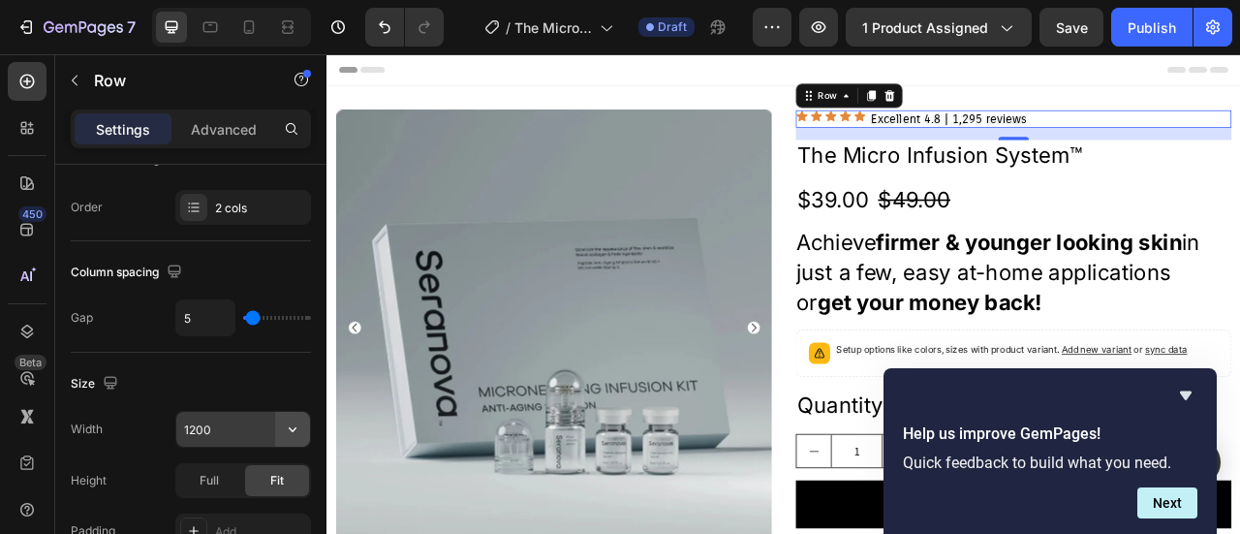
click at [303, 425] on button "button" at bounding box center [292, 429] width 35 height 35
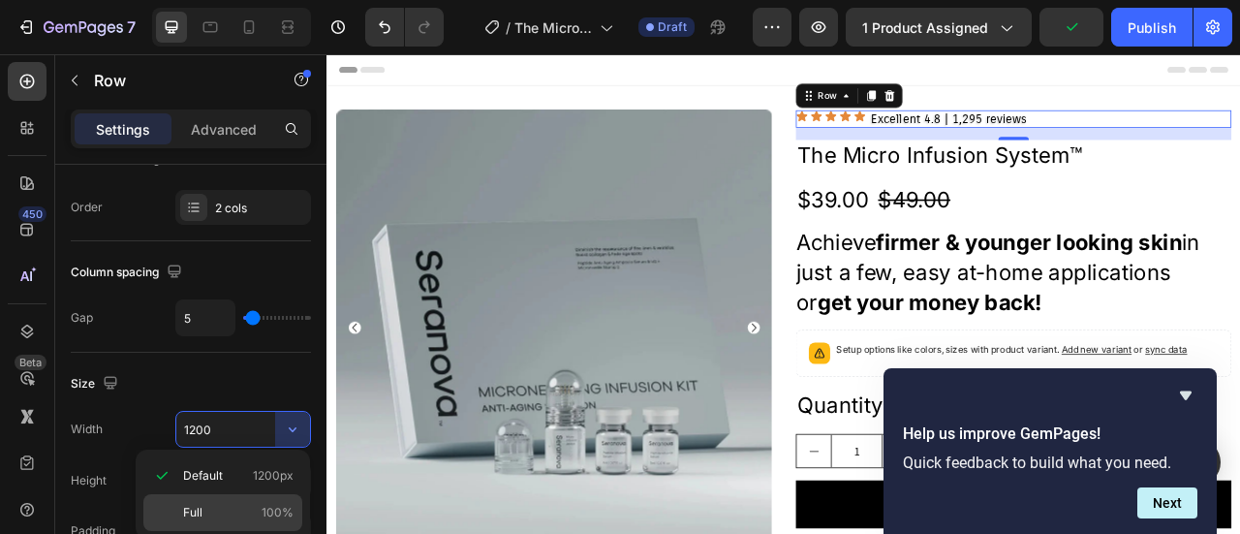
click at [188, 509] on span "Full" at bounding box center [192, 512] width 19 height 17
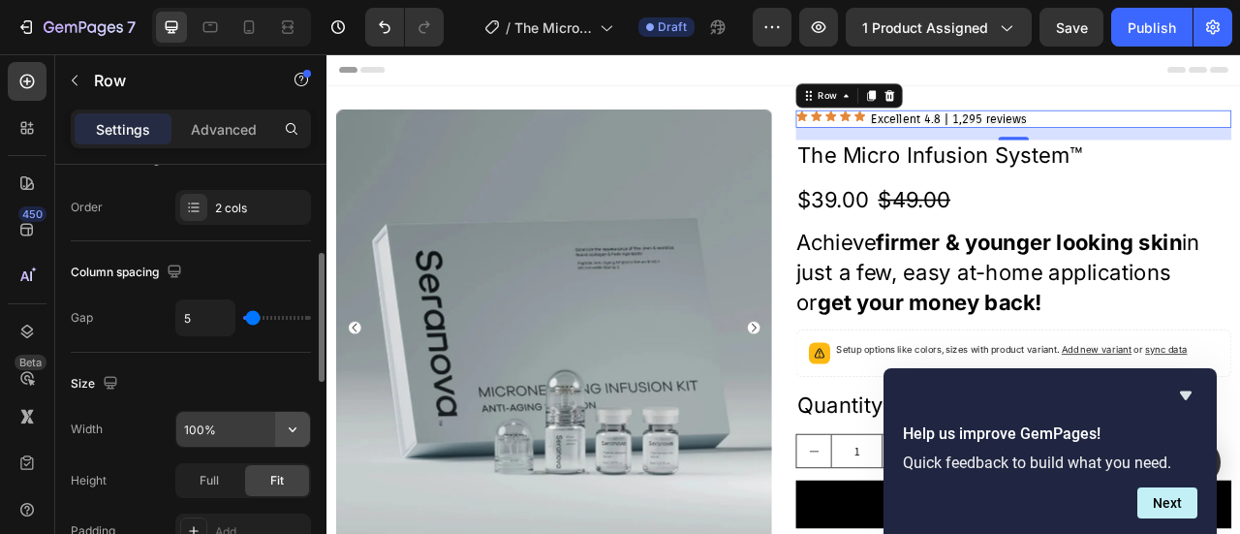
click at [296, 422] on icon "button" at bounding box center [292, 428] width 19 height 19
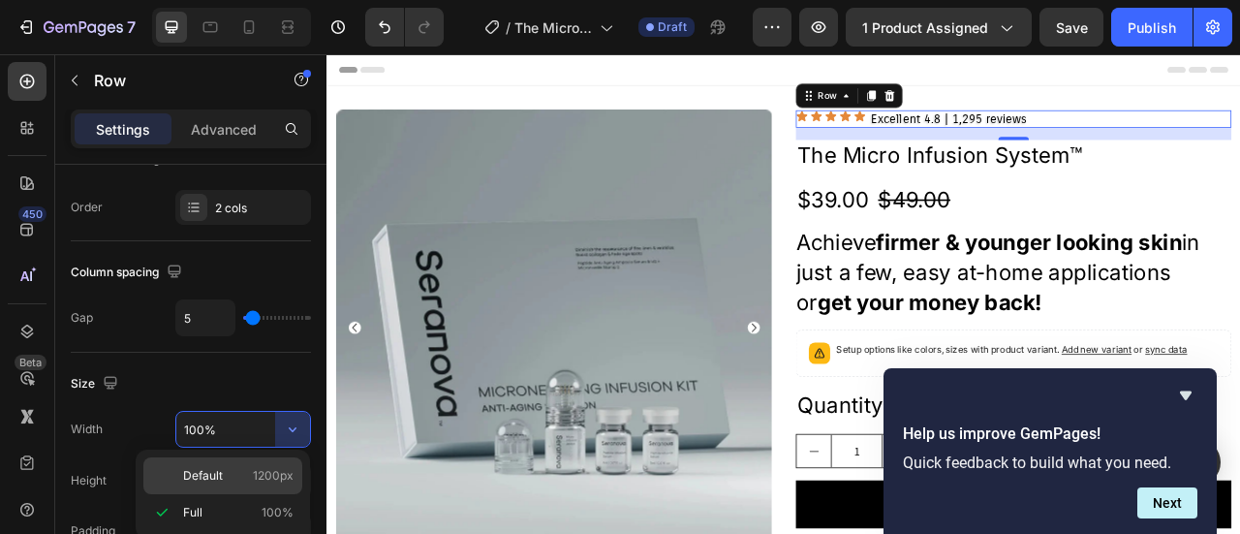
click at [235, 476] on p "Default 1200px" at bounding box center [238, 475] width 110 height 17
type input "1200"
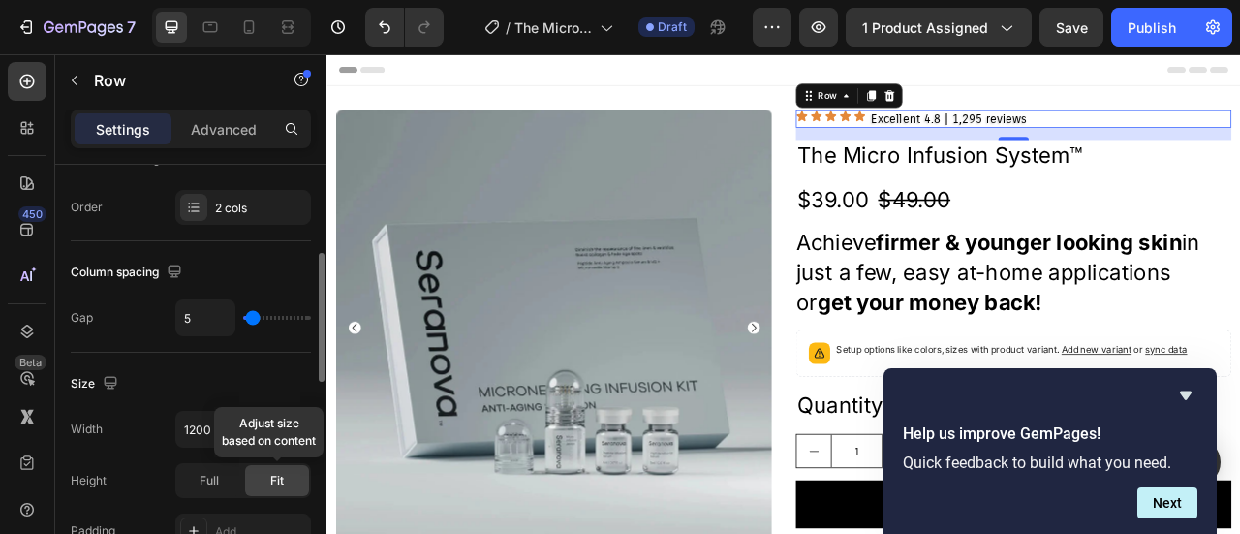
click at [273, 476] on span "Fit" at bounding box center [277, 480] width 14 height 17
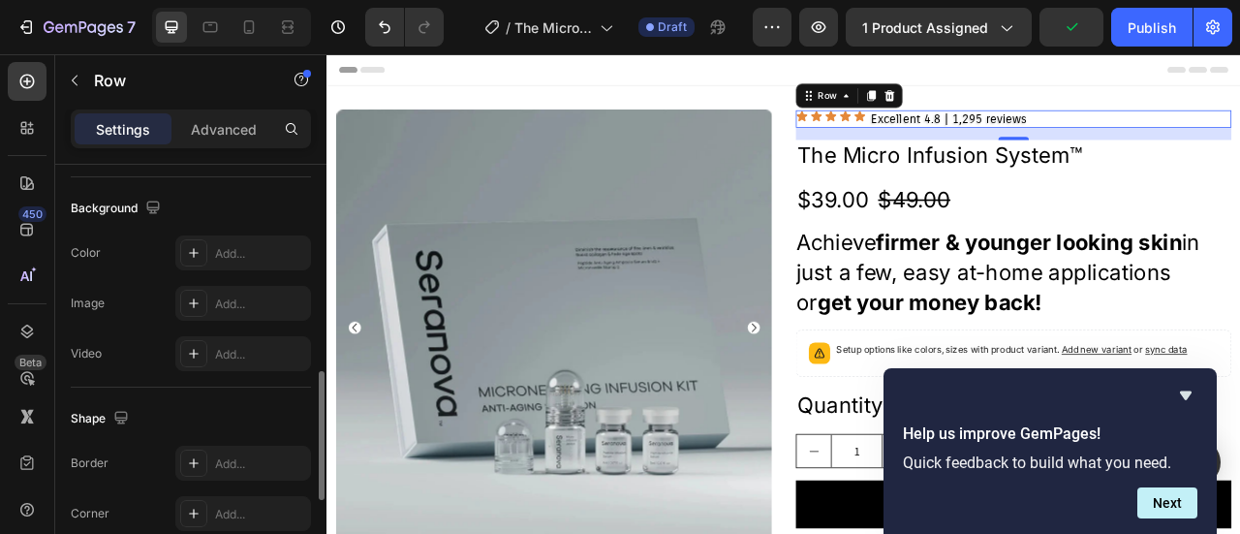
scroll to position [974, 0]
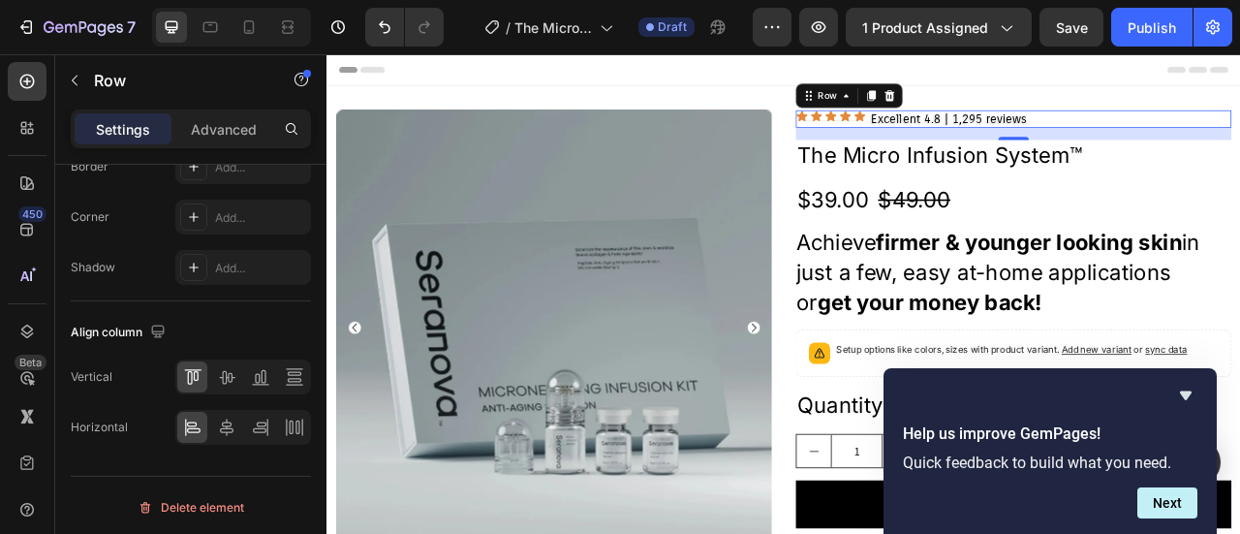
click at [1214, 138] on div "Icon Icon Icon Icon Icon Icon List Excellent 4.8 | 1,295 reviews Text Block Row…" at bounding box center [1200, 136] width 554 height 22
click at [229, 371] on icon at bounding box center [226, 376] width 19 height 19
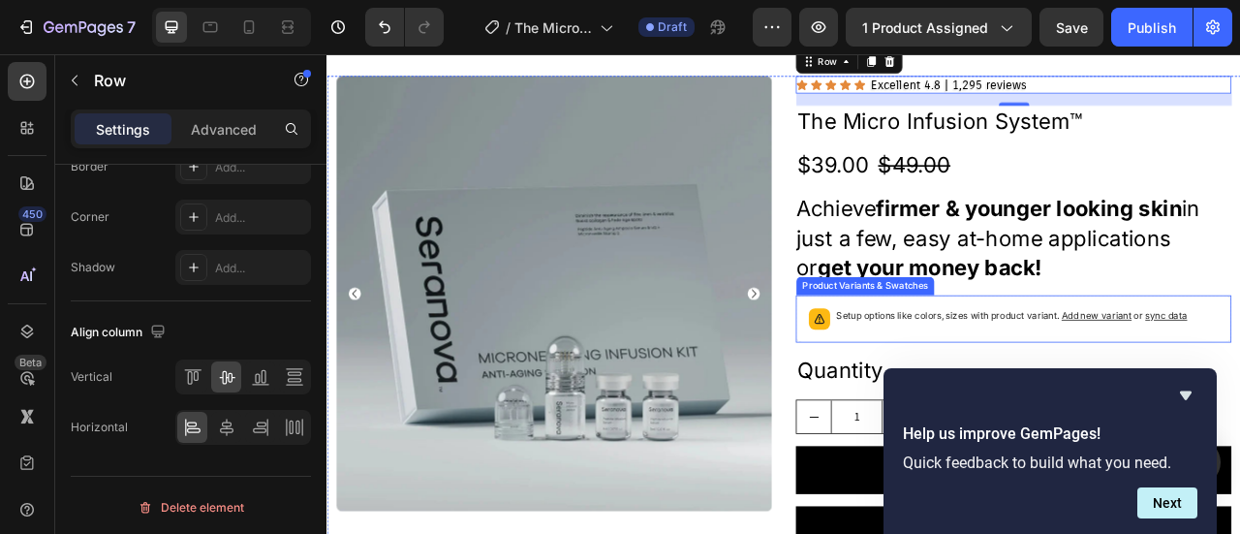
scroll to position [0, 0]
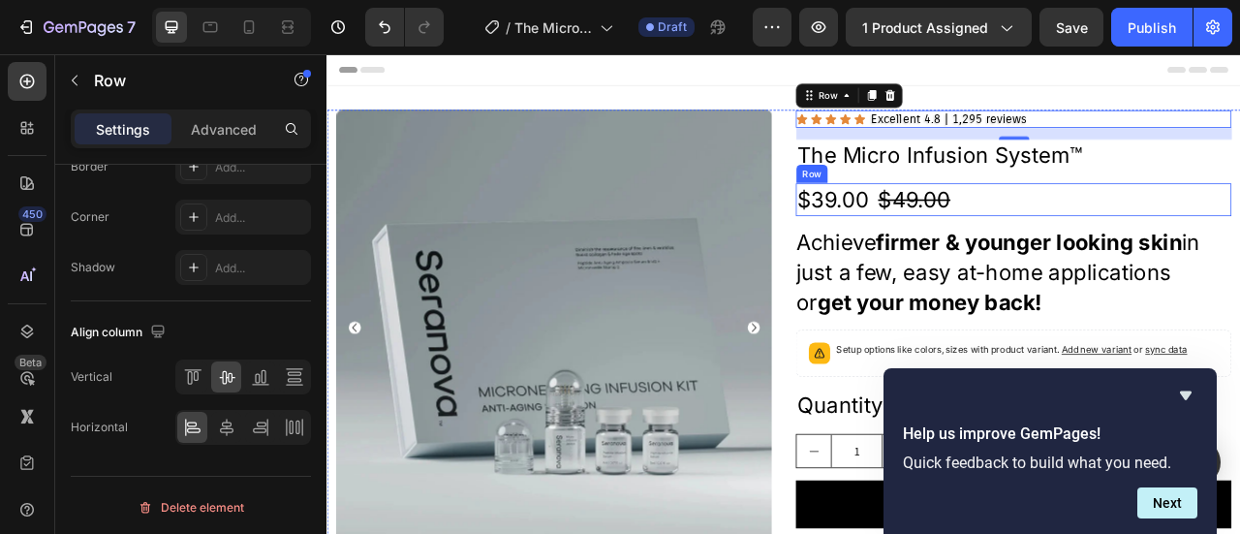
click at [1198, 218] on div "$39.00 Product Price Product Price $49.00 Product Price Product Price Row" at bounding box center [1200, 239] width 554 height 42
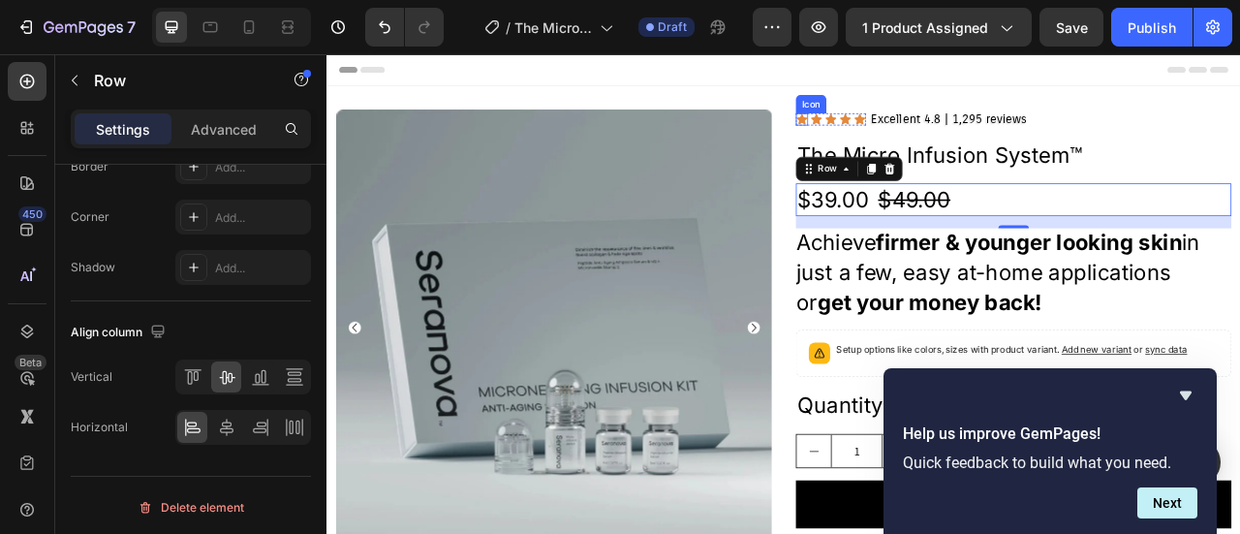
click at [924, 133] on icon at bounding box center [931, 136] width 14 height 13
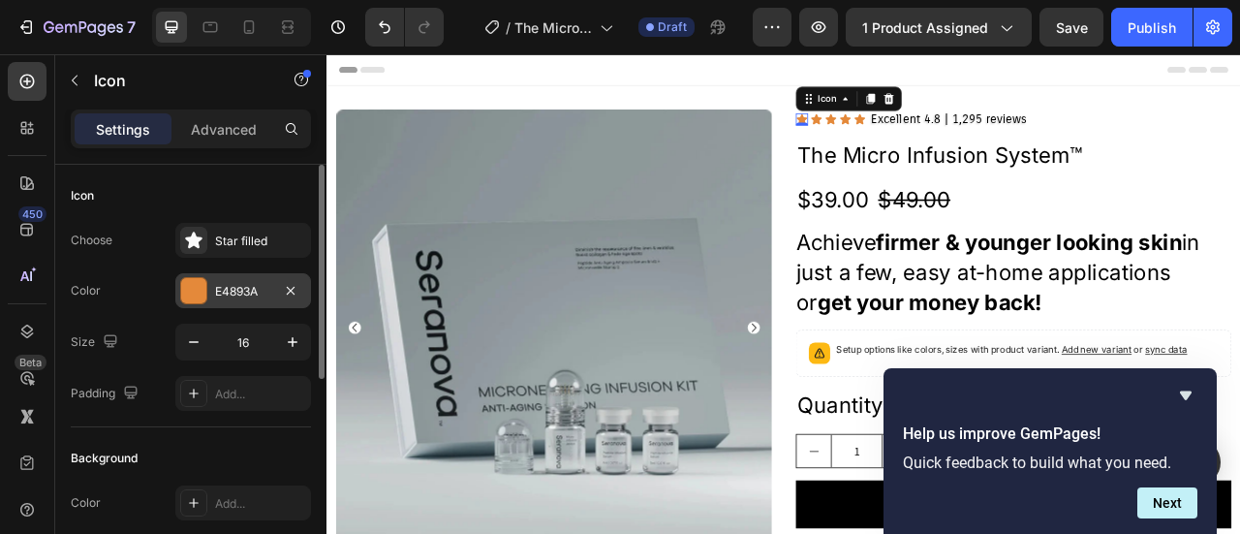
click at [198, 293] on div at bounding box center [193, 290] width 25 height 25
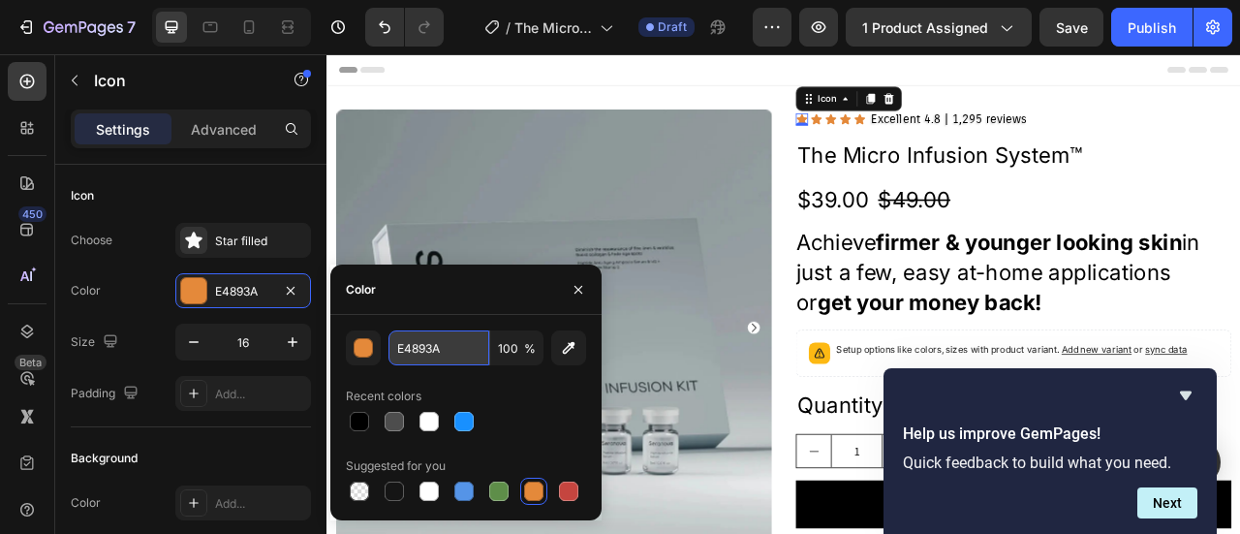
paste input "FFB74"
type input "FFB74A"
click at [942, 134] on icon at bounding box center [949, 136] width 14 height 13
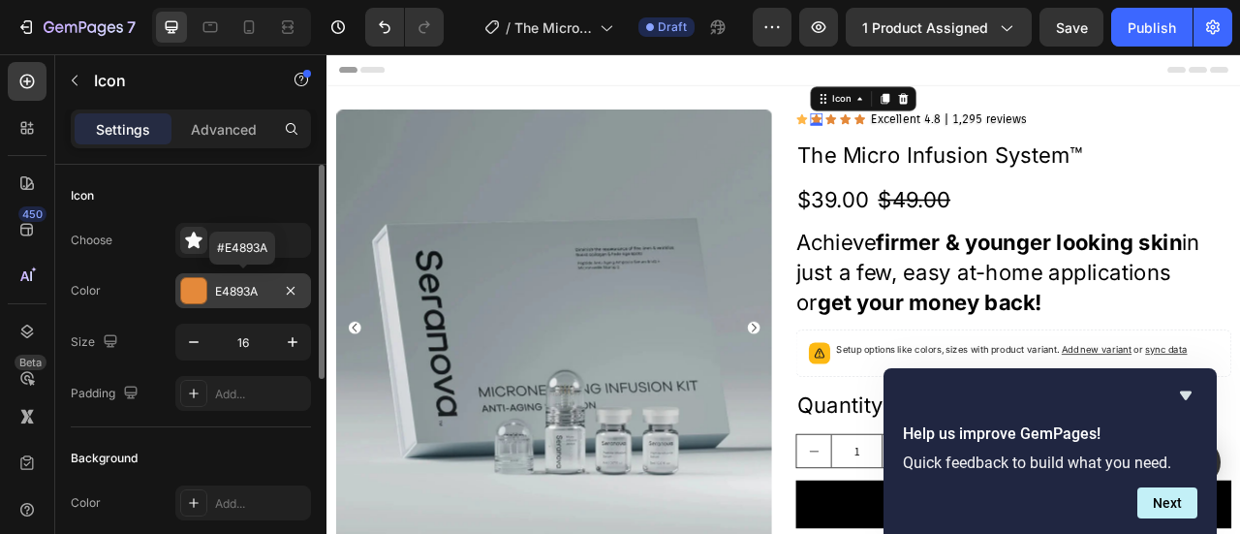
click at [230, 292] on div "E4893A" at bounding box center [243, 291] width 56 height 17
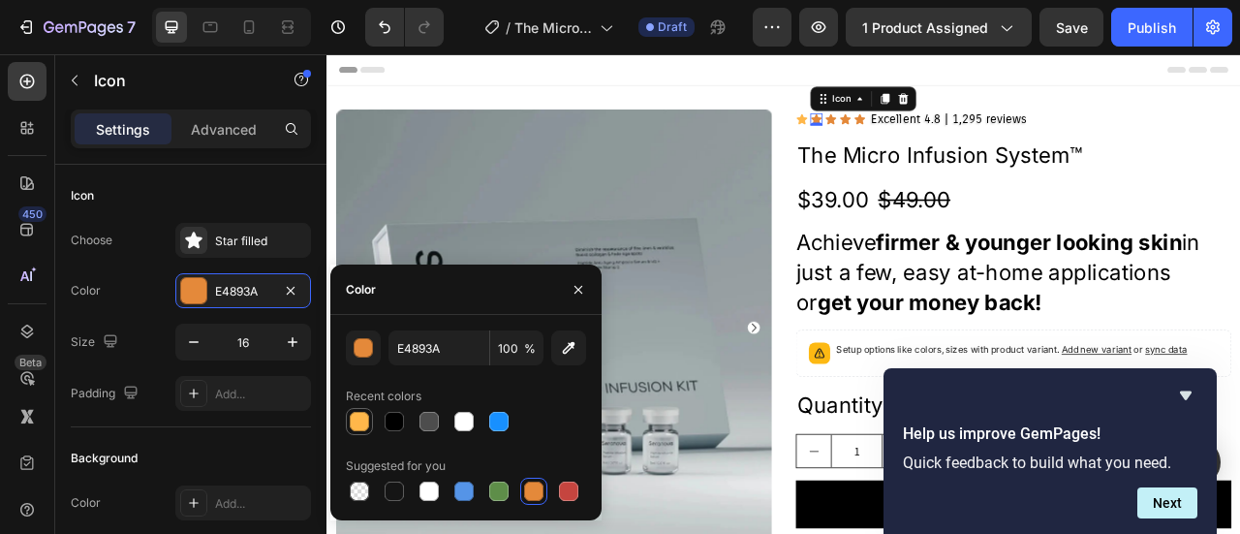
click at [362, 417] on div at bounding box center [359, 421] width 19 height 19
type input "FFB74A"
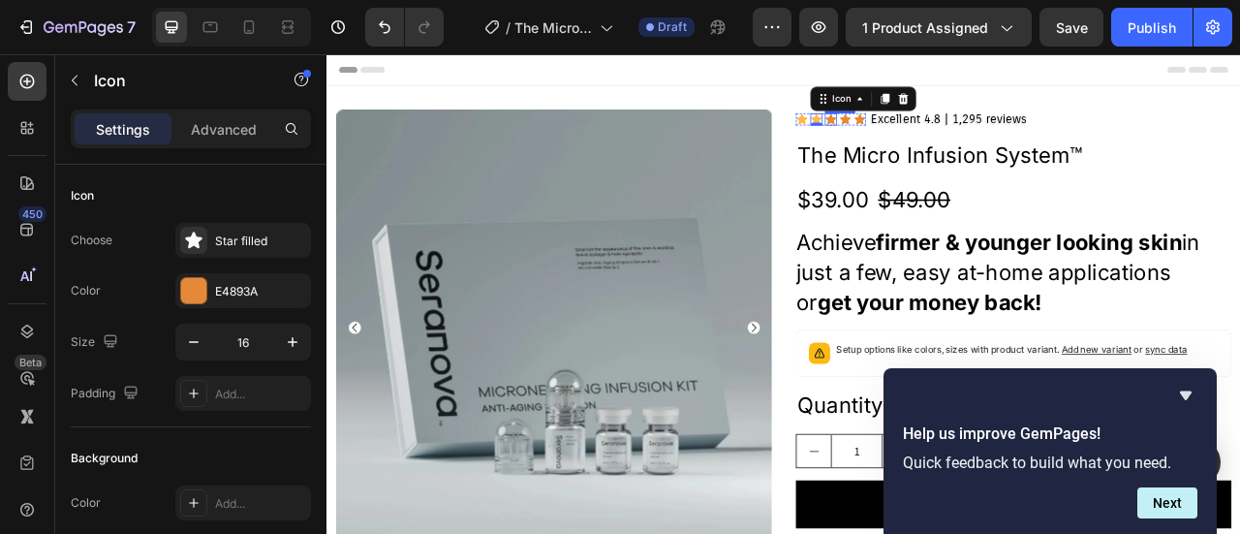
click at [960, 142] on div "Icon" at bounding box center [967, 136] width 15 height 15
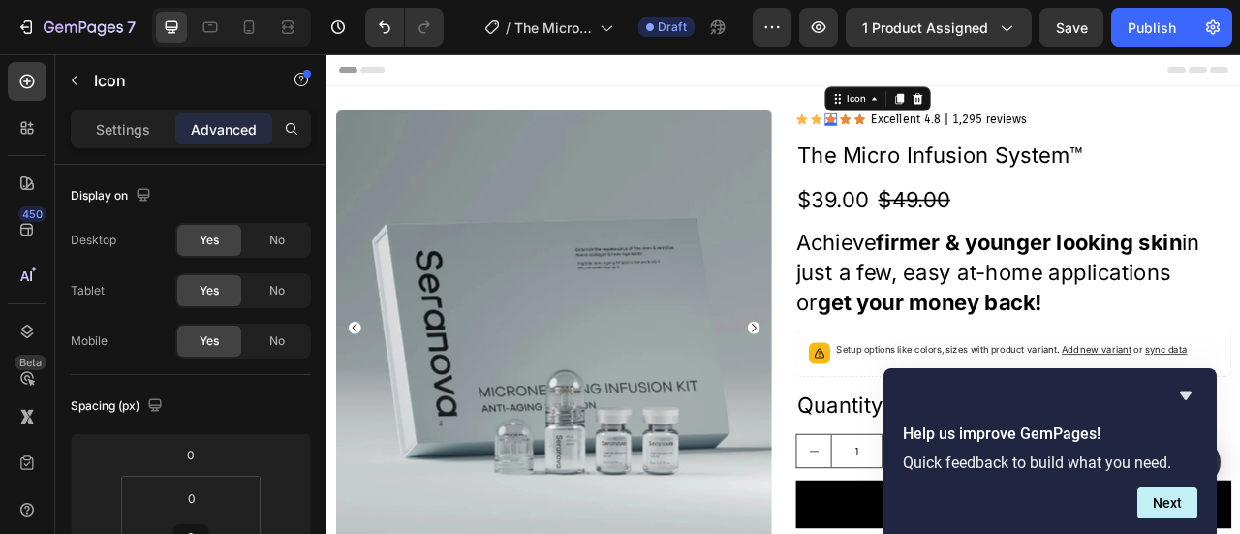
click at [963, 136] on icon at bounding box center [968, 136] width 14 height 13
click at [981, 138] on icon at bounding box center [986, 136] width 14 height 13
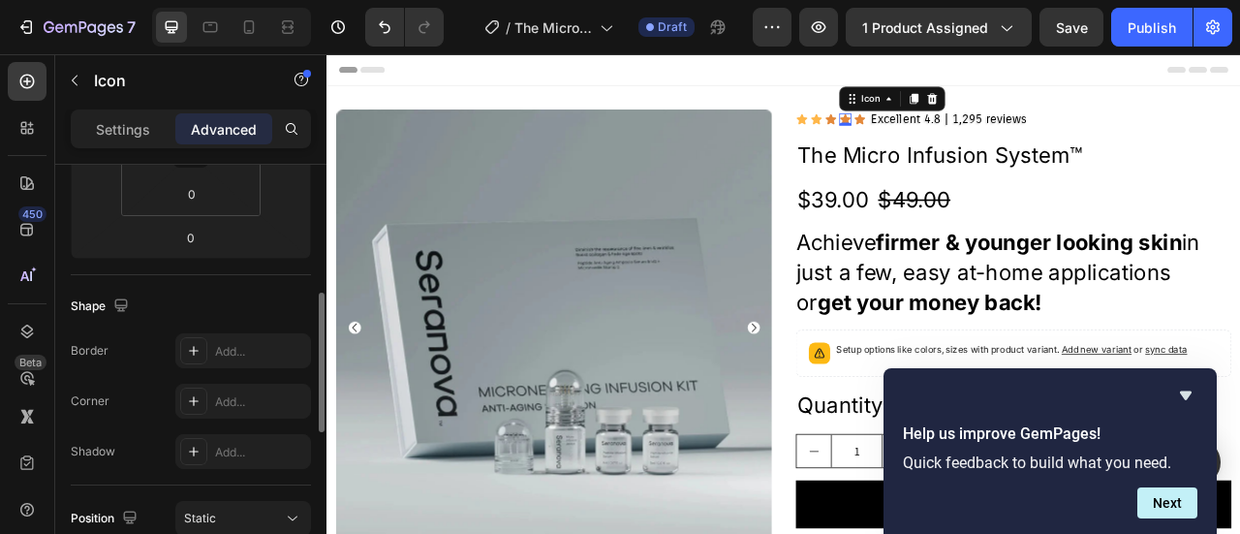
scroll to position [581, 0]
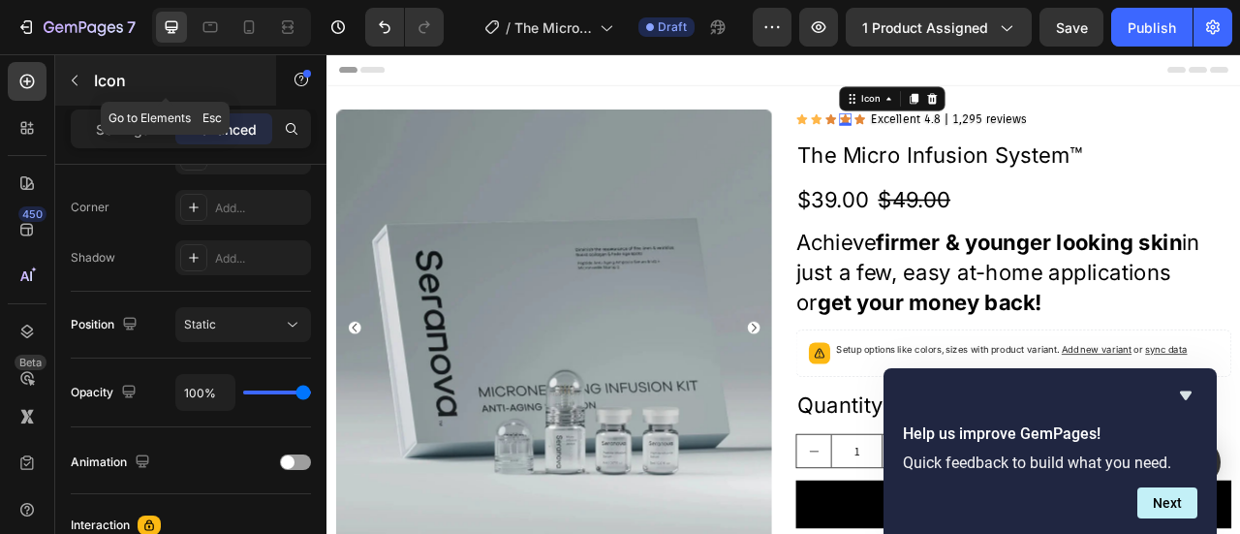
click at [72, 80] on icon "button" at bounding box center [74, 80] width 15 height 15
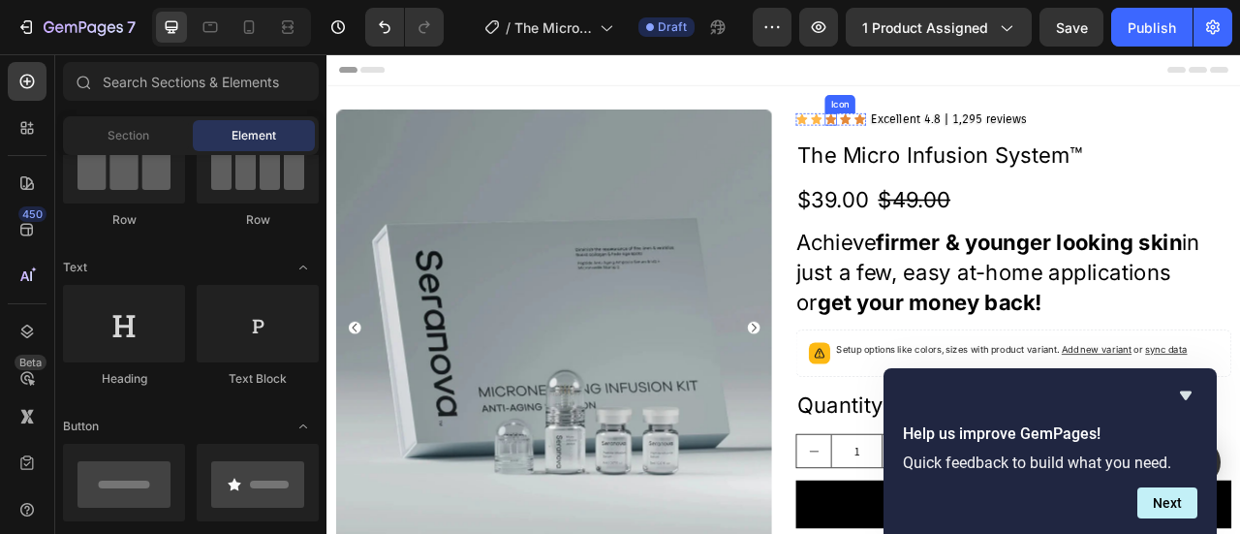
click at [960, 139] on div "Icon" at bounding box center [967, 136] width 15 height 15
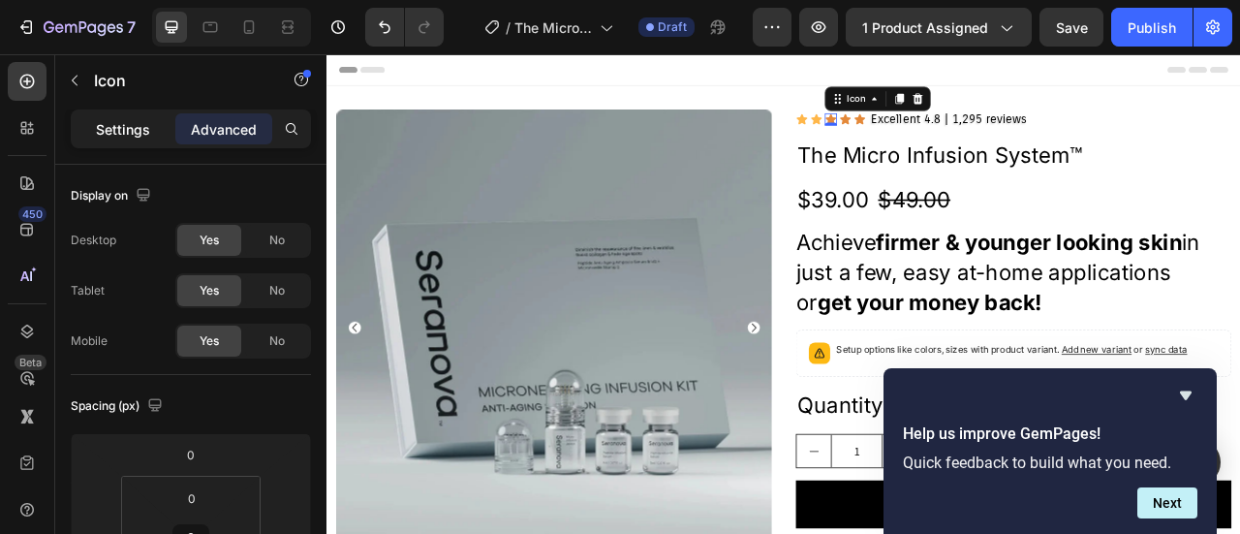
click at [122, 127] on p "Settings" at bounding box center [123, 129] width 54 height 20
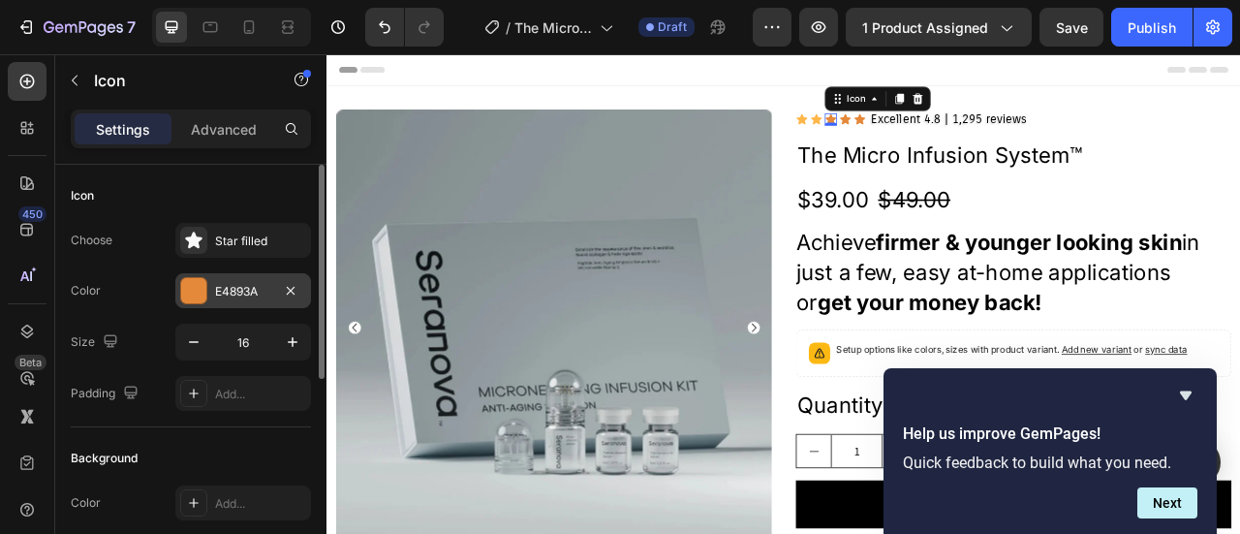
click at [197, 292] on div at bounding box center [193, 290] width 25 height 25
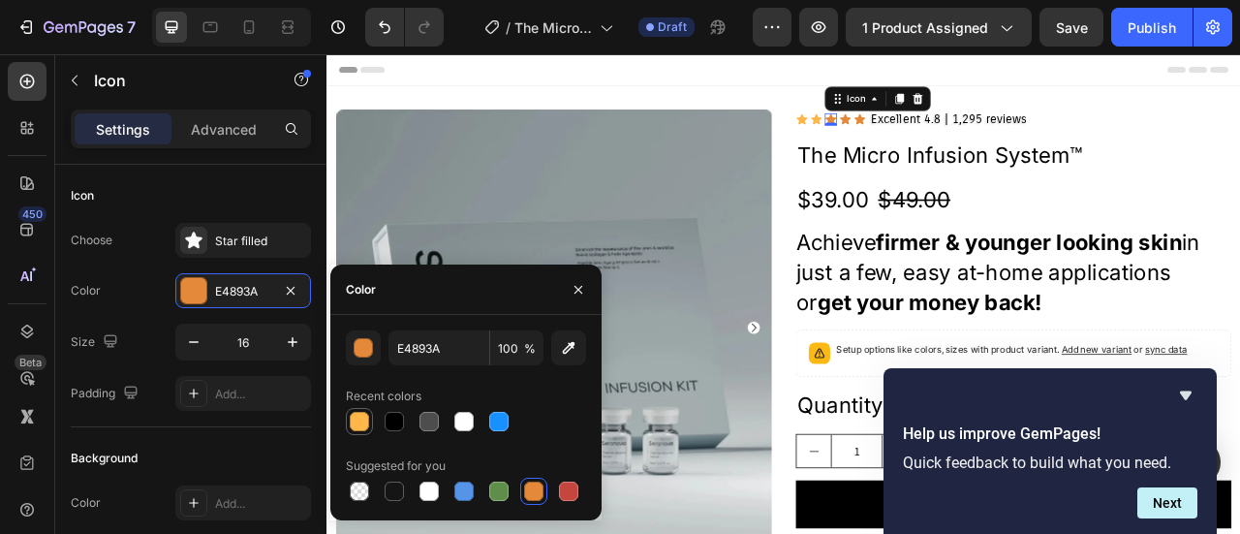
click at [355, 425] on div at bounding box center [359, 421] width 19 height 19
type input "FFB74A"
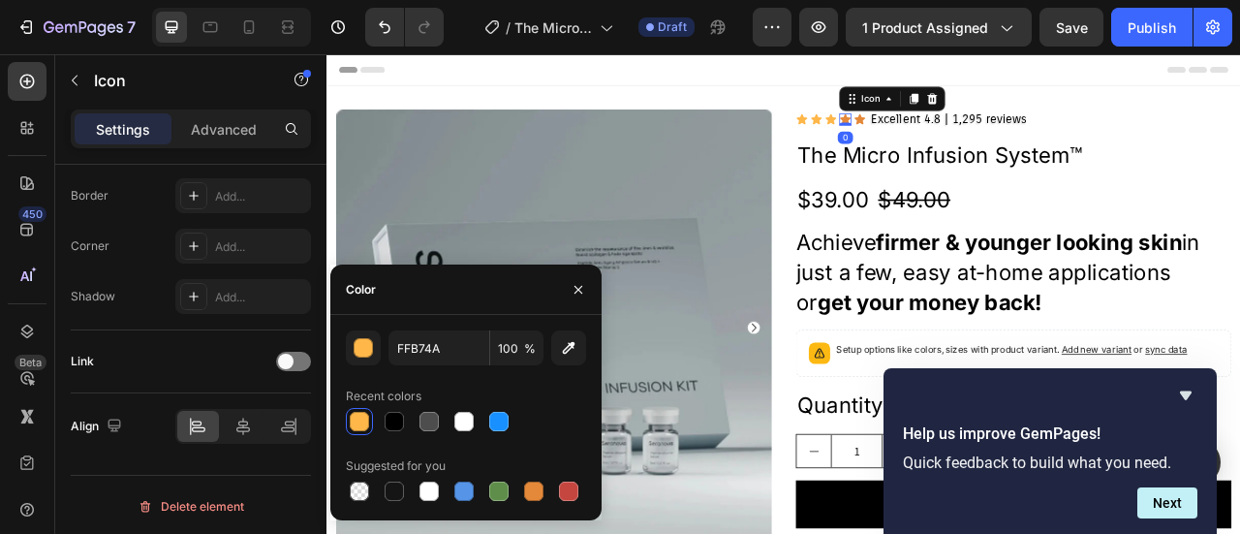
click at [979, 137] on icon at bounding box center [986, 136] width 14 height 13
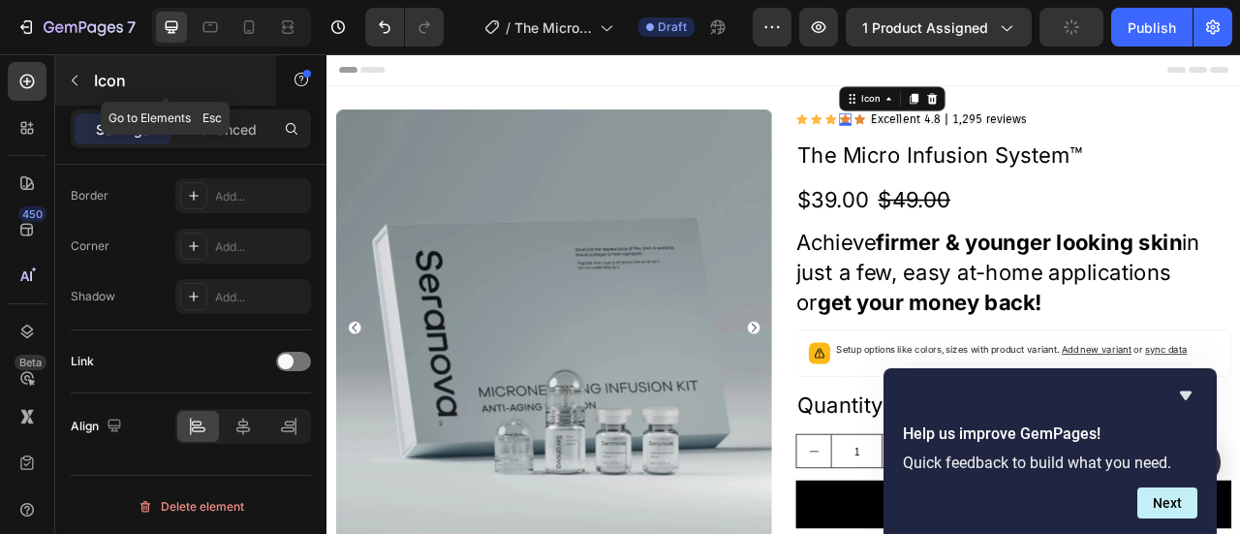
click at [71, 81] on icon "button" at bounding box center [74, 80] width 15 height 15
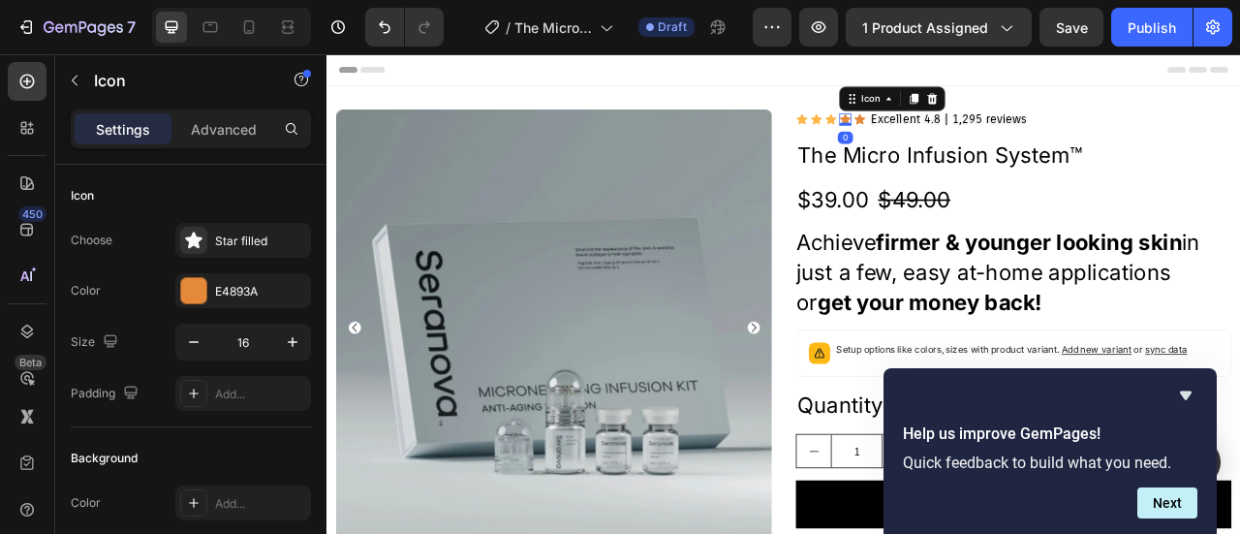
click at [979, 137] on icon at bounding box center [986, 136] width 14 height 13
click at [195, 289] on div at bounding box center [193, 290] width 25 height 25
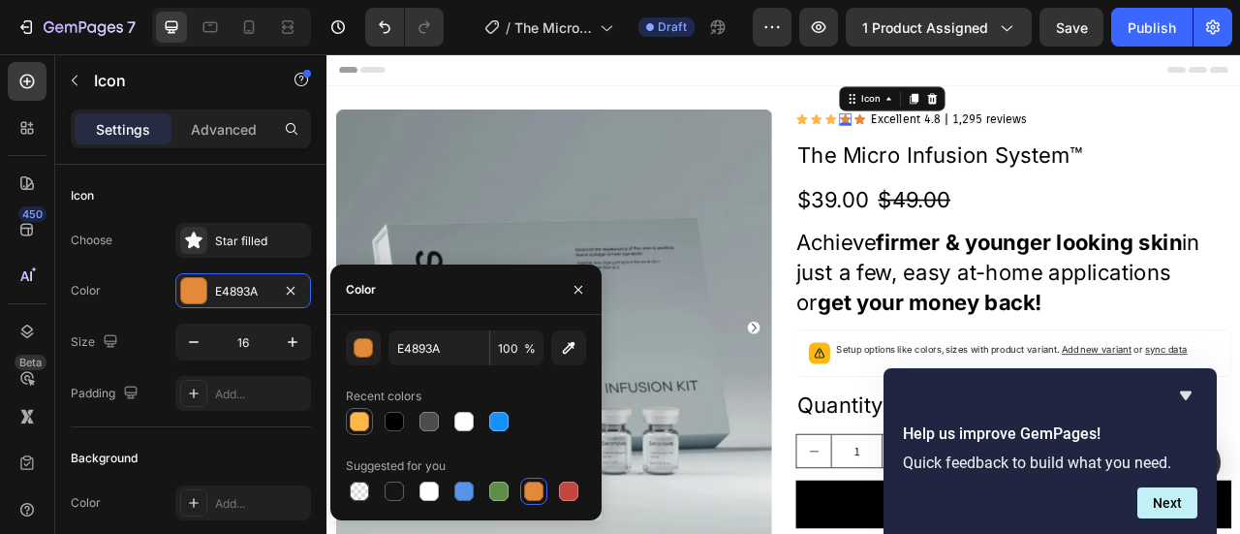
click at [350, 423] on div at bounding box center [359, 421] width 19 height 19
type input "FFB74A"
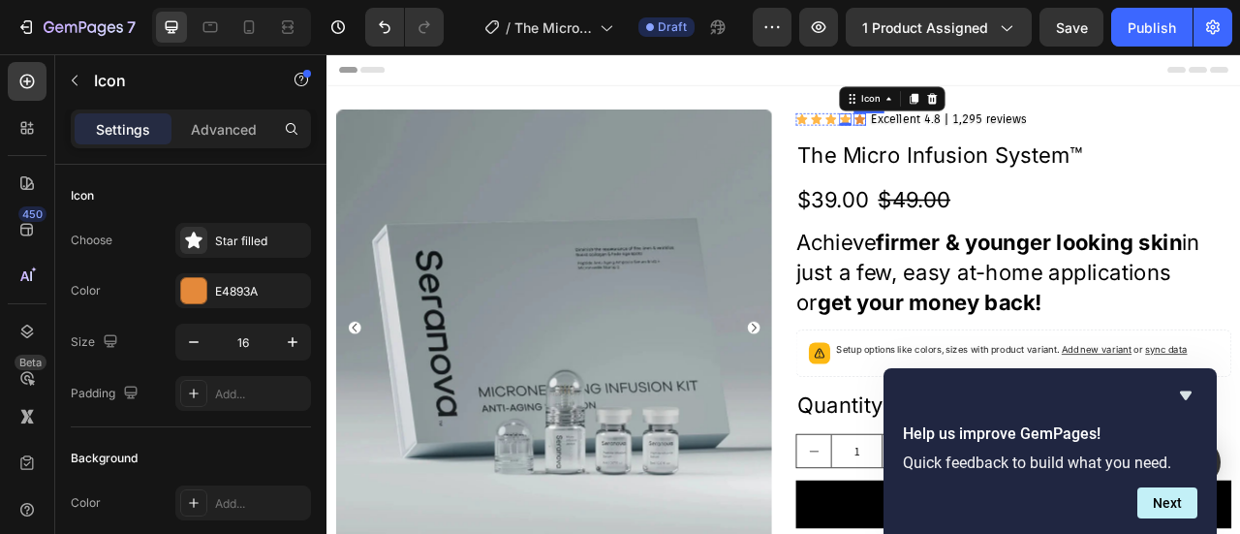
click at [997, 140] on div "Icon" at bounding box center [1004, 136] width 15 height 15
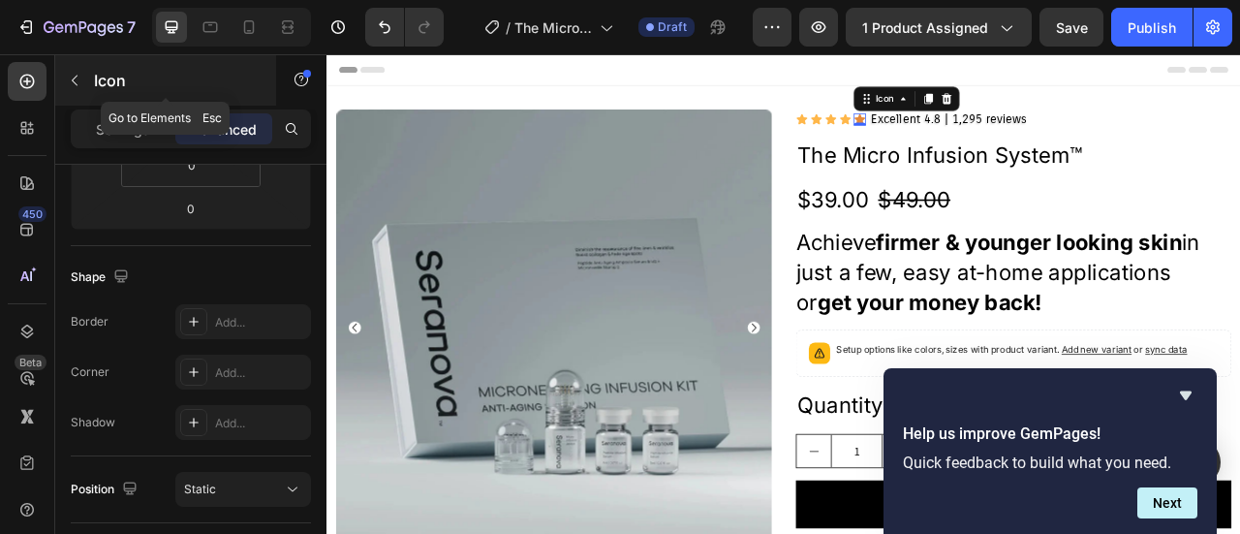
click at [77, 79] on icon "button" at bounding box center [74, 80] width 15 height 15
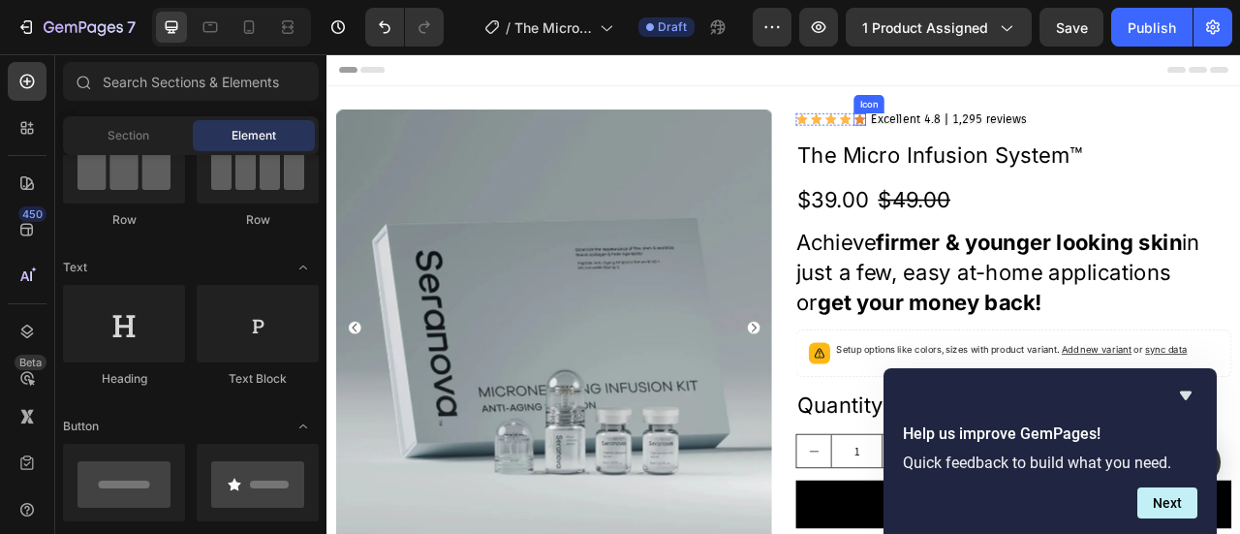
click at [998, 138] on icon at bounding box center [1005, 136] width 14 height 13
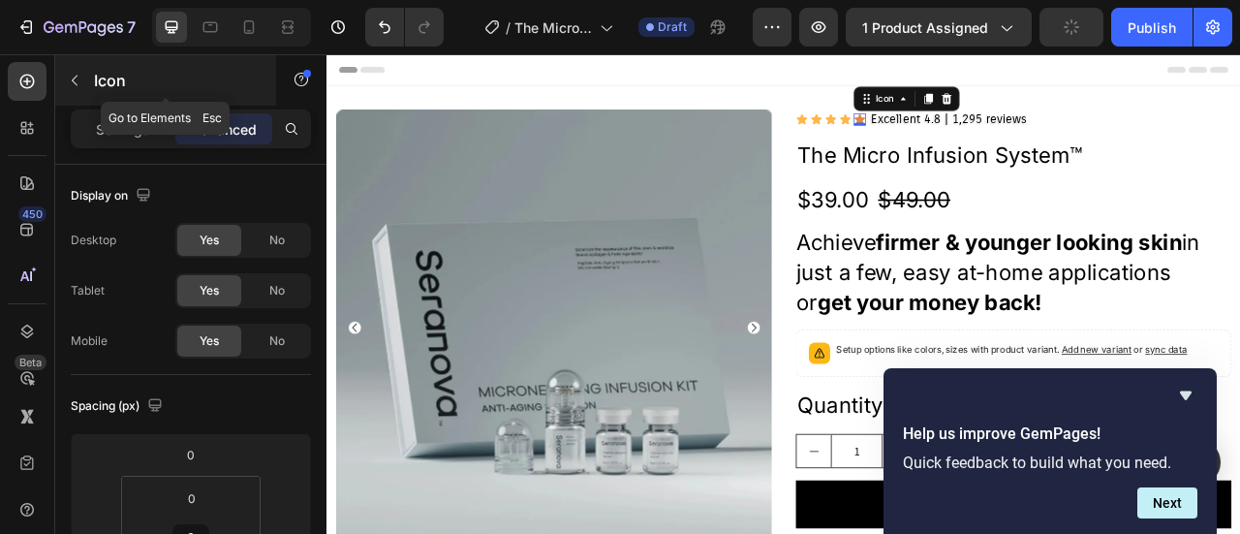
click at [77, 82] on icon "button" at bounding box center [74, 80] width 15 height 15
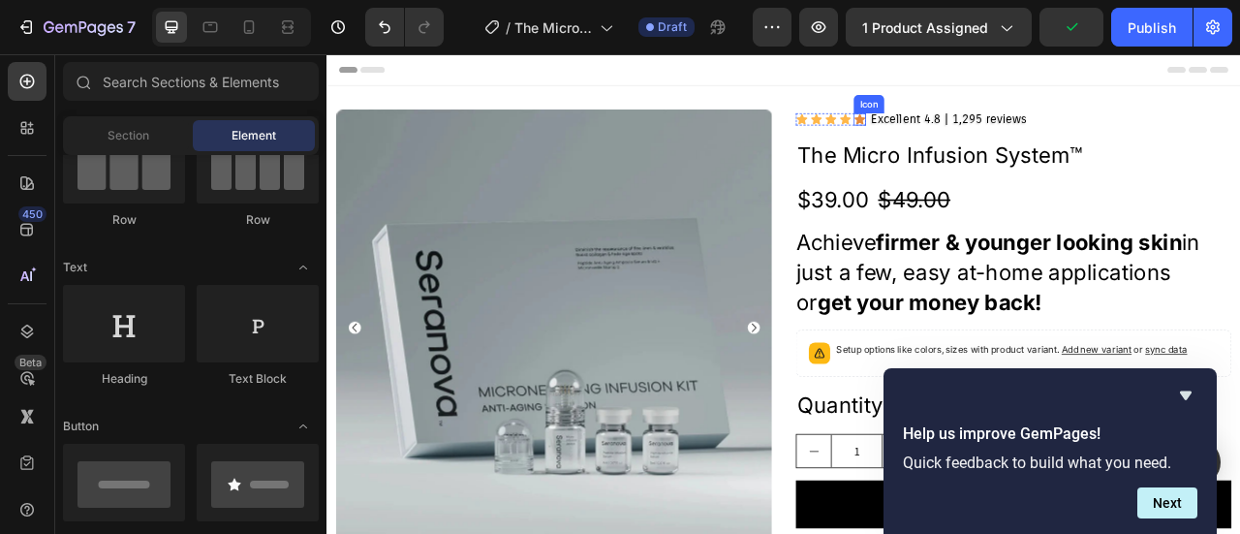
click at [997, 138] on div "Icon" at bounding box center [1004, 136] width 15 height 15
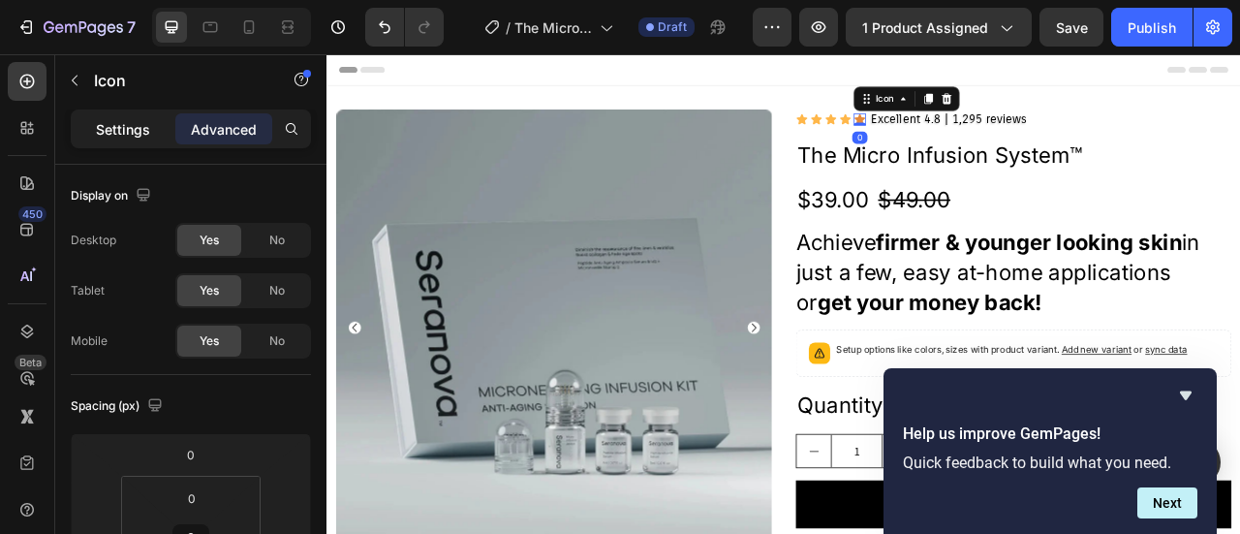
click at [103, 123] on p "Settings" at bounding box center [123, 129] width 54 height 20
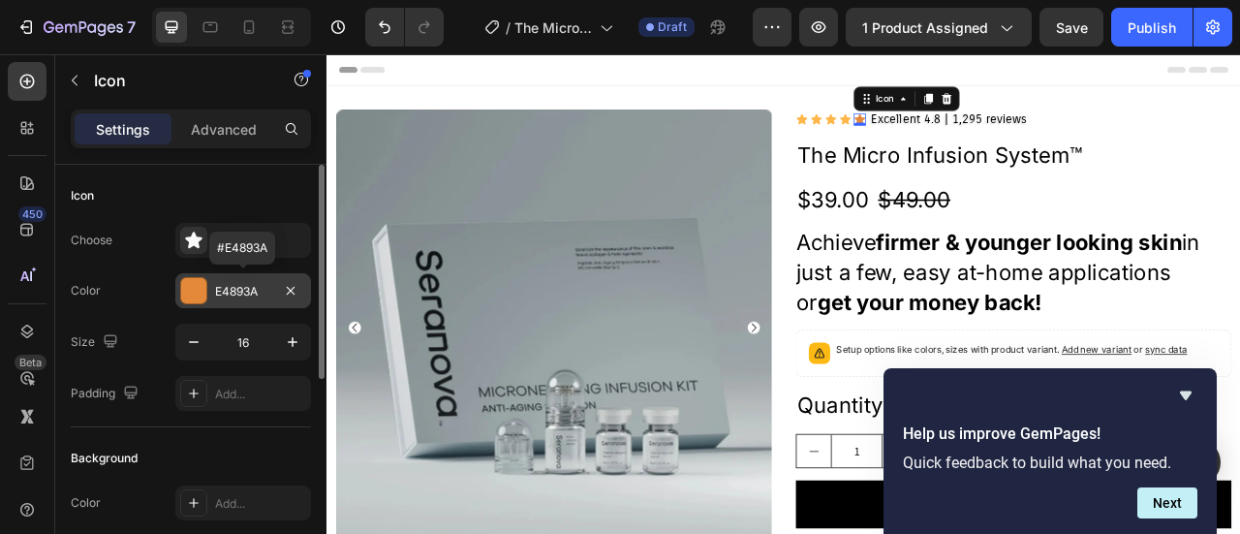
click at [224, 290] on div "E4893A" at bounding box center [243, 291] width 56 height 17
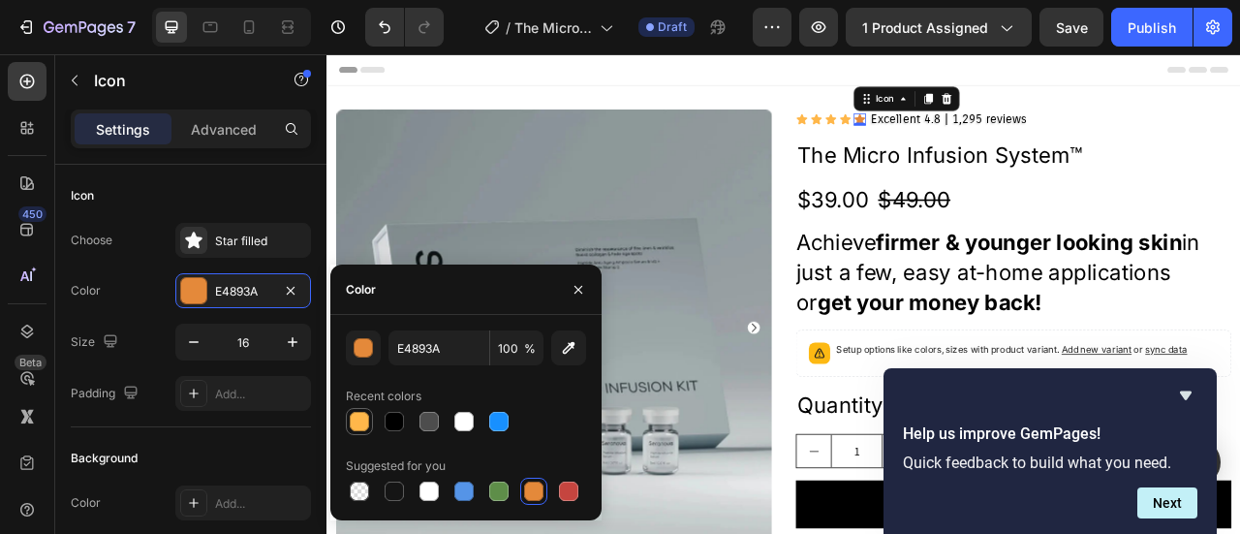
click at [360, 427] on div at bounding box center [359, 421] width 19 height 19
type input "FFB74A"
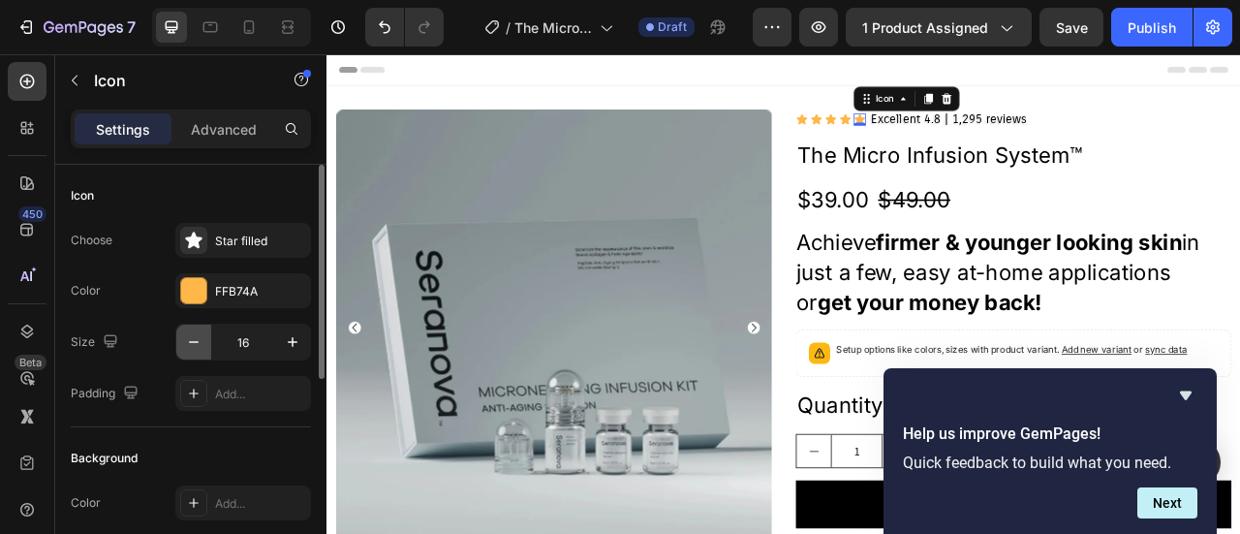
click at [198, 344] on icon "button" at bounding box center [193, 341] width 19 height 19
click at [291, 346] on icon "button" at bounding box center [292, 341] width 19 height 19
type input "16"
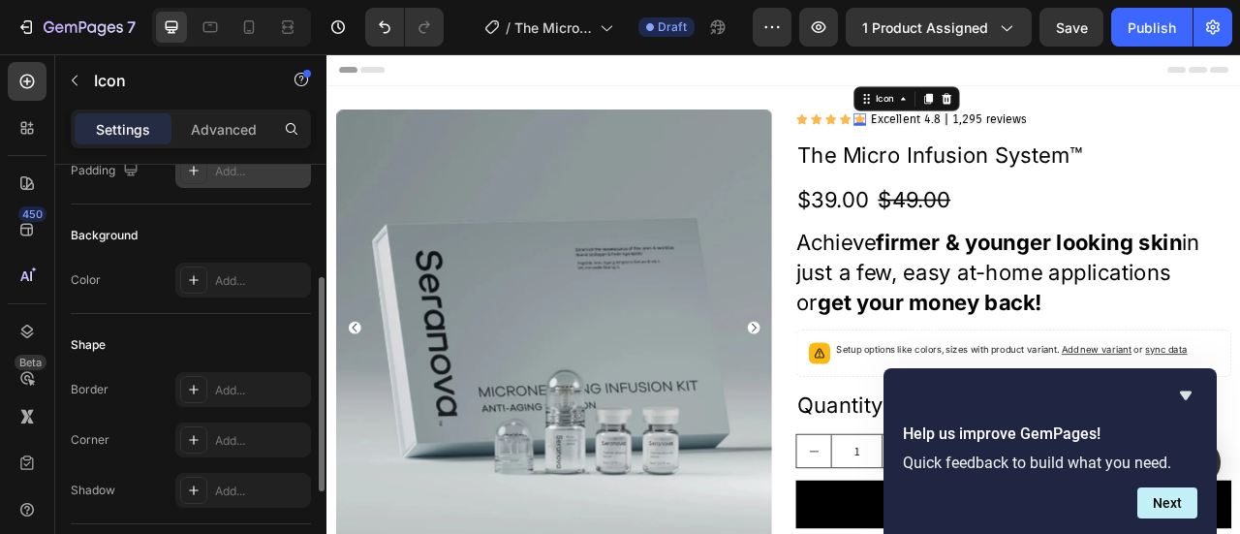
scroll to position [0, 0]
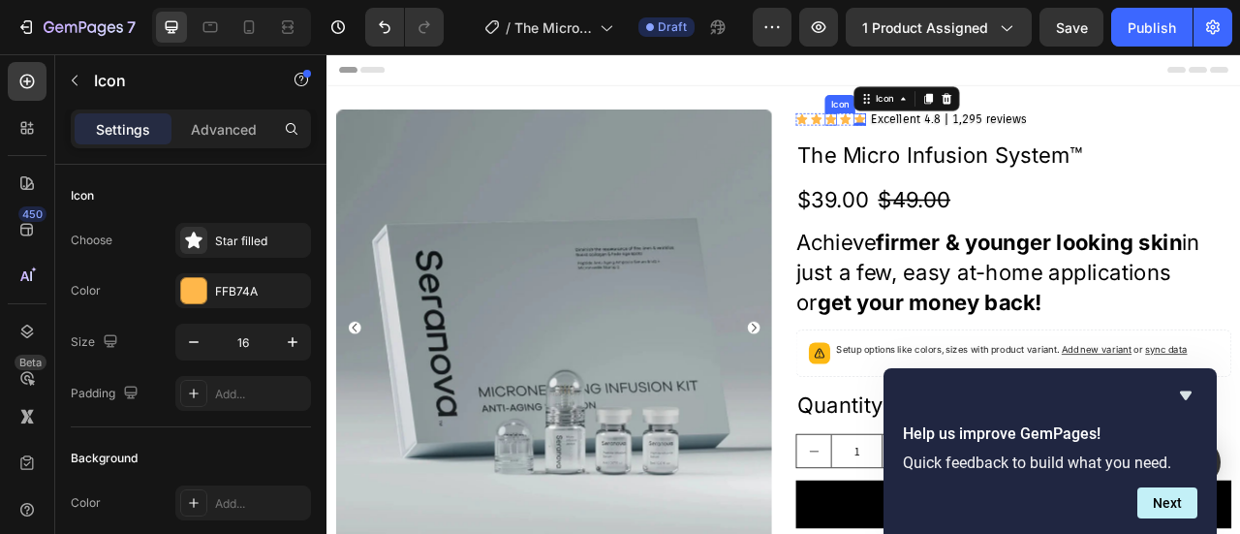
click at [960, 141] on div "Icon" at bounding box center [967, 136] width 15 height 15
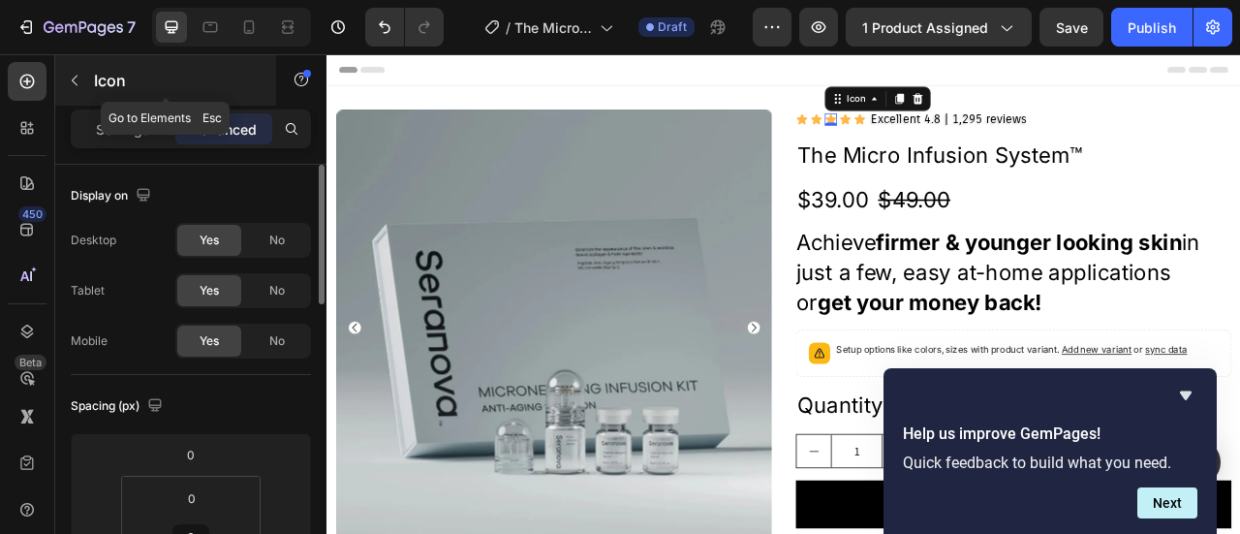
click at [68, 77] on icon "button" at bounding box center [74, 80] width 15 height 15
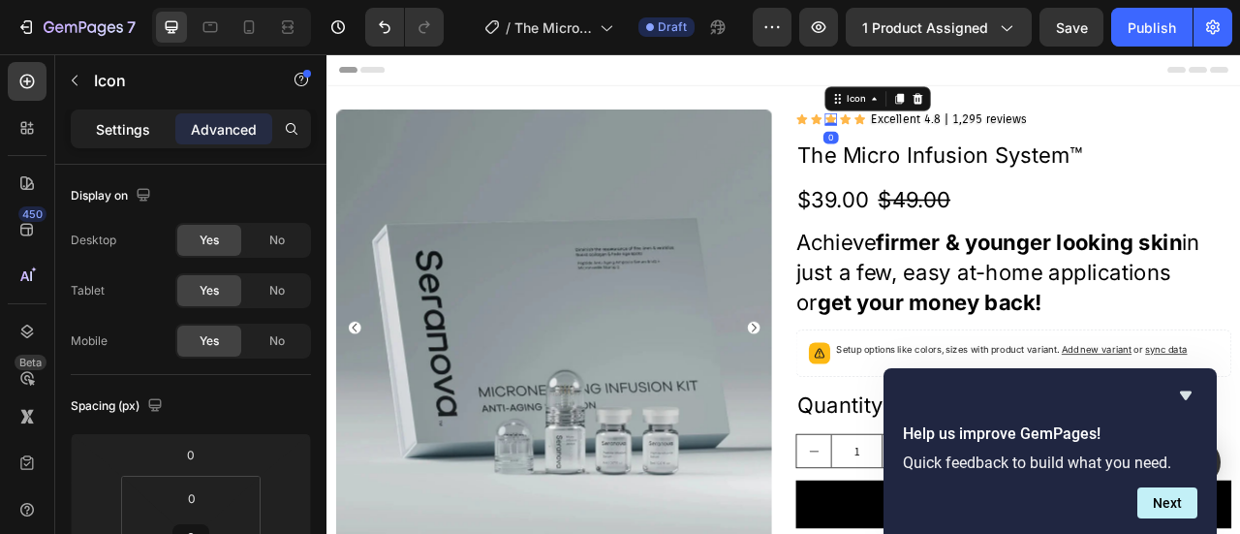
click at [104, 134] on p "Settings" at bounding box center [123, 129] width 54 height 20
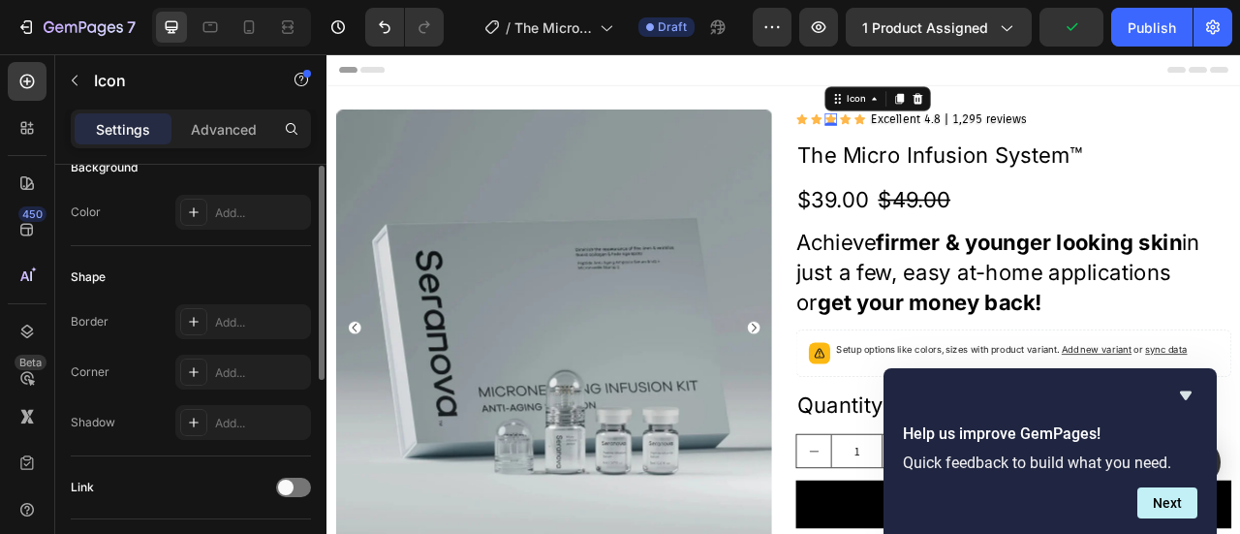
scroll to position [97, 0]
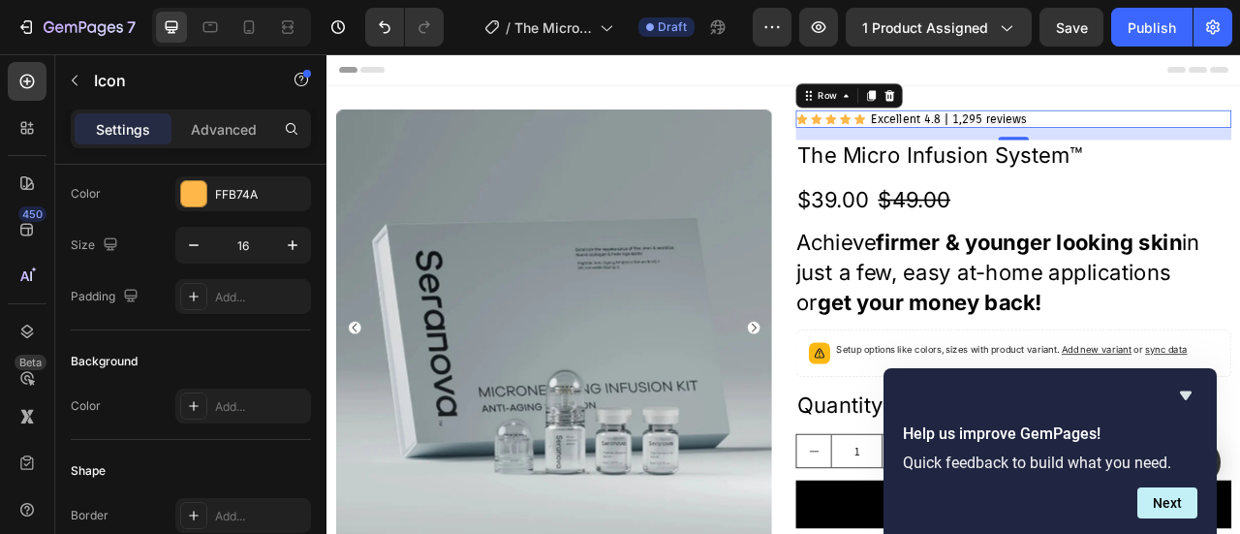
click at [1239, 138] on div "Icon Icon Icon Icon Icon Icon List Excellent 4.8 | 1,295 reviews Text Block Row…" at bounding box center [1200, 136] width 554 height 22
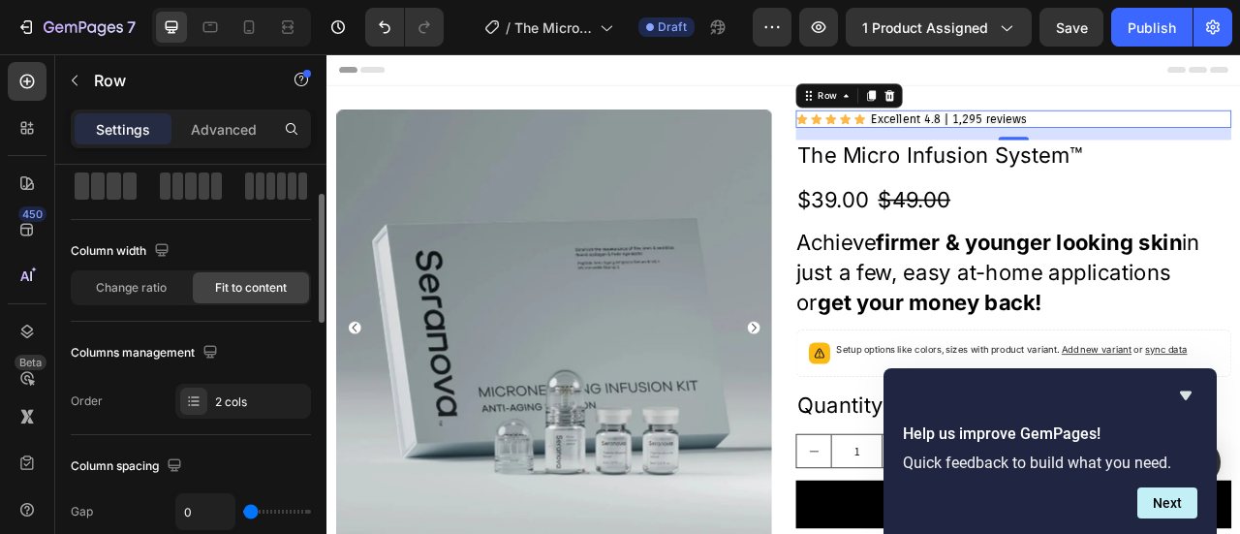
scroll to position [194, 0]
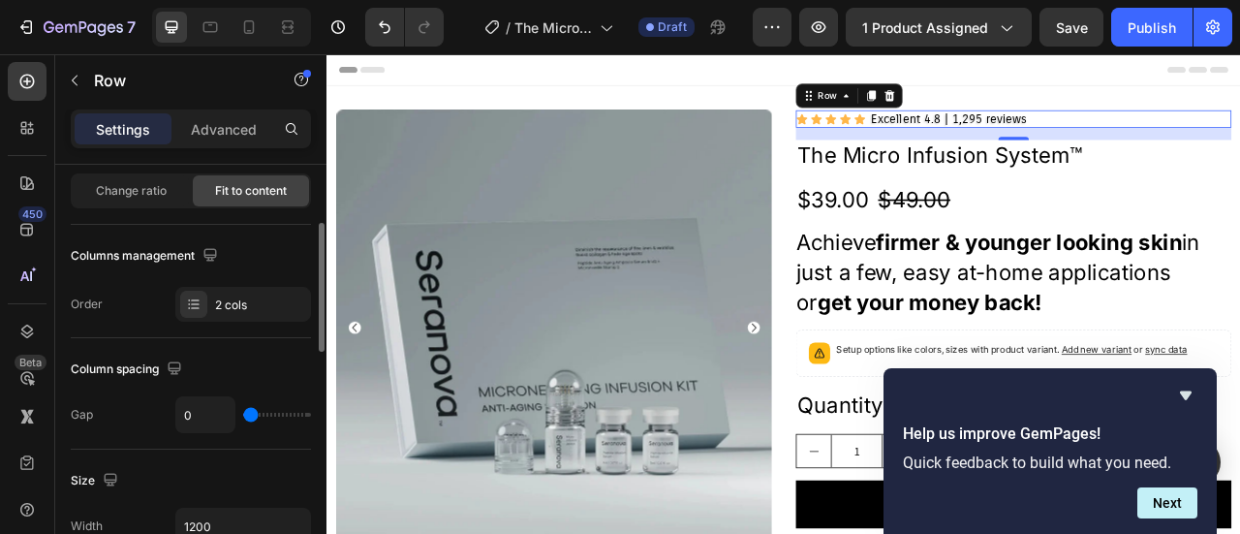
type input "2"
type input "4"
type input "5"
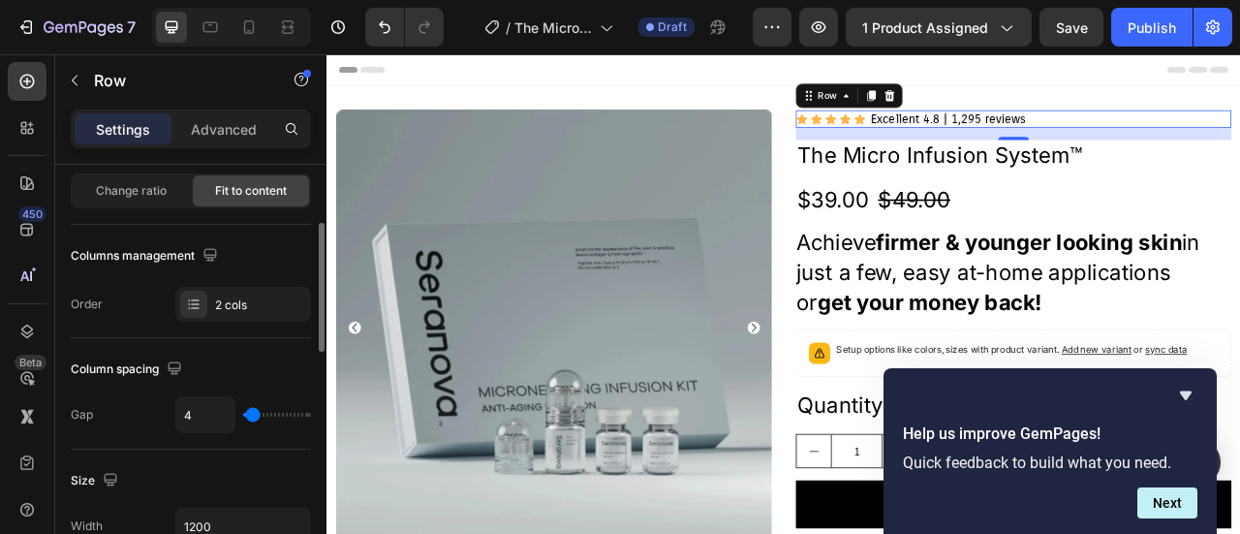
type input "5"
type input "7"
type input "8"
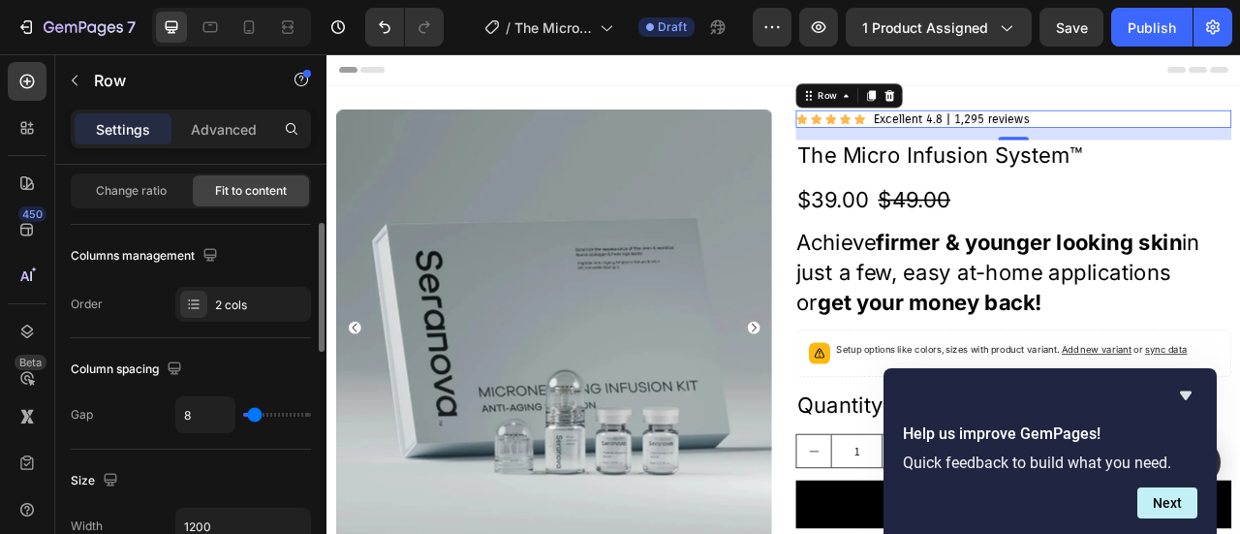
type input "5"
type input "1"
type input "0"
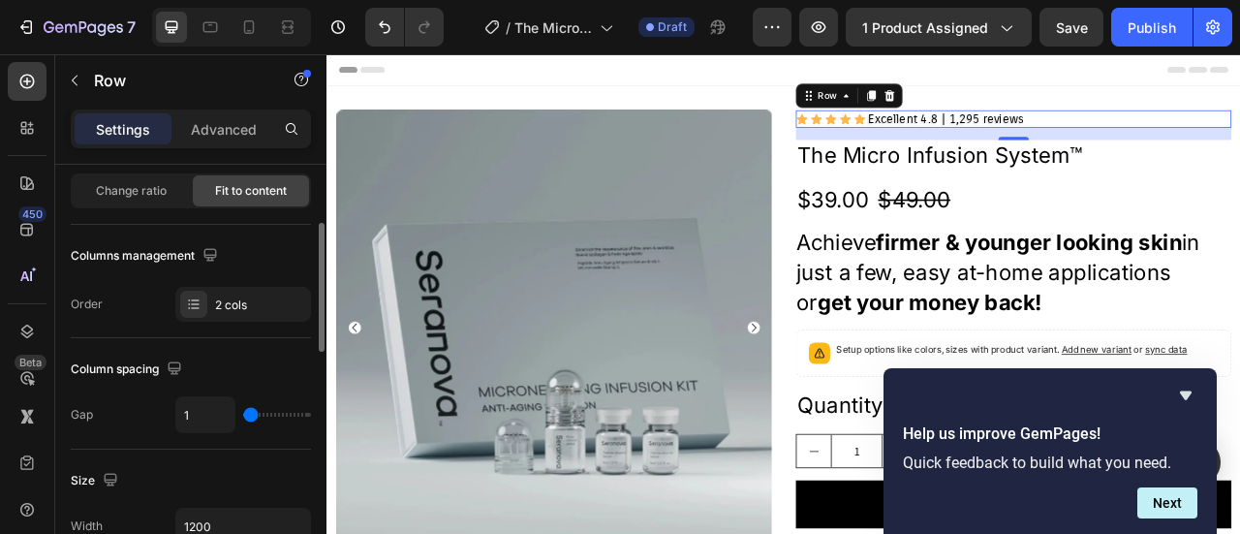
type input "0"
type input "2"
click at [252, 416] on input "range" at bounding box center [277, 415] width 68 height 4
type input "3"
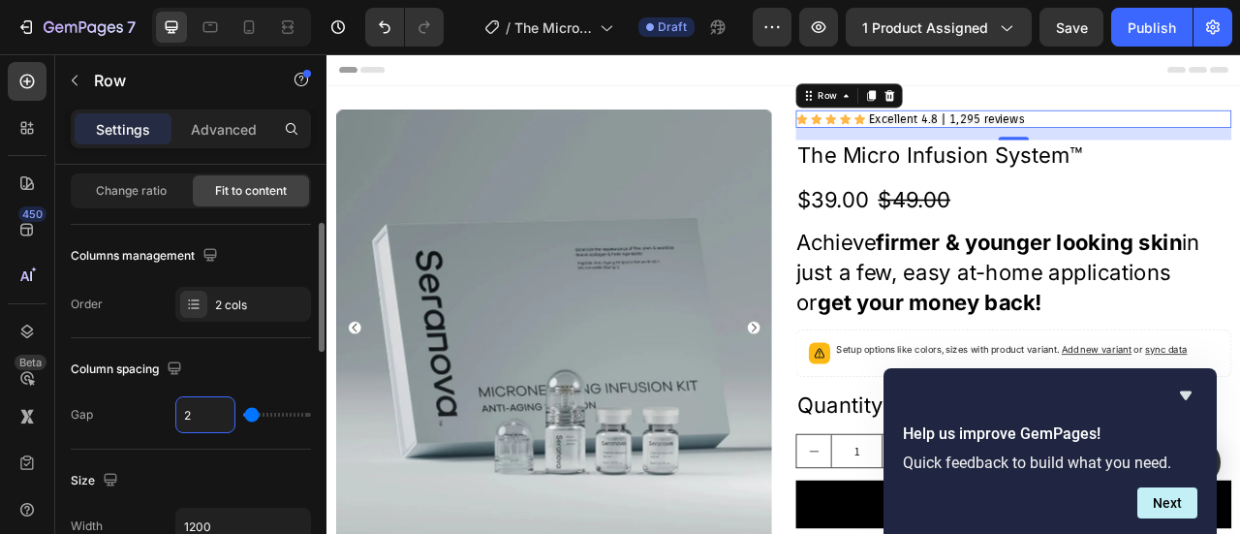
type input "3"
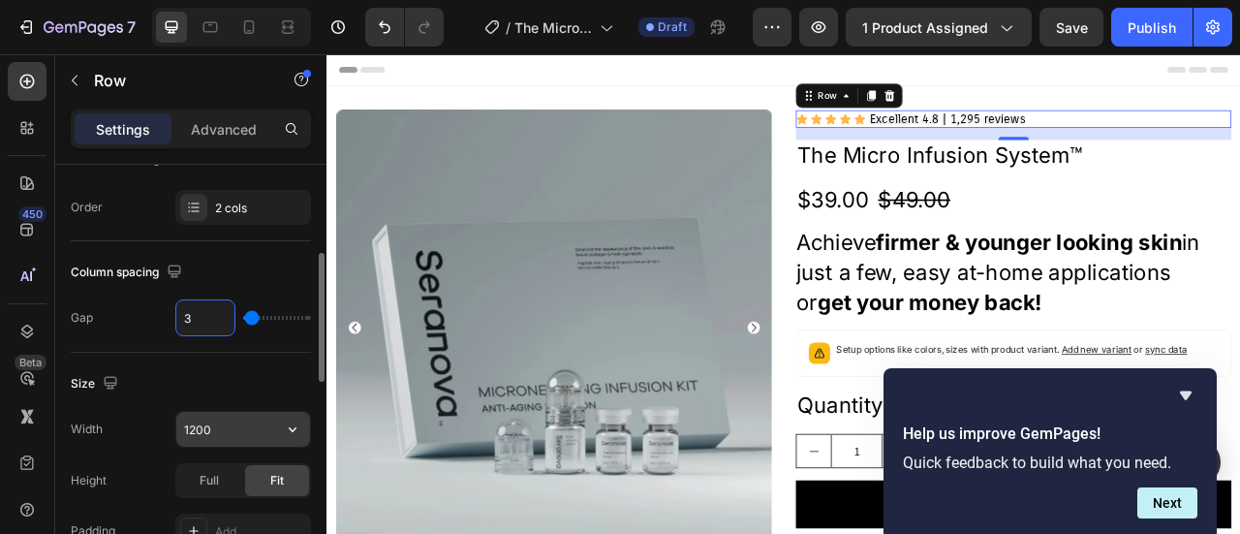
type input "3"
click at [219, 424] on input "1200" at bounding box center [243, 429] width 134 height 35
type input "1400"
click at [266, 472] on div "Fit" at bounding box center [277, 480] width 64 height 31
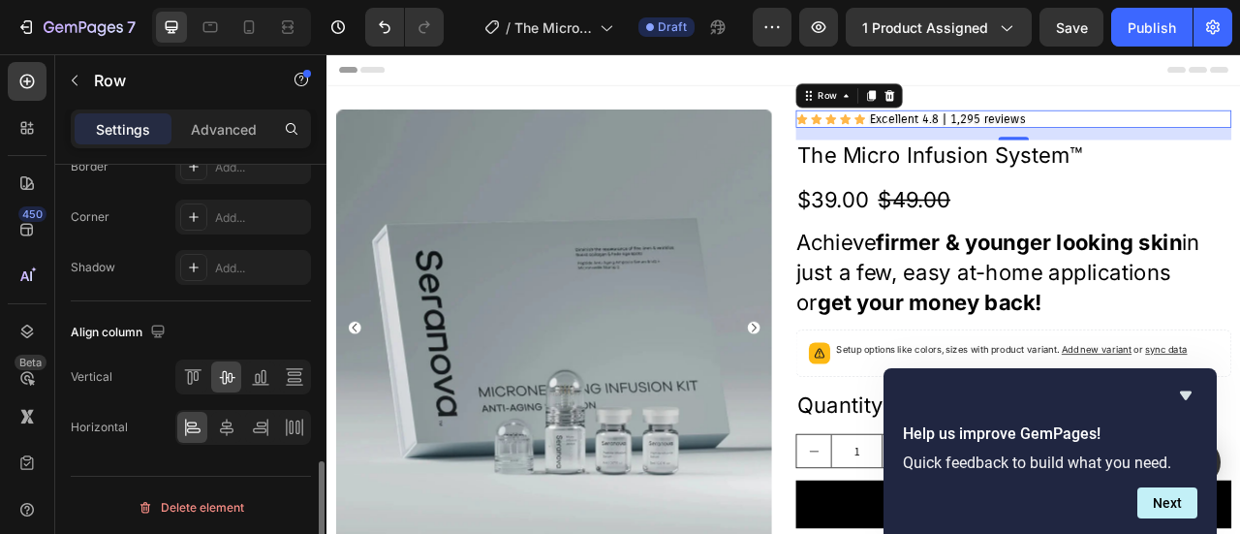
scroll to position [974, 0]
click at [223, 377] on icon at bounding box center [226, 378] width 15 height 14
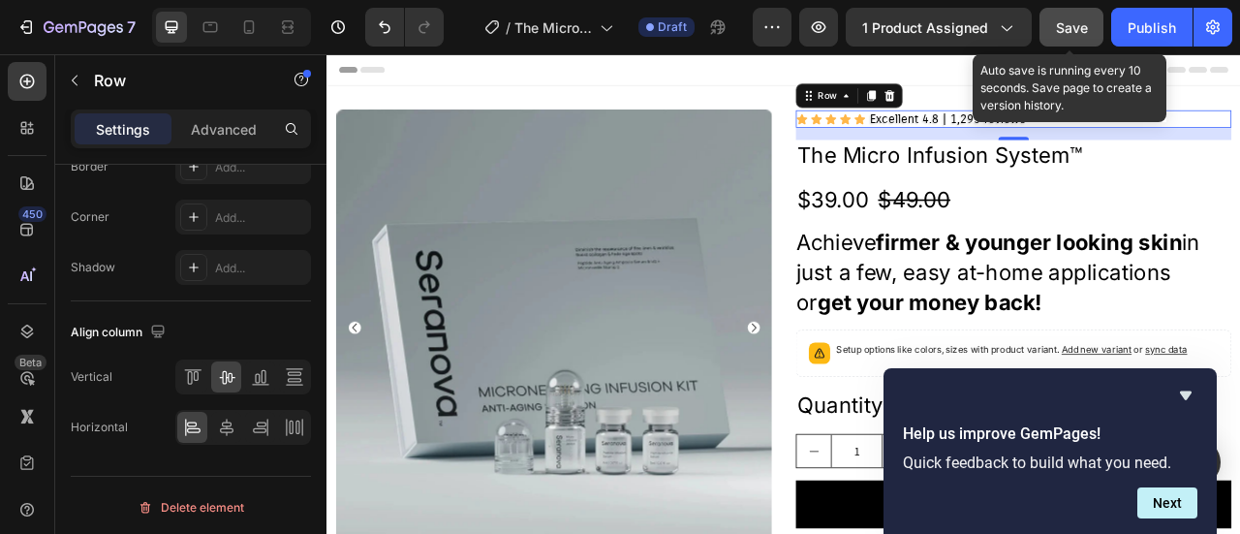
click at [1067, 33] on span "Save" at bounding box center [1072, 27] width 32 height 16
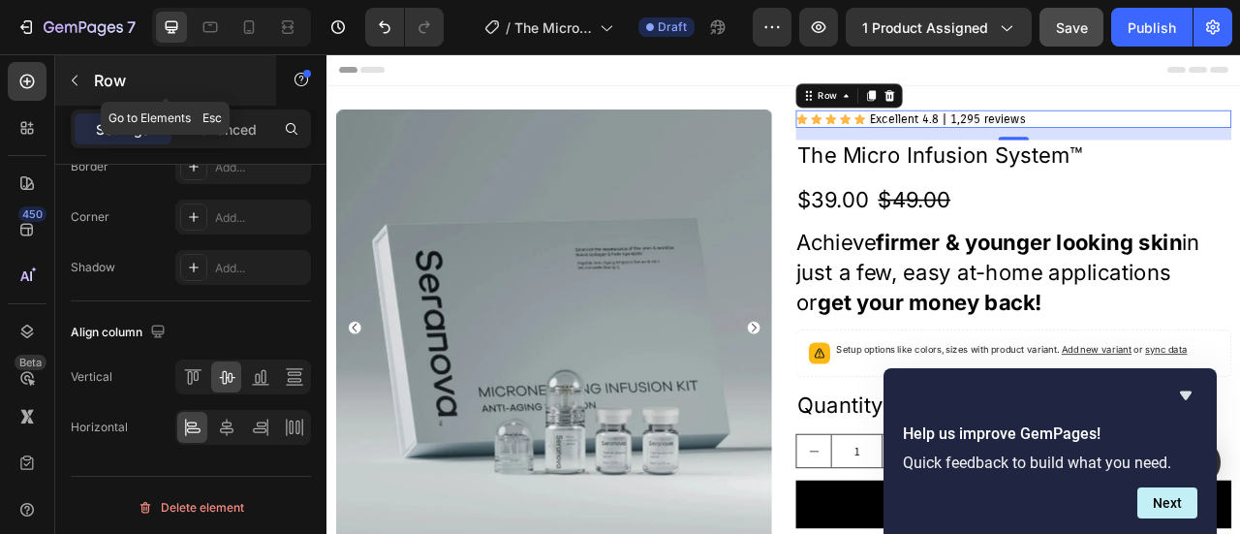
click at [65, 83] on button "button" at bounding box center [74, 80] width 31 height 31
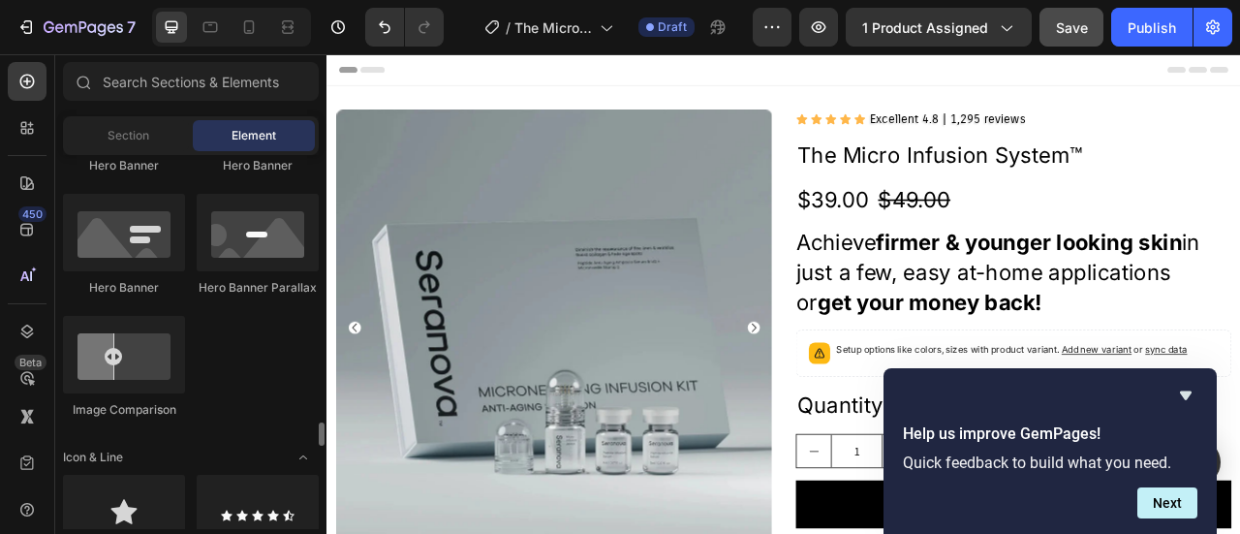
scroll to position [1162, 0]
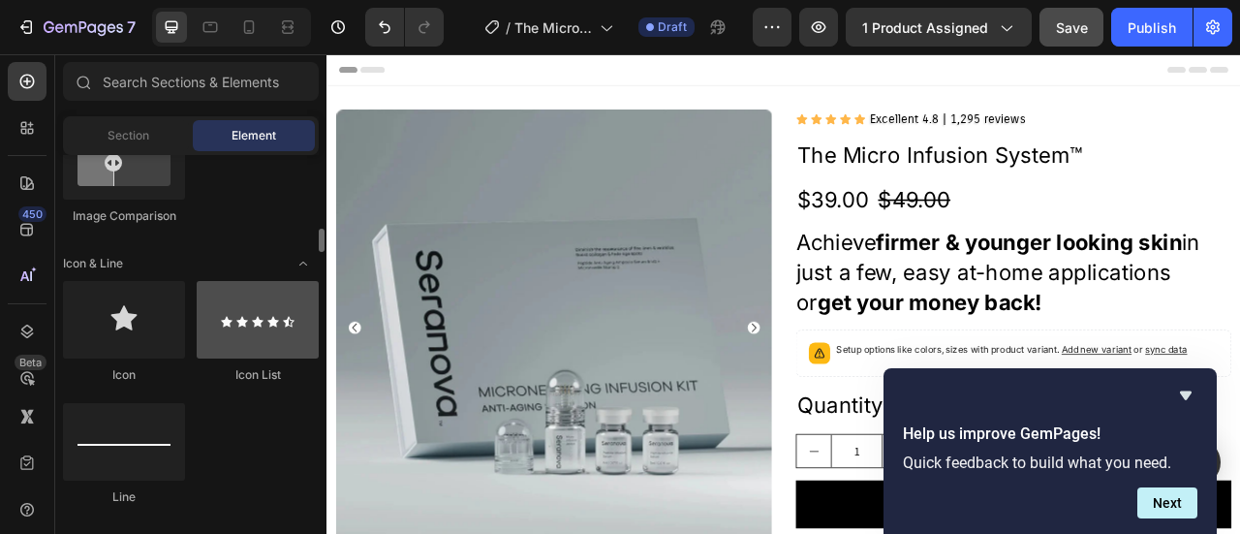
click at [242, 353] on div at bounding box center [258, 319] width 122 height 77
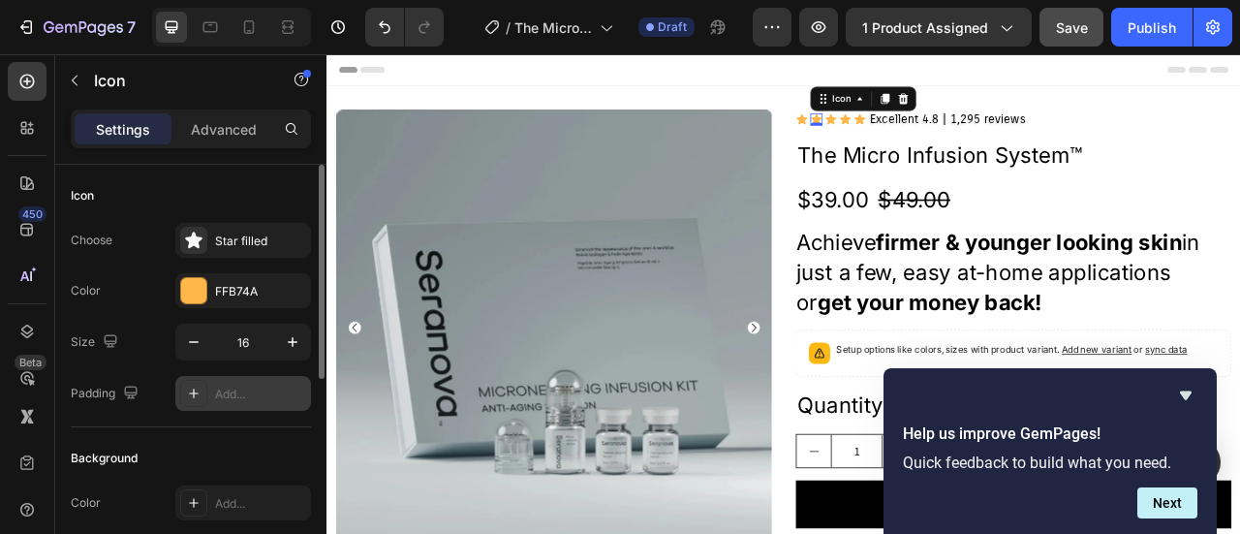
click at [196, 396] on icon at bounding box center [193, 392] width 15 height 15
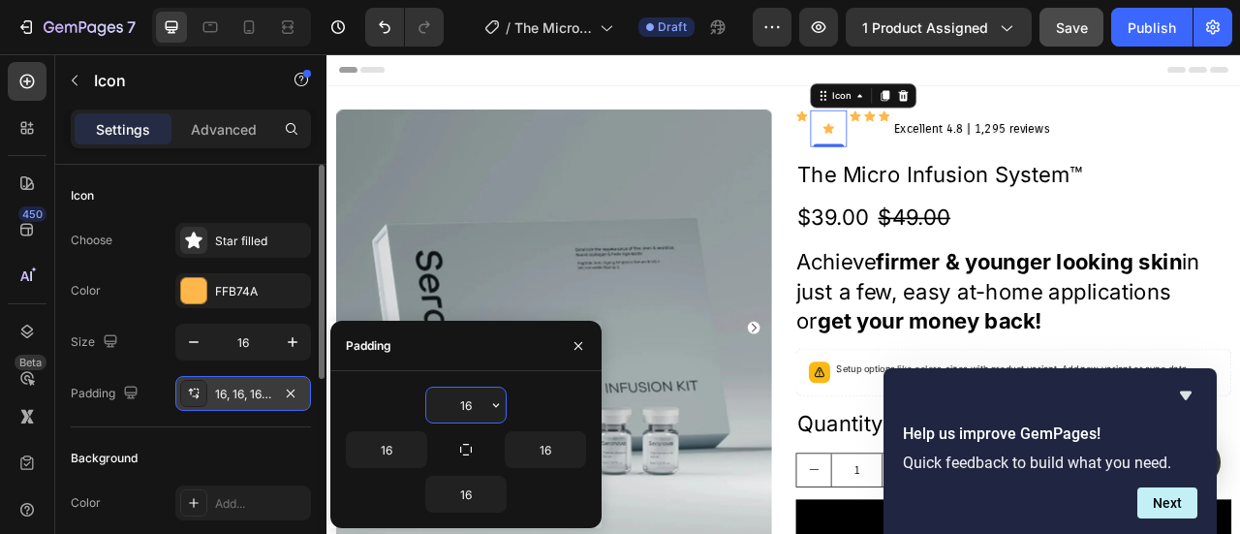
type input "0"
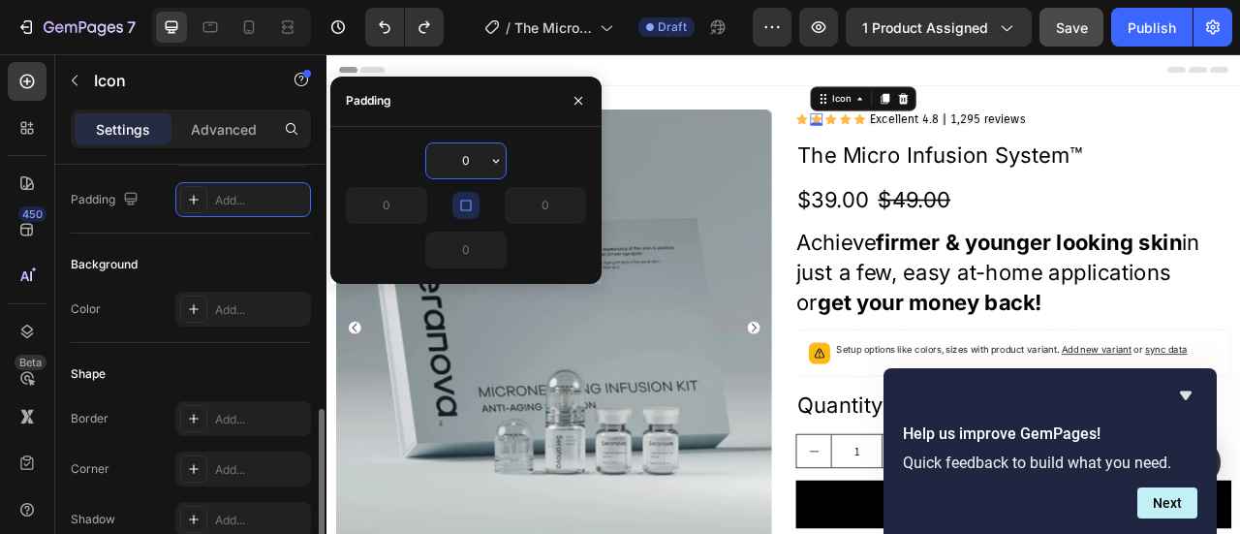
scroll to position [291, 0]
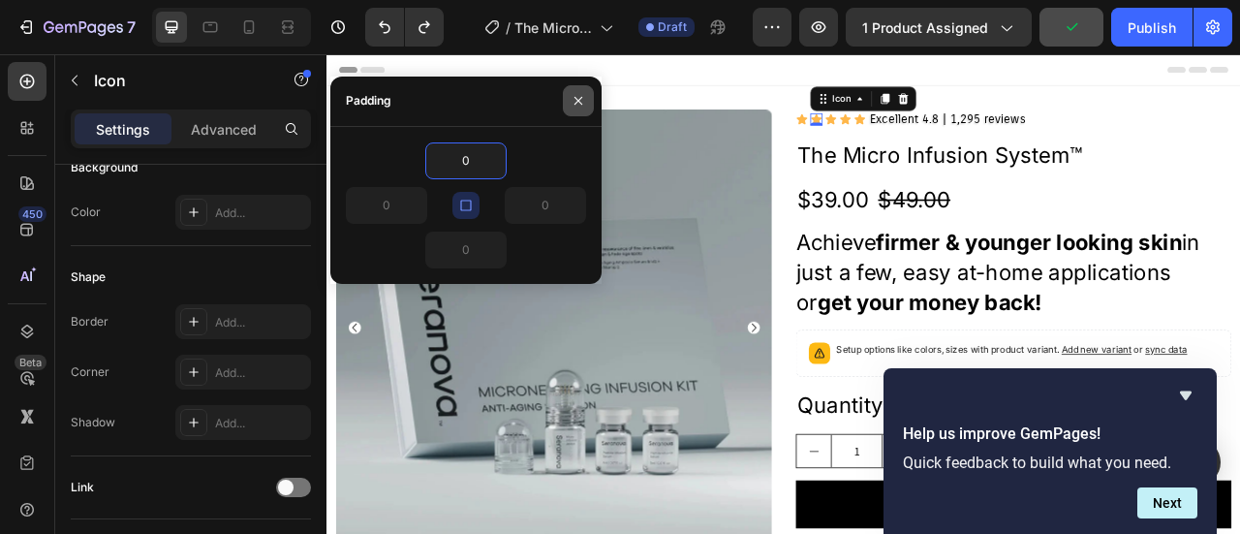
click at [581, 104] on icon "button" at bounding box center [577, 100] width 15 height 15
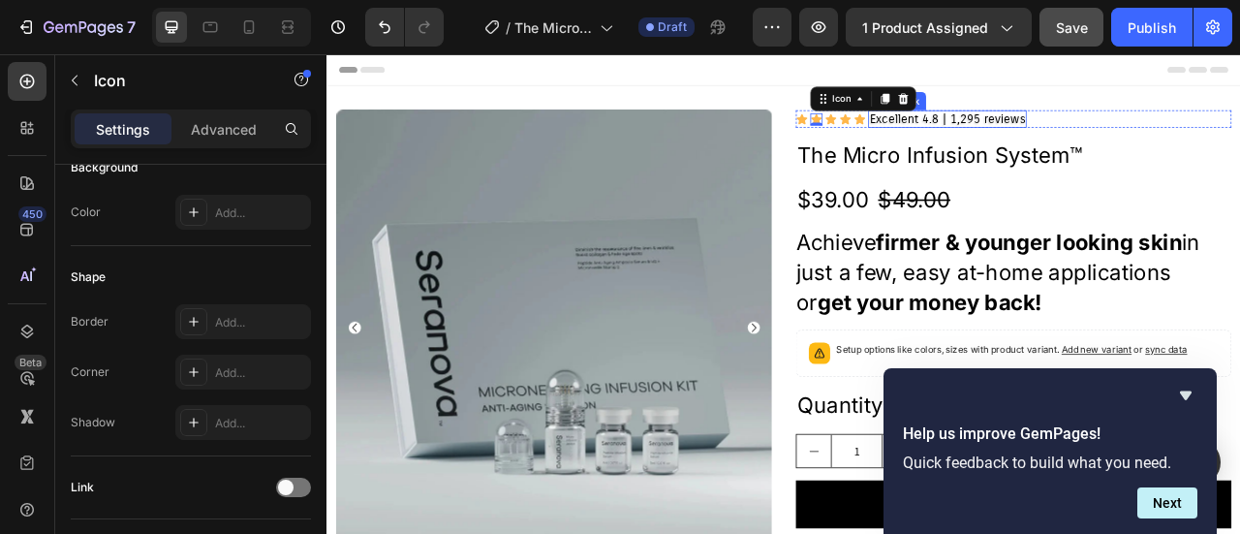
click at [1023, 138] on p "Excellent 4.8 | 1,295 reviews" at bounding box center [1116, 136] width 198 height 18
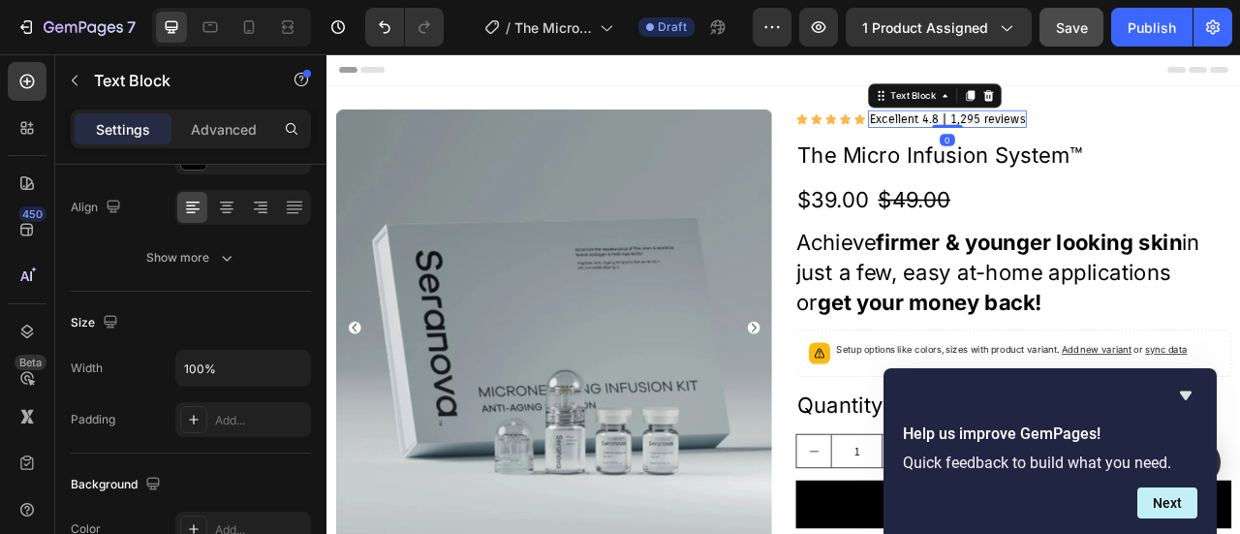
scroll to position [0, 0]
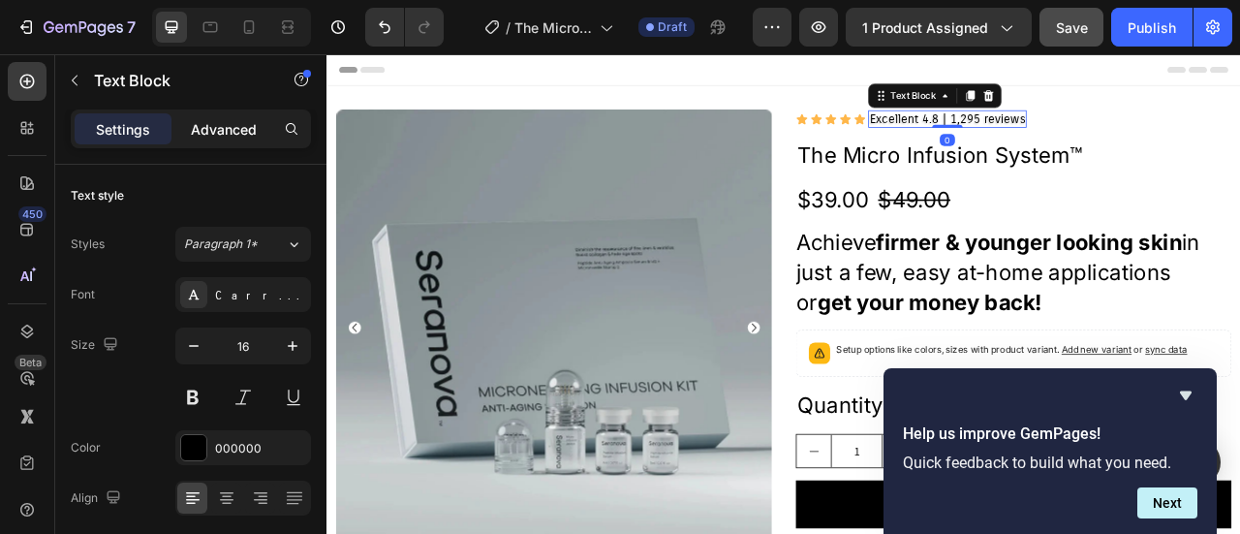
click at [224, 127] on p "Advanced" at bounding box center [224, 129] width 66 height 20
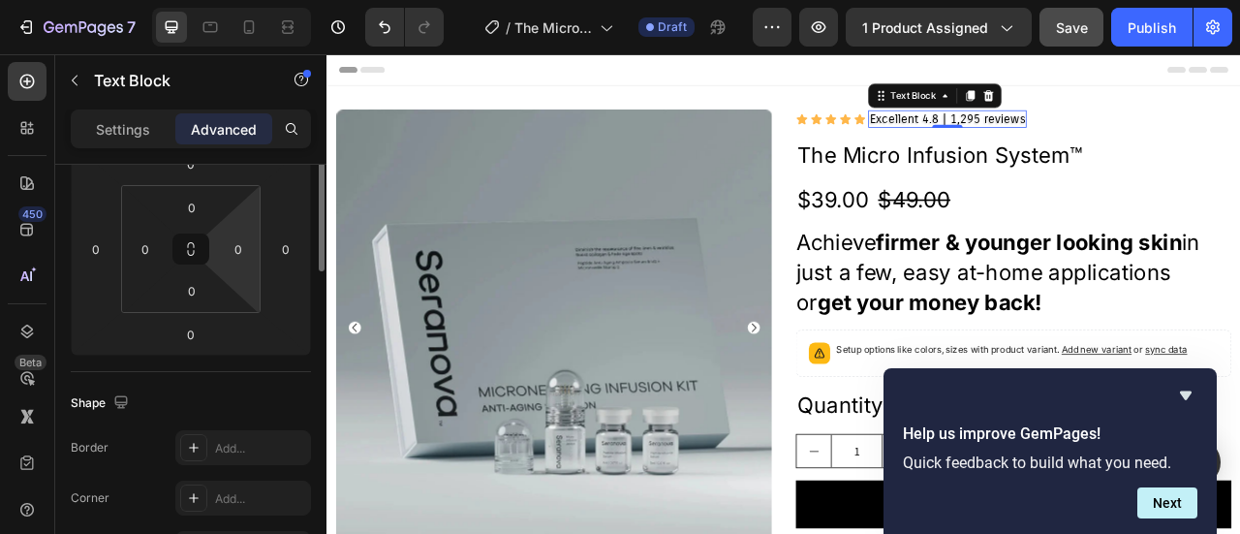
scroll to position [194, 0]
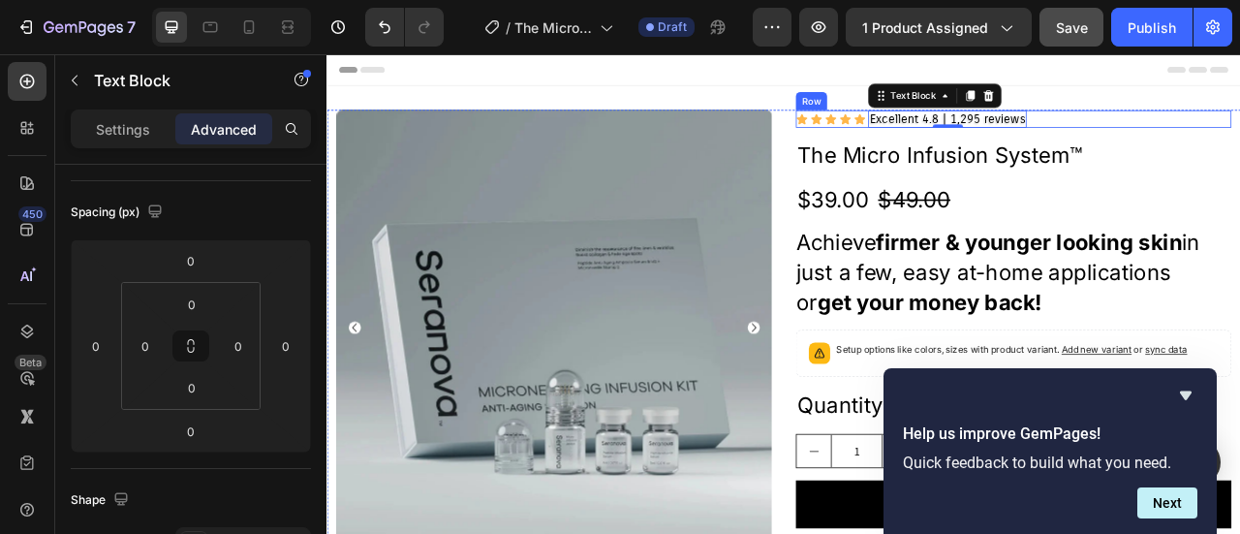
click at [1239, 134] on div "Icon Icon Icon Icon Icon Icon List Excellent 4.8 | 1,295 reviews Text Block 0 R…" at bounding box center [1200, 136] width 554 height 22
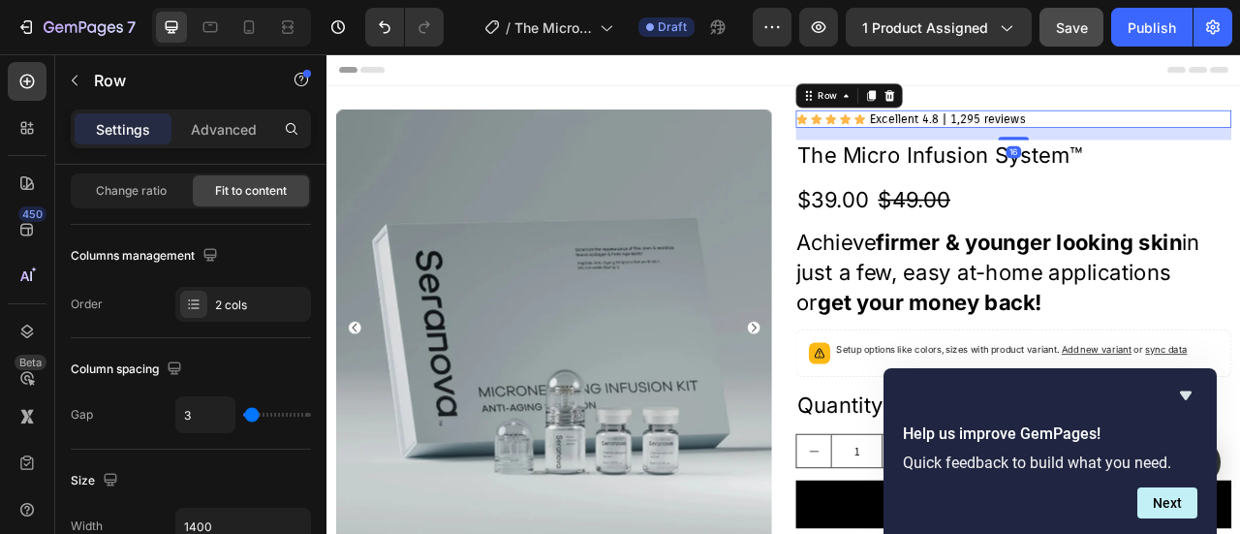
scroll to position [0, 0]
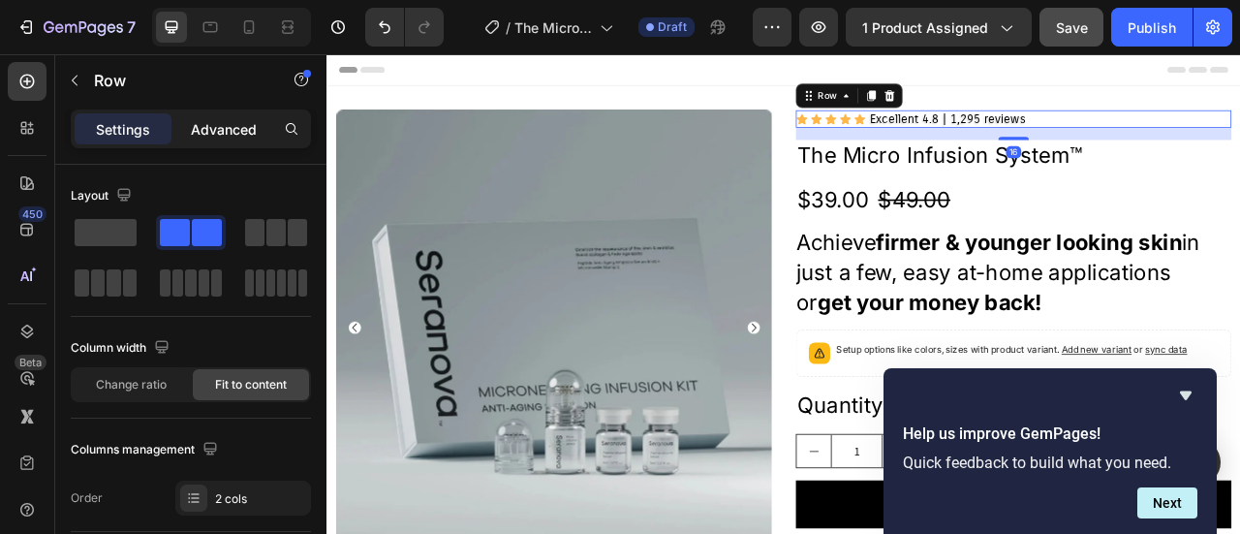
click at [200, 121] on p "Advanced" at bounding box center [224, 129] width 66 height 20
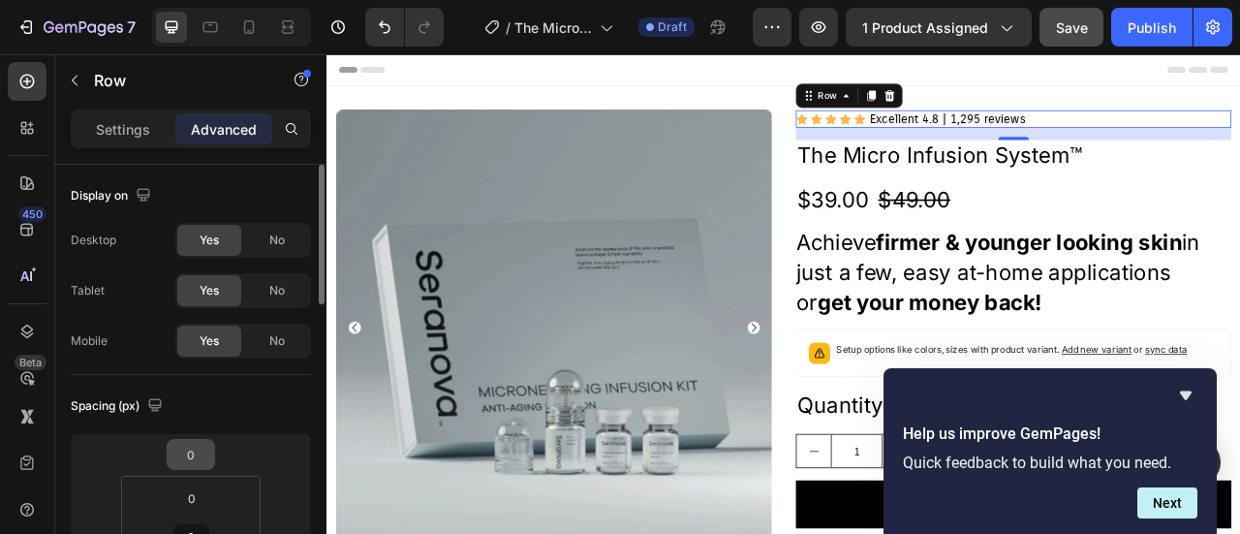
scroll to position [194, 0]
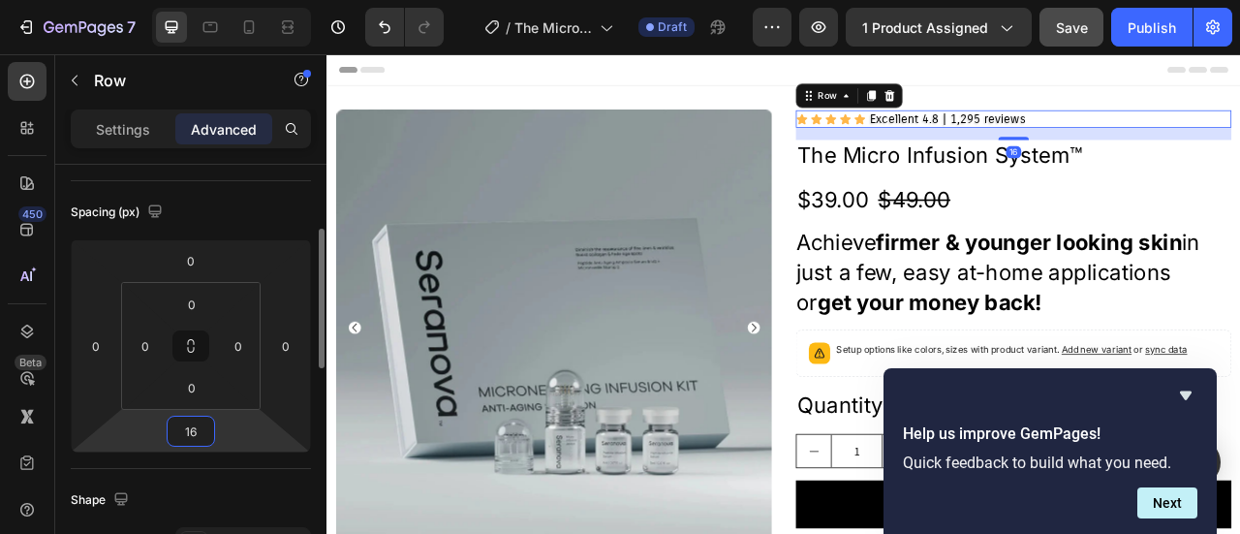
drag, startPoint x: 209, startPoint y: 433, endPoint x: 162, endPoint y: 431, distance: 47.5
click at [163, 433] on div "0 0 16 0" at bounding box center [191, 345] width 240 height 213
click at [196, 429] on input "16" at bounding box center [190, 430] width 39 height 29
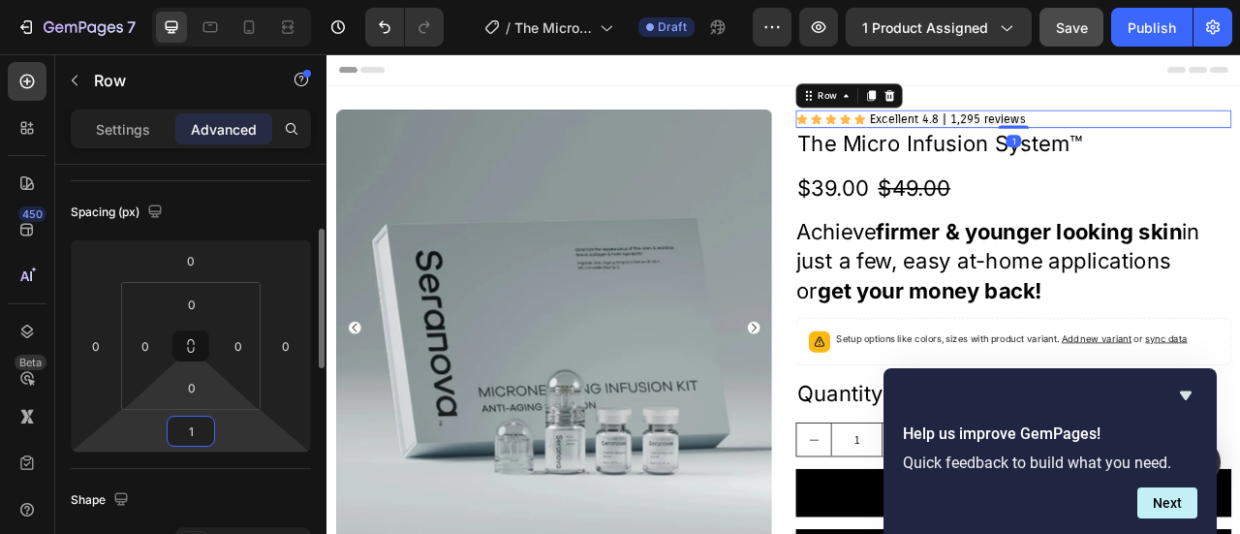
type input "12"
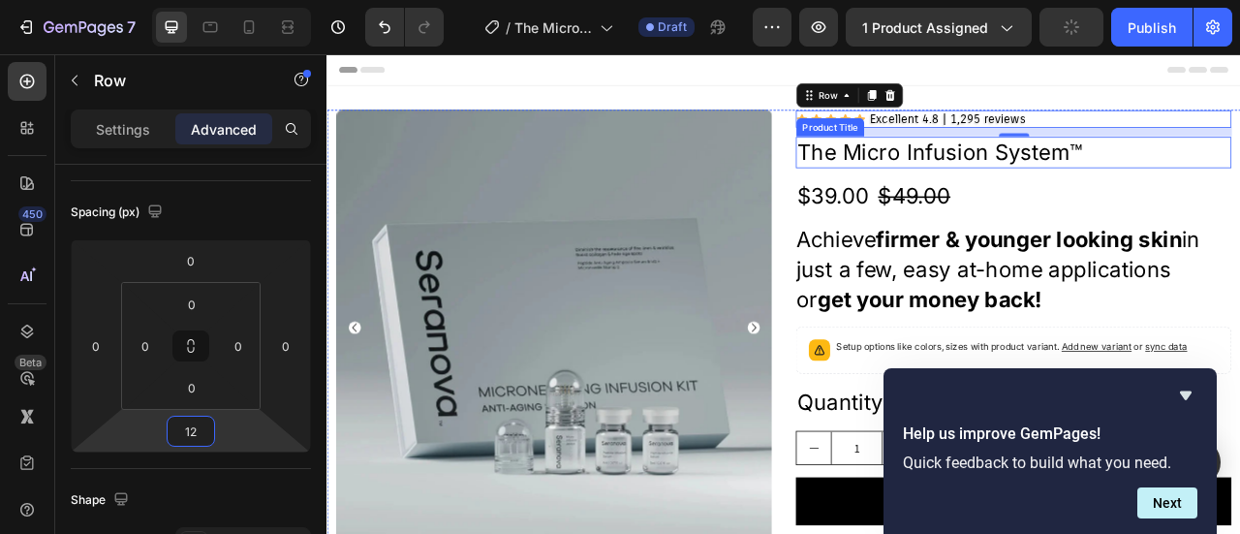
click at [1239, 181] on h2 "The Micro Infusion System™" at bounding box center [1200, 178] width 554 height 39
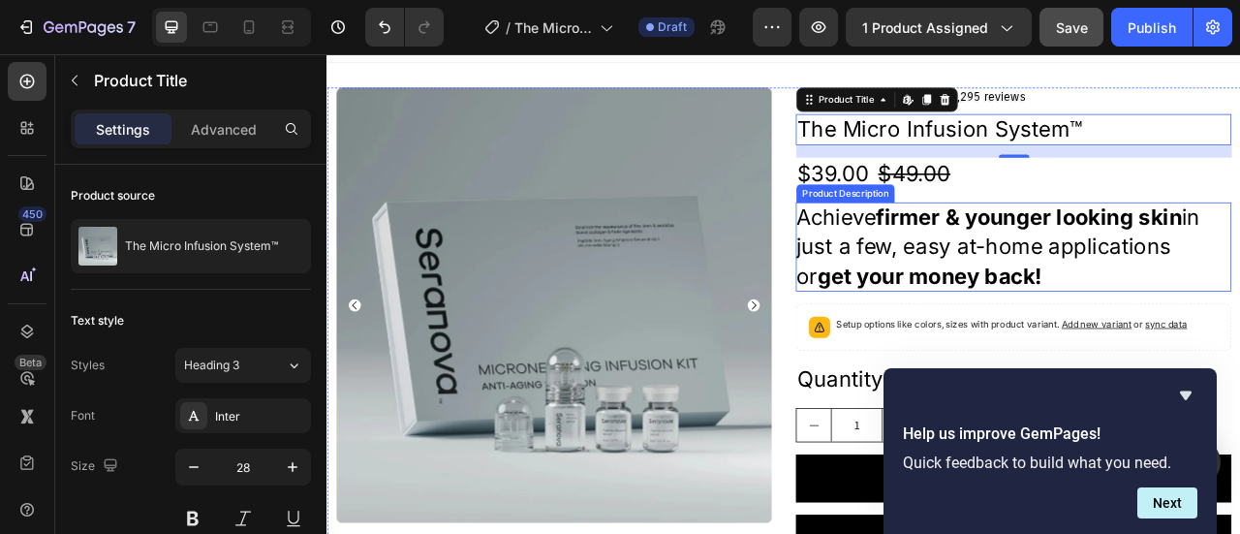
scroll to position [0, 0]
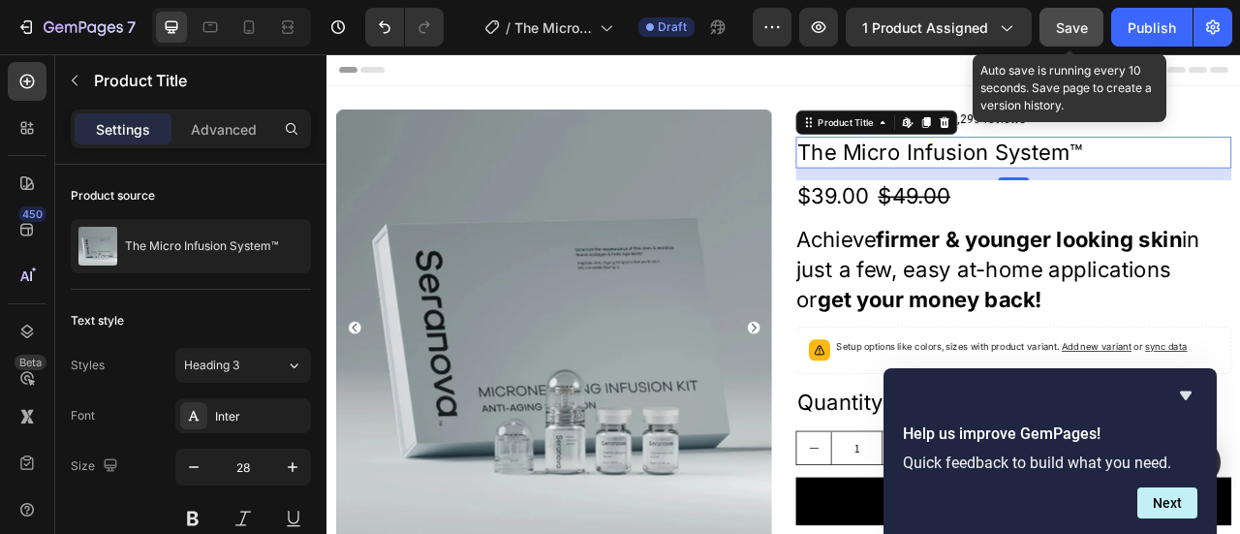
click at [1057, 31] on span "Save" at bounding box center [1072, 27] width 32 height 16
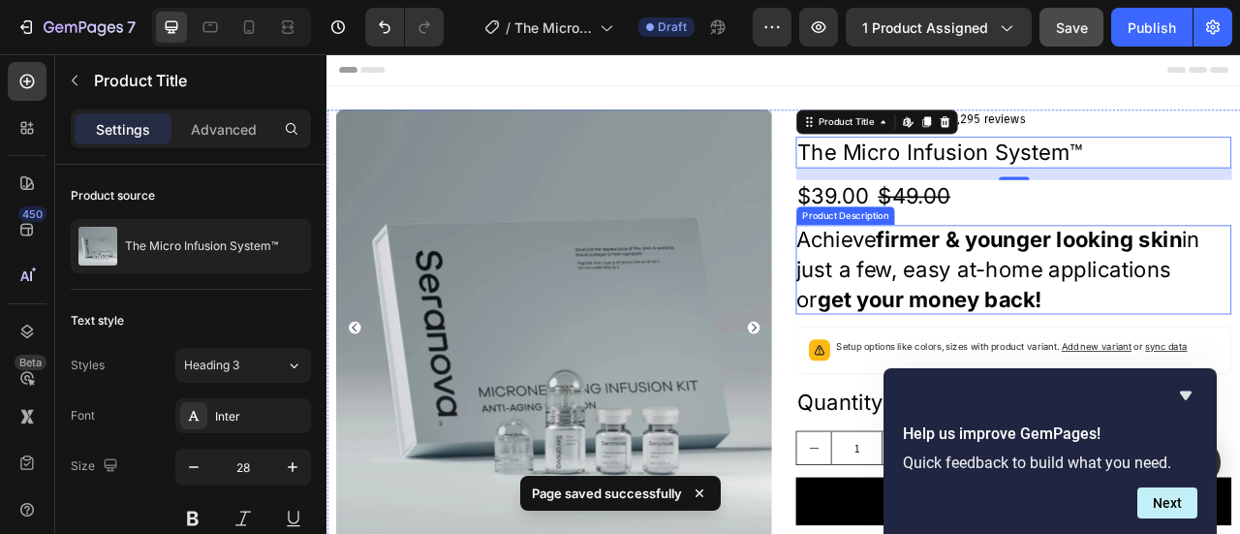
click at [1128, 311] on span "in just a few, easy at-home applications or" at bounding box center [1180, 327] width 514 height 108
